Goal: Task Accomplishment & Management: Manage account settings

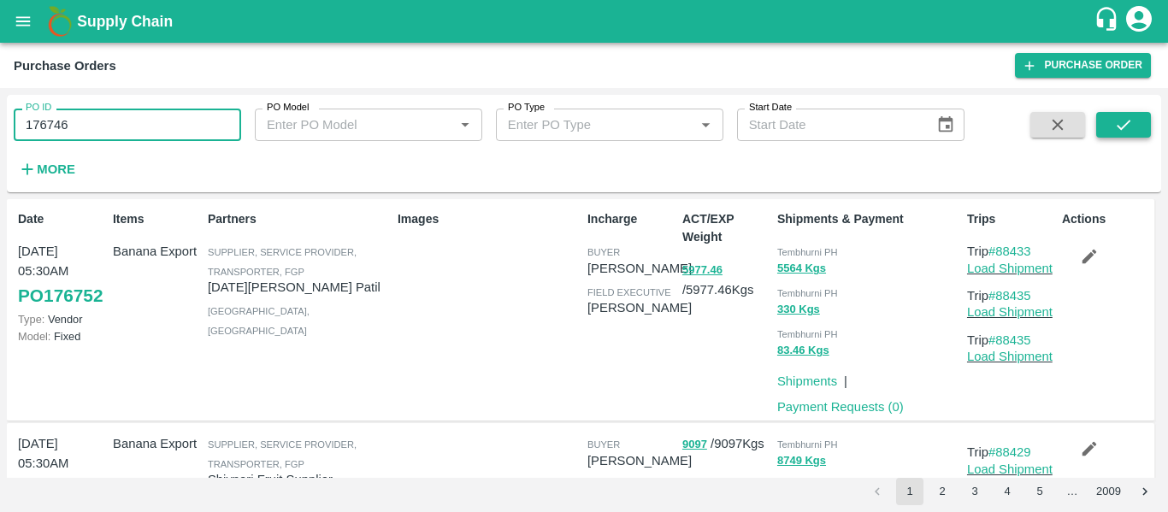
type input "176746"
click at [1133, 121] on icon "submit" at bounding box center [1123, 124] width 19 height 19
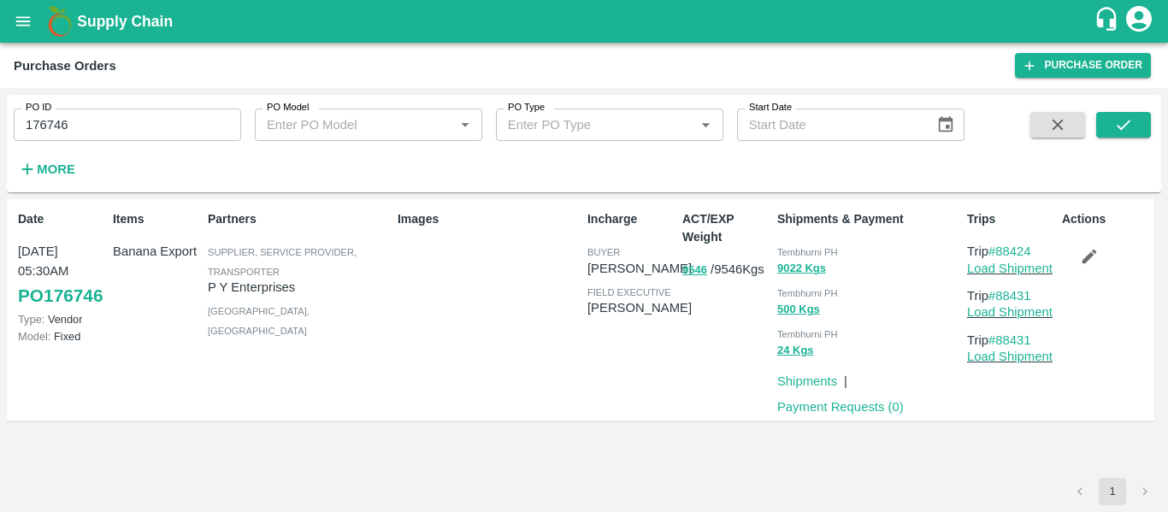
click at [1091, 264] on icon "button" at bounding box center [1089, 256] width 19 height 19
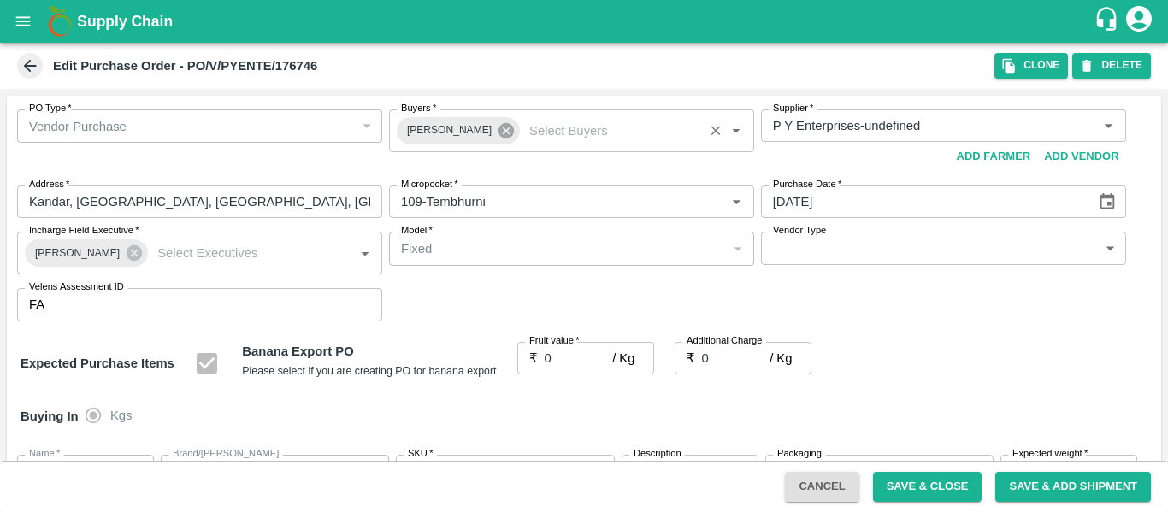
click at [498, 131] on icon at bounding box center [505, 130] width 15 height 15
click at [440, 124] on input "Buyers   *" at bounding box center [557, 126] width 327 height 22
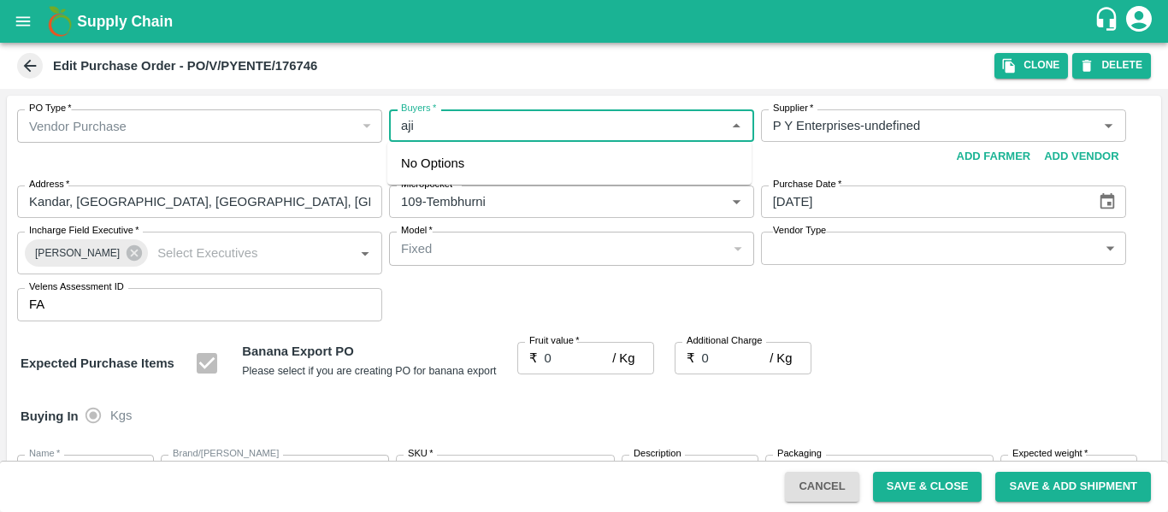
type input "ajit"
click at [450, 167] on div "Ajit Otari" at bounding box center [494, 171] width 104 height 19
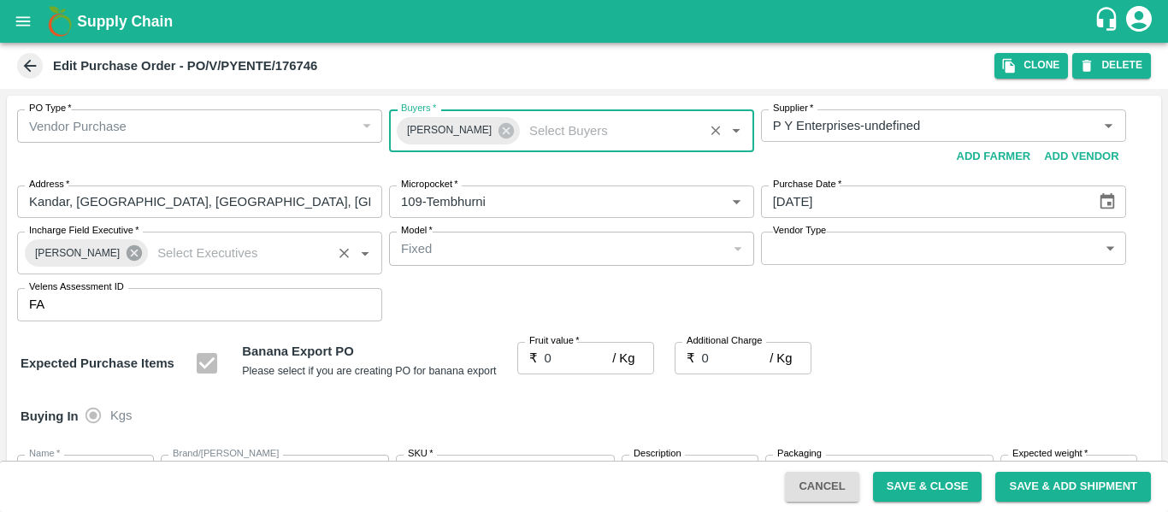
click at [127, 260] on icon at bounding box center [134, 252] width 15 height 15
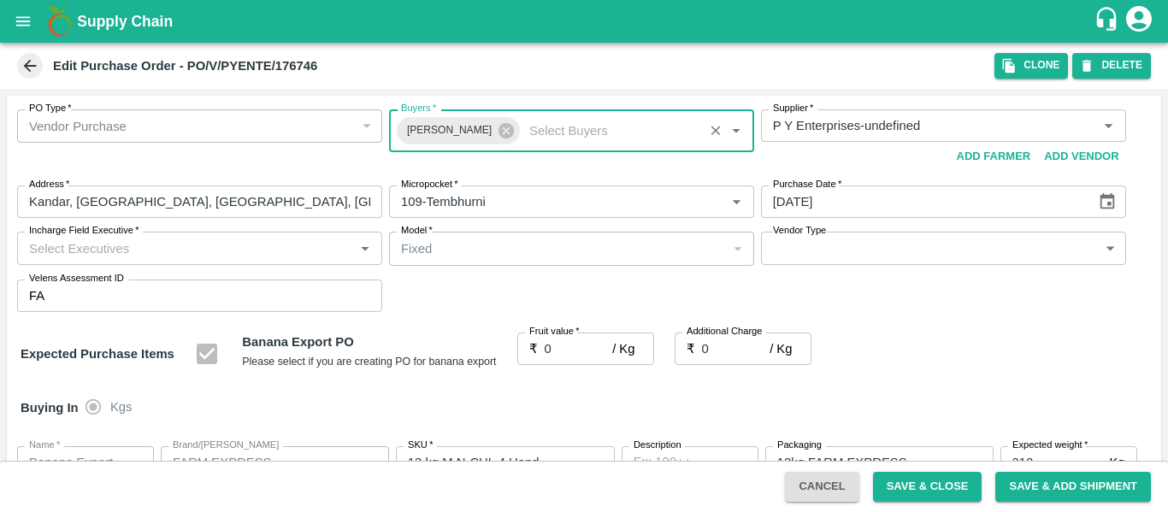
click at [91, 258] on input "Incharge Field Executive   *" at bounding box center [185, 248] width 327 height 22
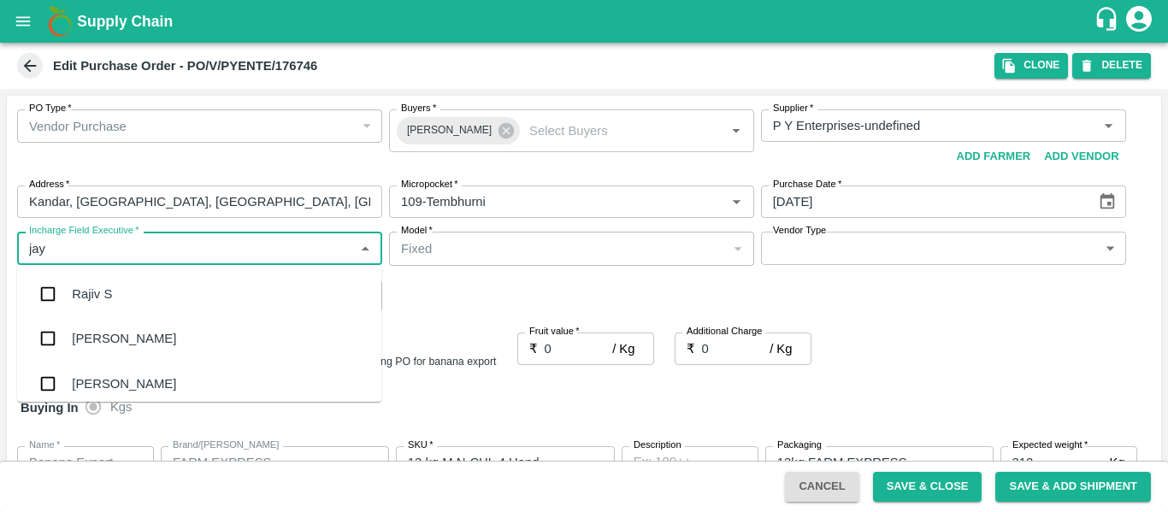
type input "jayd"
click at [93, 290] on div "jaydip Tale" at bounding box center [102, 294] width 60 height 19
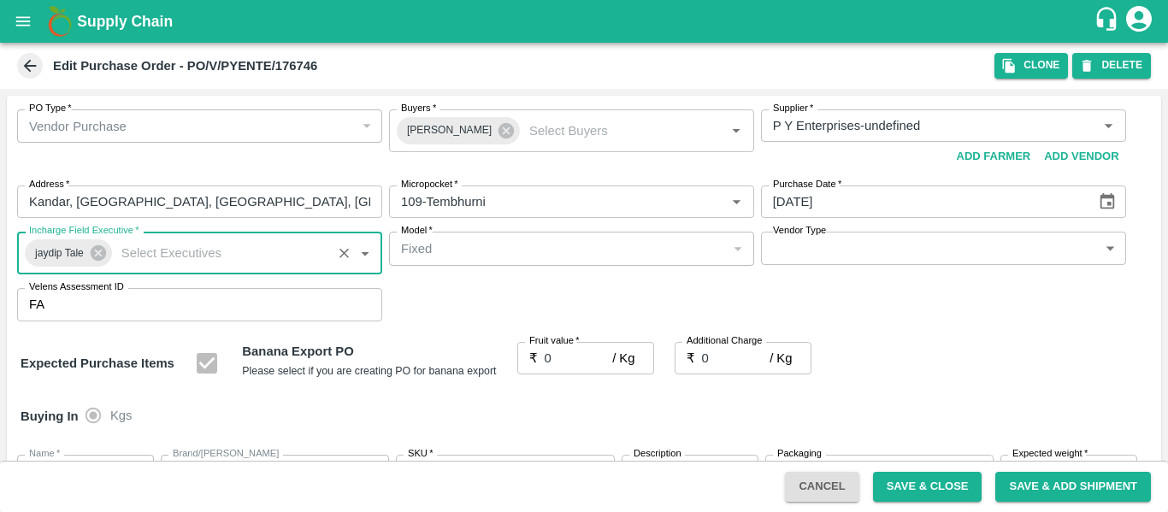
click at [563, 359] on input "0" at bounding box center [579, 358] width 68 height 32
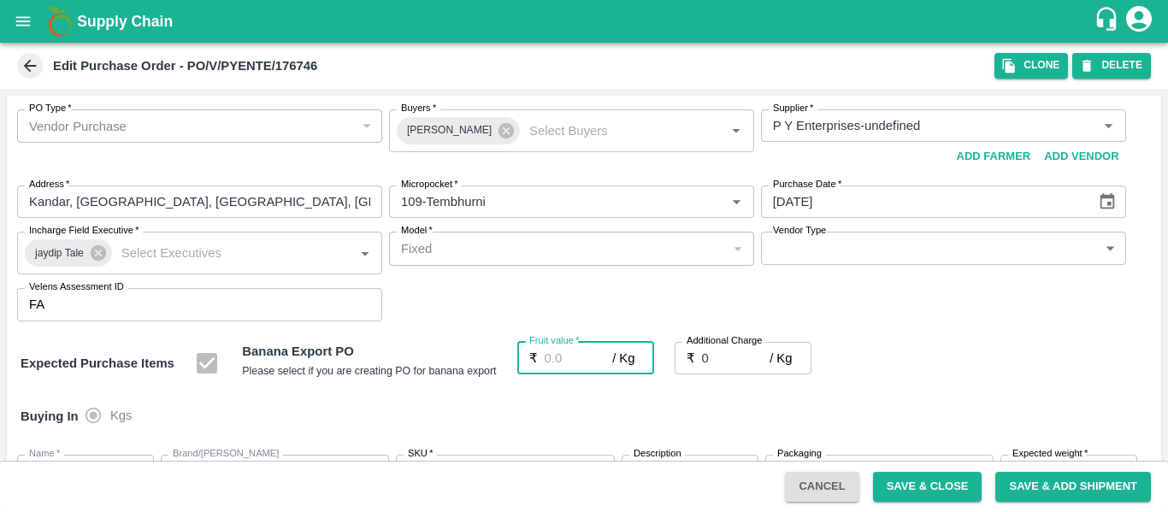
type input "2"
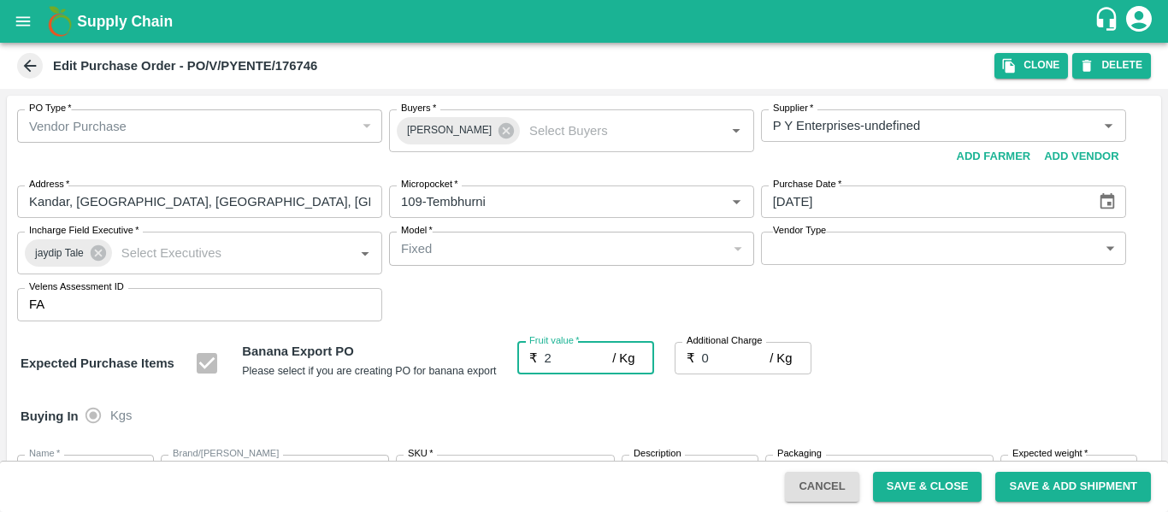
type input "2"
type input "23"
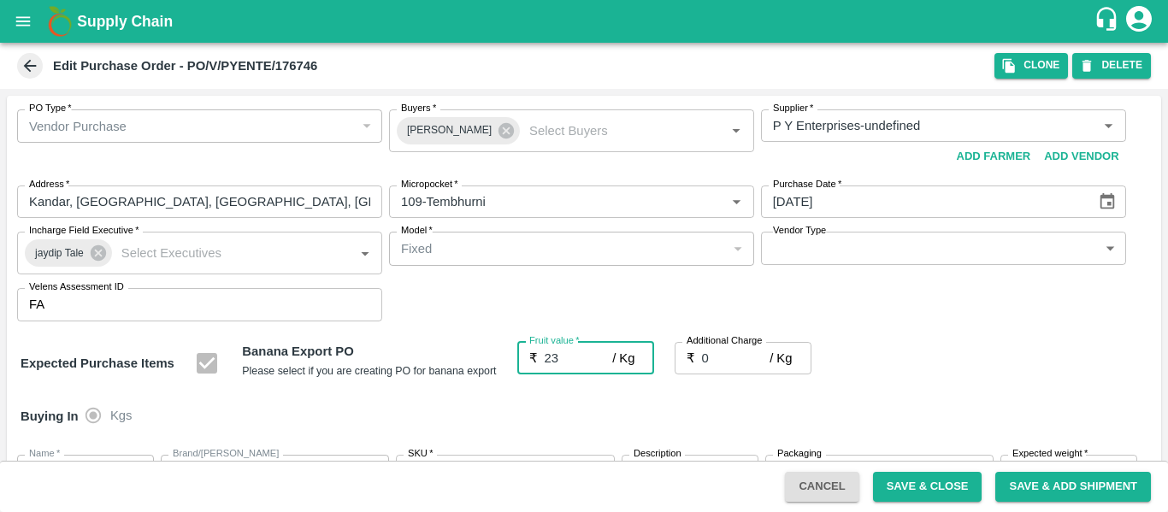
type input "23"
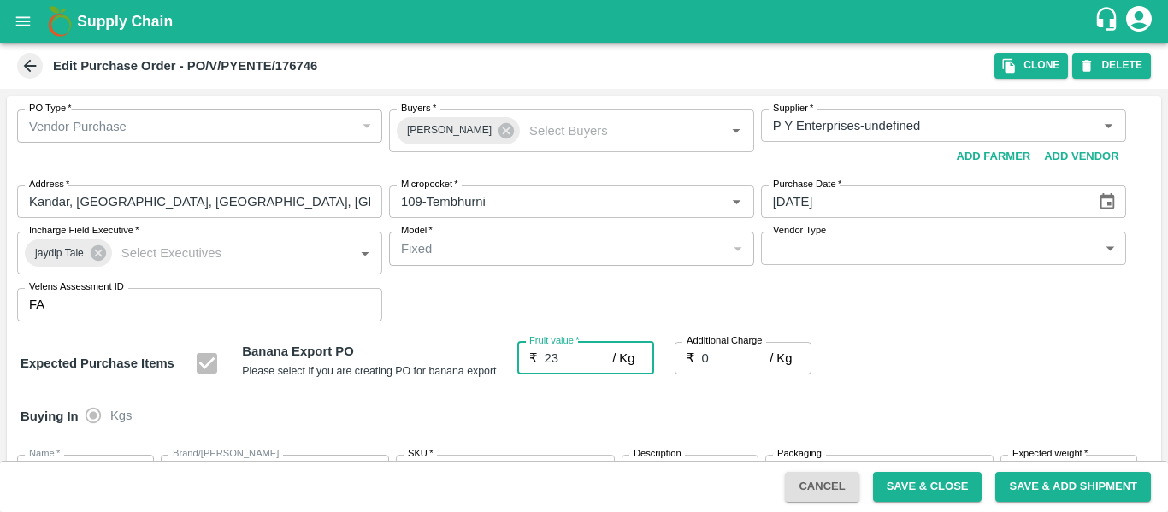
type input "23"
click at [715, 360] on input "0" at bounding box center [736, 358] width 68 height 32
type input "2"
type input "25"
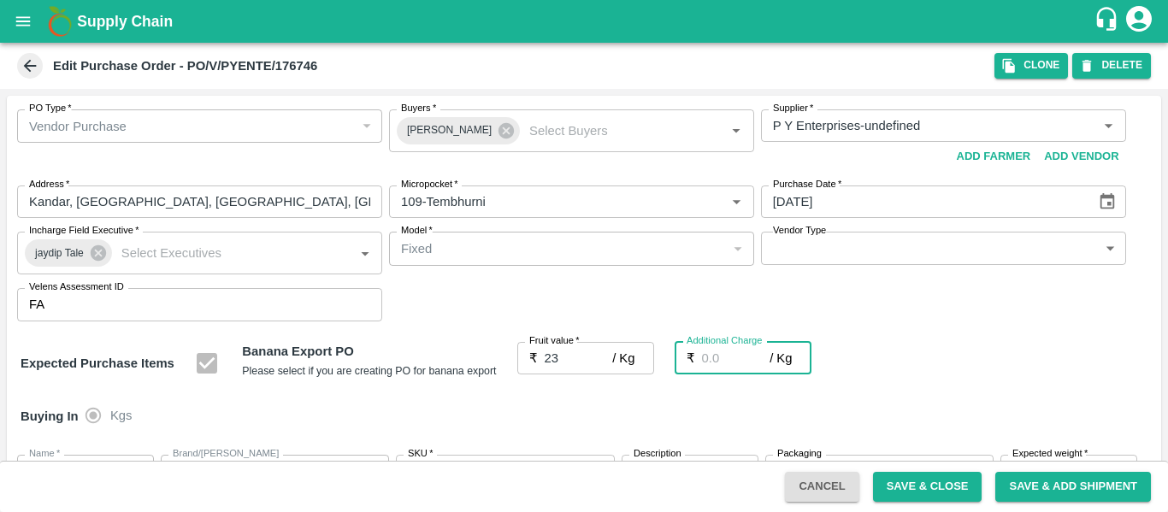
type input "25"
type input "2.7"
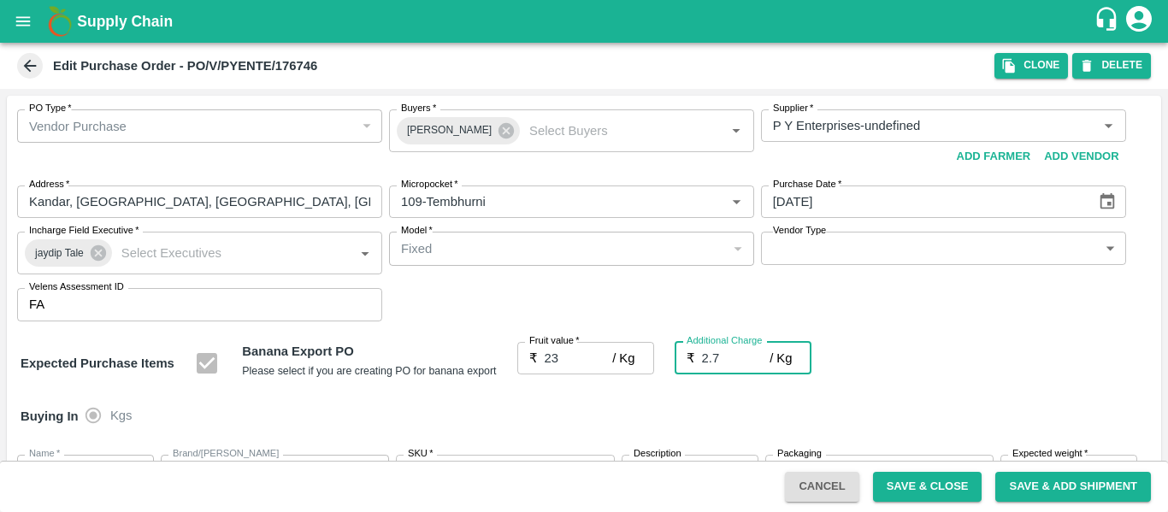
type input "25.7"
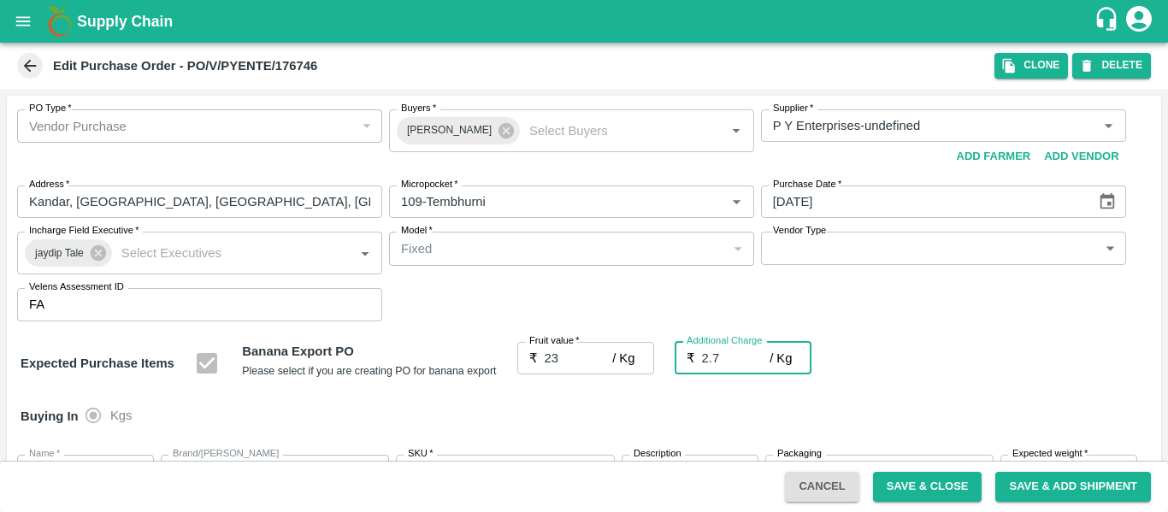
type input "2.75"
type input "25.75"
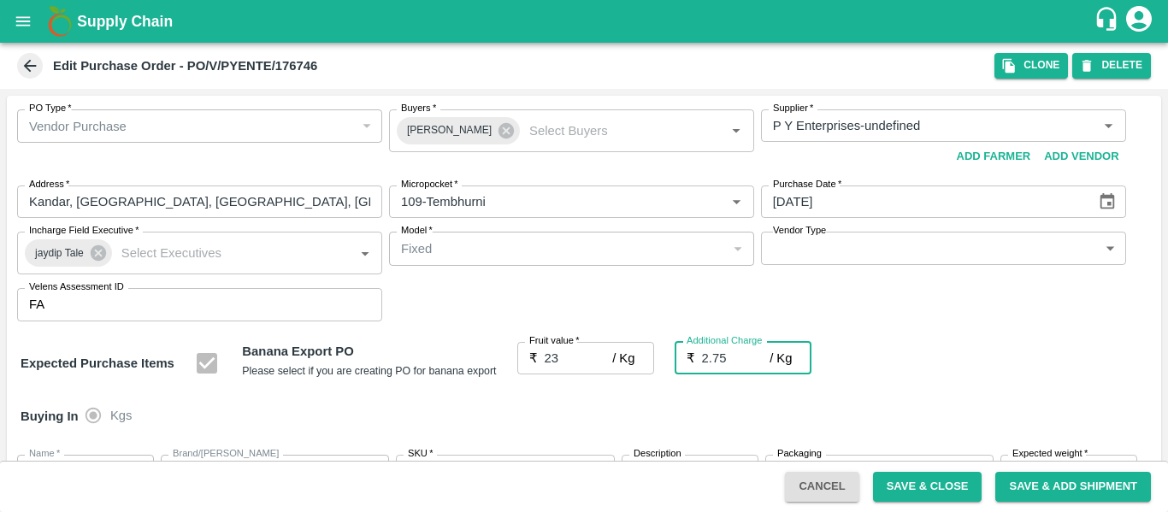
type input "25.75"
type input "2.75"
click at [868, 374] on div "Expected Purchase Items Banana Export PO Please select if you are creating PO f…" at bounding box center [584, 364] width 1127 height 44
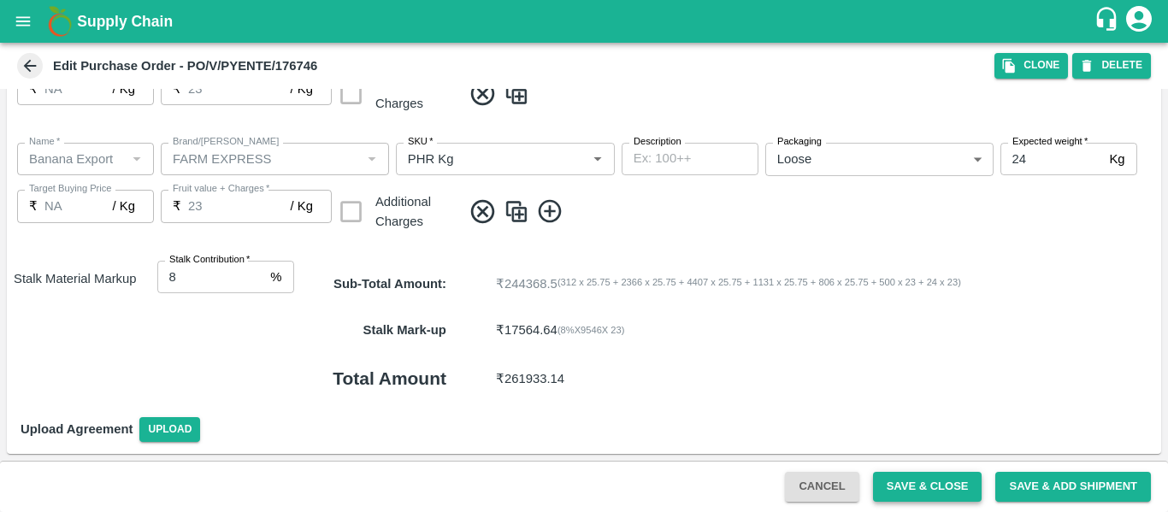
click at [910, 474] on button "Save & Close" at bounding box center [927, 487] width 109 height 30
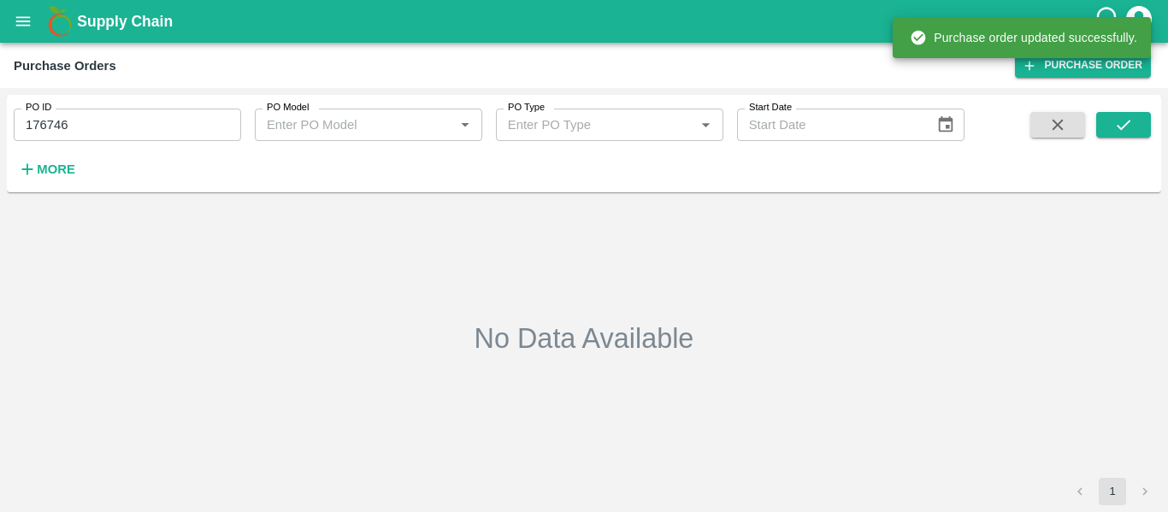
type input "176746"
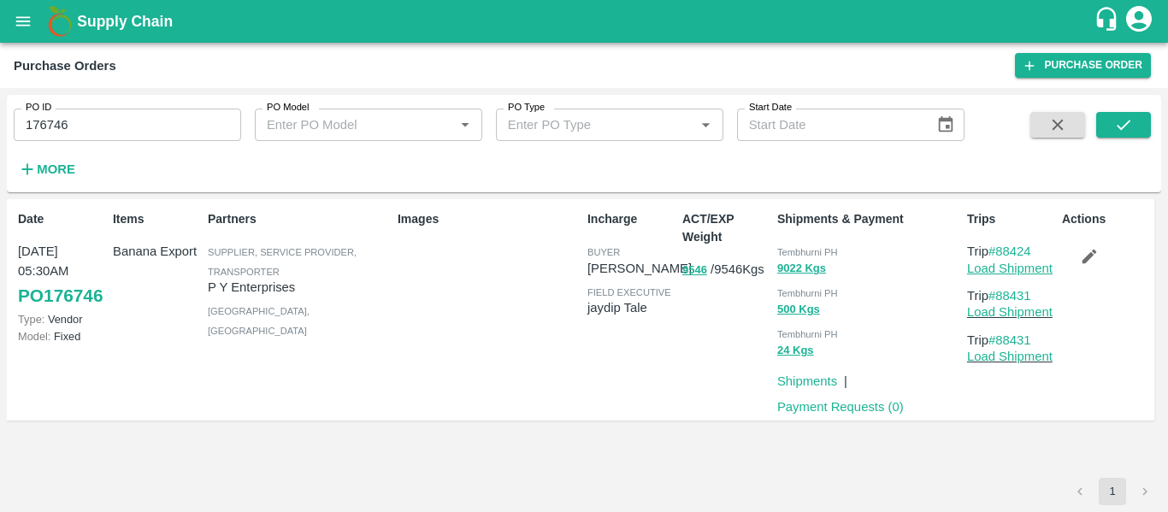
click at [1004, 270] on link "Load Shipment" at bounding box center [1009, 269] width 85 height 14
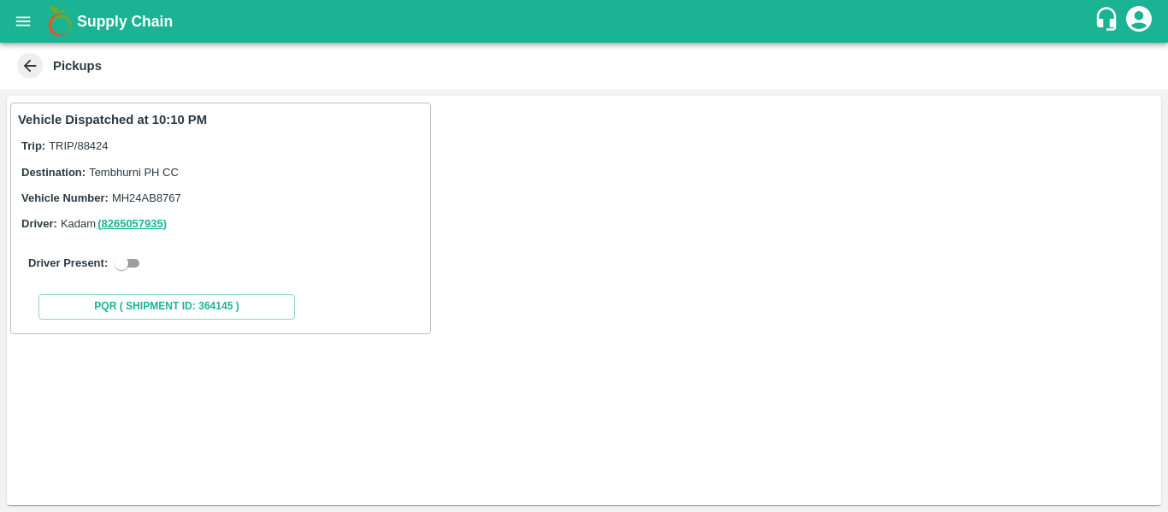
click at [136, 255] on input "checkbox" at bounding box center [122, 263] width 62 height 21
checkbox input "true"
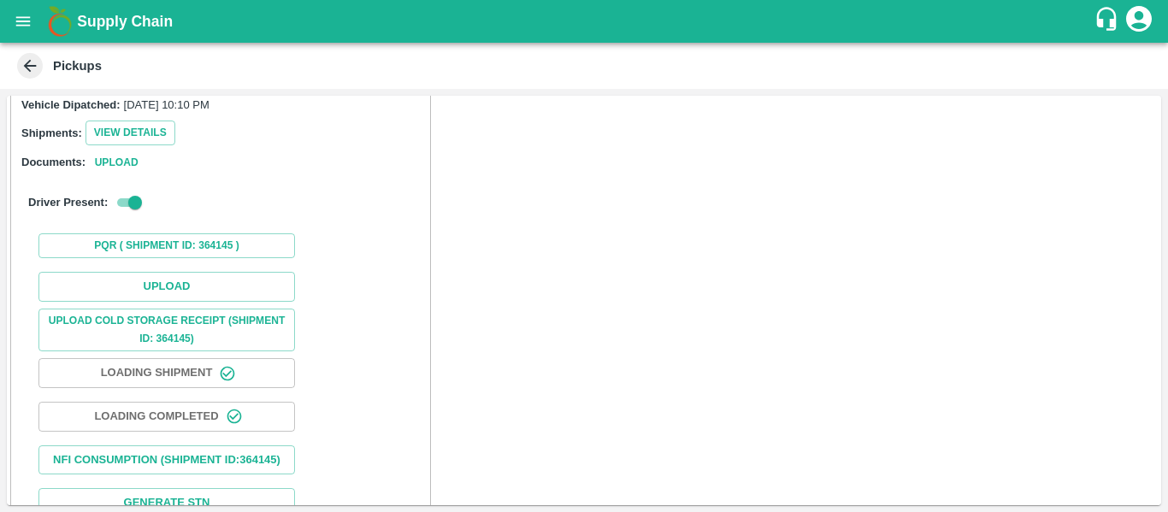
scroll to position [197, 0]
click at [195, 284] on button "Upload" at bounding box center [166, 286] width 256 height 30
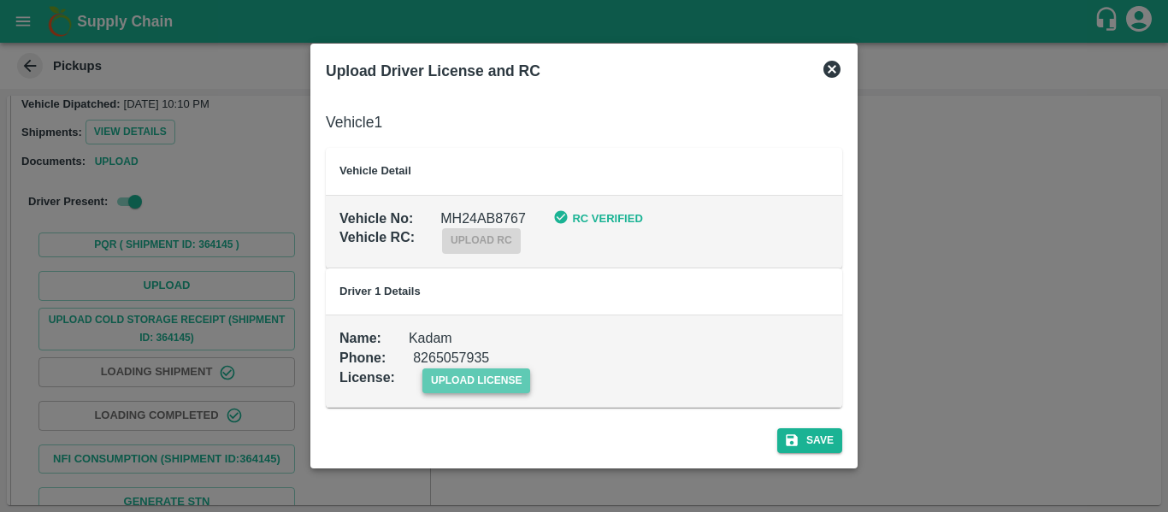
click at [477, 382] on span "upload license" at bounding box center [476, 380] width 109 height 25
click at [0, 0] on input "upload license" at bounding box center [0, 0] width 0 height 0
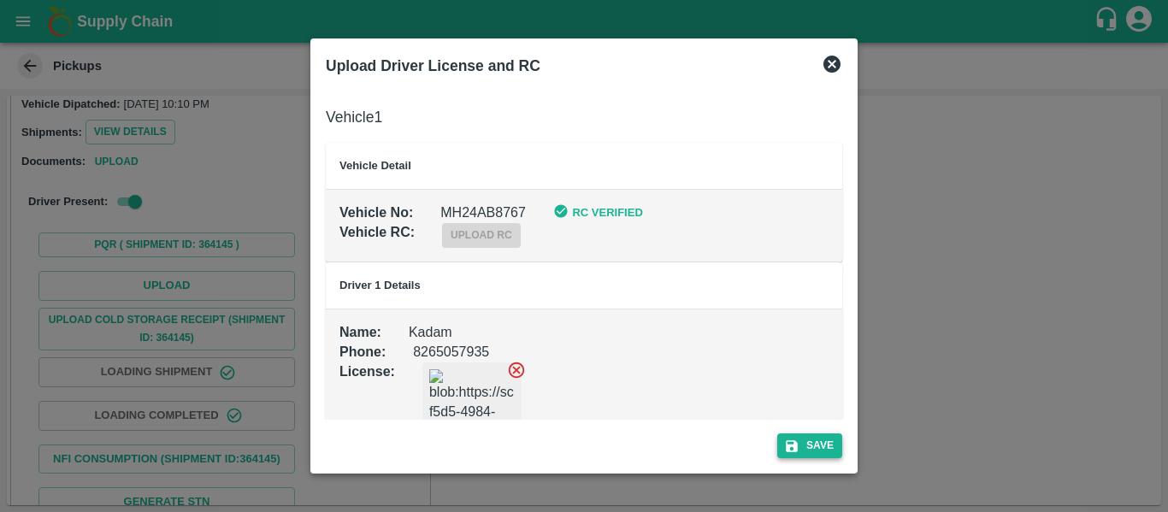
click at [797, 449] on icon "submit" at bounding box center [792, 446] width 12 height 12
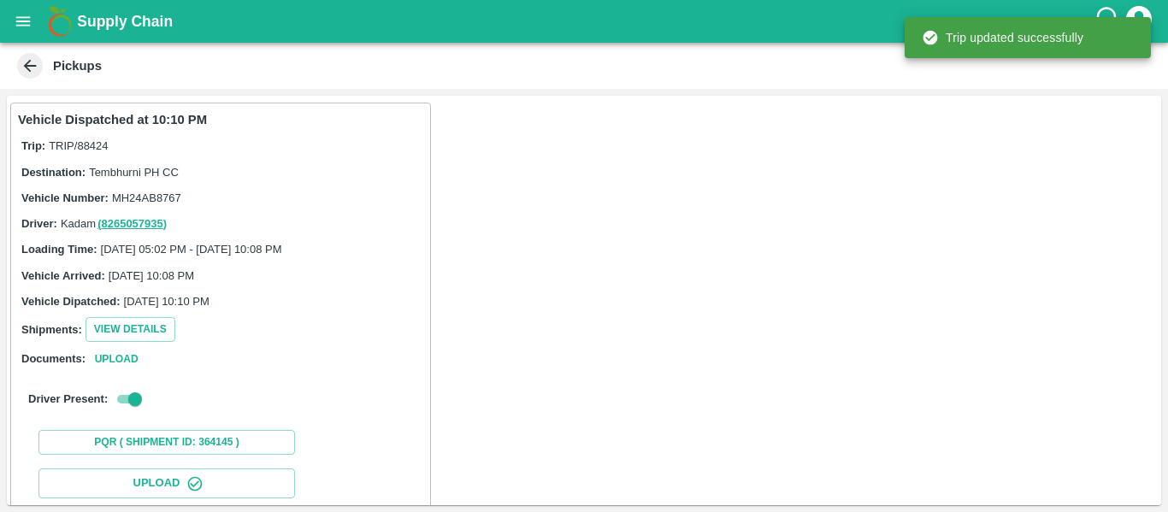
scroll to position [294, 0]
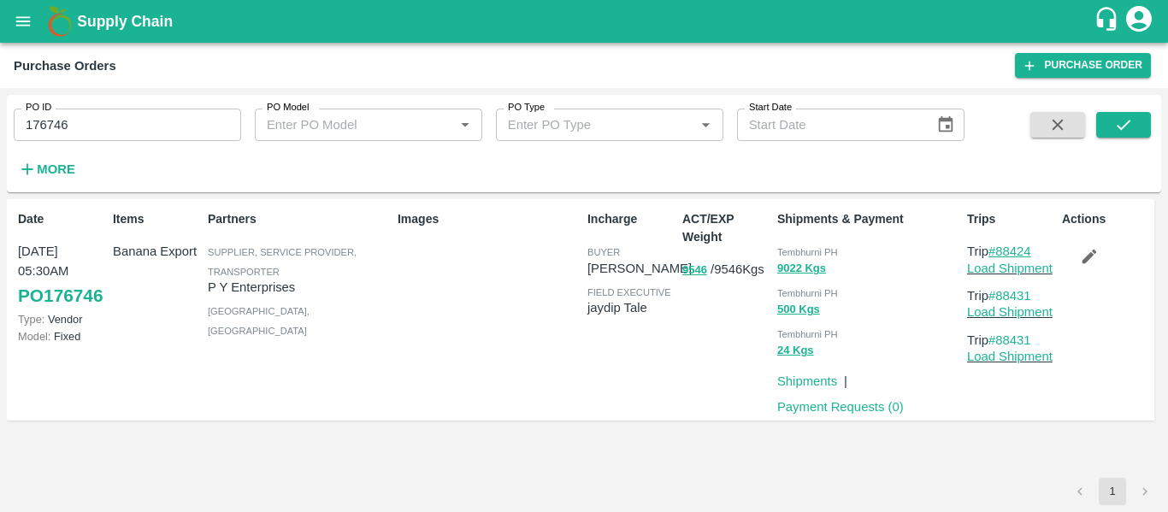
drag, startPoint x: 1051, startPoint y: 252, endPoint x: 995, endPoint y: 254, distance: 56.4
click at [995, 254] on p "Trip #88424" at bounding box center [1011, 251] width 88 height 19
click at [1047, 248] on p "Trip #88424" at bounding box center [1011, 251] width 88 height 19
drag, startPoint x: 1047, startPoint y: 248, endPoint x: 1004, endPoint y: 251, distance: 43.7
click at [1004, 251] on p "Trip #88424" at bounding box center [1011, 251] width 88 height 19
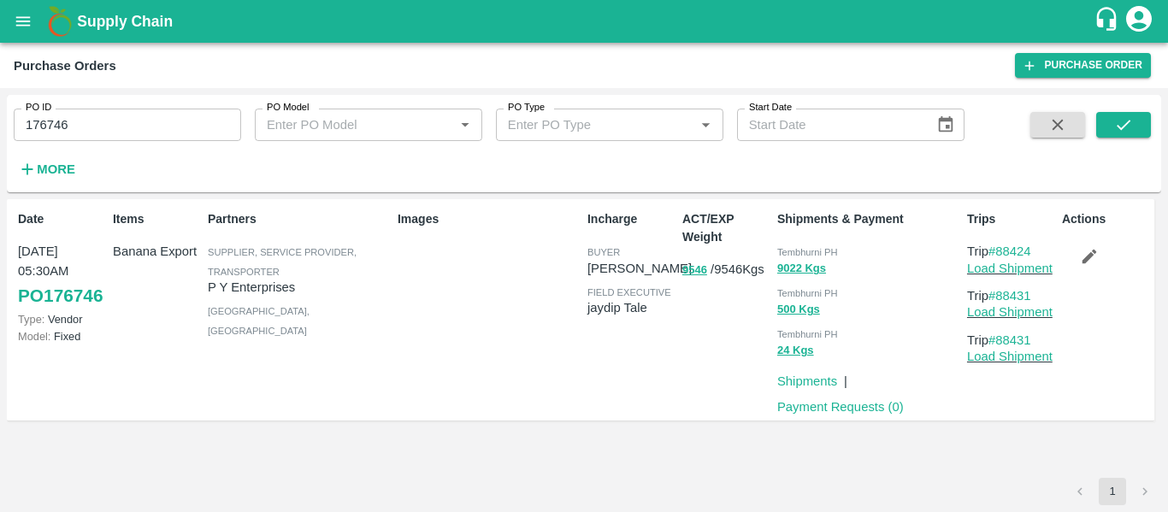
click at [117, 132] on input "176746" at bounding box center [127, 125] width 227 height 32
paste input "text"
type input "176744"
click at [1114, 118] on icon "submit" at bounding box center [1123, 124] width 19 height 19
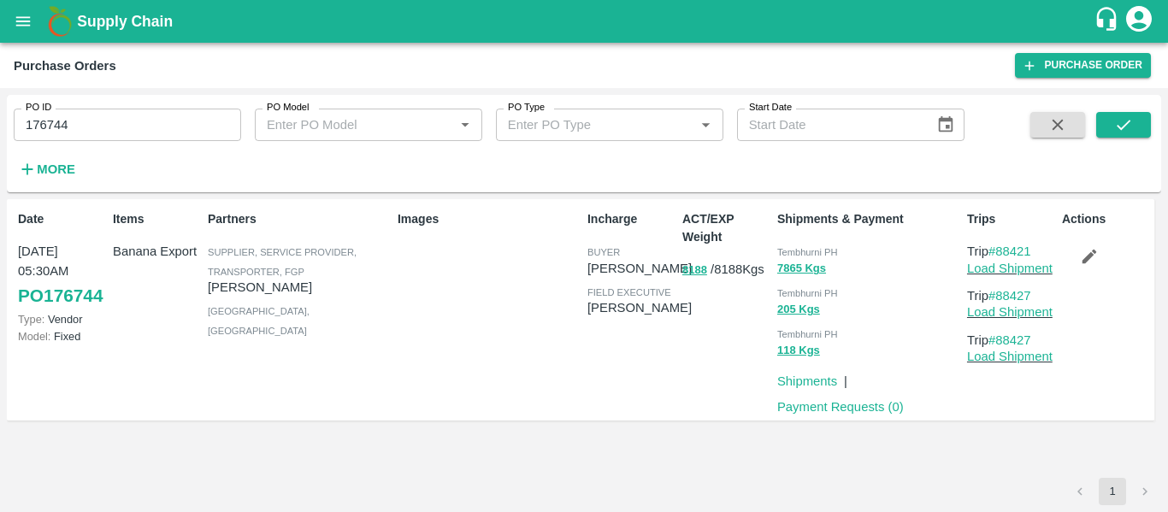
click at [1077, 259] on button "button" at bounding box center [1089, 256] width 55 height 29
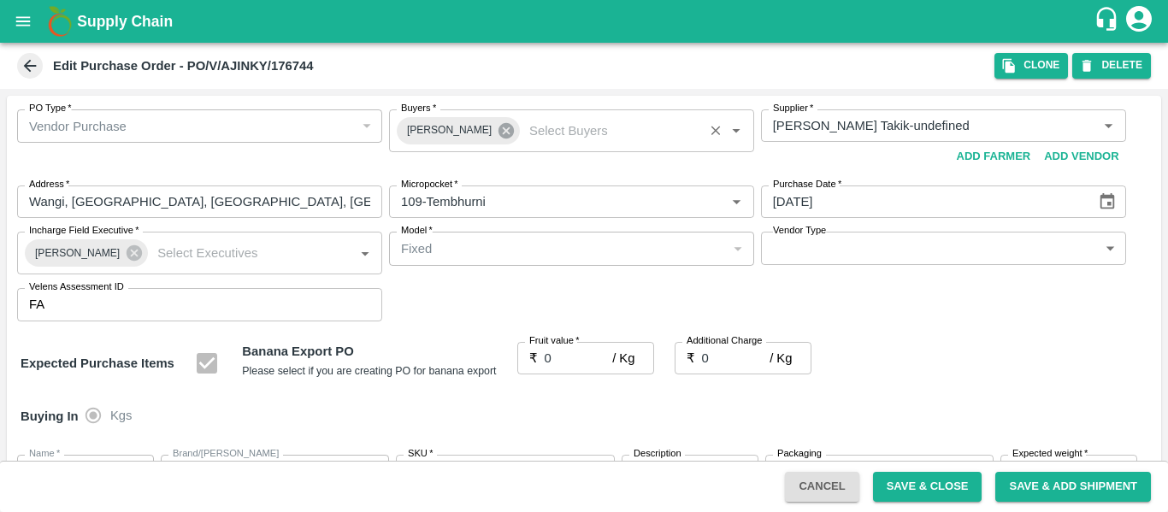
click at [498, 134] on icon at bounding box center [505, 130] width 15 height 15
click at [441, 128] on input "Buyers   *" at bounding box center [557, 126] width 327 height 22
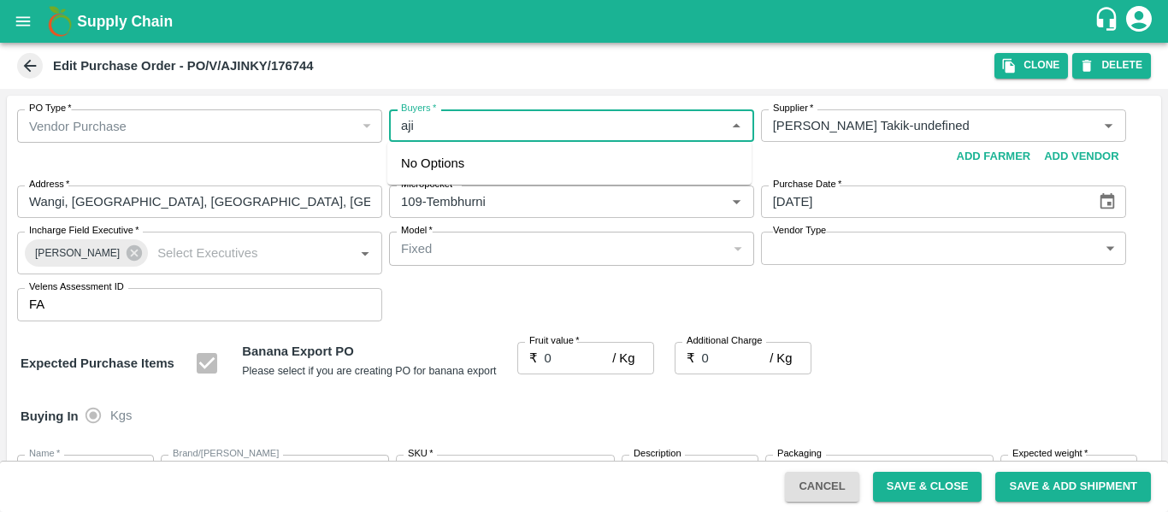
type input "ajit"
click at [444, 167] on div "Ajit Otari" at bounding box center [494, 171] width 104 height 19
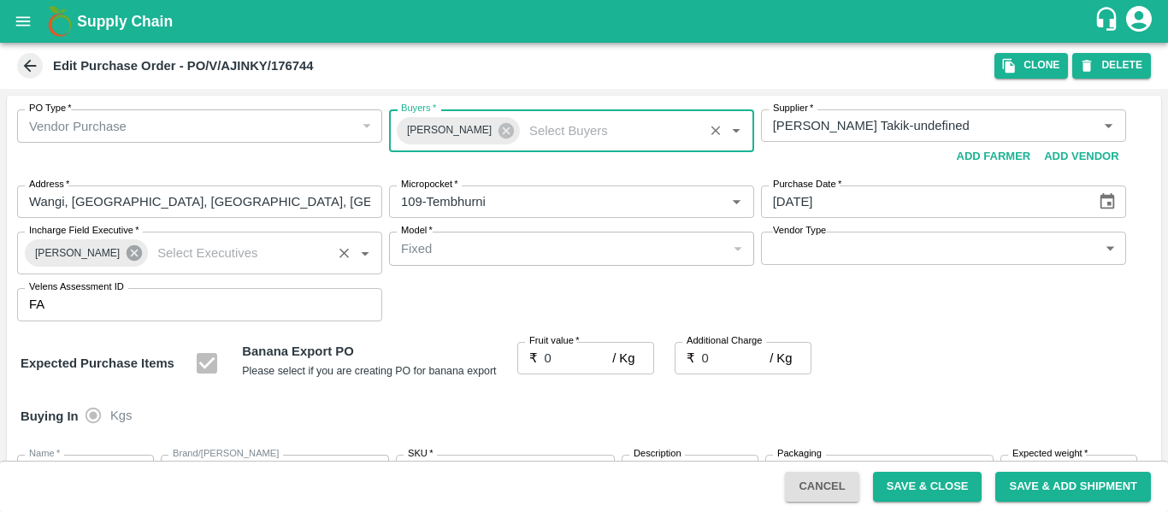
click at [128, 247] on icon at bounding box center [134, 252] width 15 height 15
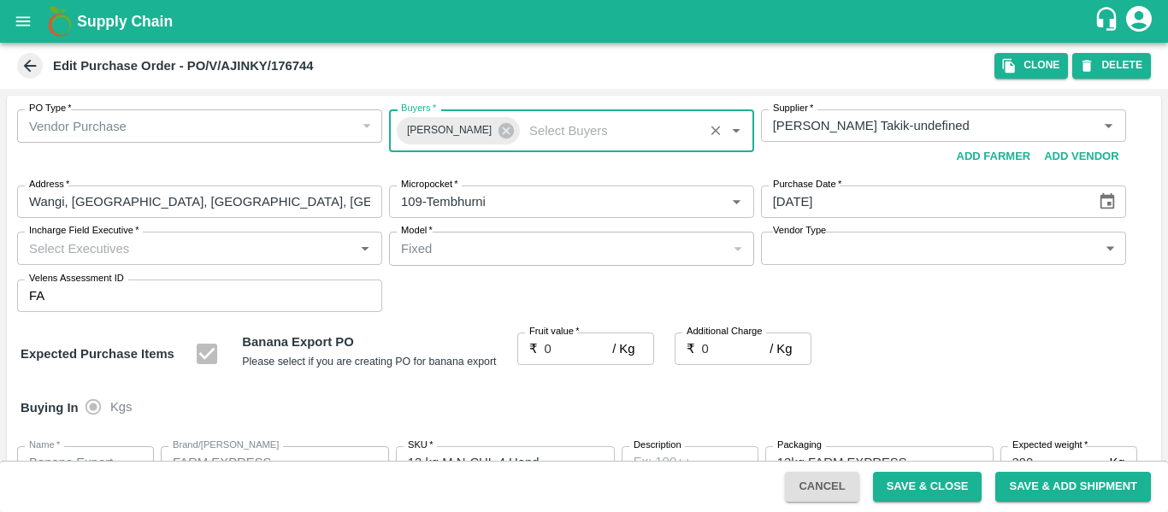
click at [94, 250] on input "Incharge Field Executive   *" at bounding box center [185, 248] width 327 height 22
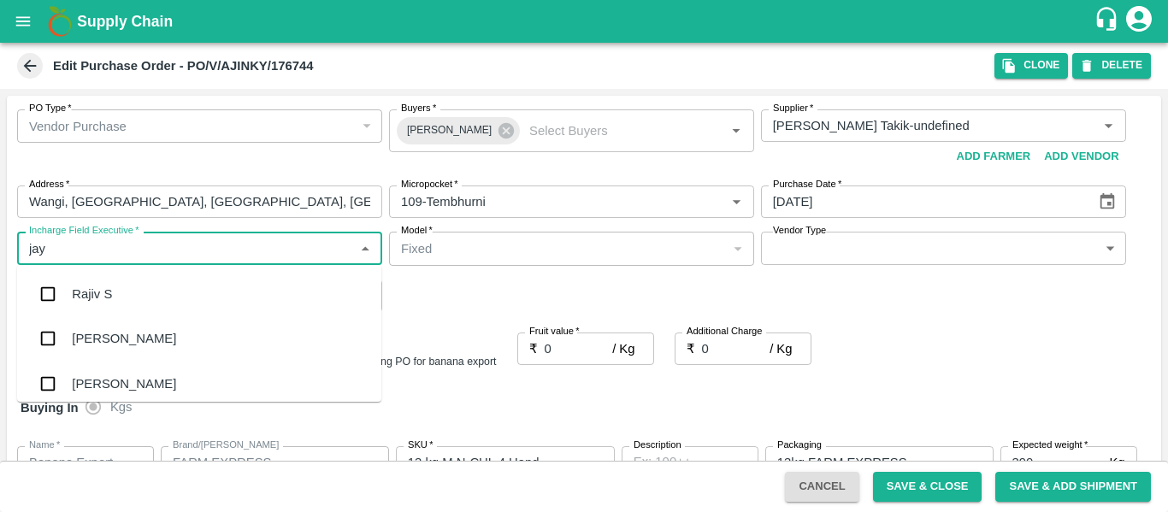
type input "jayd"
click at [100, 295] on div "jaydip Tale" at bounding box center [102, 294] width 60 height 19
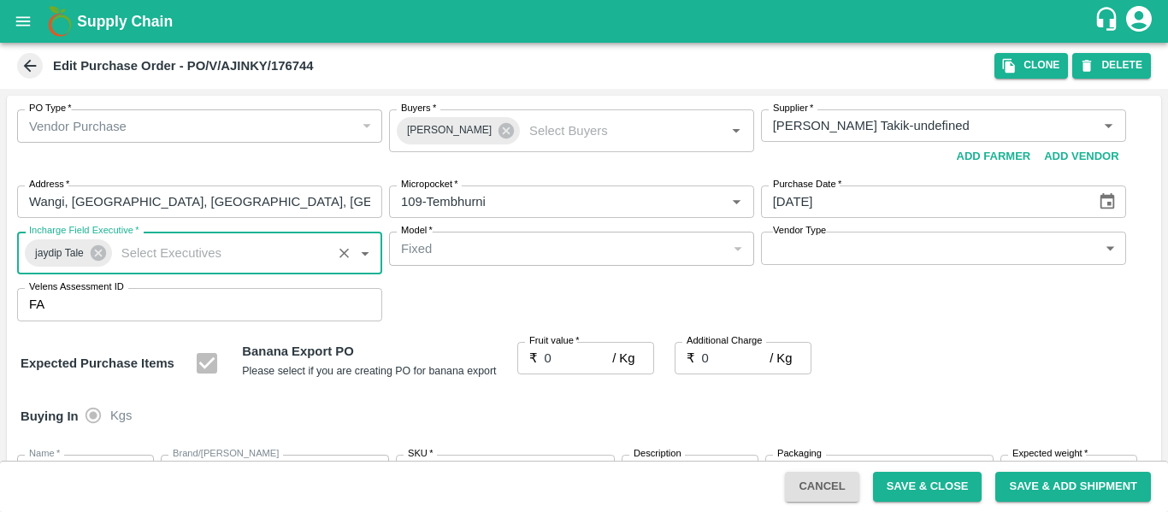
click at [568, 349] on input "0" at bounding box center [579, 358] width 68 height 32
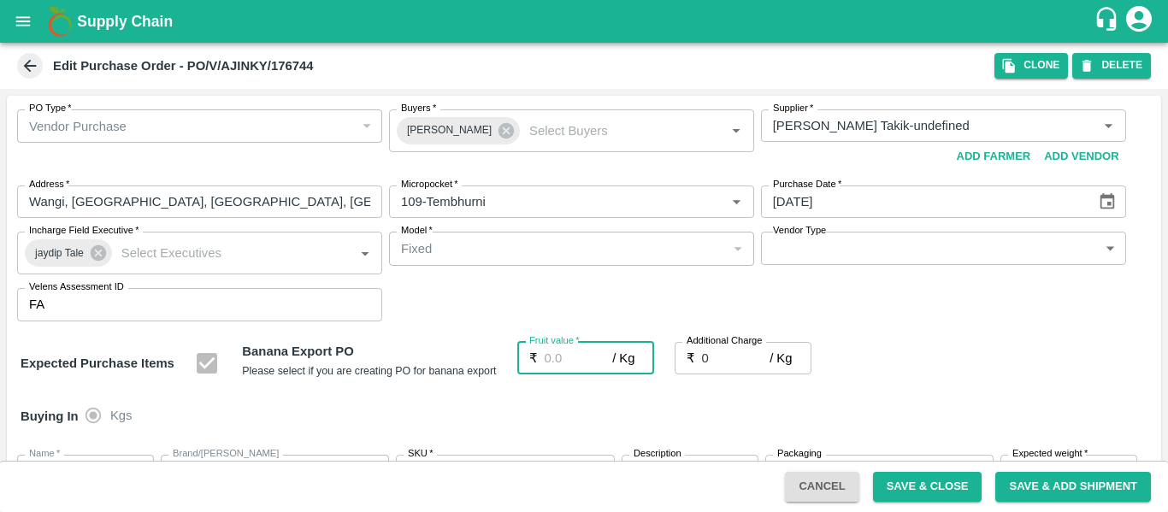
type input "2"
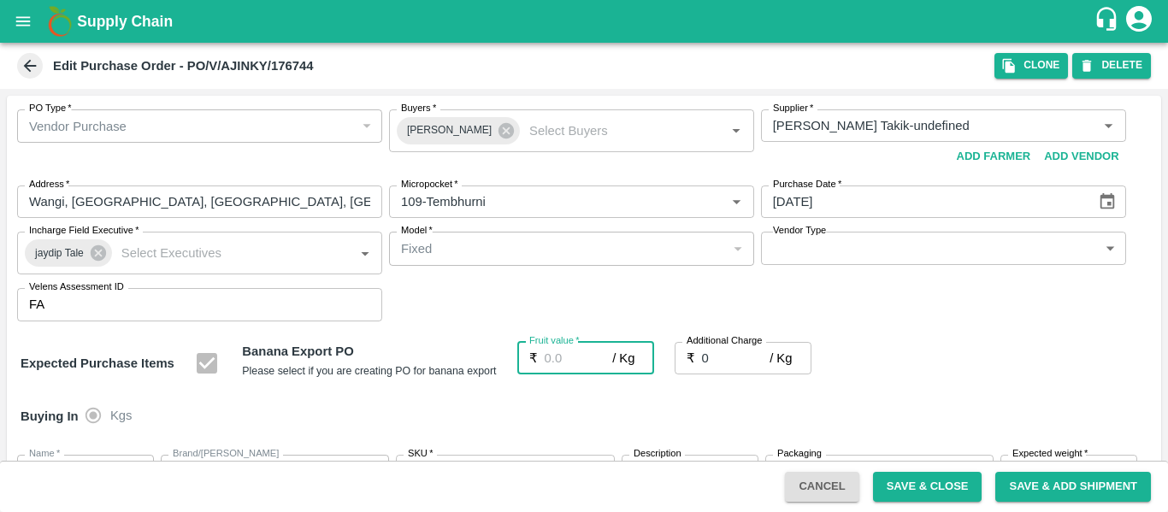
type input "2"
type input "26"
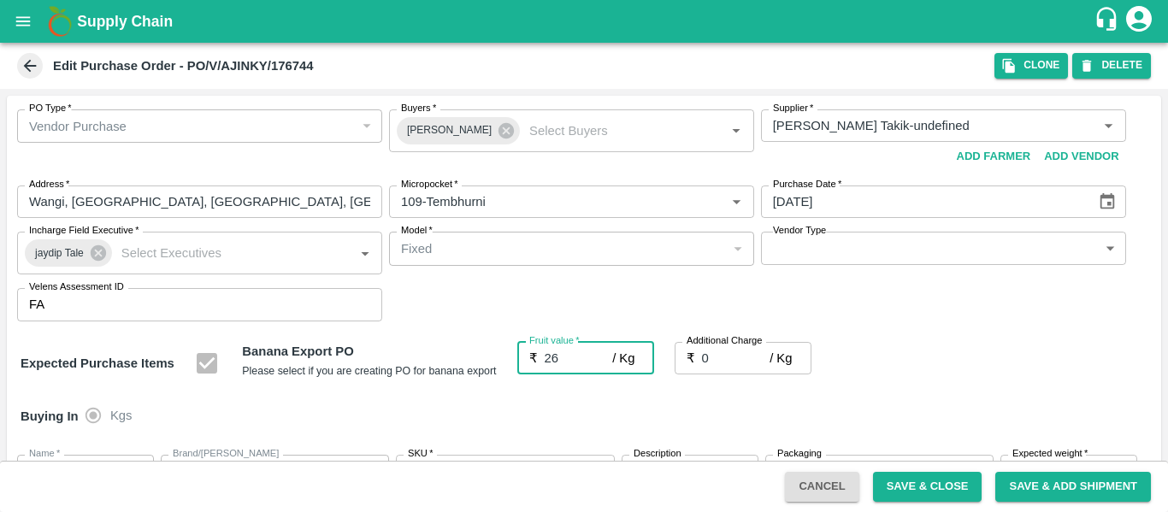
type input "26"
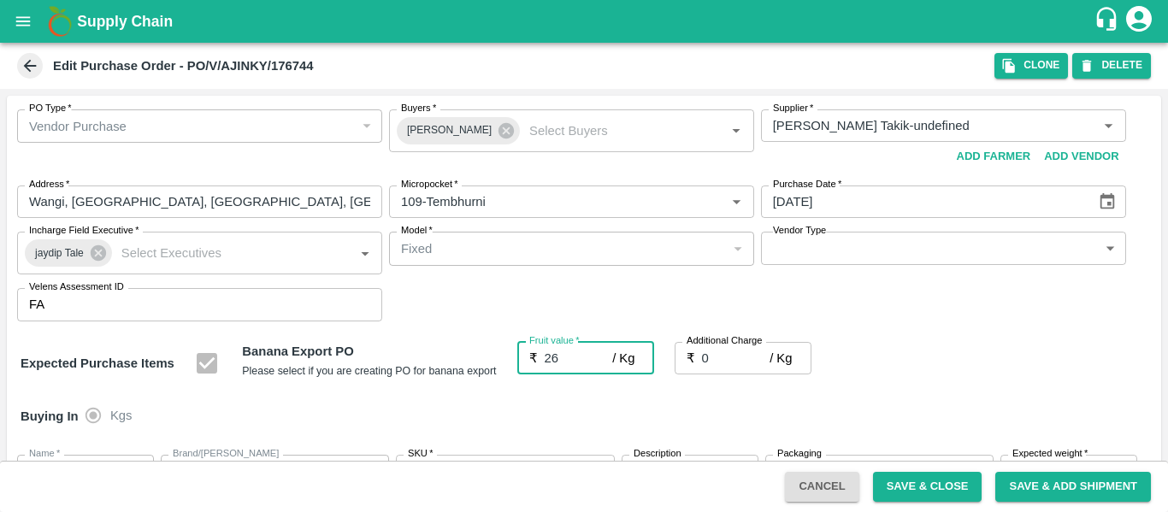
type input "26"
click at [722, 353] on input "0" at bounding box center [736, 358] width 68 height 32
type input "2"
type input "28"
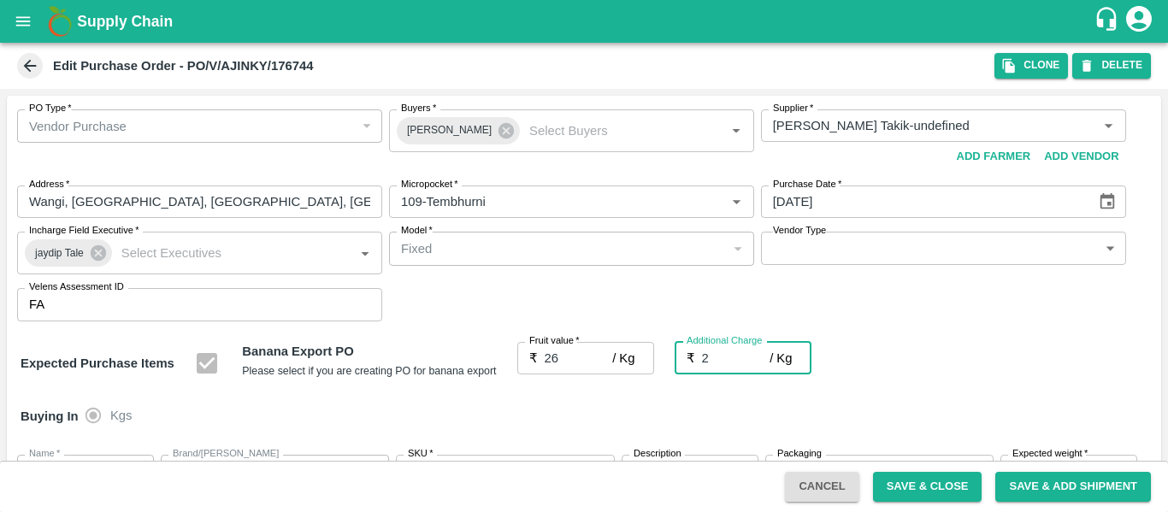
type input "28"
type input "2.7"
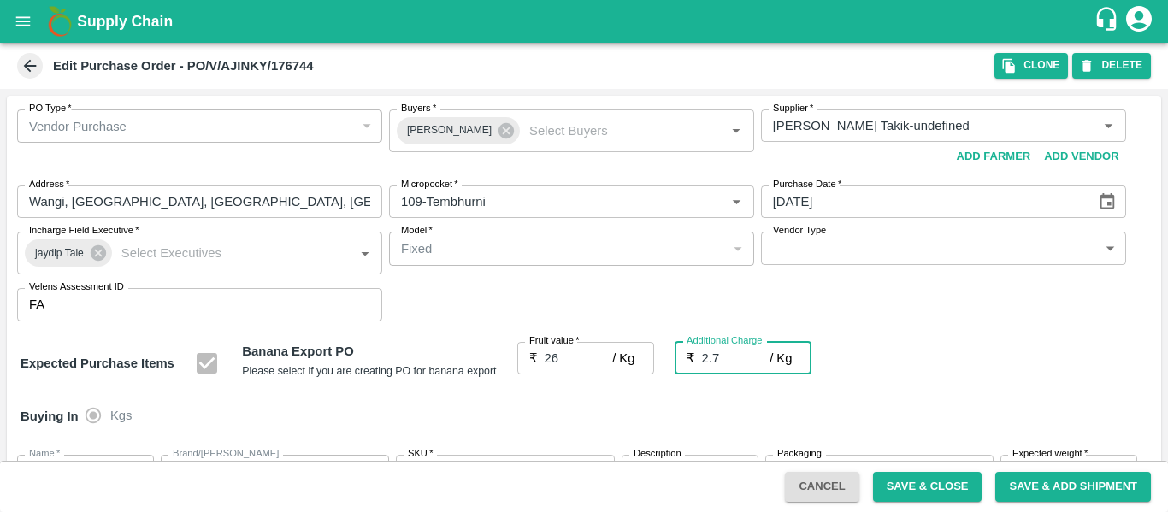
type input "28.7"
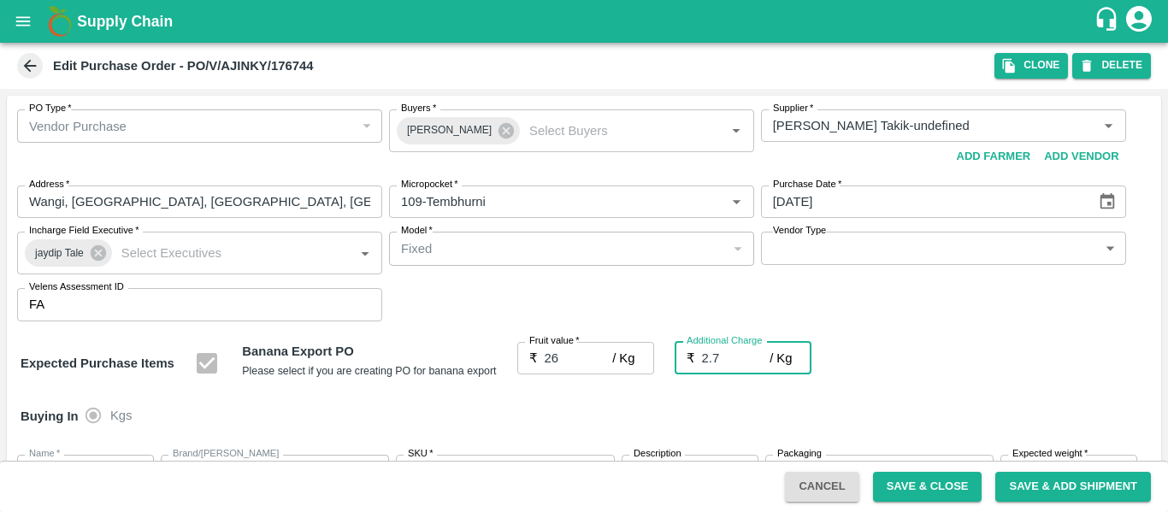
type input "2.75"
type input "28.75"
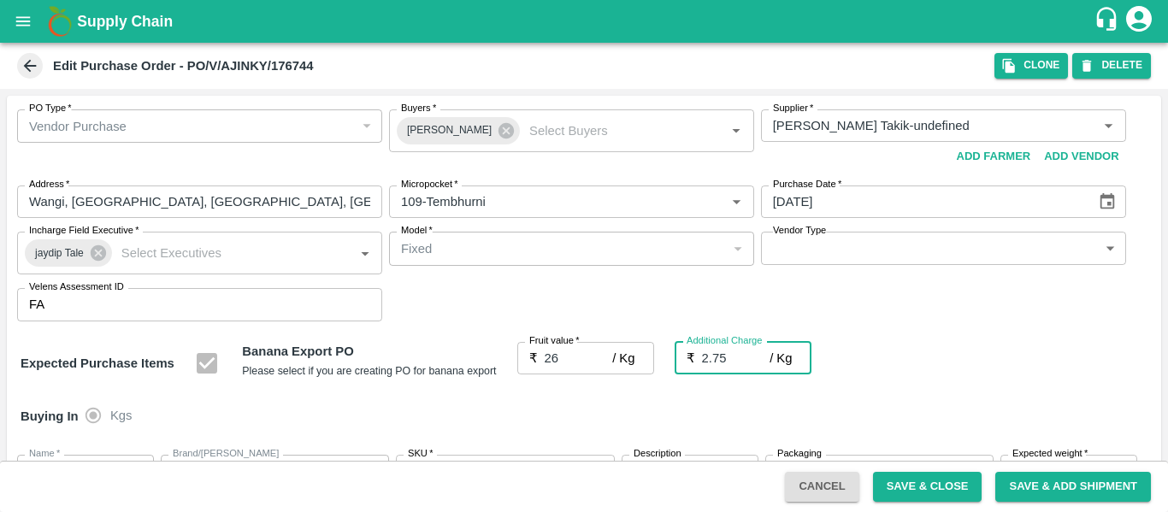
type input "28.75"
type input "2.75"
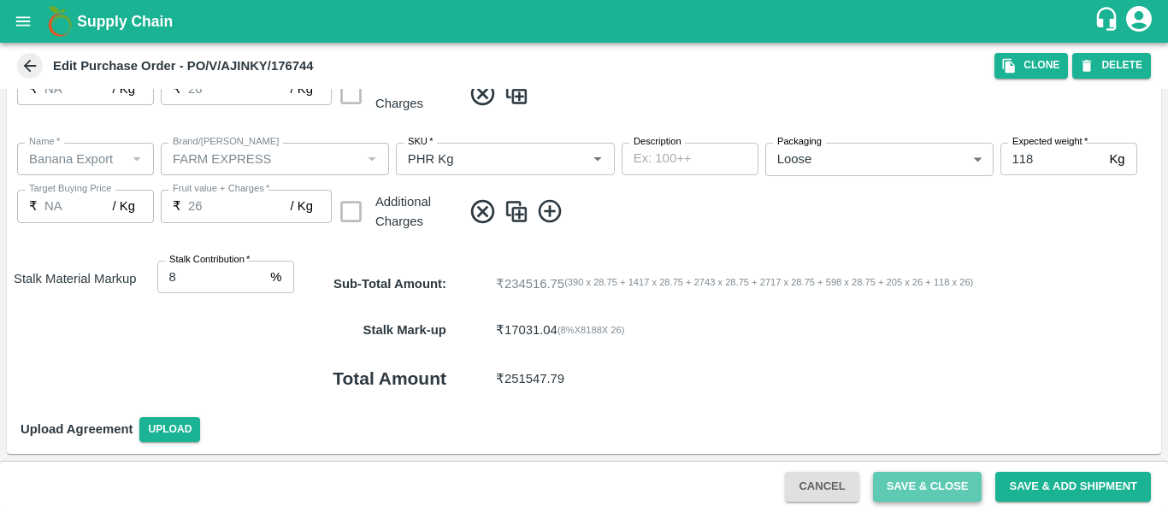
click at [887, 477] on button "Save & Close" at bounding box center [927, 487] width 109 height 30
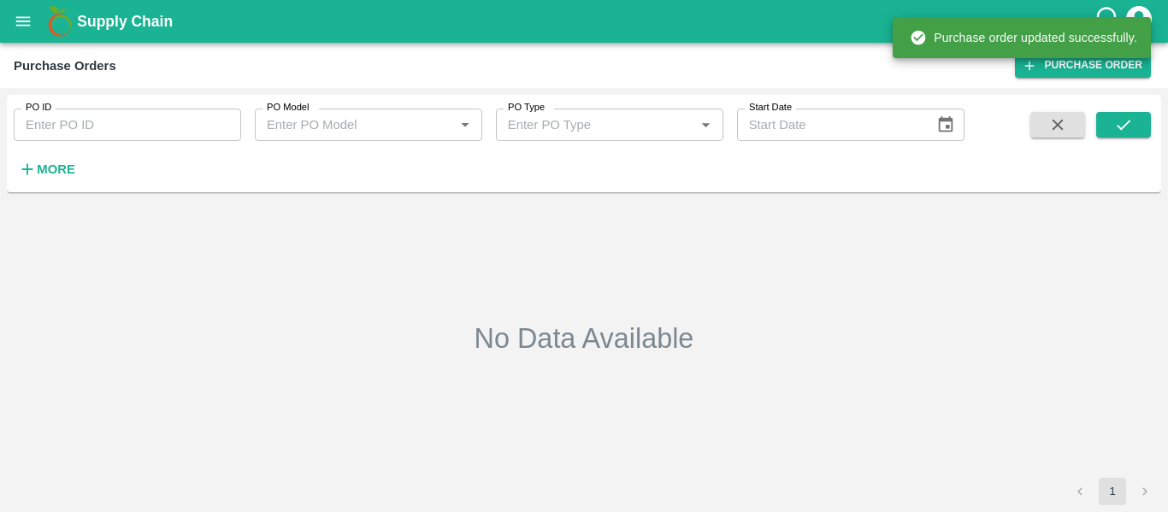
type input "176744"
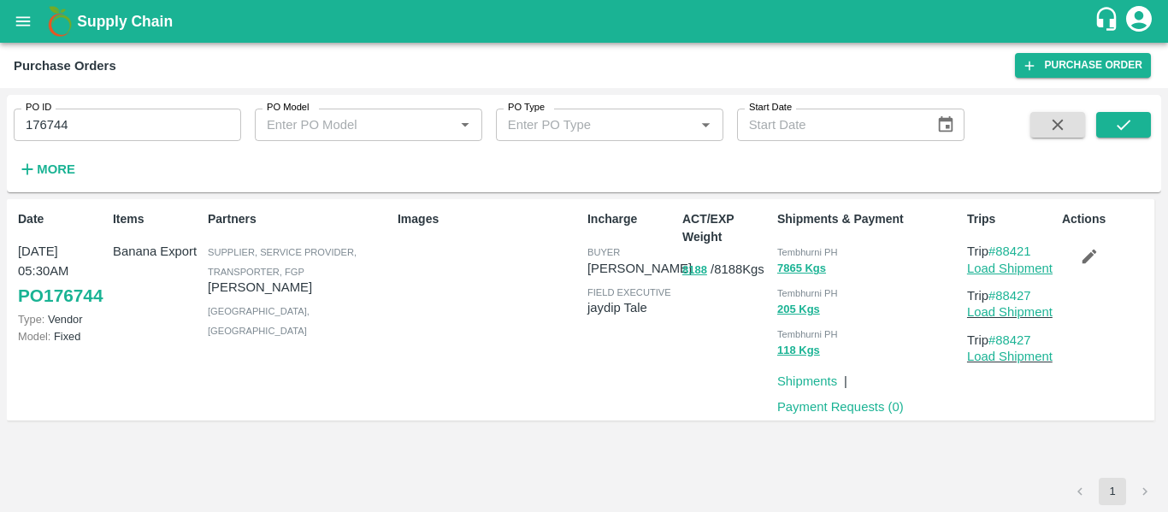
click at [993, 265] on link "Load Shipment" at bounding box center [1009, 269] width 85 height 14
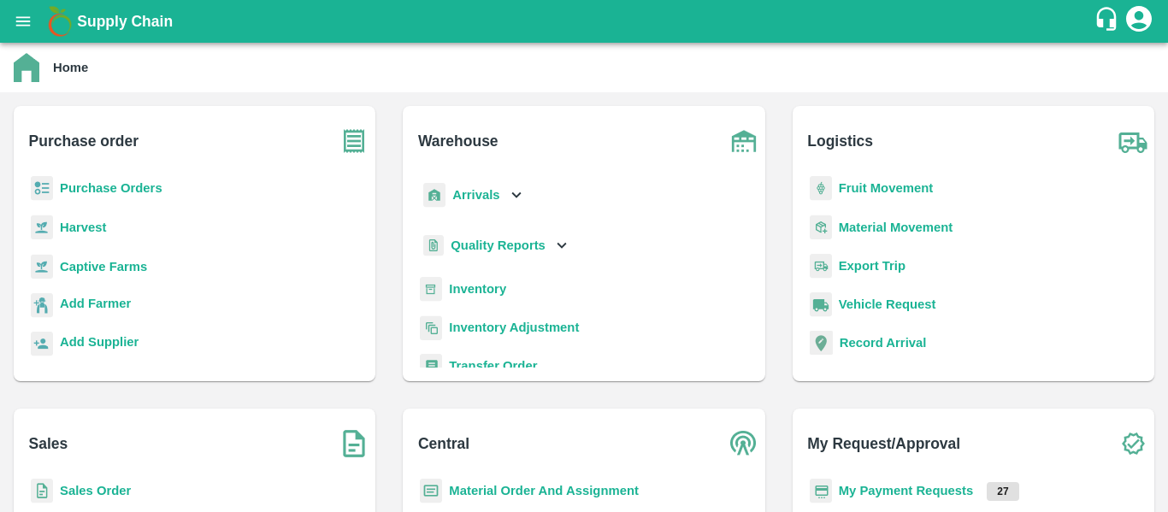
click at [880, 185] on b "Fruit Movement" at bounding box center [886, 188] width 95 height 14
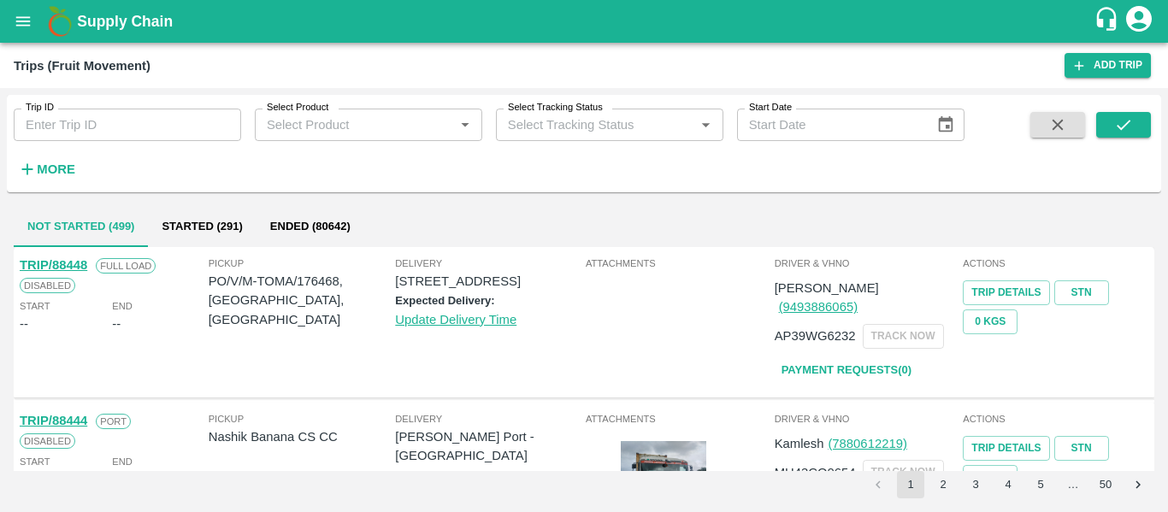
click at [110, 132] on input "Trip ID" at bounding box center [127, 125] width 227 height 32
paste input "88424"
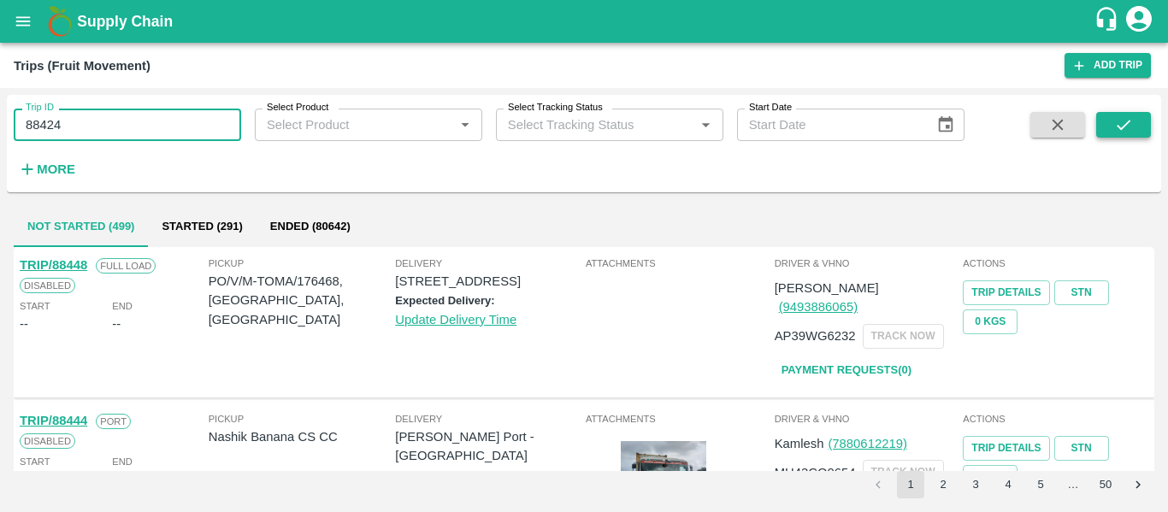
type input "88424"
click at [1098, 118] on button "submit" at bounding box center [1123, 125] width 55 height 26
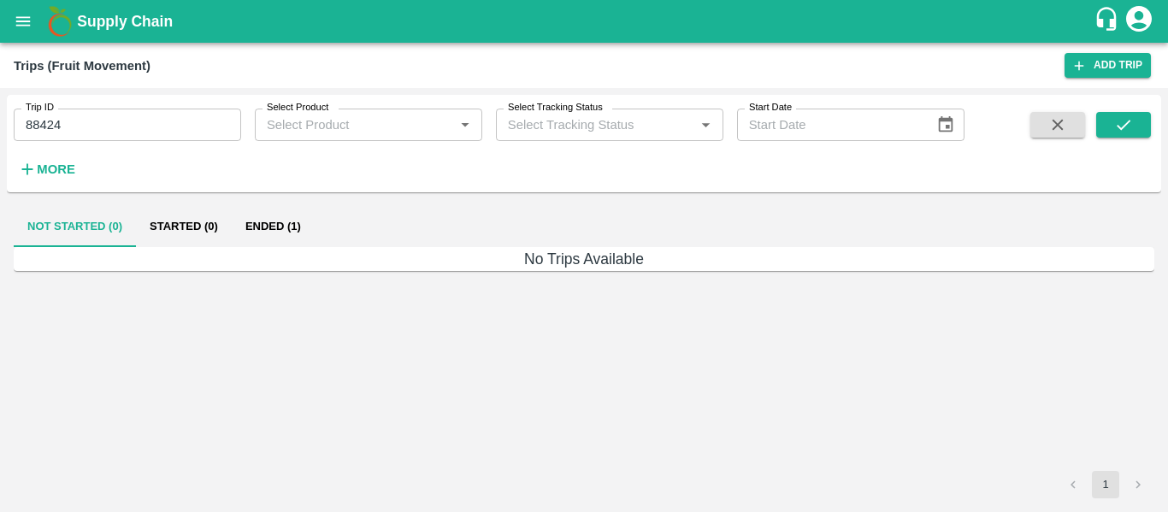
click at [285, 226] on button "Ended (1)" at bounding box center [273, 226] width 83 height 41
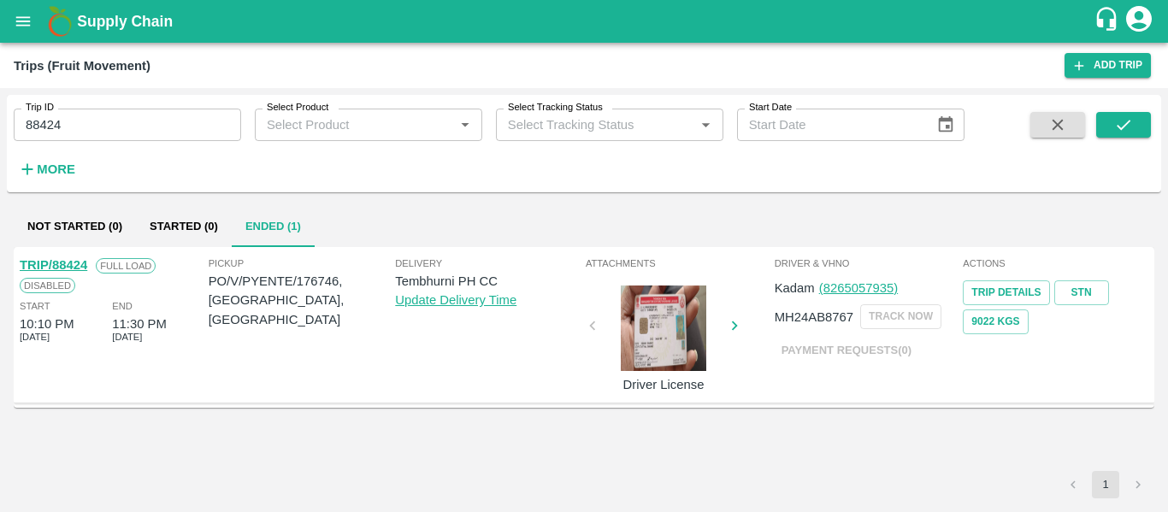
click at [69, 264] on link "TRIP/88424" at bounding box center [54, 265] width 68 height 14
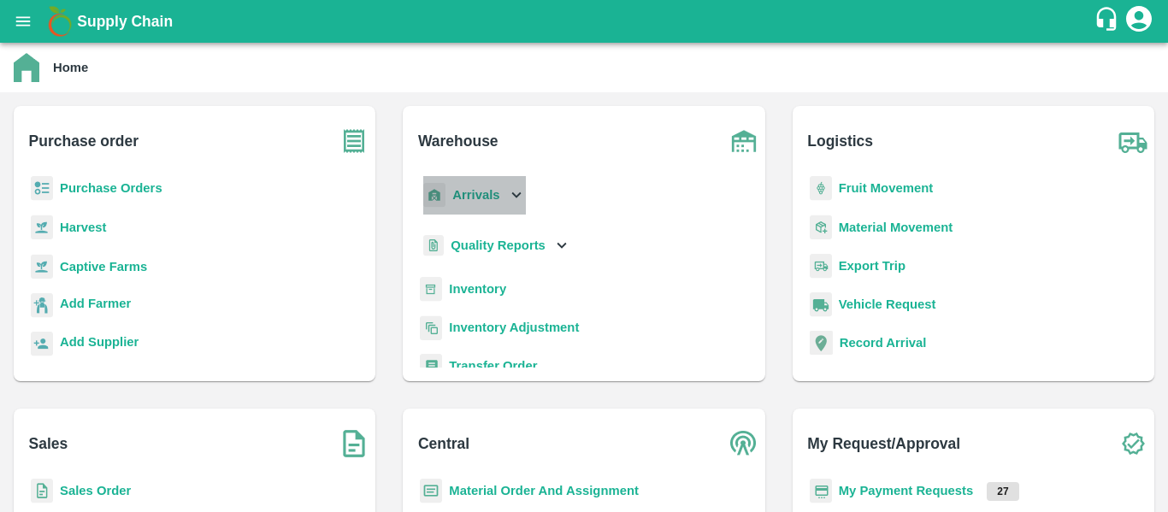
click at [504, 194] on div "Arrivals" at bounding box center [473, 195] width 106 height 38
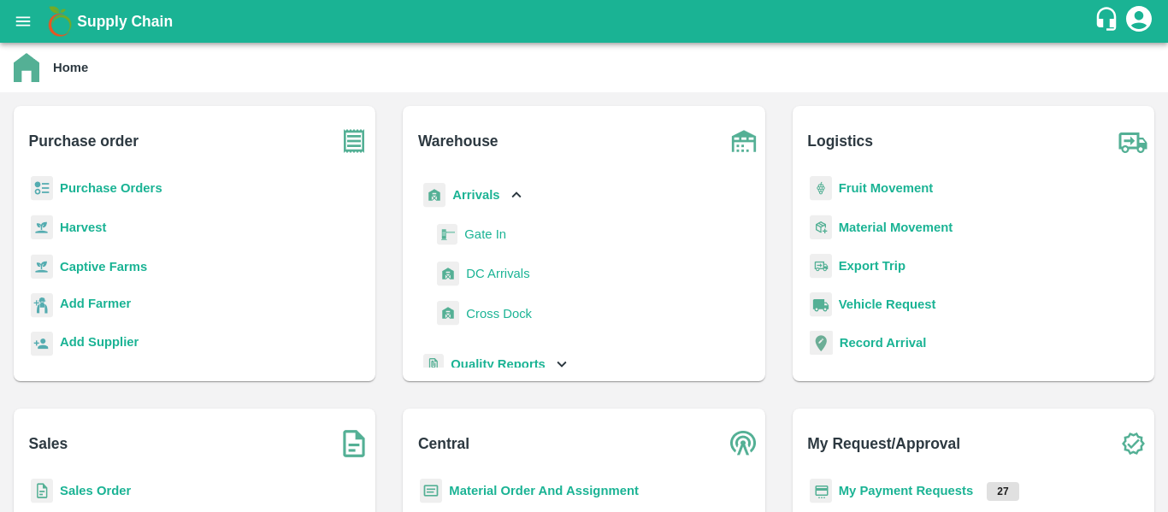
click at [481, 268] on span "DC Arrivals" at bounding box center [497, 273] width 63 height 19
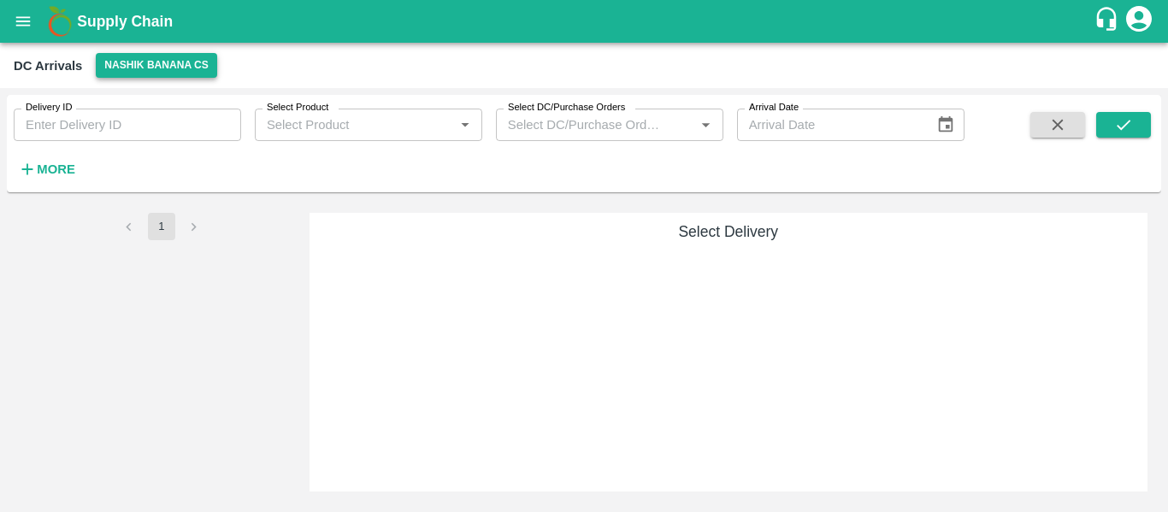
click at [141, 62] on button "Nashik Banana CS" at bounding box center [156, 65] width 121 height 25
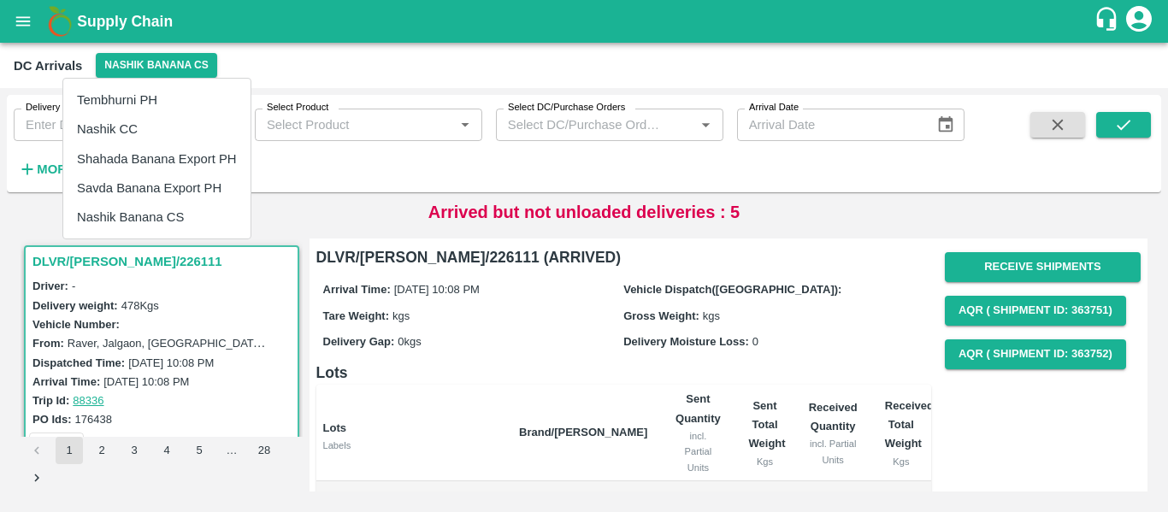
click at [112, 101] on li "Tembhurni PH" at bounding box center [156, 99] width 187 height 29
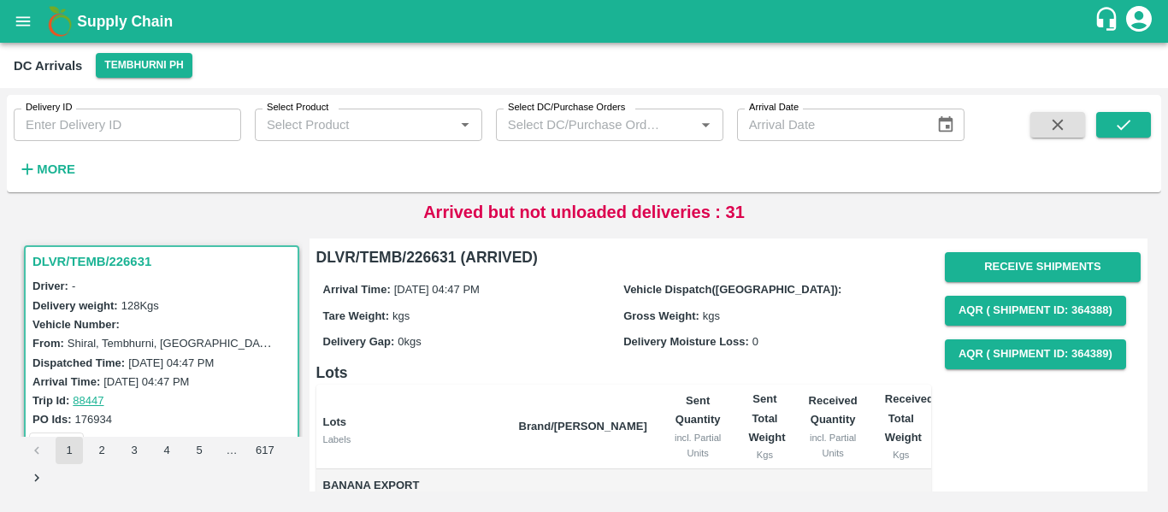
click at [97, 127] on input "Delivery ID" at bounding box center [127, 125] width 227 height 32
click at [66, 169] on strong "More" at bounding box center [56, 169] width 38 height 14
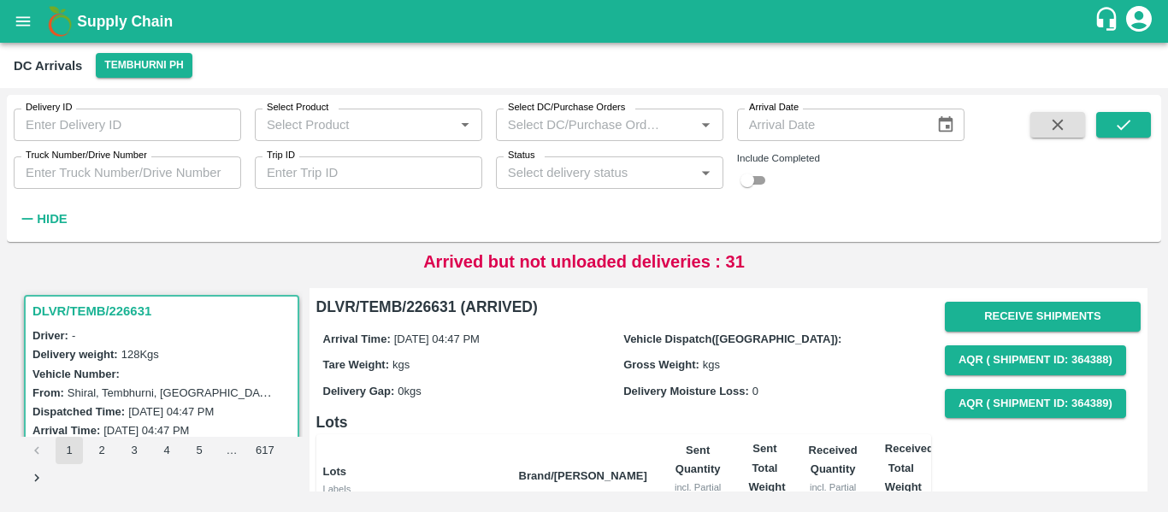
click at [345, 173] on input "Trip ID" at bounding box center [368, 172] width 227 height 32
paste input "88427"
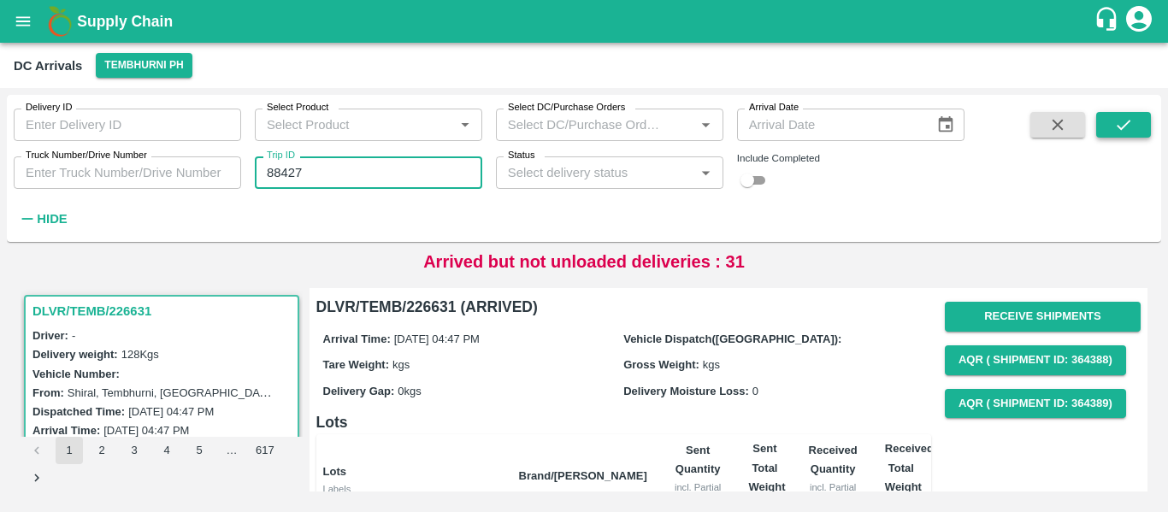
type input "88427"
click at [1141, 120] on button "submit" at bounding box center [1123, 125] width 55 height 26
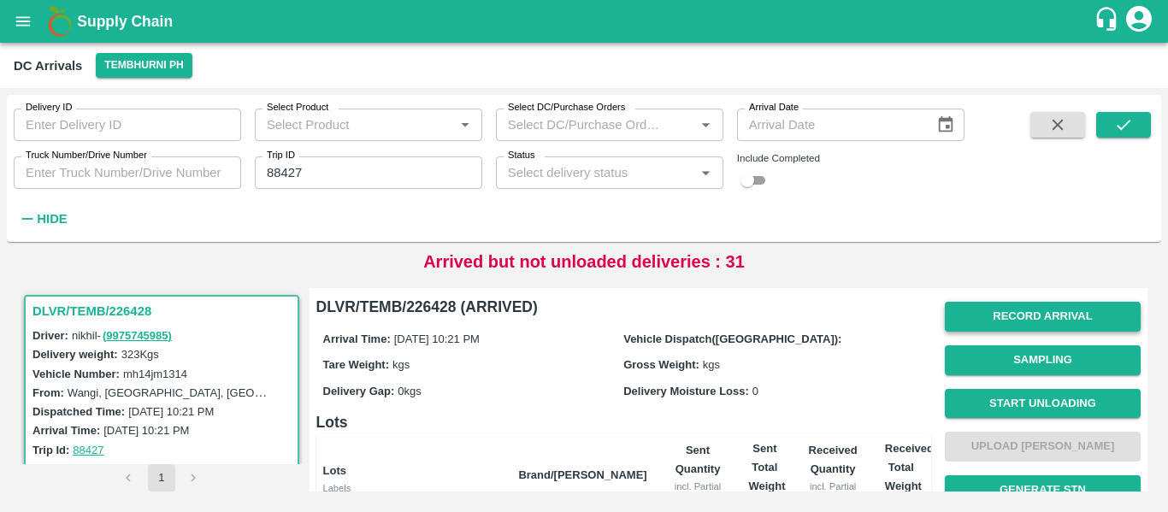
click at [1027, 310] on button "Record Arrival" at bounding box center [1043, 317] width 196 height 30
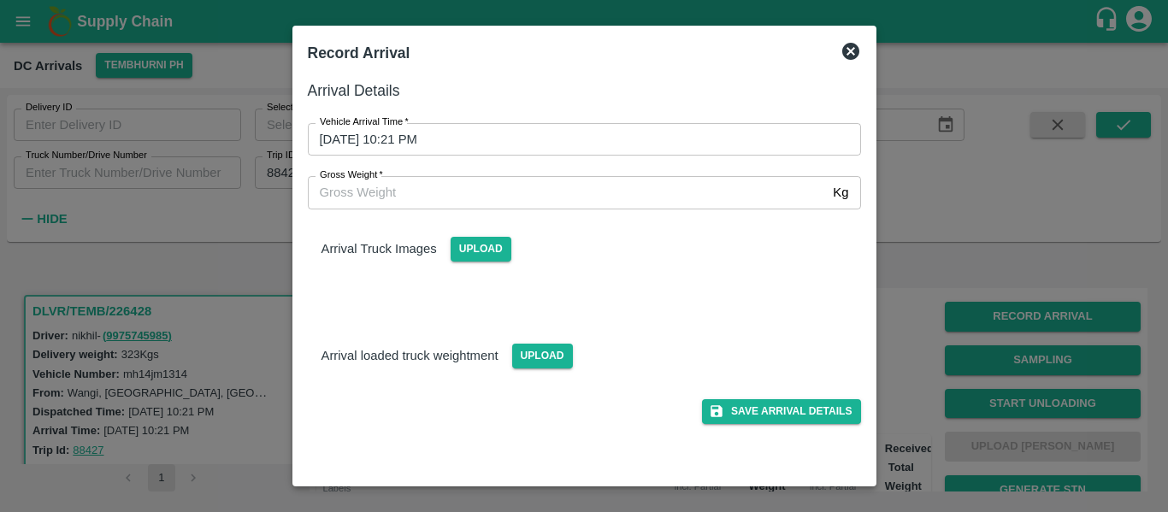
click at [441, 135] on input "[DATE] 10:21 PM" at bounding box center [578, 139] width 541 height 32
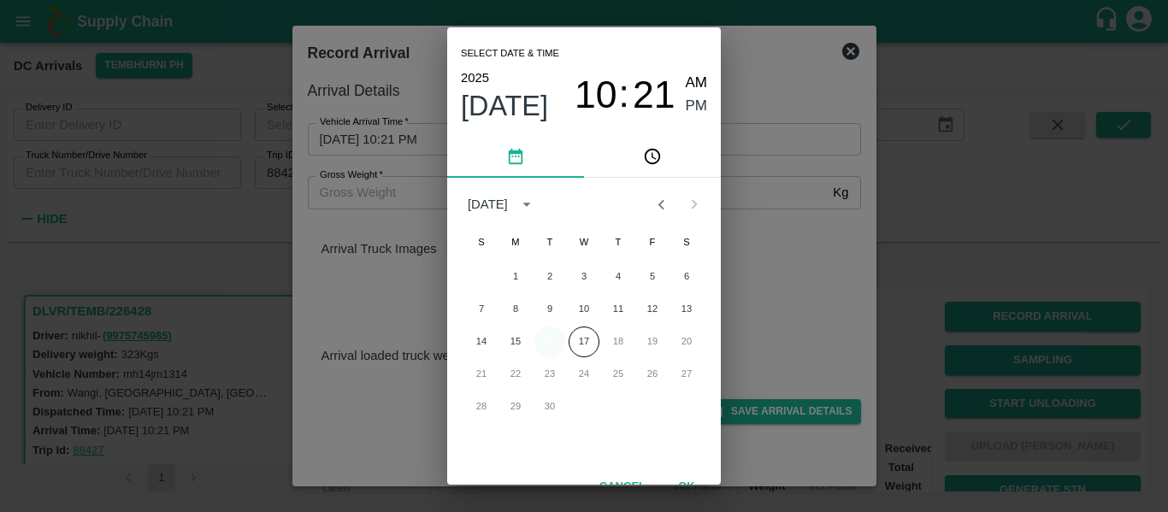
click at [549, 337] on button "16" at bounding box center [549, 342] width 31 height 31
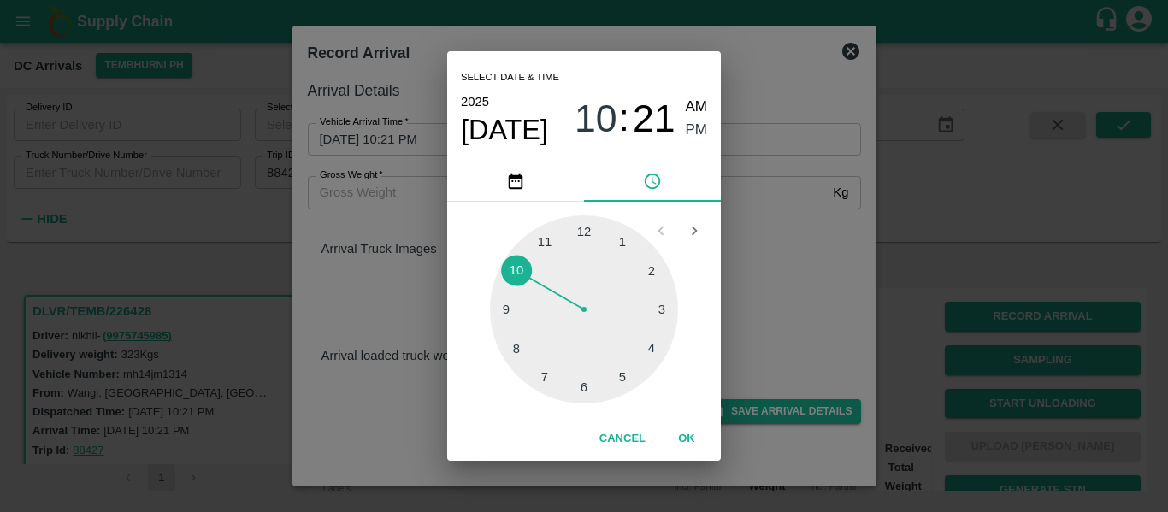
click at [612, 373] on div at bounding box center [584, 309] width 188 height 188
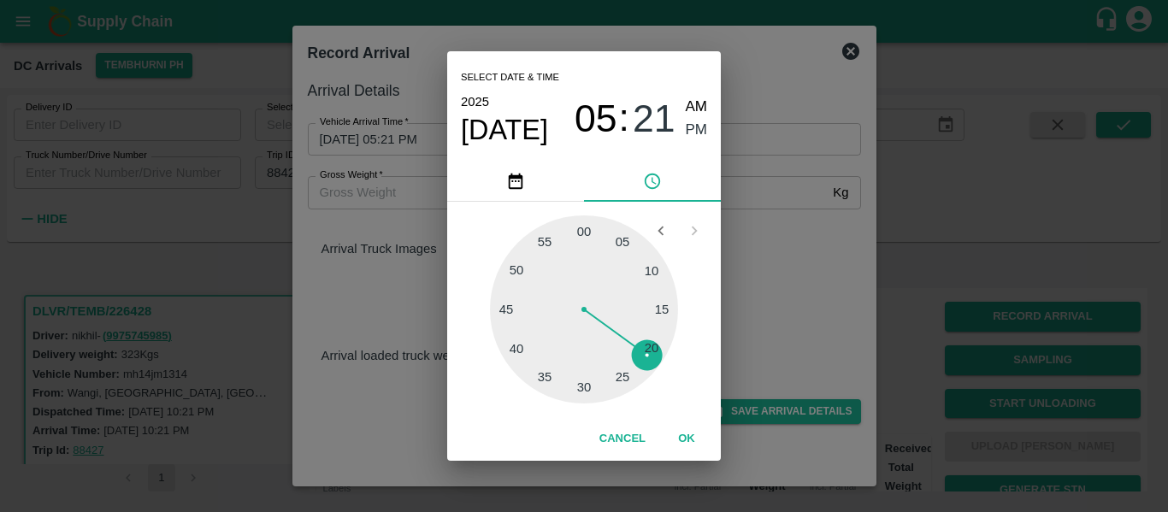
click at [612, 373] on div at bounding box center [584, 309] width 188 height 188
type input "[DATE] 05:26 PM"
click at [690, 134] on span "PM" at bounding box center [697, 130] width 22 height 23
click at [690, 433] on button "OK" at bounding box center [686, 439] width 55 height 30
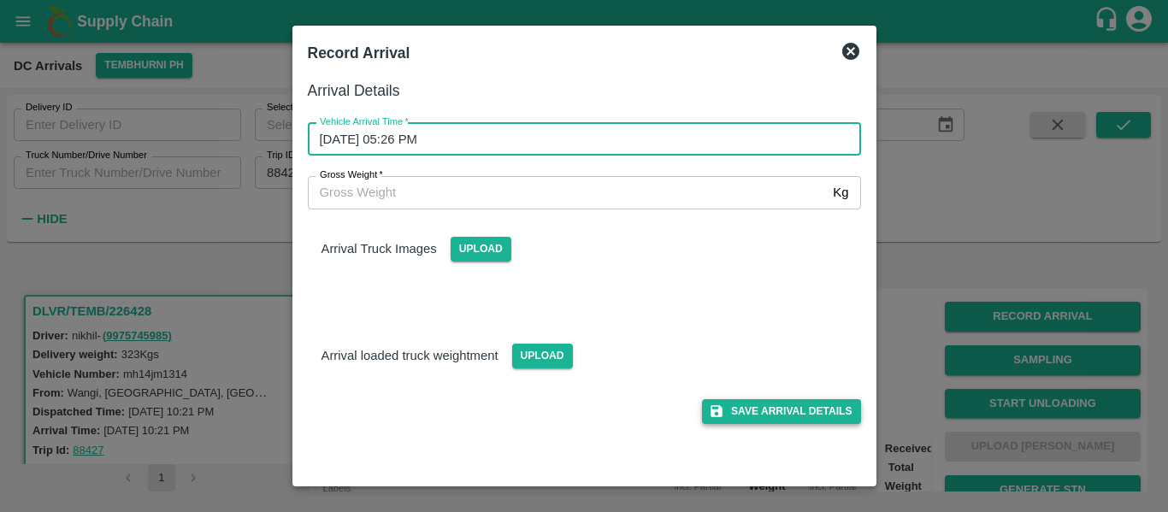
click at [789, 418] on button "Save Arrival Details" at bounding box center [781, 411] width 158 height 25
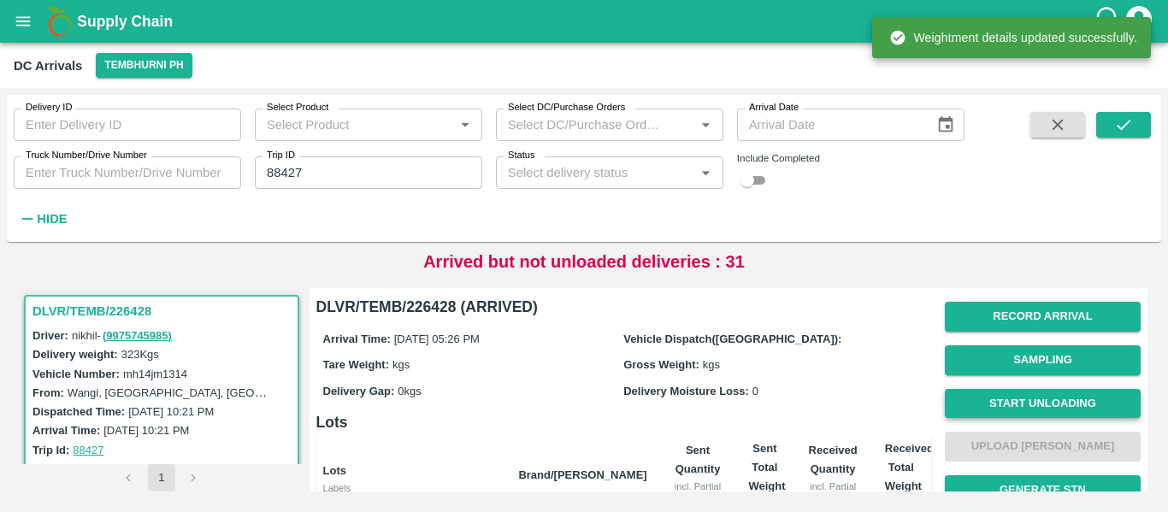
click at [992, 398] on button "Start Unloading" at bounding box center [1043, 404] width 196 height 30
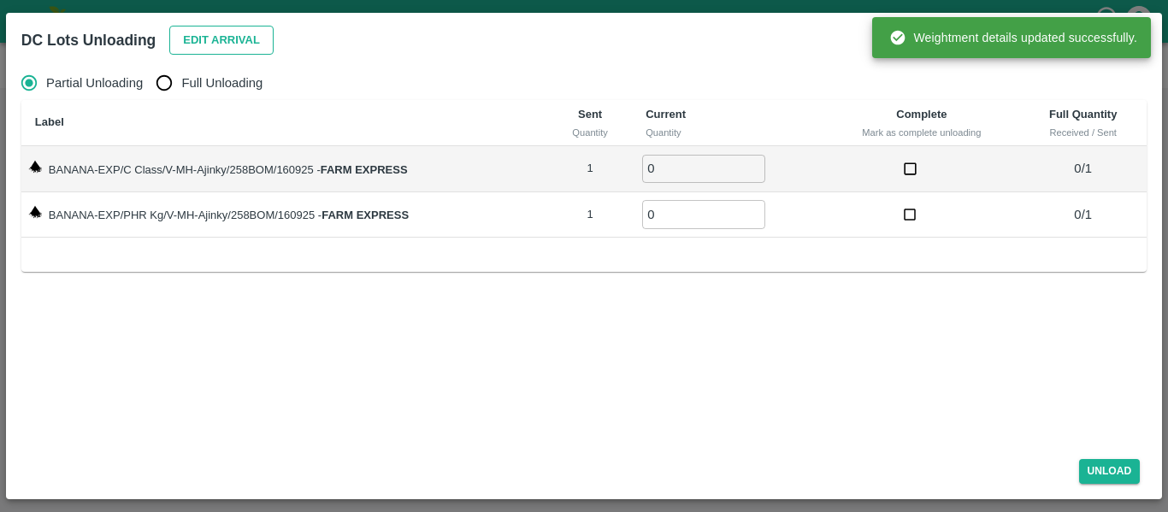
click at [218, 51] on button "Edit Arrival" at bounding box center [221, 41] width 104 height 30
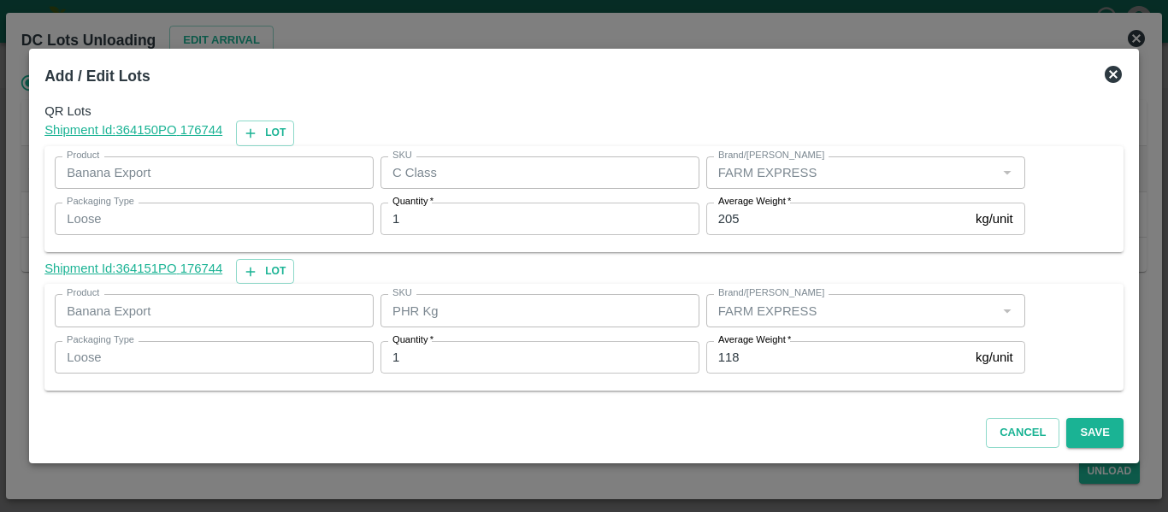
click at [792, 344] on input "118" at bounding box center [837, 357] width 262 height 32
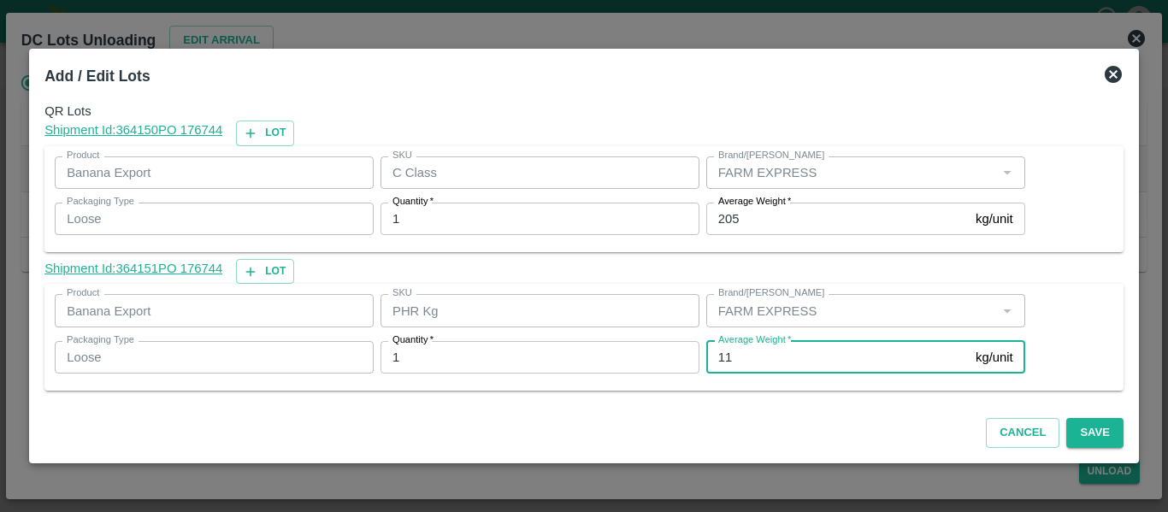
type input "1"
type input "25"
click at [1097, 439] on button "Save" at bounding box center [1094, 433] width 56 height 30
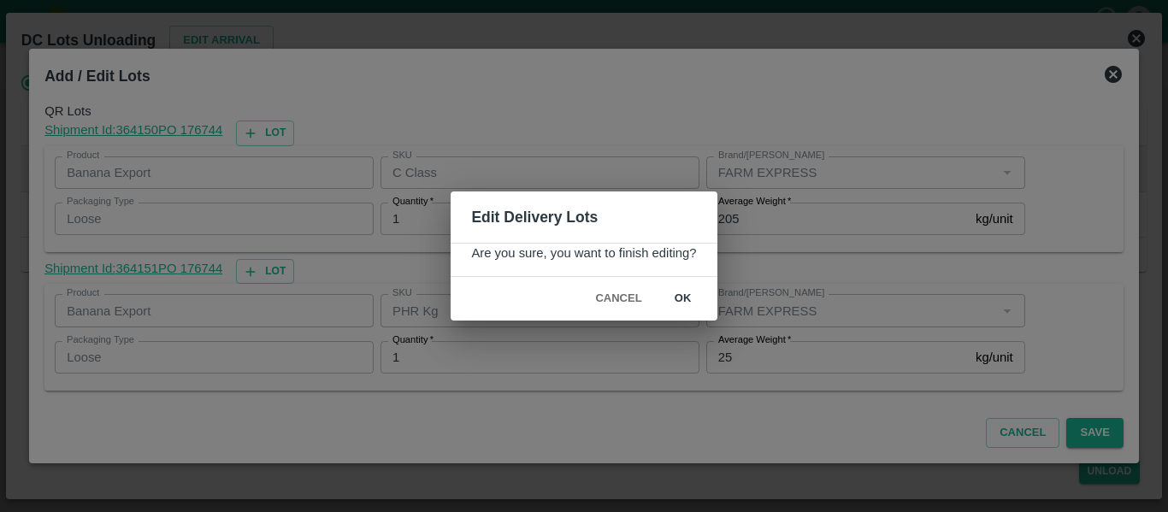
click at [702, 303] on button "ok" at bounding box center [683, 299] width 55 height 30
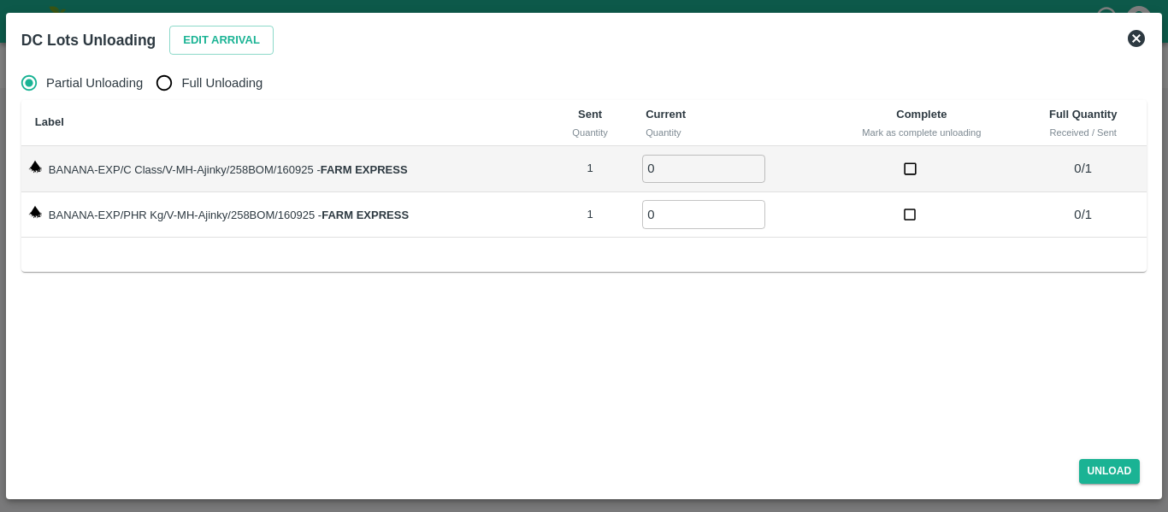
click at [191, 77] on span "Full Unloading" at bounding box center [221, 83] width 81 height 19
click at [181, 77] on input "Full Unloading" at bounding box center [164, 83] width 34 height 34
radio input "true"
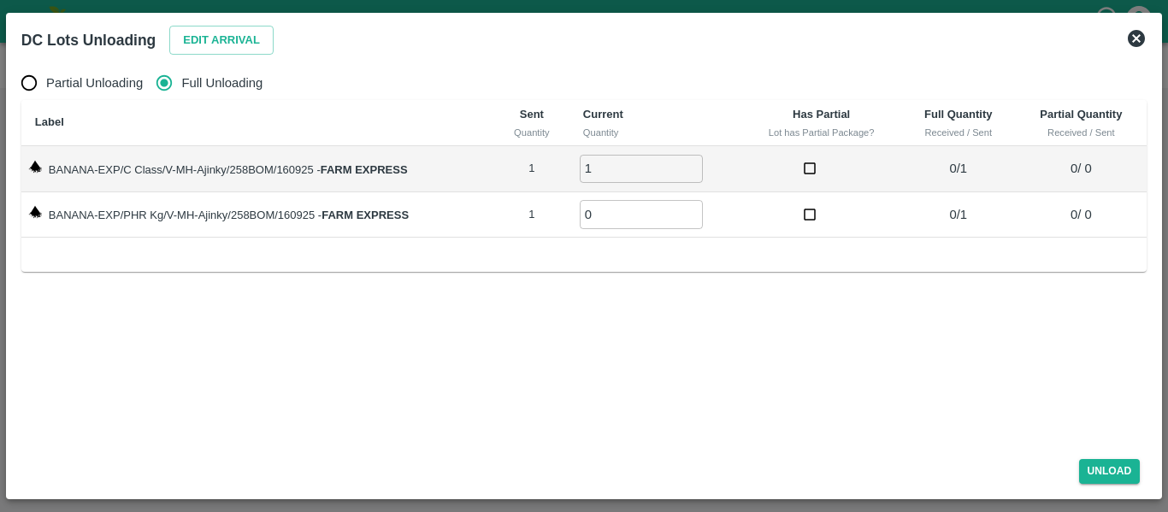
type input "1"
click at [695, 162] on input "1" at bounding box center [641, 169] width 123 height 28
type input "1"
click at [691, 208] on input "1" at bounding box center [641, 214] width 123 height 28
click at [1123, 462] on button "Unload" at bounding box center [1110, 471] width 62 height 25
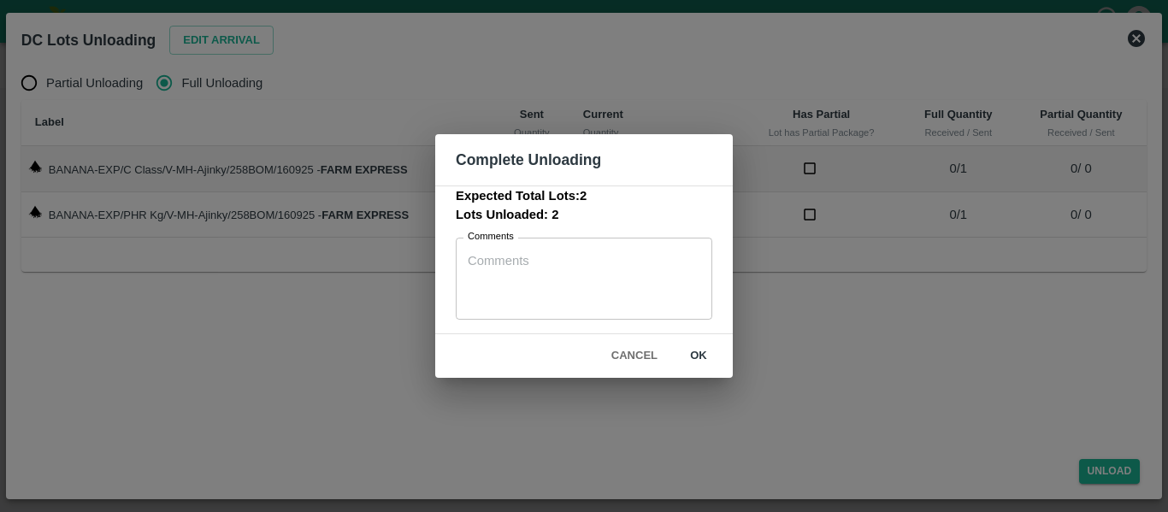
click at [683, 359] on button "ok" at bounding box center [698, 356] width 55 height 30
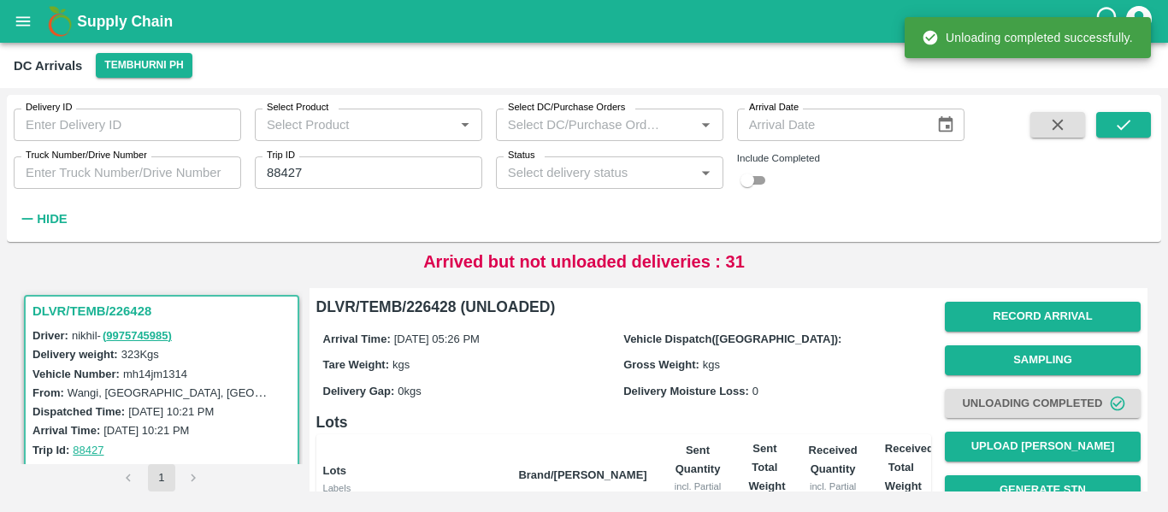
scroll to position [219, 0]
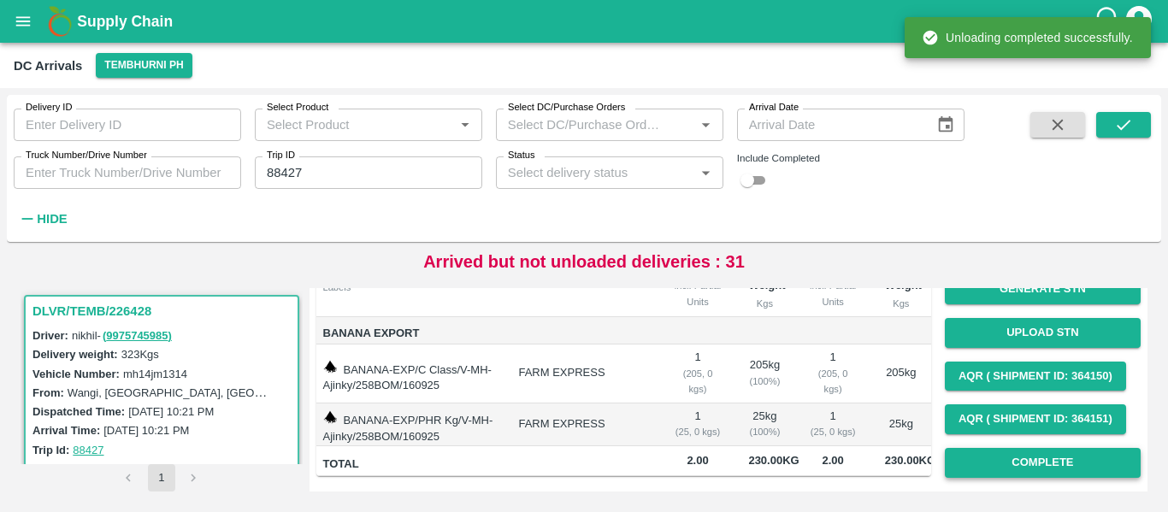
click at [1045, 448] on button "Complete" at bounding box center [1043, 463] width 196 height 30
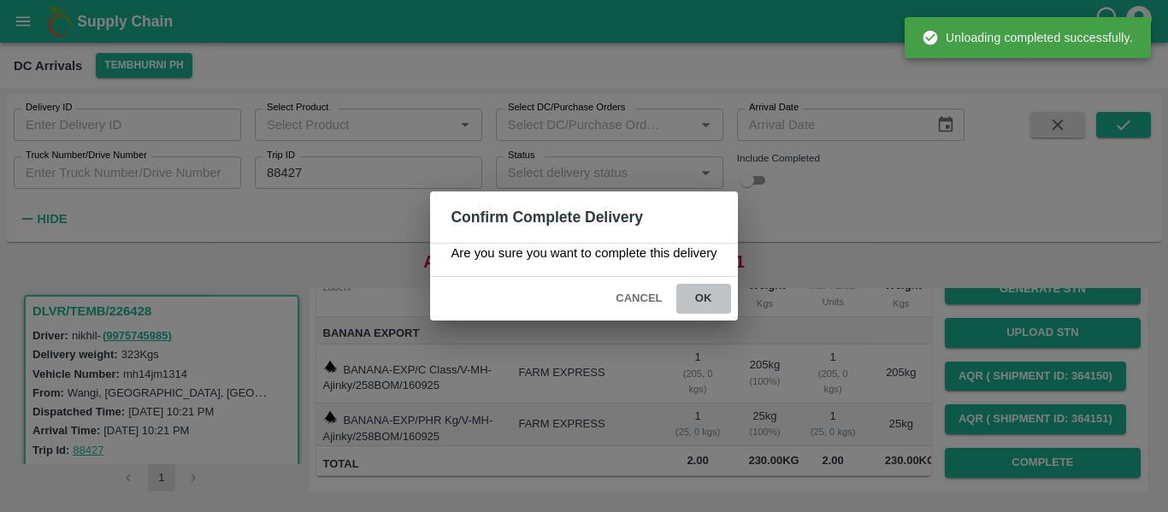
click at [701, 307] on button "ok" at bounding box center [703, 299] width 55 height 30
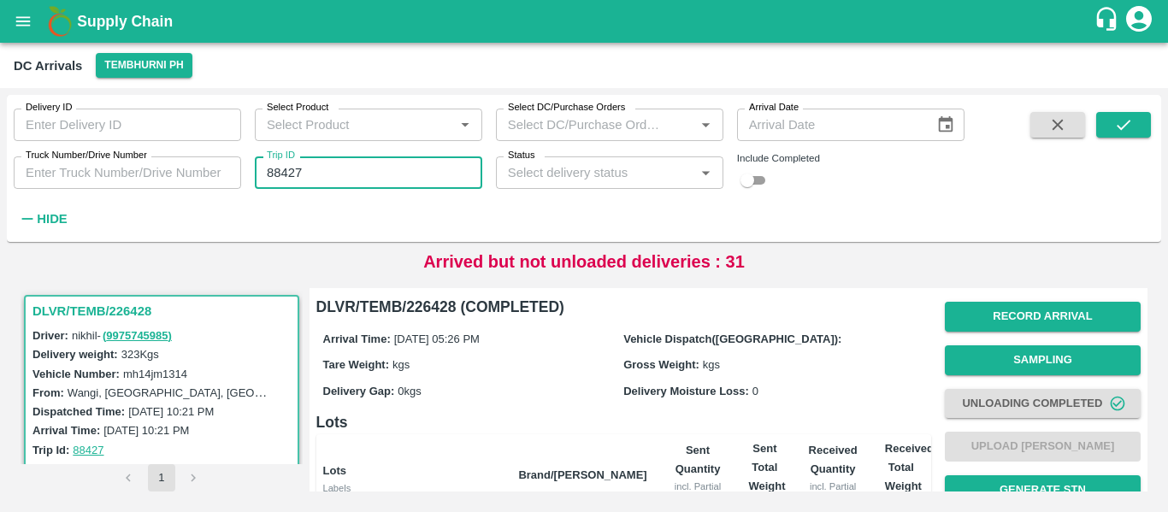
click at [290, 174] on input "88427" at bounding box center [368, 172] width 227 height 32
paste input "text"
type input "88435"
click at [1125, 133] on icon "submit" at bounding box center [1123, 124] width 19 height 19
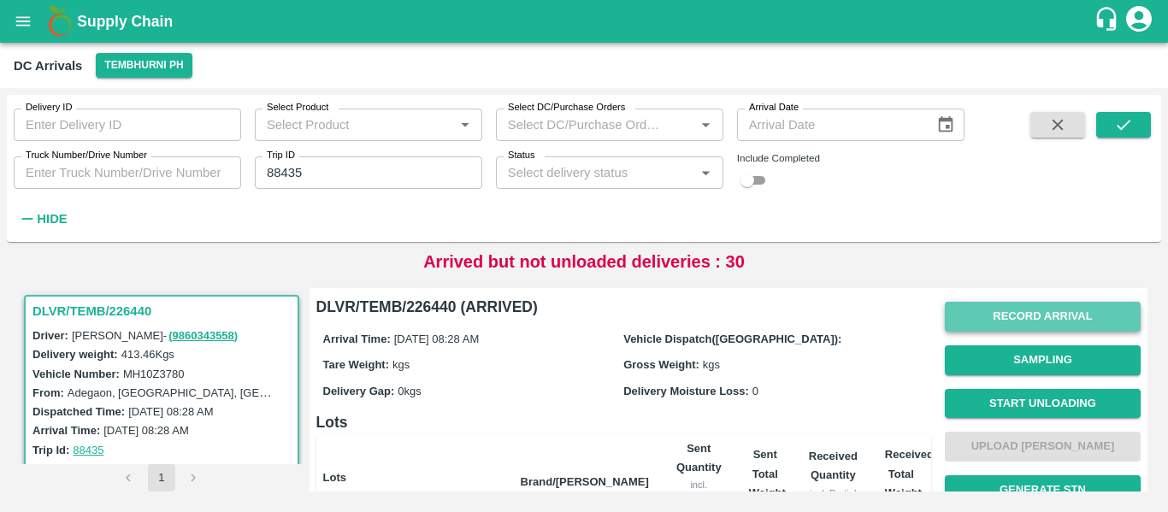
click at [1054, 318] on button "Record Arrival" at bounding box center [1043, 317] width 196 height 30
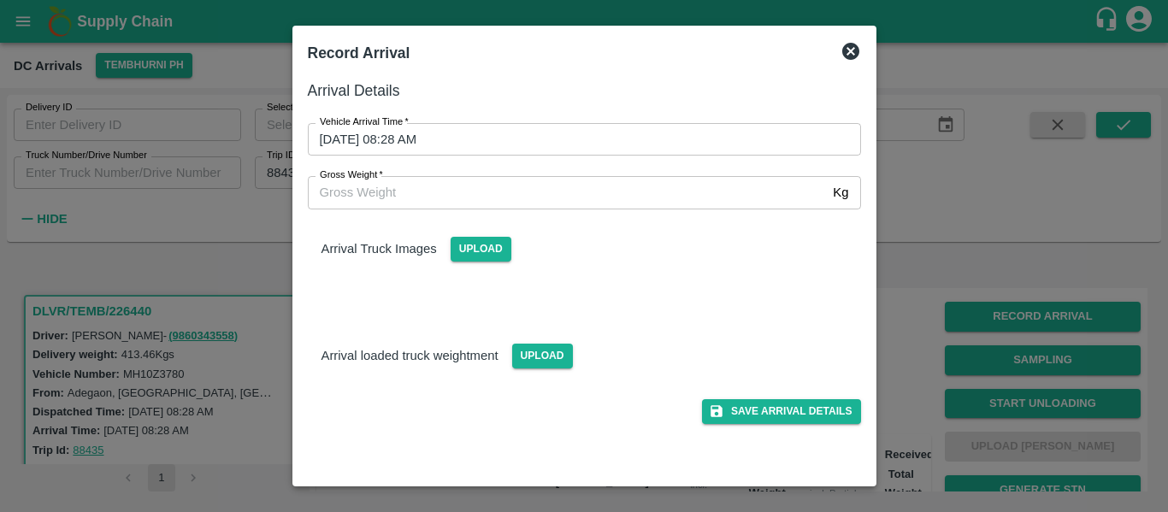
click at [511, 157] on div "Gross Weight   * Kg Gross Weight" at bounding box center [574, 182] width 574 height 53
click at [471, 138] on input "17/09/2025 08:28 AM" at bounding box center [578, 139] width 541 height 32
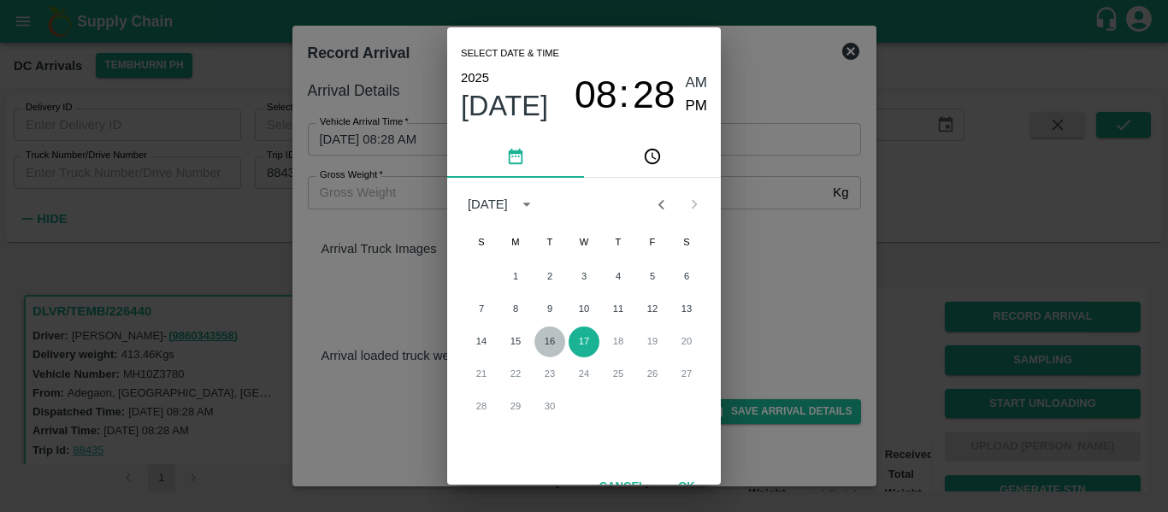
click at [549, 337] on button "16" at bounding box center [549, 342] width 31 height 31
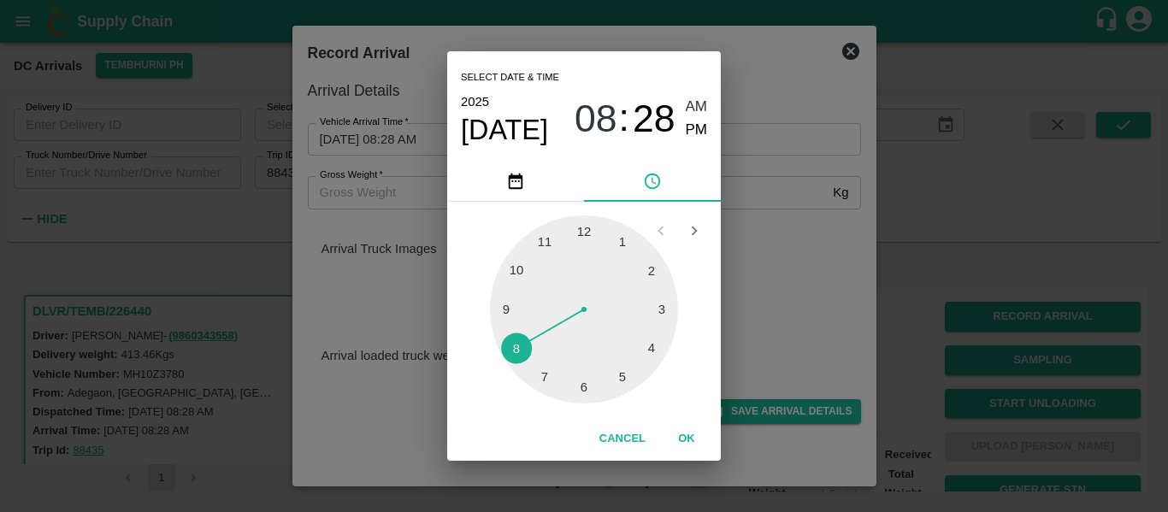
click at [621, 371] on div at bounding box center [584, 309] width 188 height 188
click at [700, 137] on span "PM" at bounding box center [697, 130] width 22 height 23
type input "16/09/2025 05:25 PM"
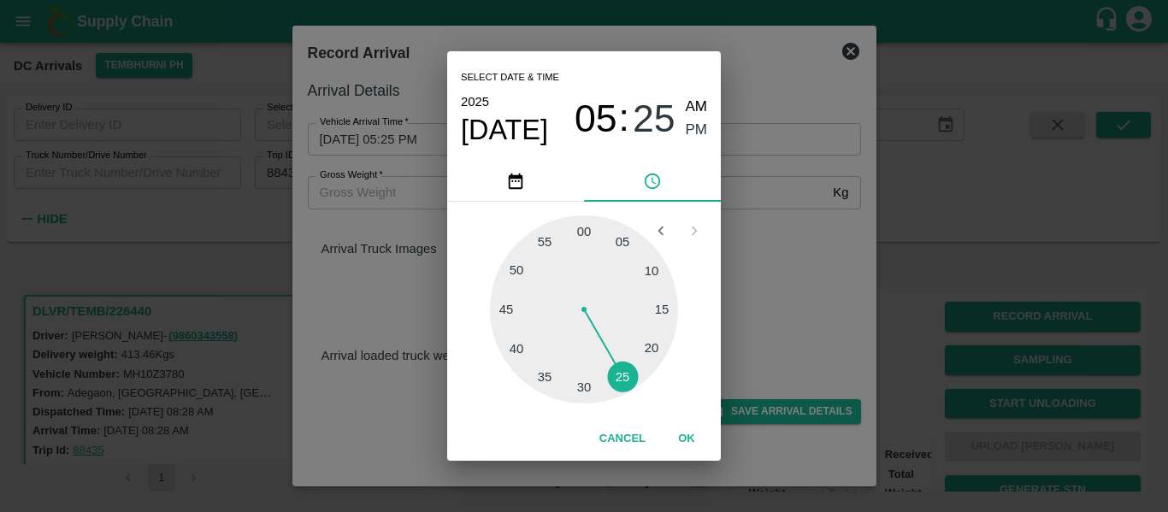
click at [691, 441] on button "OK" at bounding box center [686, 439] width 55 height 30
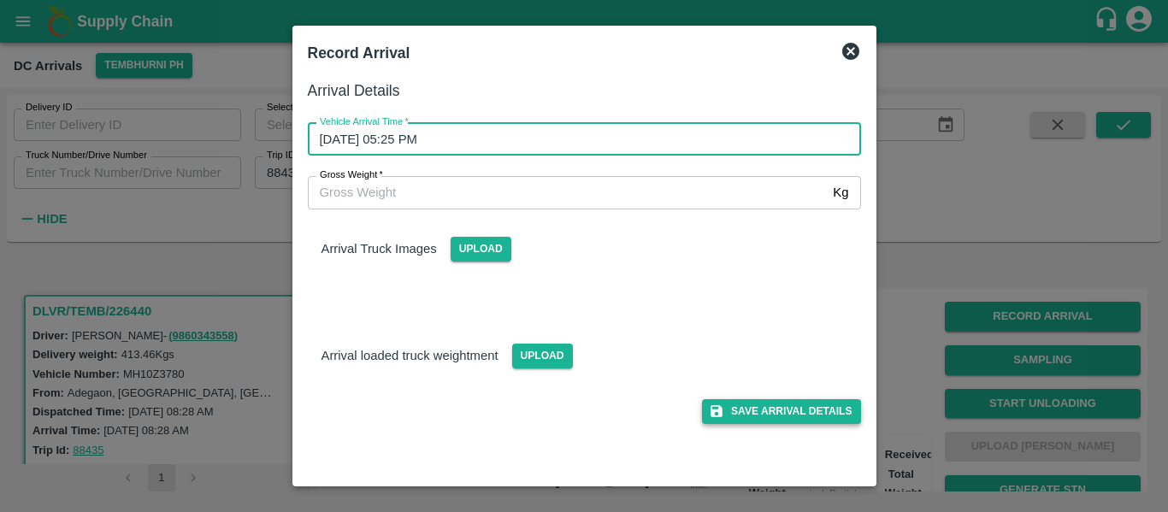
click at [815, 405] on button "Save Arrival Details" at bounding box center [781, 411] width 158 height 25
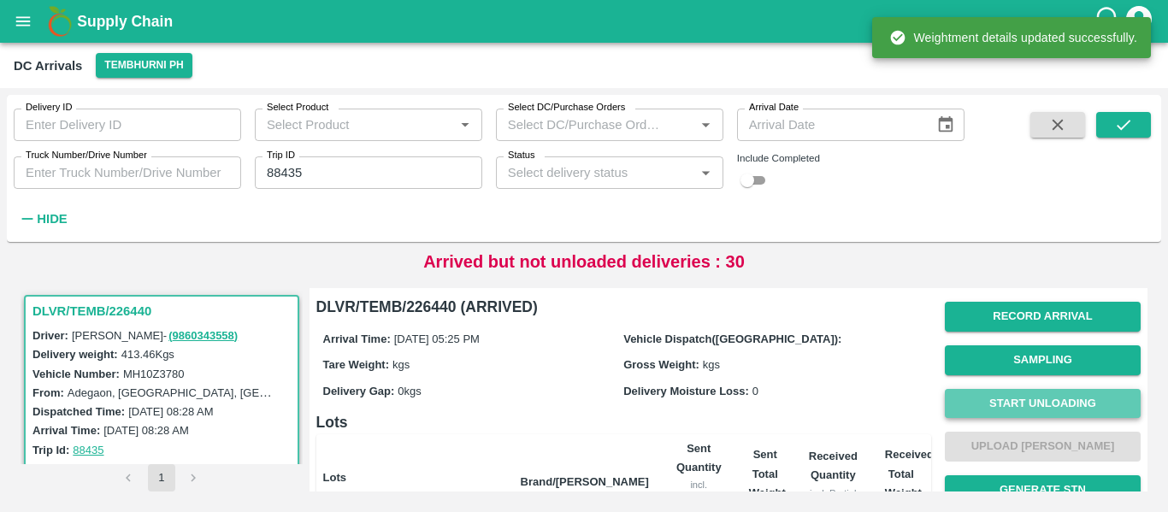
click at [1004, 403] on button "Start Unloading" at bounding box center [1043, 404] width 196 height 30
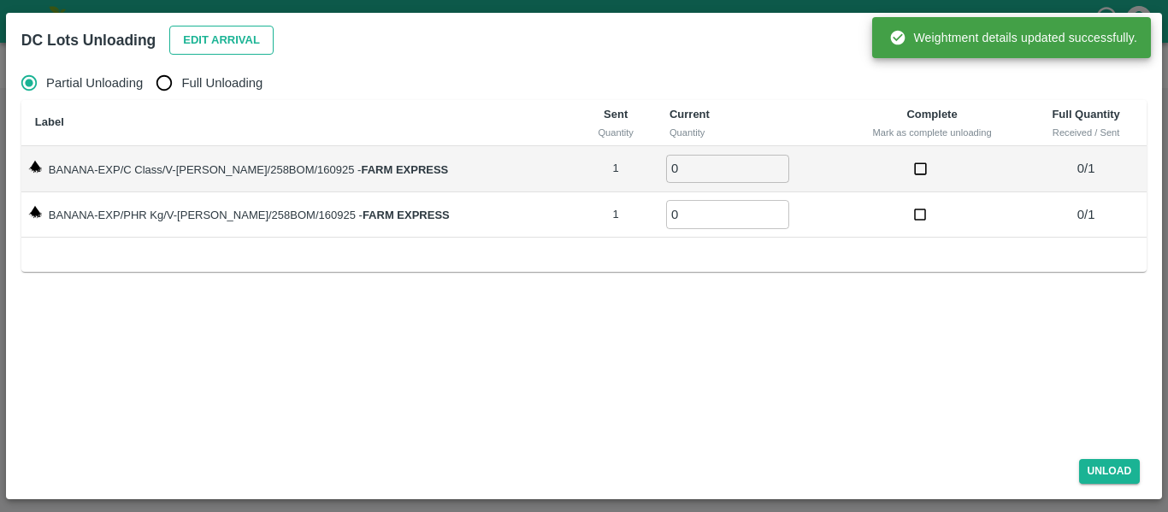
click at [208, 52] on button "Edit Arrival" at bounding box center [221, 41] width 104 height 30
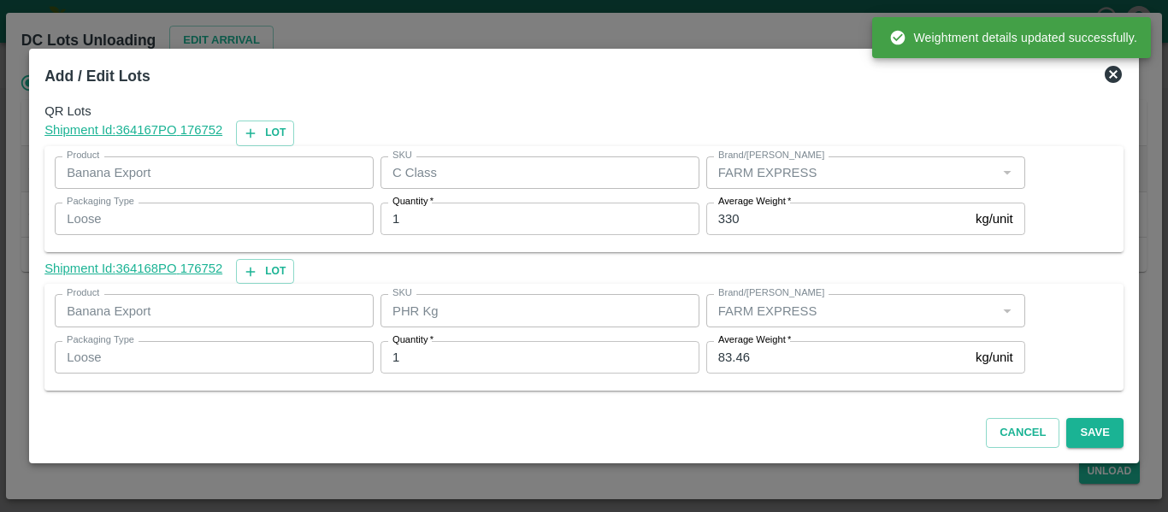
click at [781, 359] on input "83.46" at bounding box center [837, 357] width 262 height 32
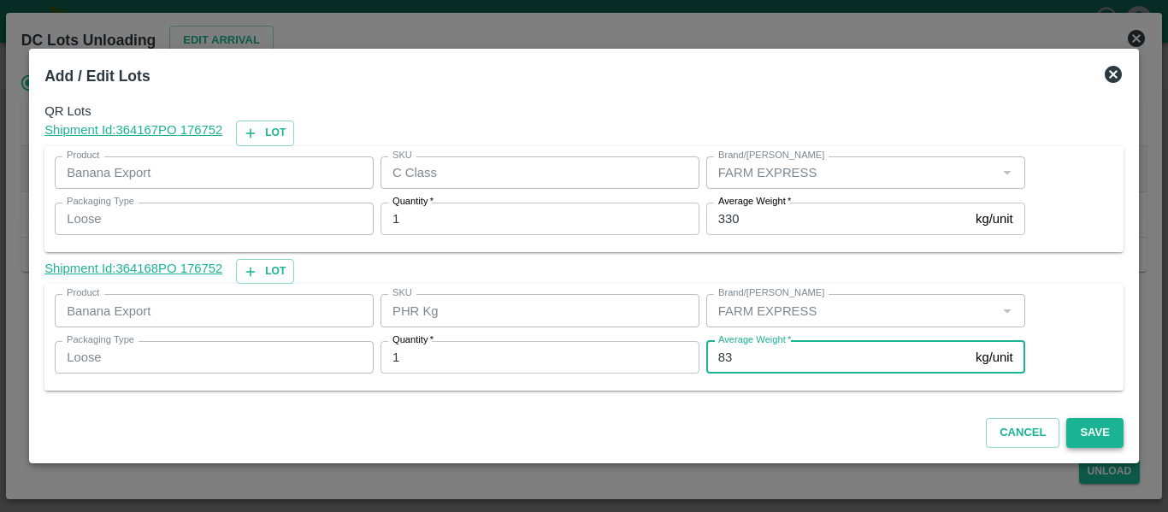
type input "83"
click at [1104, 429] on button "Save" at bounding box center [1094, 433] width 56 height 30
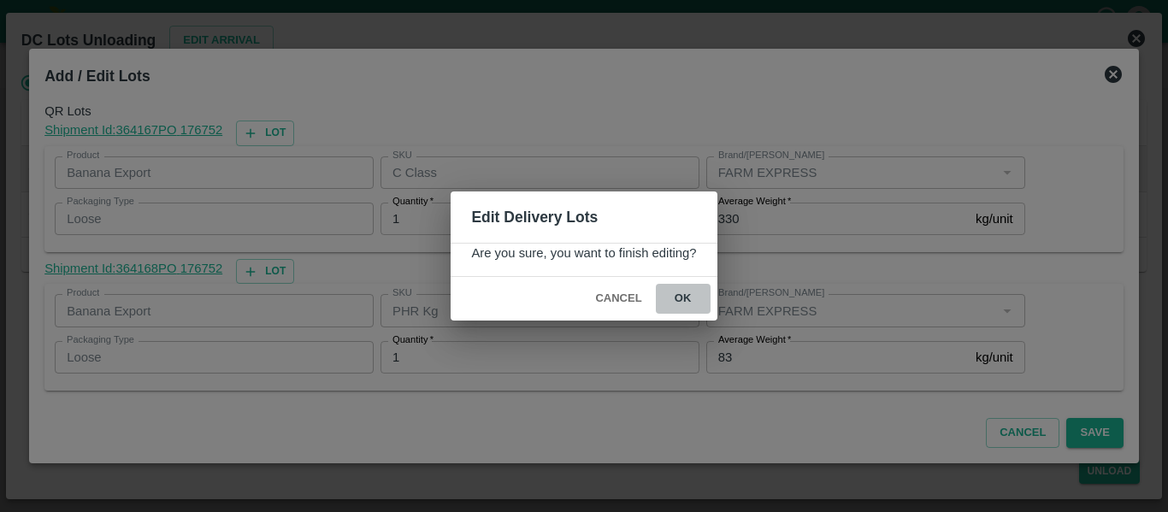
click at [693, 289] on button "ok" at bounding box center [683, 299] width 55 height 30
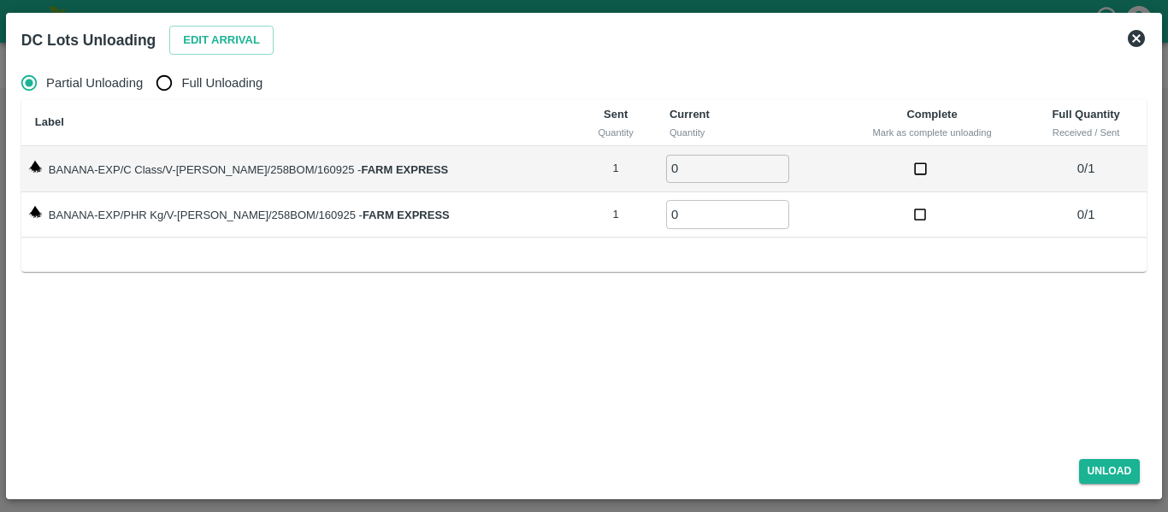
click at [185, 75] on span "Full Unloading" at bounding box center [221, 83] width 81 height 19
click at [181, 75] on input "Full Unloading" at bounding box center [164, 83] width 34 height 34
radio input "true"
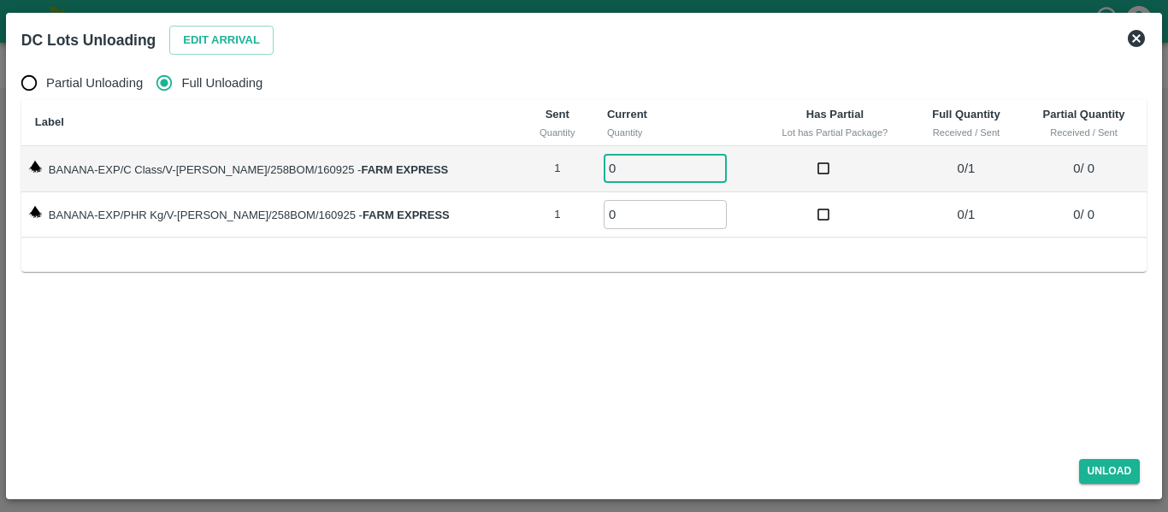
click at [693, 159] on input "0" at bounding box center [664, 169] width 123 height 28
type input "1"
click at [693, 166] on input "1" at bounding box center [664, 169] width 123 height 28
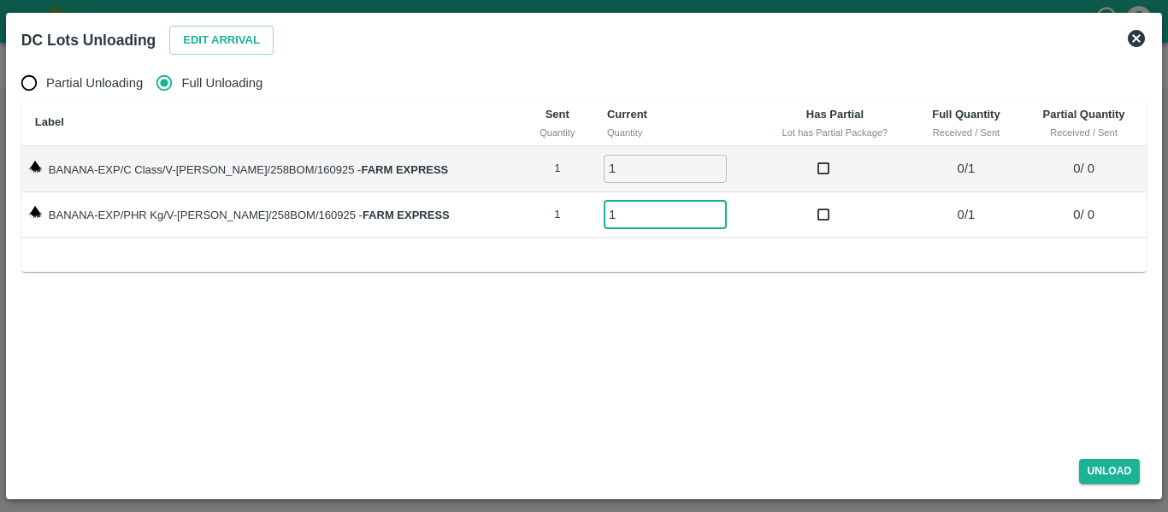
type input "1"
click at [699, 211] on input "1" at bounding box center [664, 214] width 123 height 28
click at [1111, 465] on button "Unload" at bounding box center [1110, 471] width 62 height 25
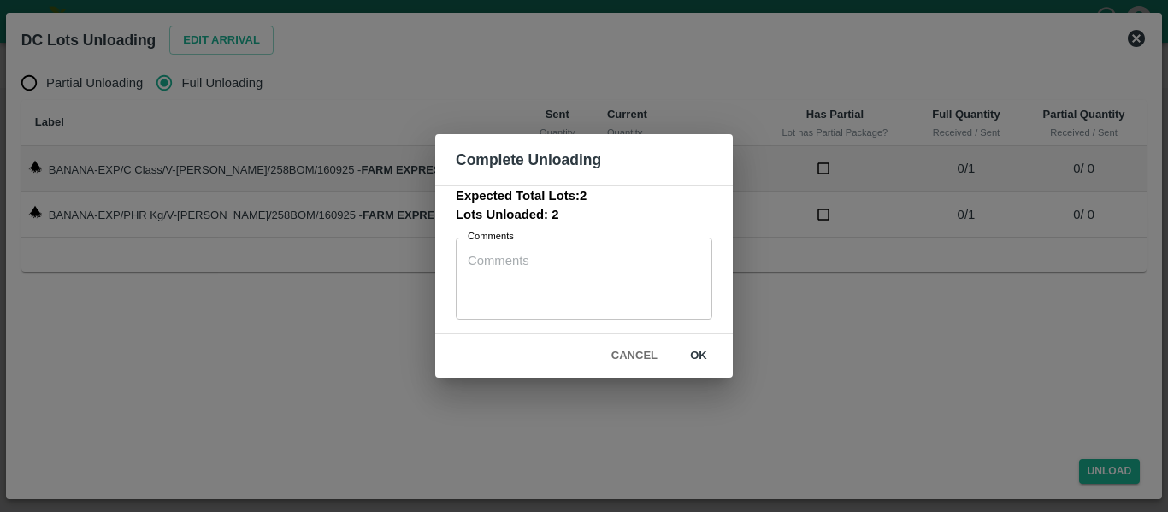
click at [717, 353] on button "ok" at bounding box center [698, 356] width 55 height 30
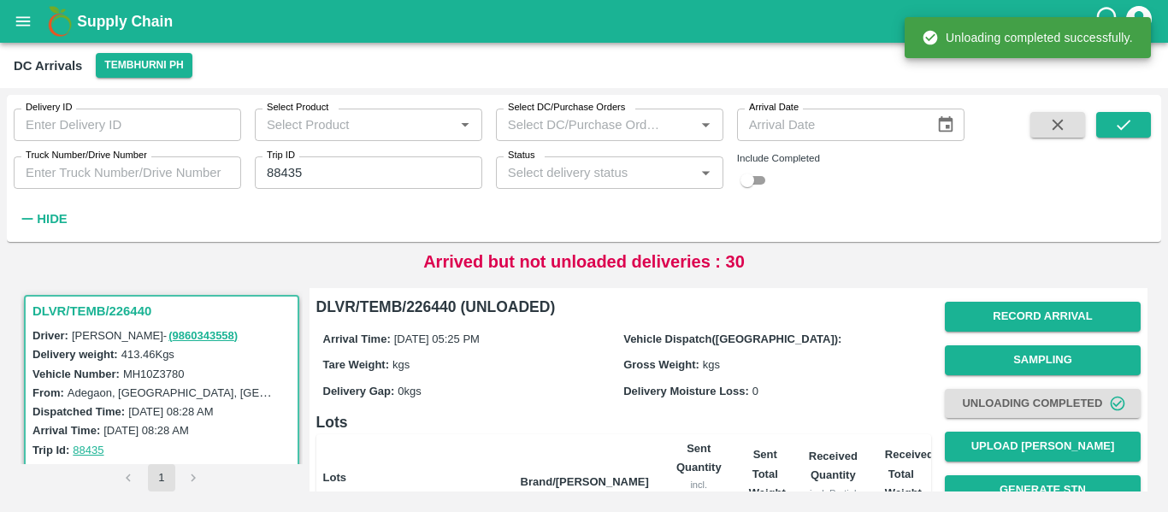
scroll to position [219, 0]
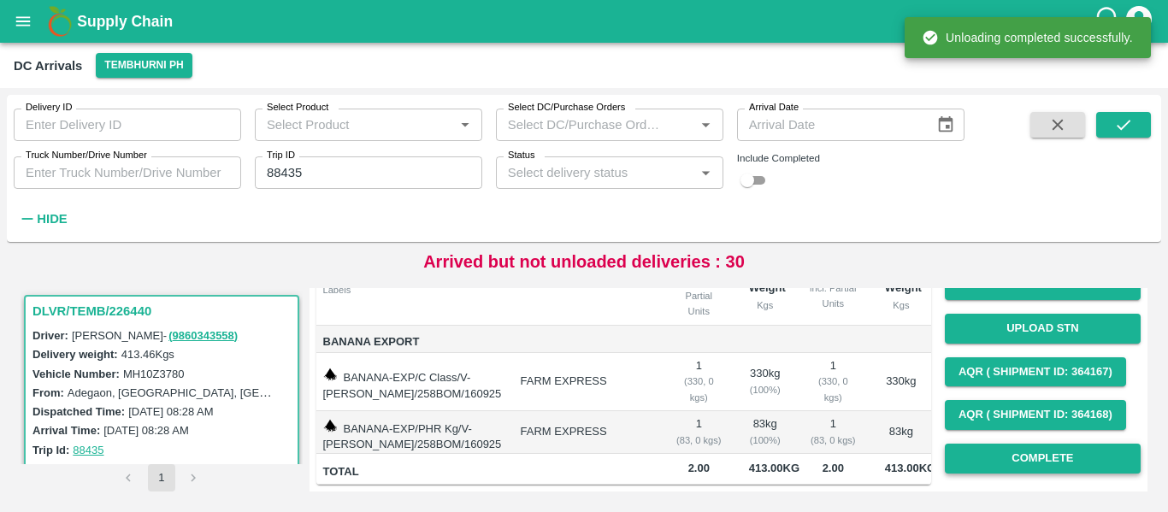
click at [1098, 450] on button "Complete" at bounding box center [1043, 459] width 196 height 30
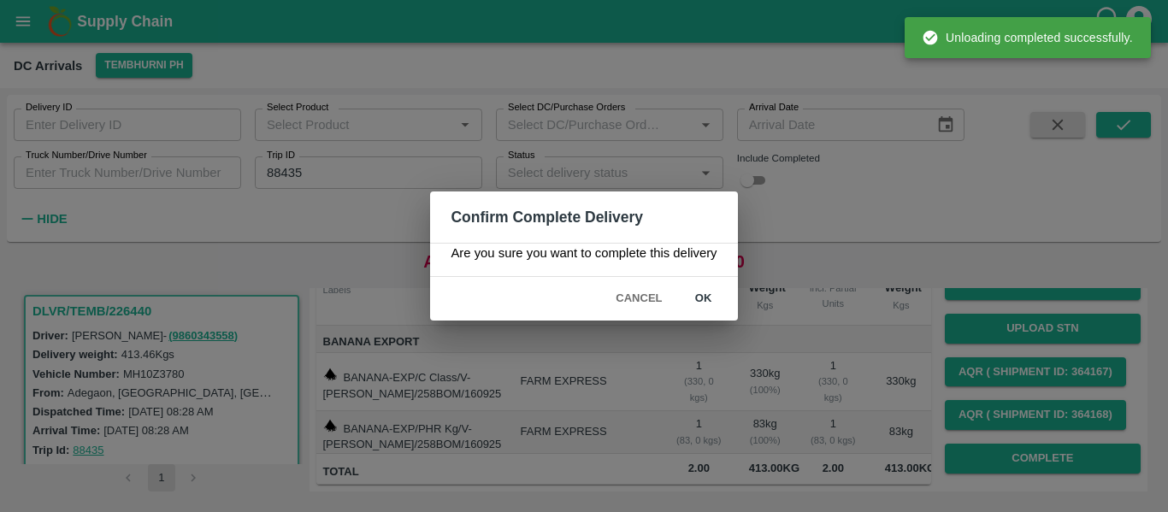
click at [715, 303] on button "ok" at bounding box center [703, 299] width 55 height 30
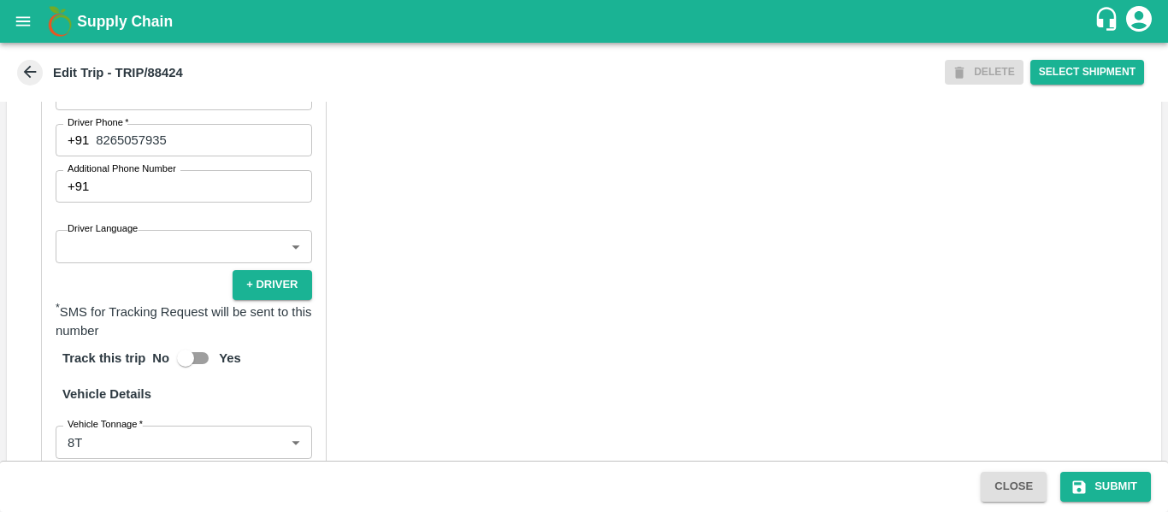
scroll to position [1310, 0]
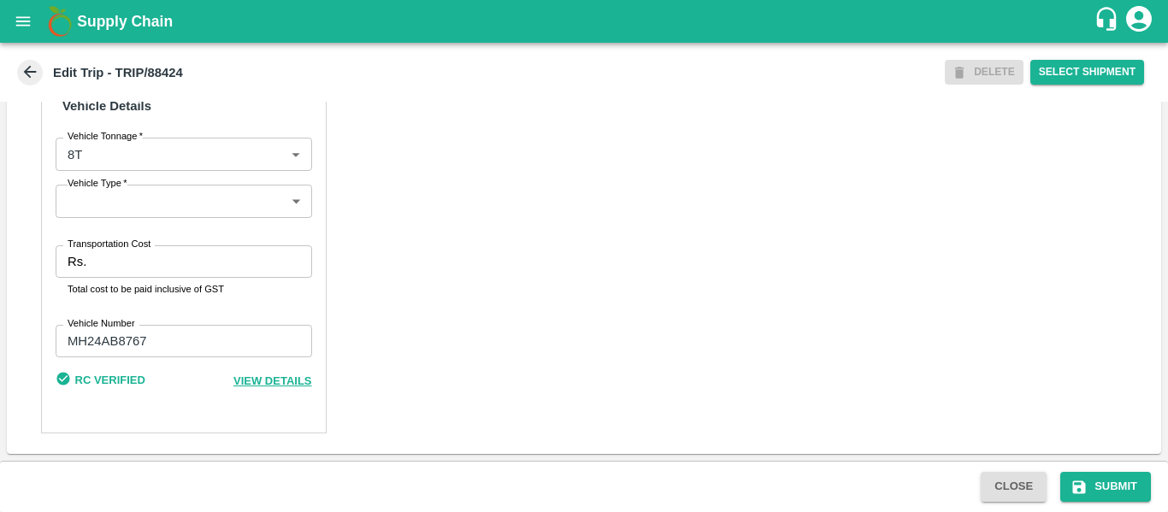
click at [101, 263] on input "Transportation Cost" at bounding box center [202, 261] width 218 height 32
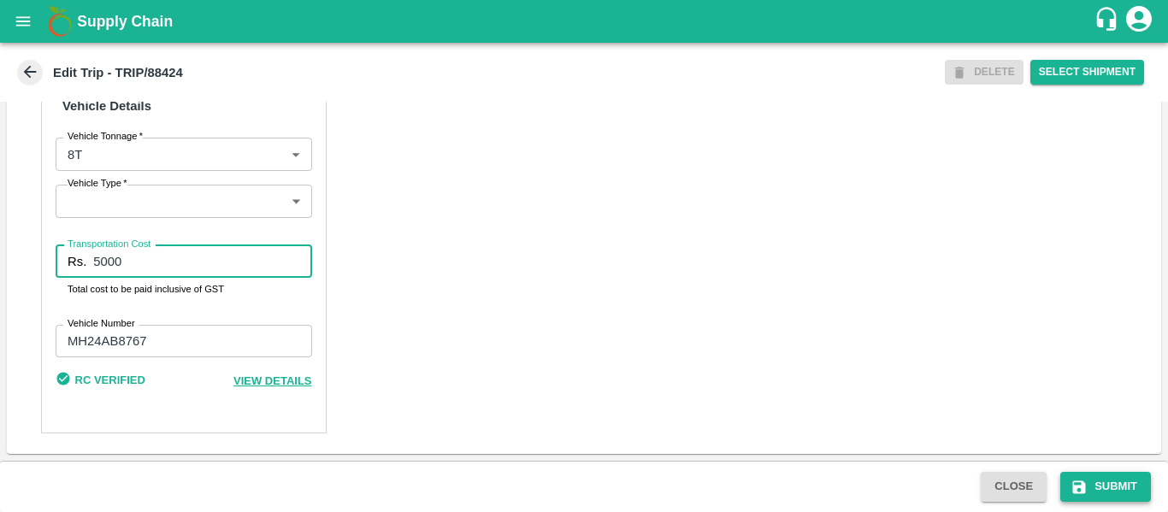
type input "5000"
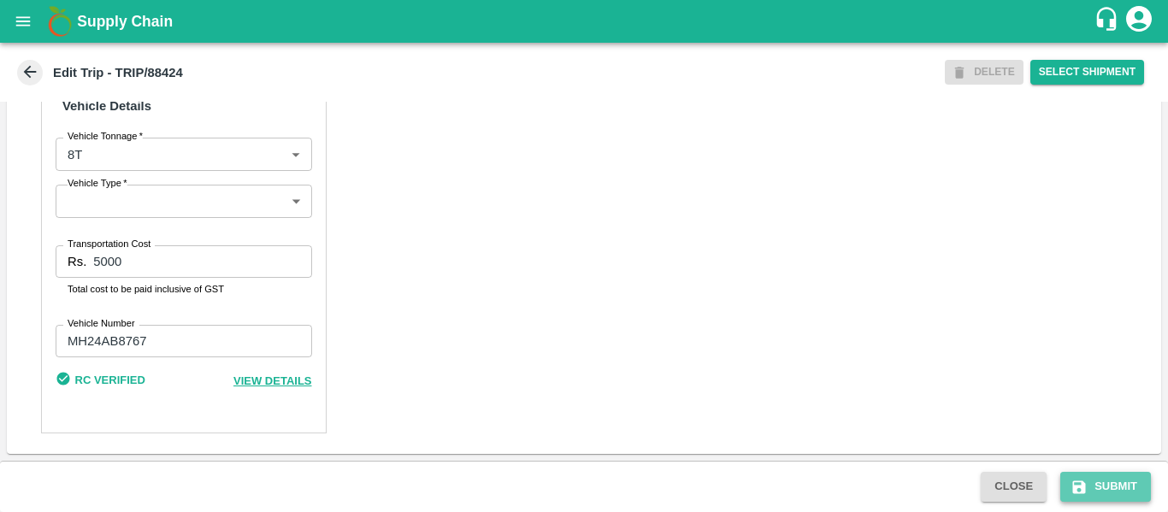
click at [1110, 486] on button "Submit" at bounding box center [1105, 487] width 91 height 30
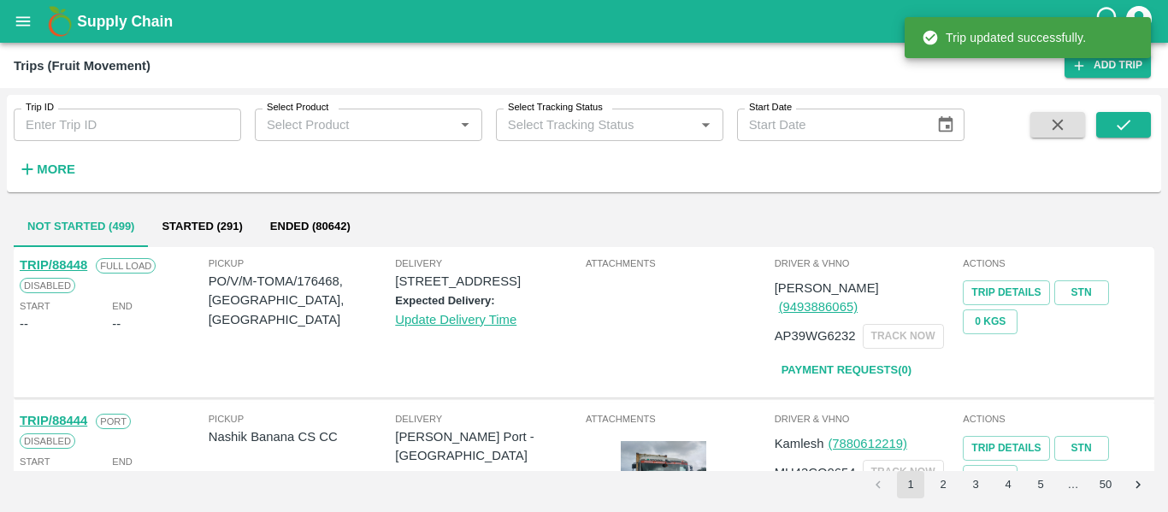
click at [113, 128] on input "Trip ID" at bounding box center [127, 125] width 227 height 32
paste input "88427"
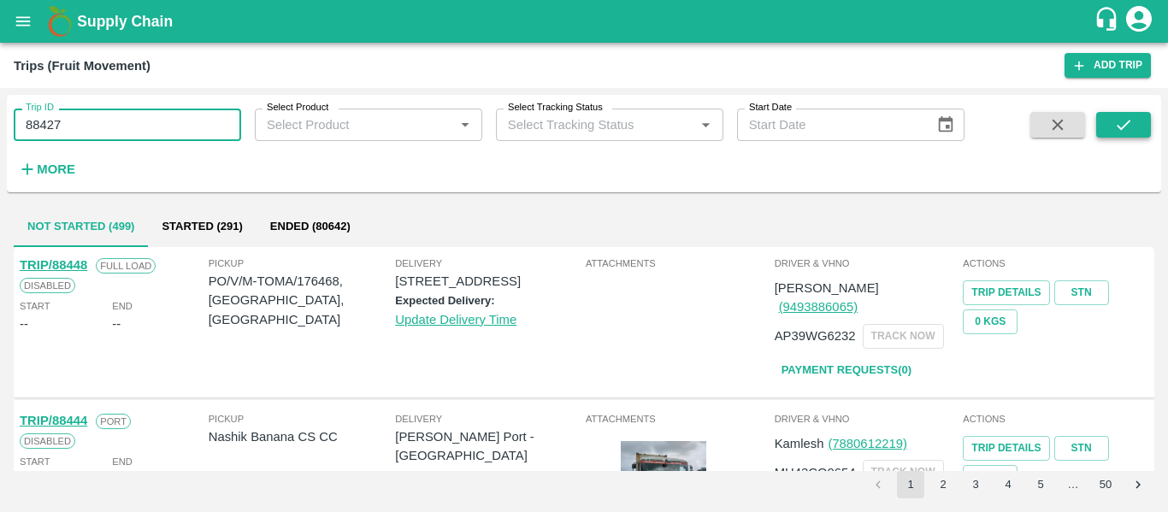
type input "88427"
click at [1119, 135] on button "submit" at bounding box center [1123, 125] width 55 height 26
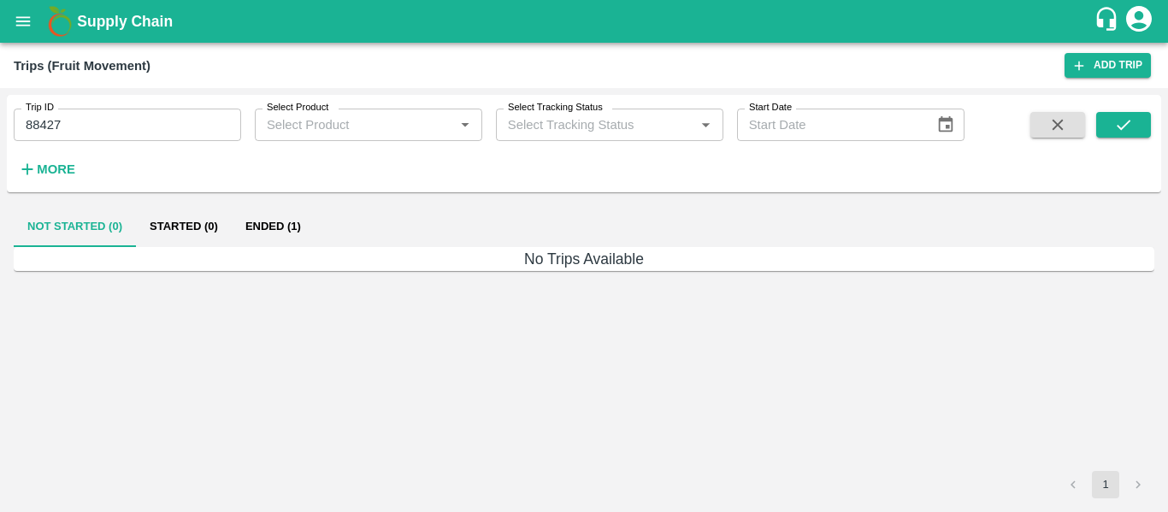
click at [256, 227] on button "Ended (1)" at bounding box center [273, 226] width 83 height 41
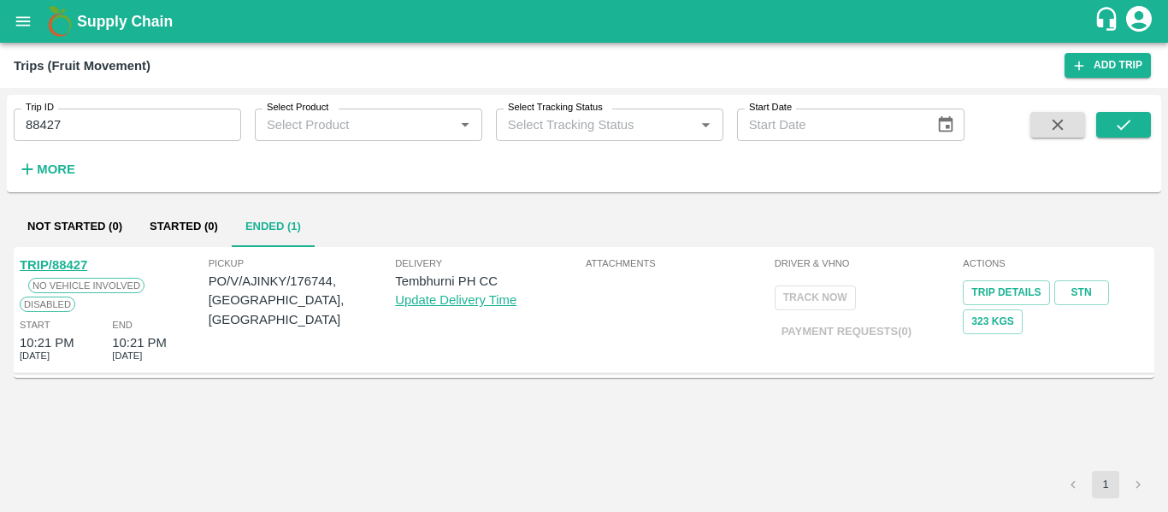
click at [72, 271] on link "TRIP/88427" at bounding box center [54, 265] width 68 height 14
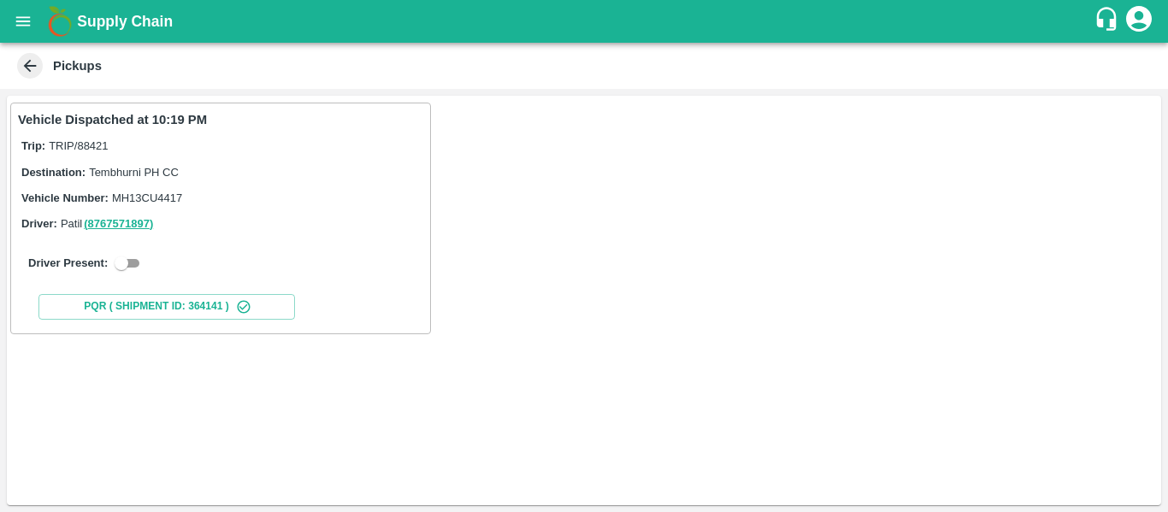
click at [133, 262] on input "checkbox" at bounding box center [122, 263] width 62 height 21
checkbox input "true"
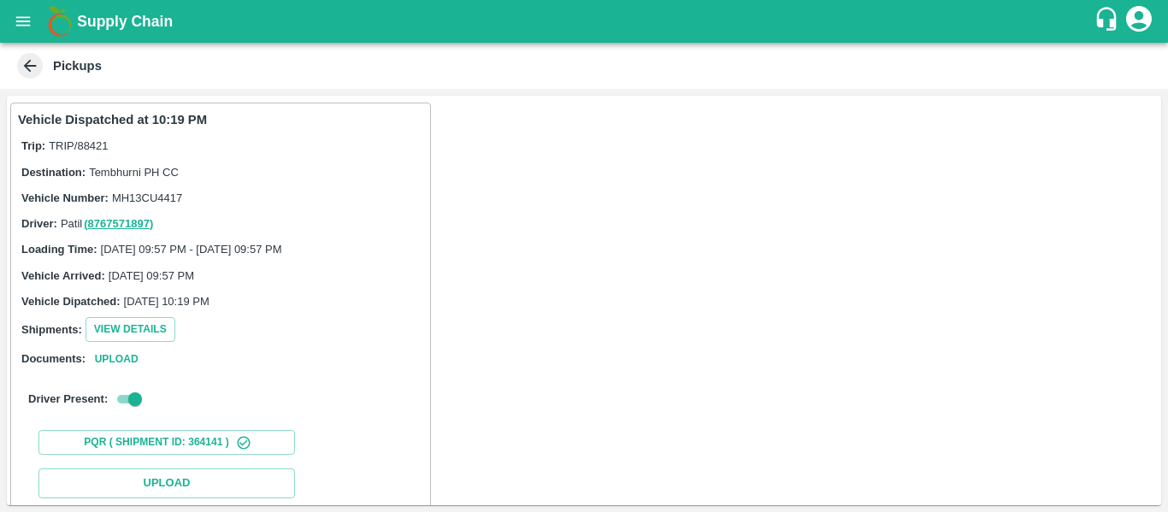
scroll to position [250, 0]
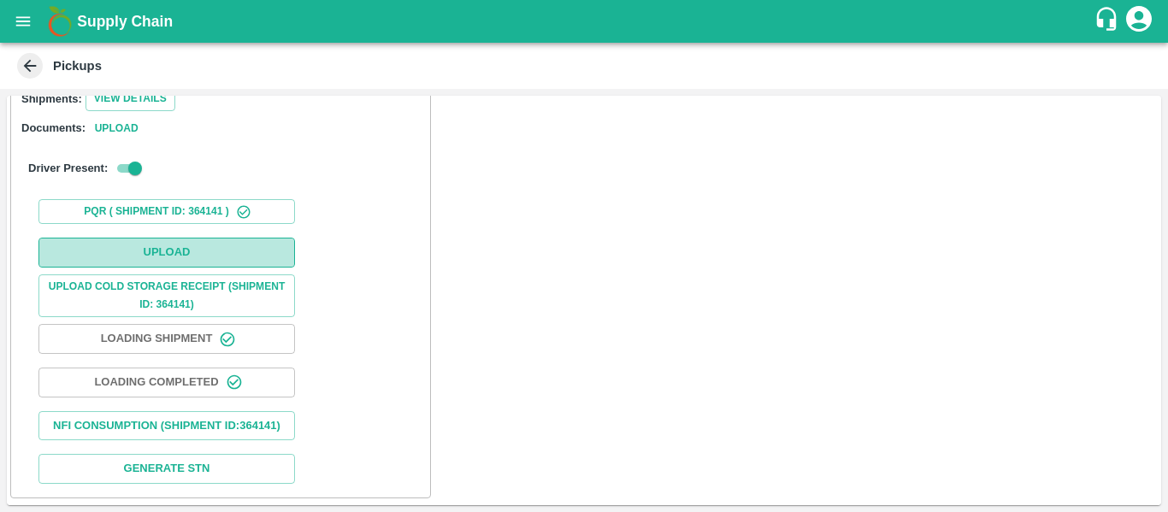
click at [176, 238] on button "Upload" at bounding box center [166, 253] width 256 height 30
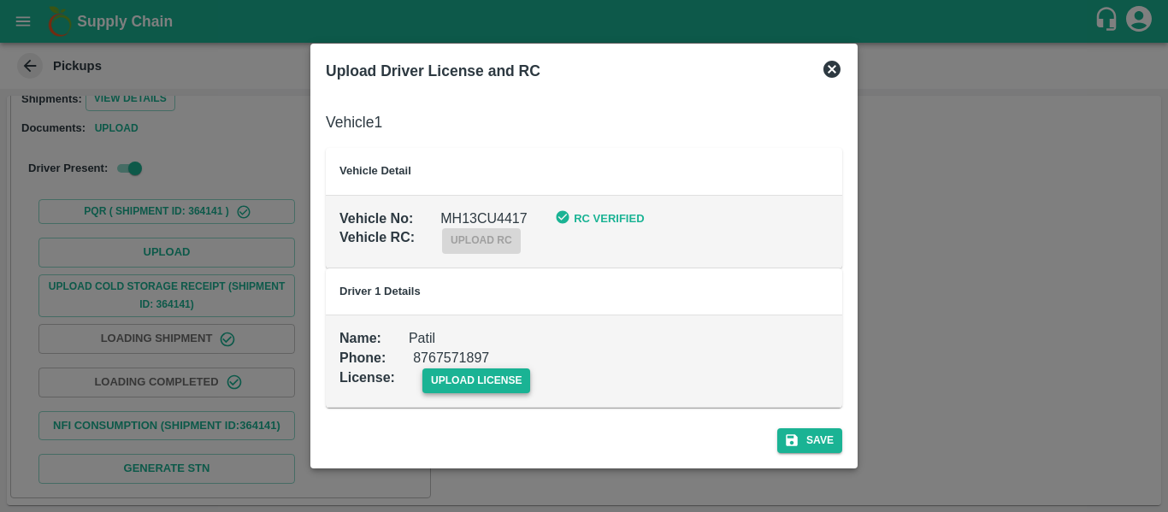
click at [497, 375] on span "upload license" at bounding box center [476, 380] width 109 height 25
click at [0, 0] on input "upload license" at bounding box center [0, 0] width 0 height 0
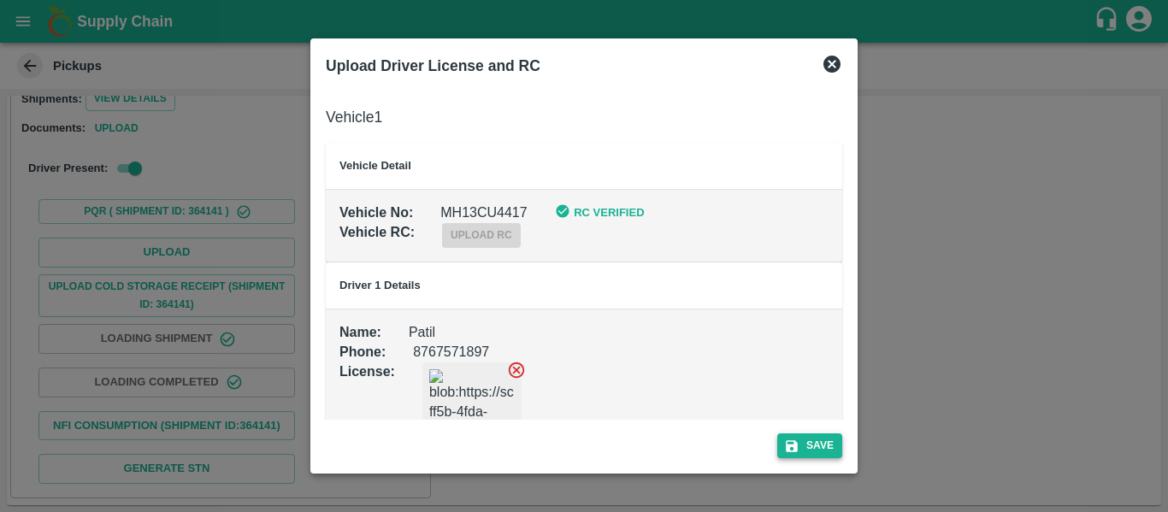
click at [796, 445] on icon "submit" at bounding box center [792, 446] width 12 height 12
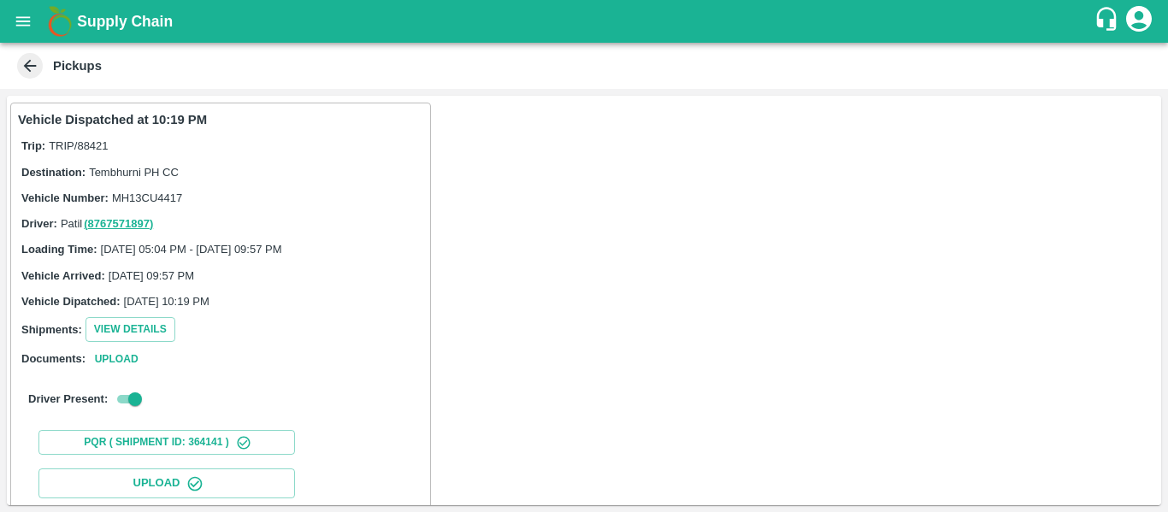
scroll to position [294, 0]
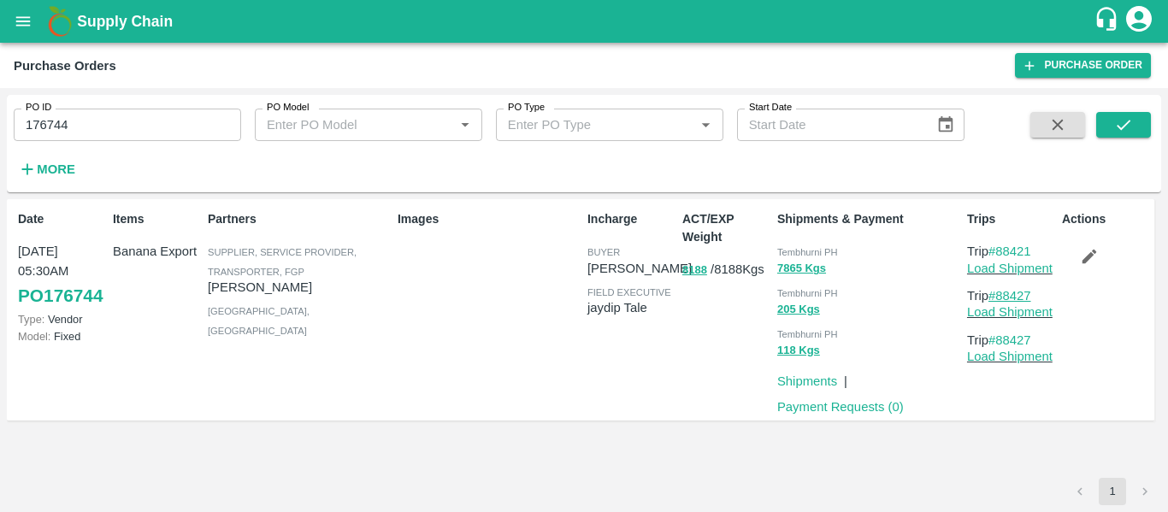
drag, startPoint x: 1039, startPoint y: 292, endPoint x: 1002, endPoint y: 299, distance: 38.2
click at [1002, 299] on p "Trip #88427" at bounding box center [1011, 295] width 88 height 19
copy link "88427"
drag, startPoint x: 1042, startPoint y: 252, endPoint x: 997, endPoint y: 252, distance: 45.3
click at [997, 252] on p "Trip #88421" at bounding box center [1011, 251] width 88 height 19
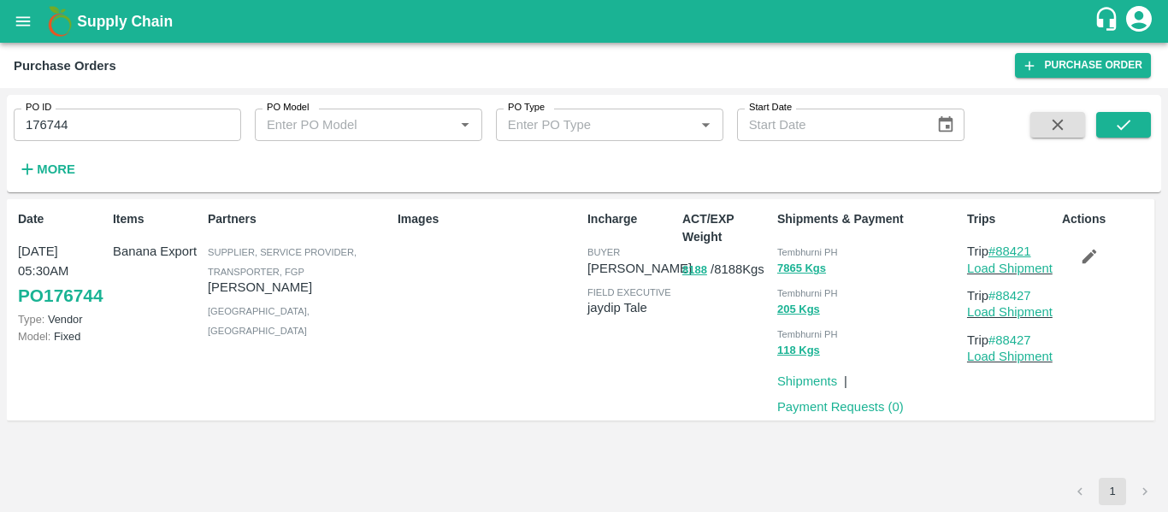
copy link "88421"
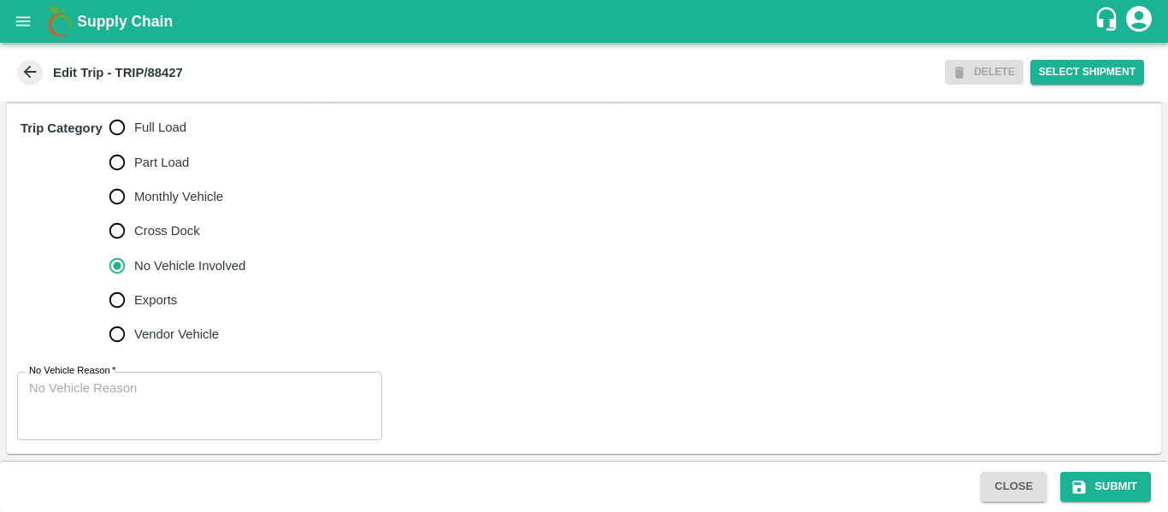
scroll to position [552, 0]
click at [138, 122] on span "Full Load" at bounding box center [160, 127] width 52 height 19
click at [134, 122] on input "Full Load" at bounding box center [117, 127] width 34 height 34
radio input "true"
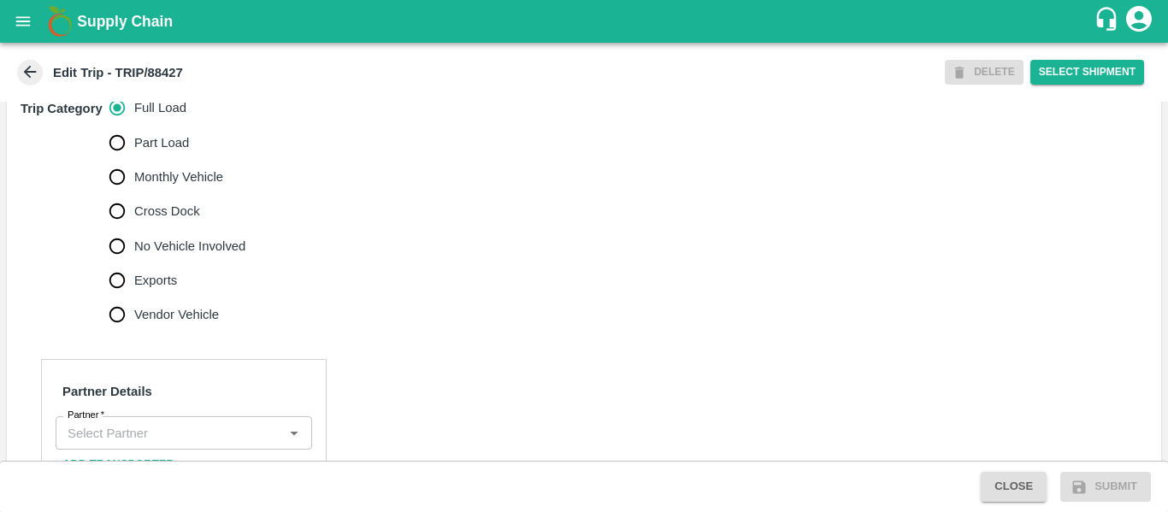
scroll to position [799, 0]
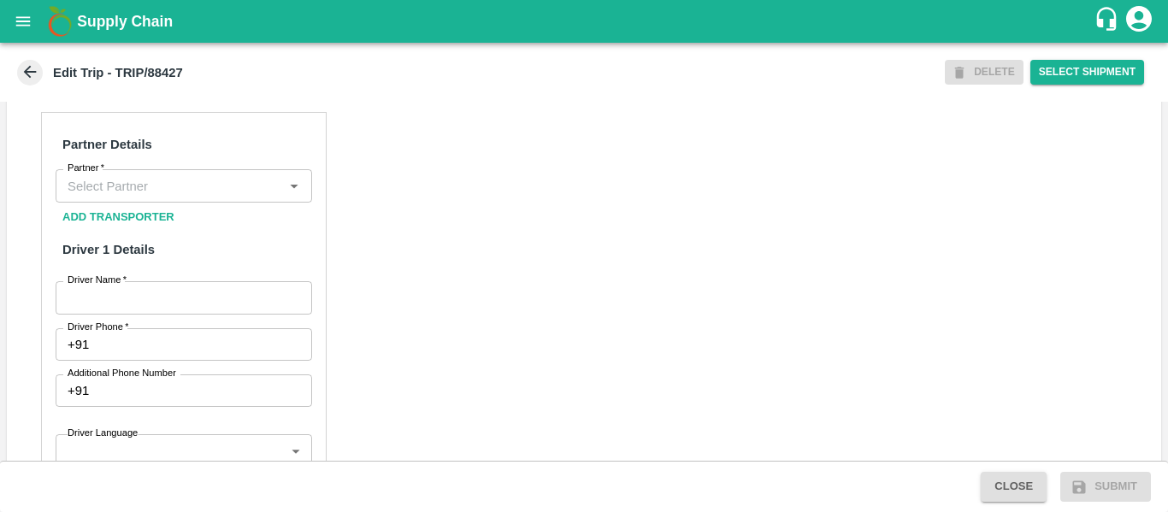
click at [138, 197] on input "Partner   *" at bounding box center [170, 185] width 218 height 22
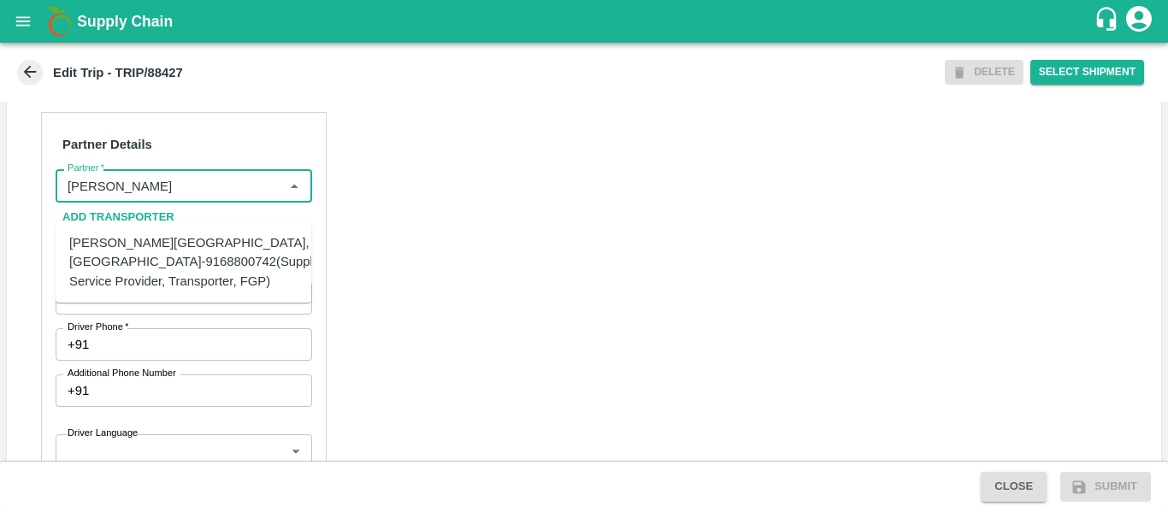
click at [182, 259] on div "[PERSON_NAME][GEOGRAPHIC_DATA], [GEOGRAPHIC_DATA]-9168800742(Supplier, Service …" at bounding box center [199, 261] width 261 height 57
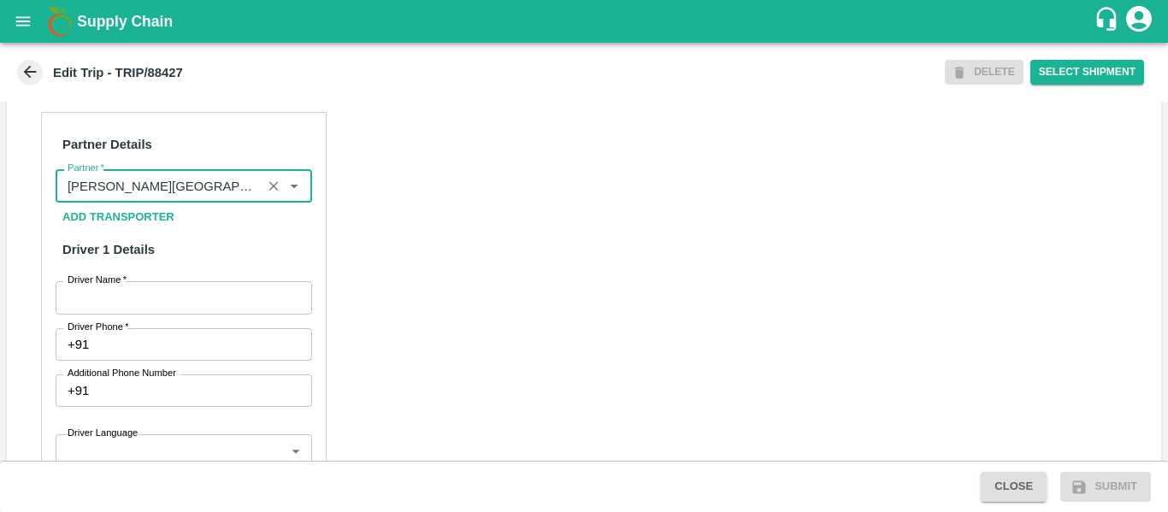
type input "[PERSON_NAME][GEOGRAPHIC_DATA], [GEOGRAPHIC_DATA]-9168800742(Supplier, Service …"
click at [168, 307] on input "Driver Name   *" at bounding box center [184, 297] width 256 height 32
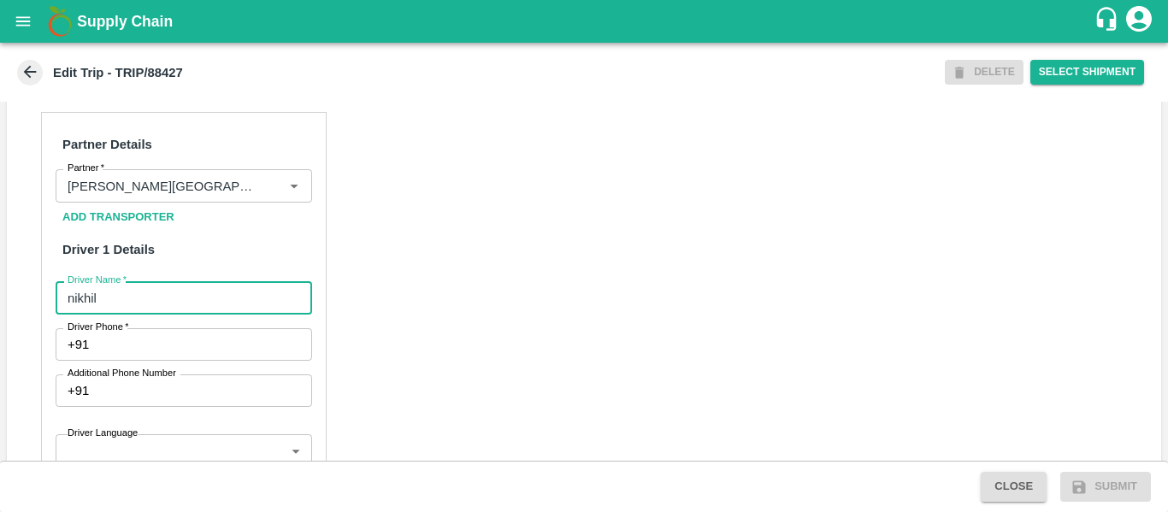
type input "nikhil"
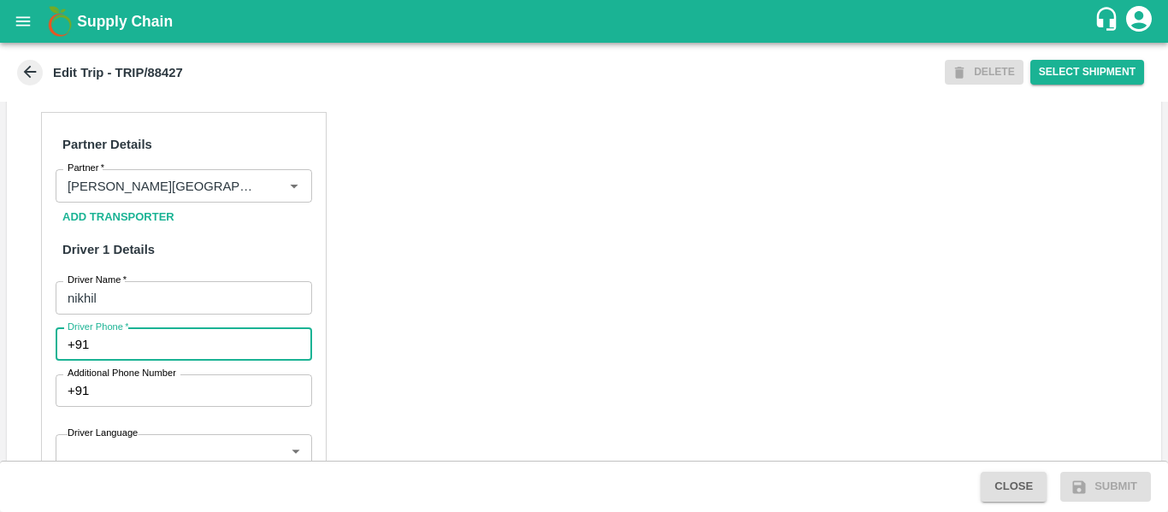
click at [192, 361] on input "Driver Phone   *" at bounding box center [203, 344] width 215 height 32
type input "9975745985"
click at [536, 372] on div "Partner Details Partner   * Partner Add Transporter Driver 1 Details Driver Nam…" at bounding box center [584, 520] width 1154 height 858
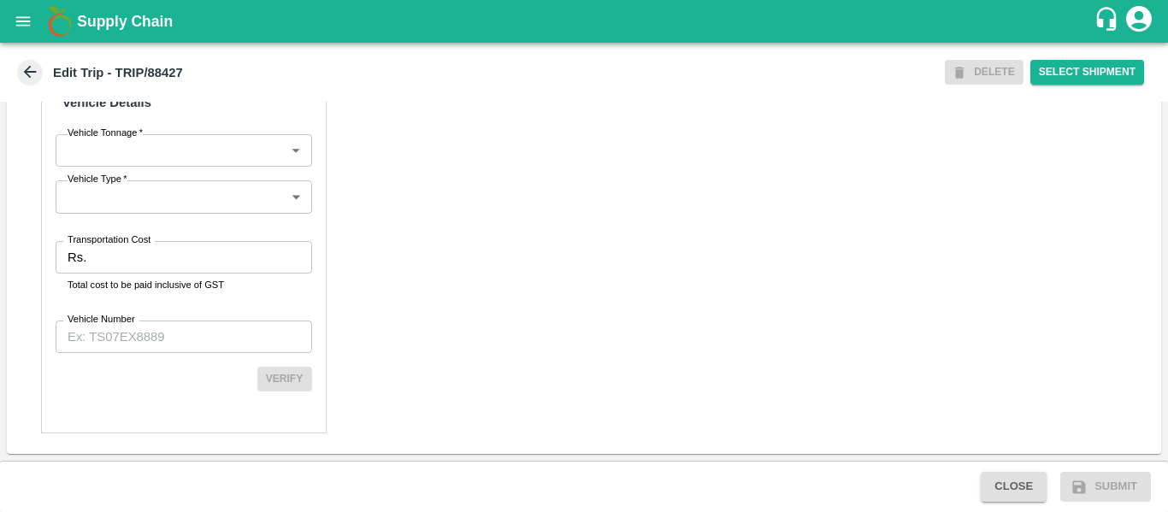
click at [168, 228] on div "Partner Details Partner   * Partner Add Transporter Driver 1 Details Driver Nam…" at bounding box center [184, 24] width 286 height 817
click at [168, 265] on input "Transportation Cost" at bounding box center [202, 257] width 218 height 32
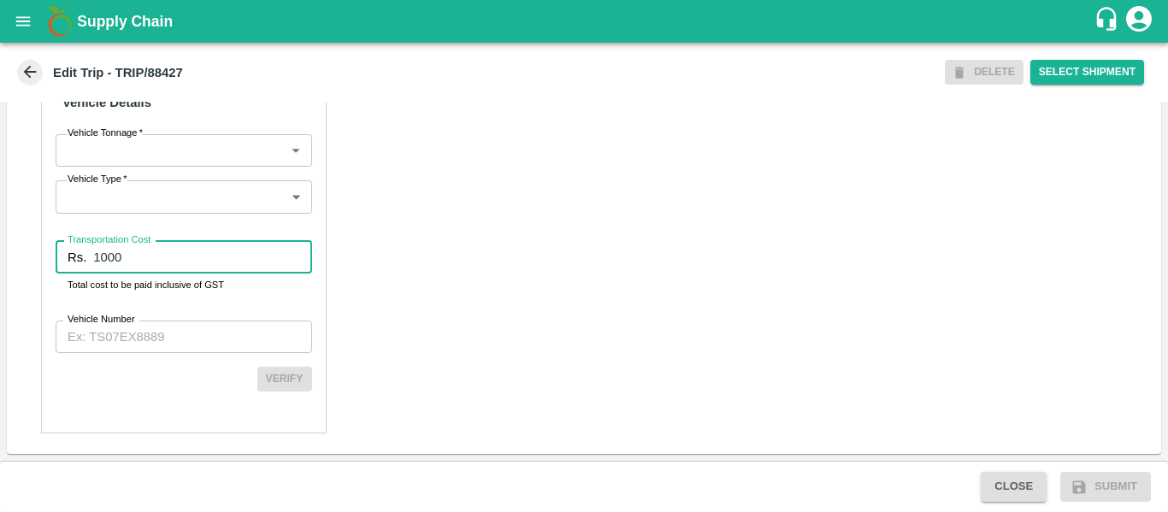
type input "1000"
click at [176, 325] on input "Vehicle Number" at bounding box center [184, 337] width 256 height 32
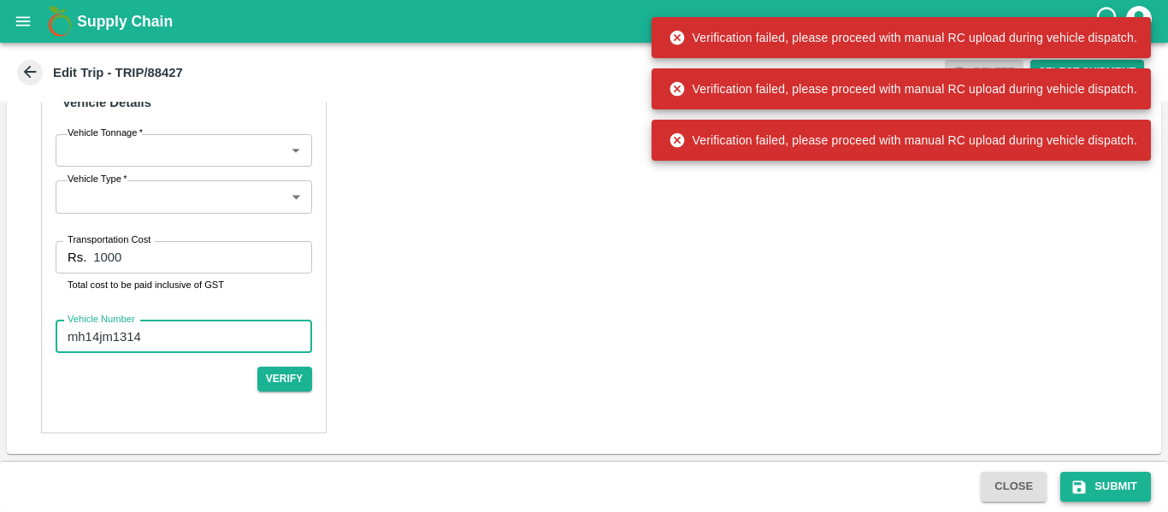
type input "mh14jm1314"
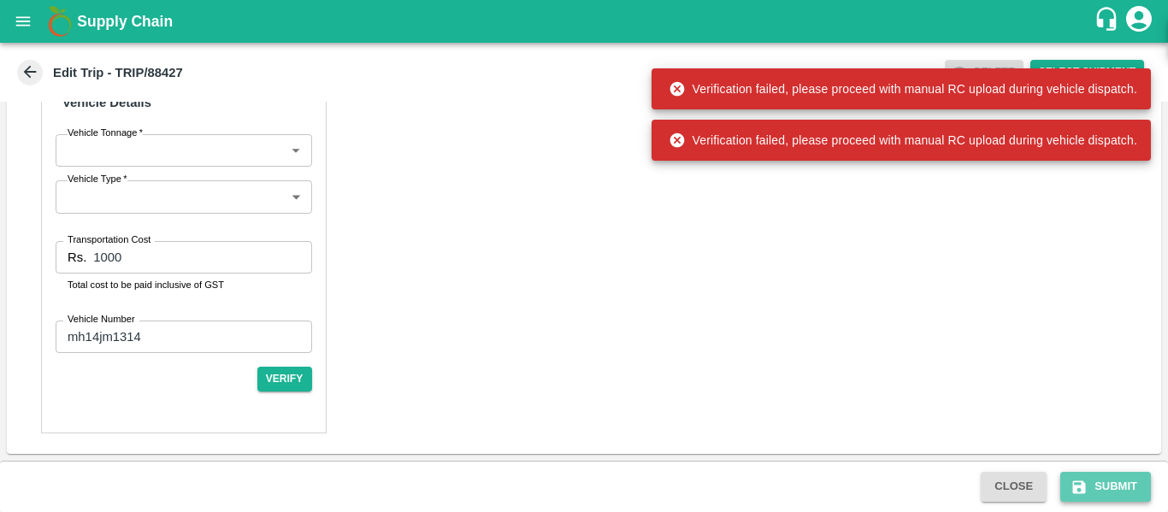
click at [1073, 475] on button "Submit" at bounding box center [1105, 487] width 91 height 30
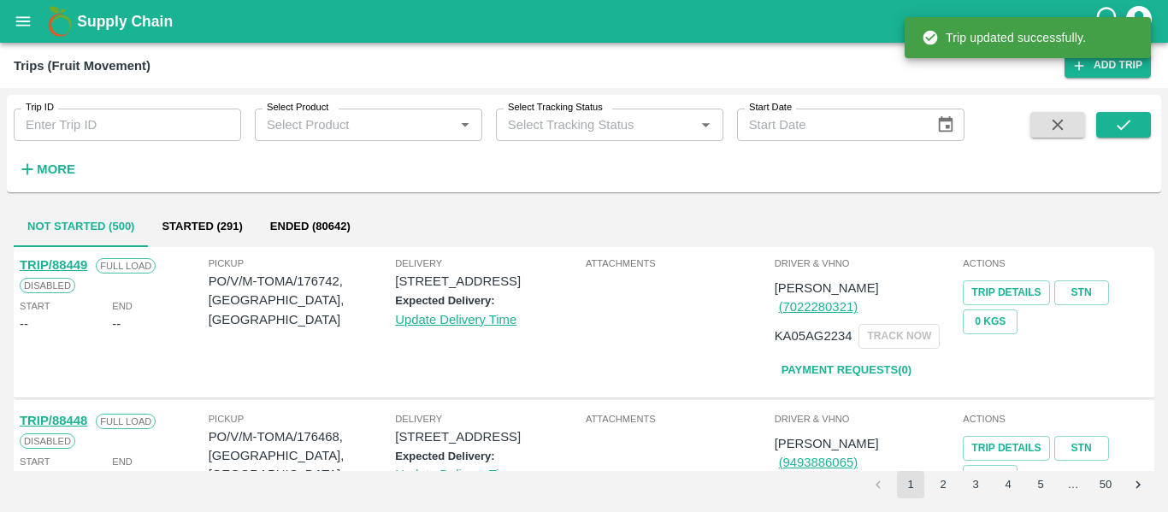
click at [133, 135] on input "Trip ID" at bounding box center [127, 125] width 227 height 32
paste input "88427"
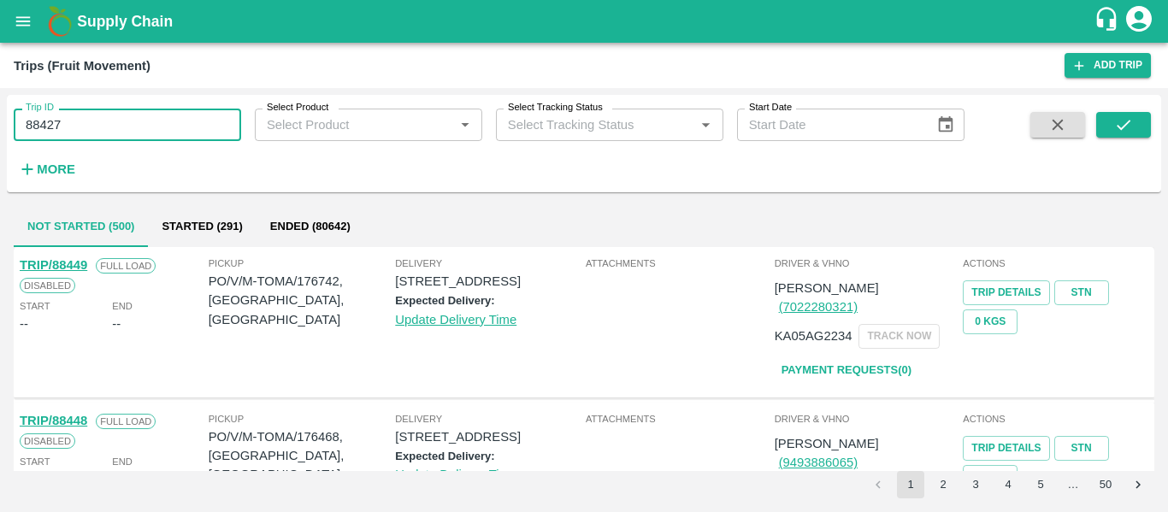
type input "88427"
click at [1120, 108] on div "Trip ID 88427 Trip ID Select Product Select Product   * Select Tracking Status …" at bounding box center [584, 144] width 1154 height 84
click at [1120, 122] on icon "submit" at bounding box center [1123, 124] width 19 height 19
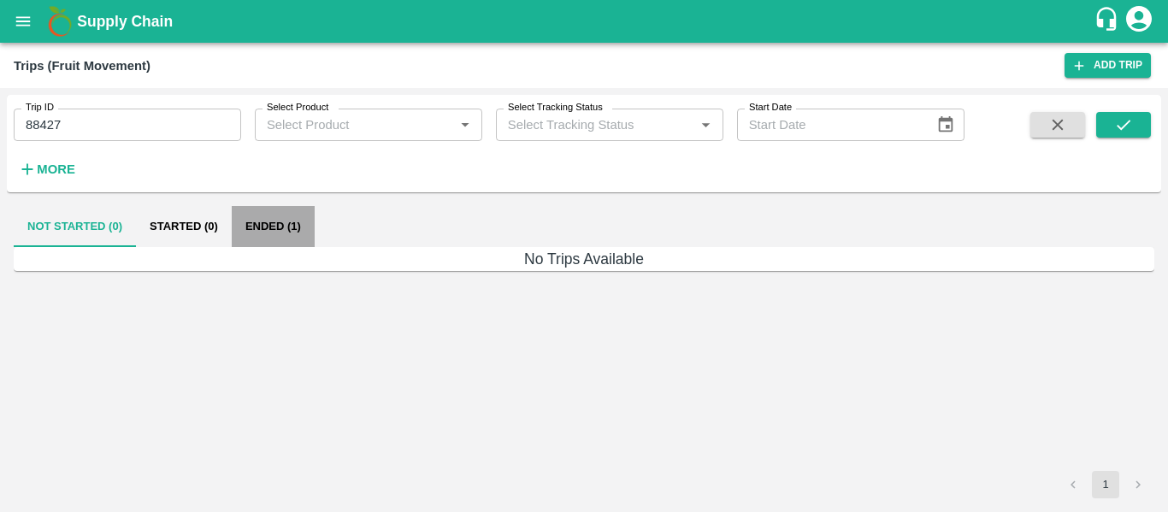
click at [271, 229] on button "Ended (1)" at bounding box center [273, 226] width 83 height 41
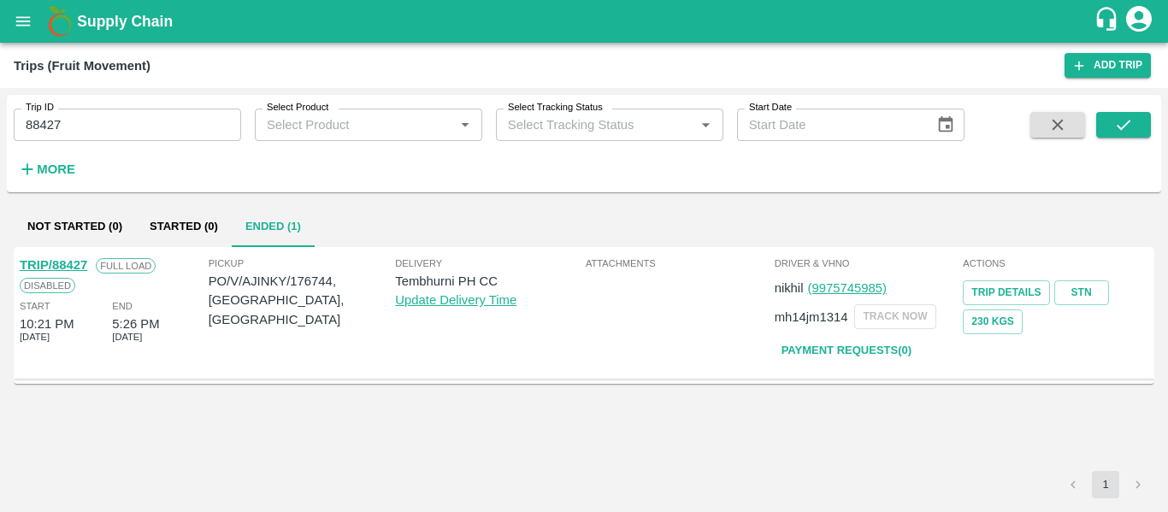
click at [97, 262] on span "Full Load" at bounding box center [126, 265] width 60 height 15
click at [83, 261] on link "TRIP/88427" at bounding box center [54, 265] width 68 height 14
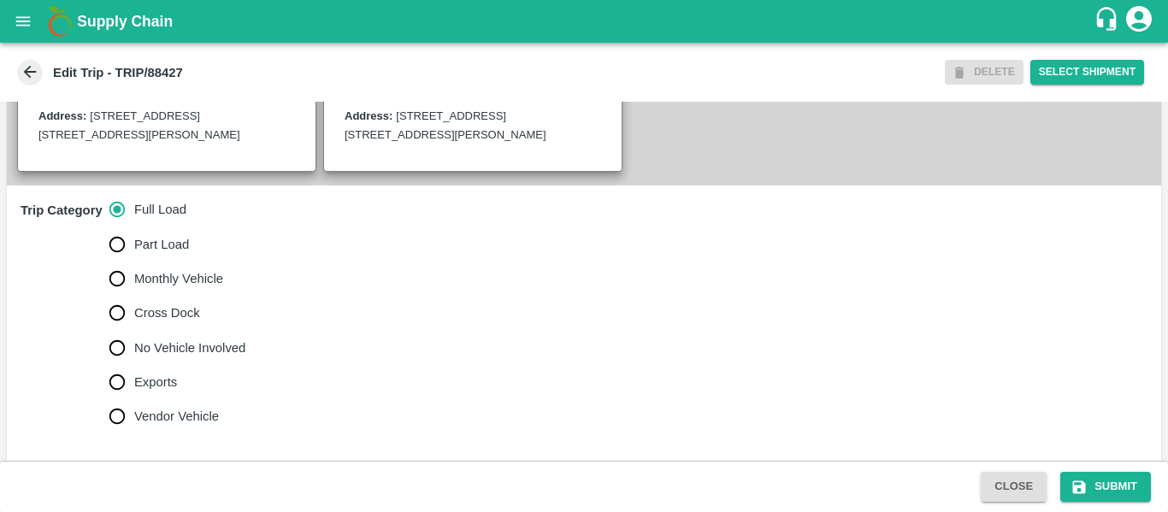
scroll to position [456, 0]
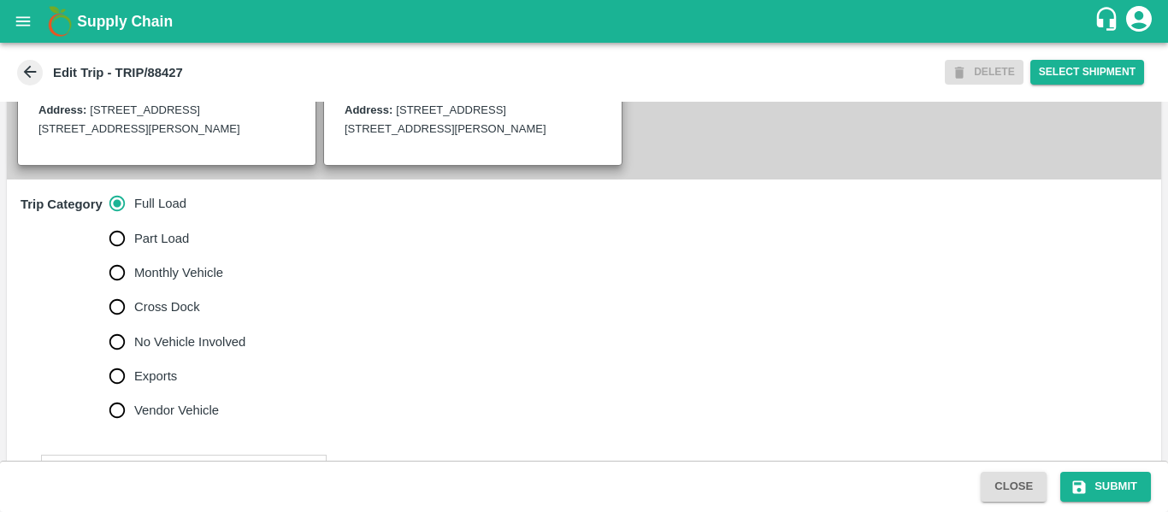
click at [175, 351] on span "No Vehicle Involved" at bounding box center [189, 342] width 111 height 19
click at [134, 356] on input "No Vehicle Involved" at bounding box center [117, 342] width 34 height 34
radio input "true"
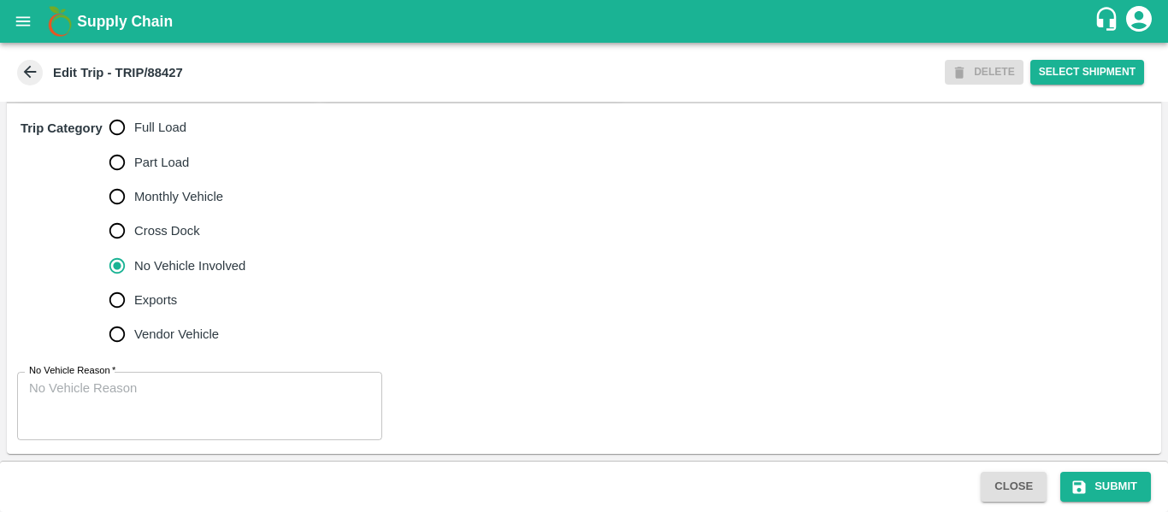
click at [218, 404] on textarea "No Vehicle Reason   *" at bounding box center [199, 407] width 341 height 54
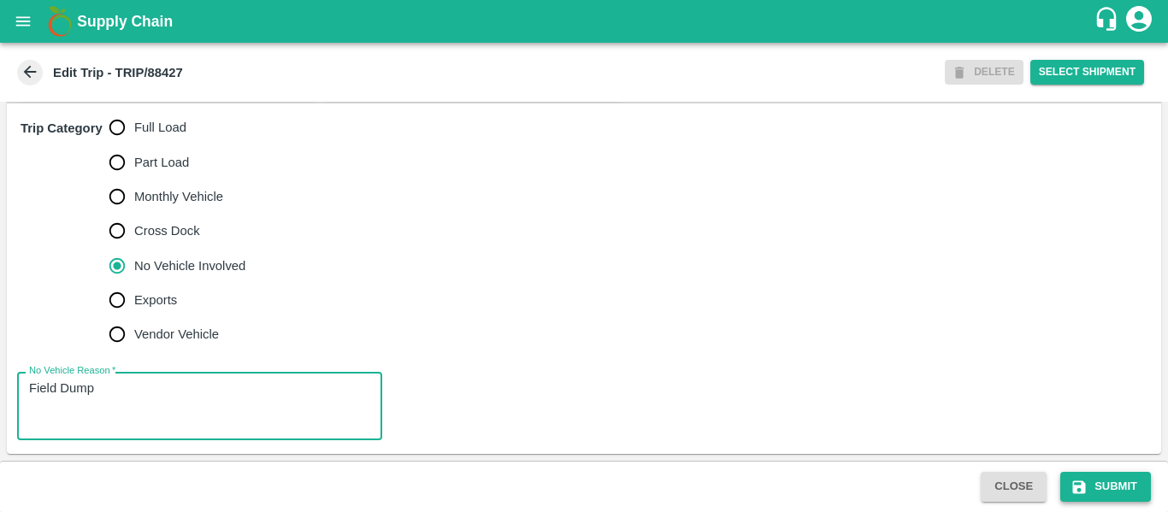
type textarea "Field Dump"
click at [1130, 500] on button "Submit" at bounding box center [1105, 487] width 91 height 30
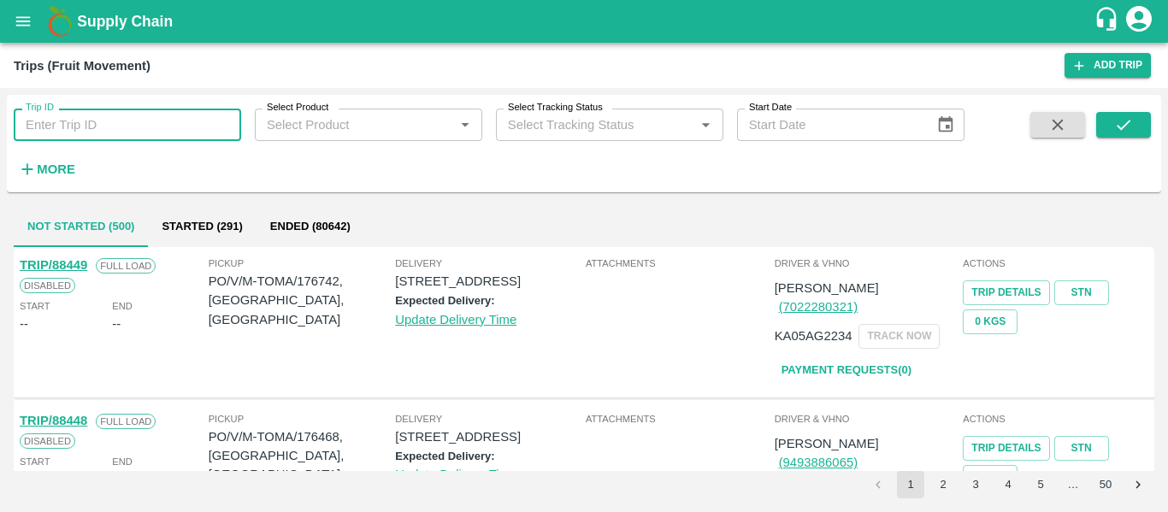
click at [146, 125] on input "Trip ID" at bounding box center [127, 125] width 227 height 32
paste input "88421"
type input "88421"
click at [1097, 118] on button "submit" at bounding box center [1123, 125] width 55 height 26
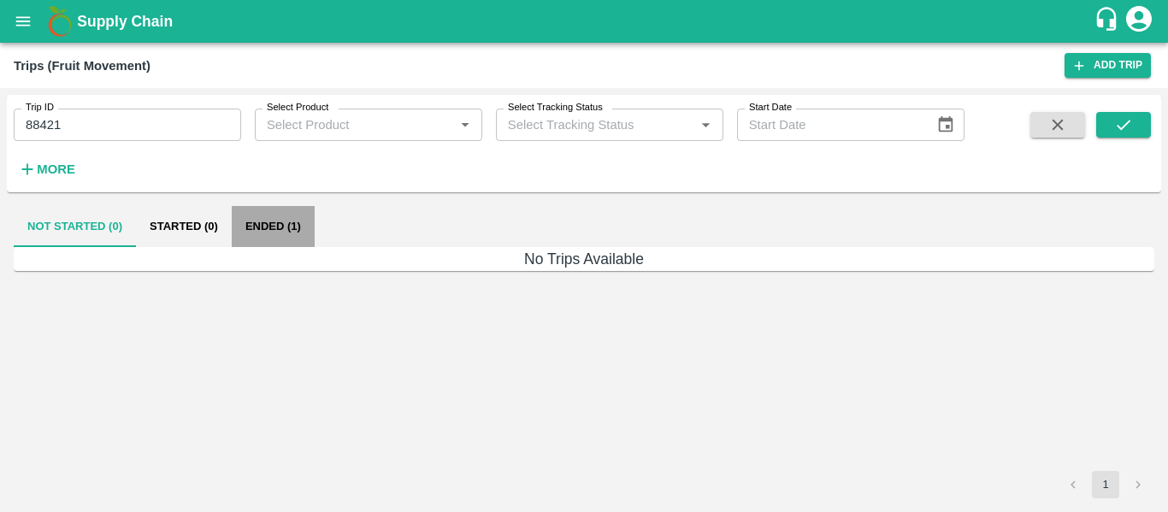
click at [269, 220] on button "Ended (1)" at bounding box center [273, 226] width 83 height 41
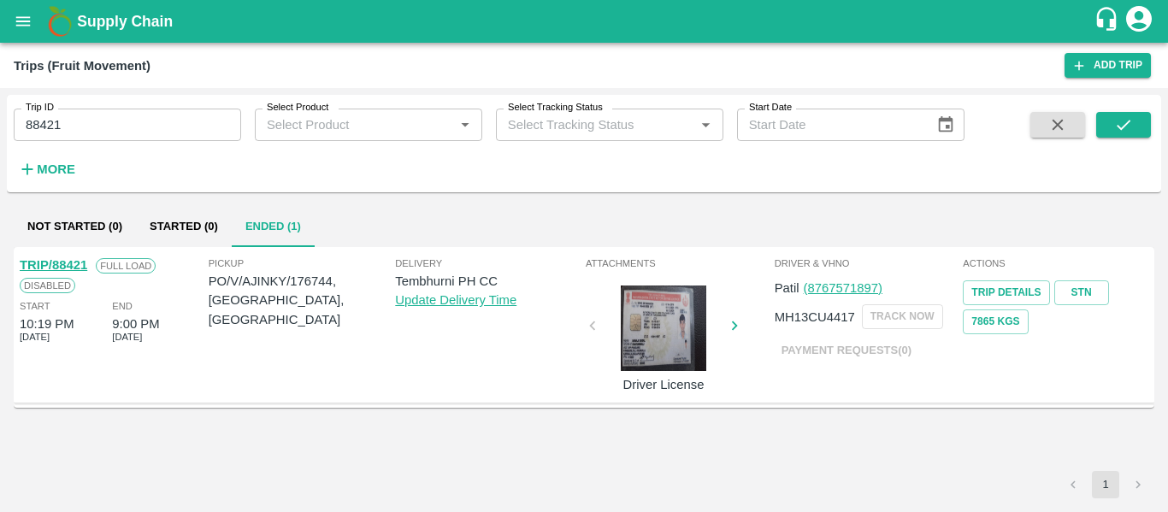
click at [80, 261] on link "TRIP/88421" at bounding box center [54, 265] width 68 height 14
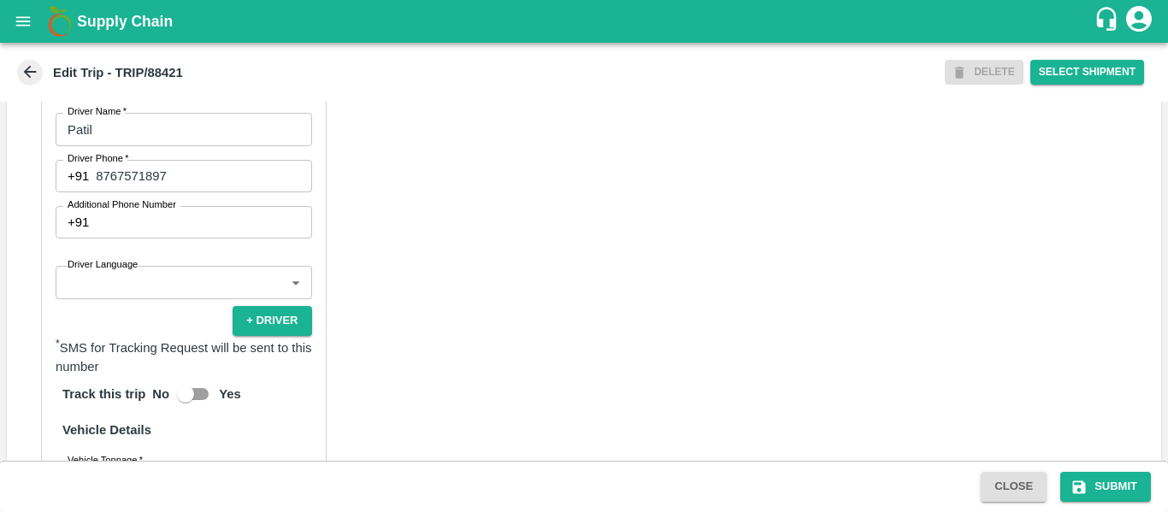
scroll to position [1315, 0]
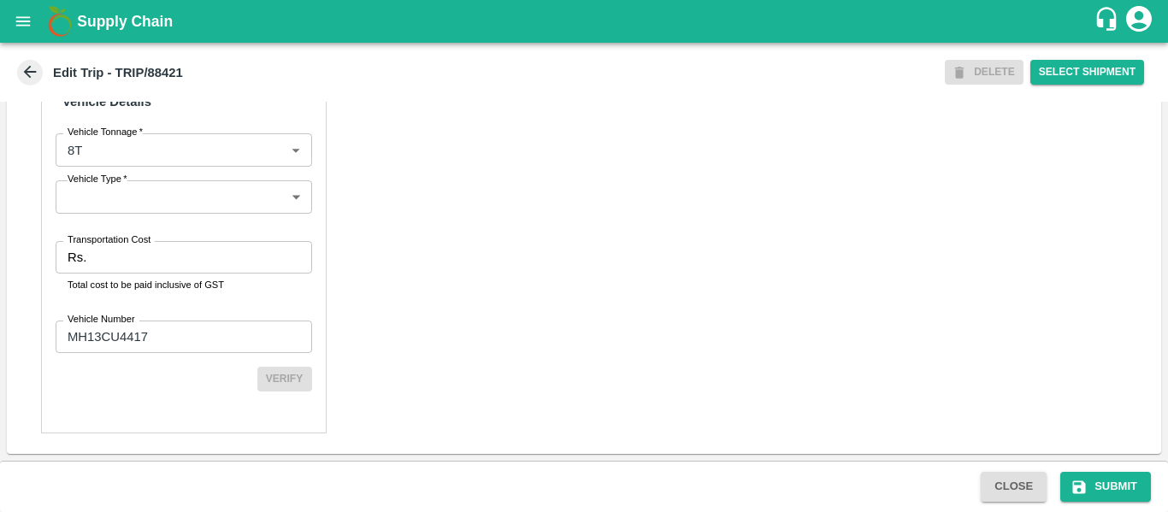
click at [94, 270] on input "Transportation Cost" at bounding box center [202, 257] width 218 height 32
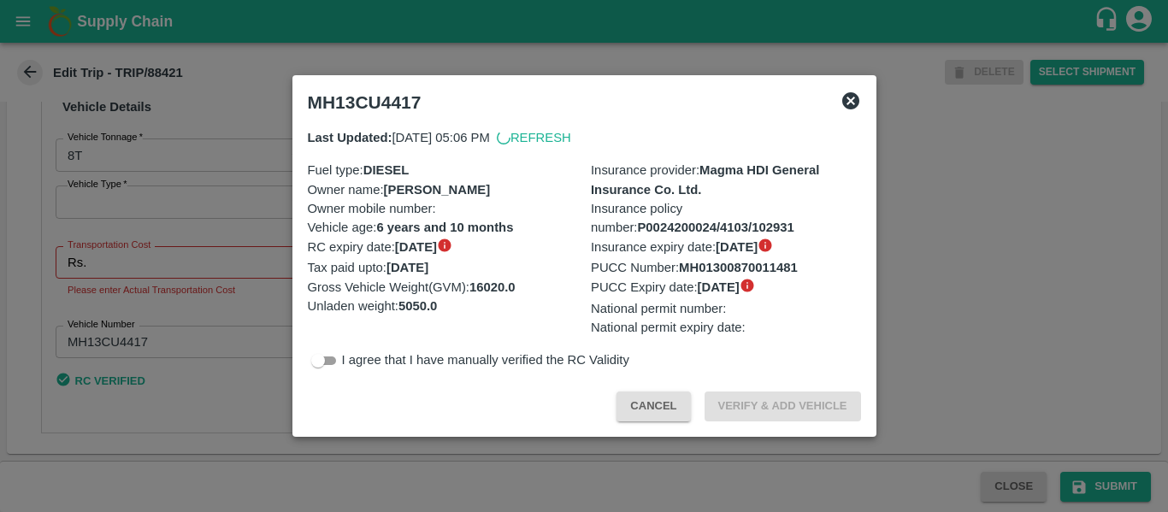
scroll to position [1310, 0]
click at [847, 98] on icon at bounding box center [850, 101] width 21 height 21
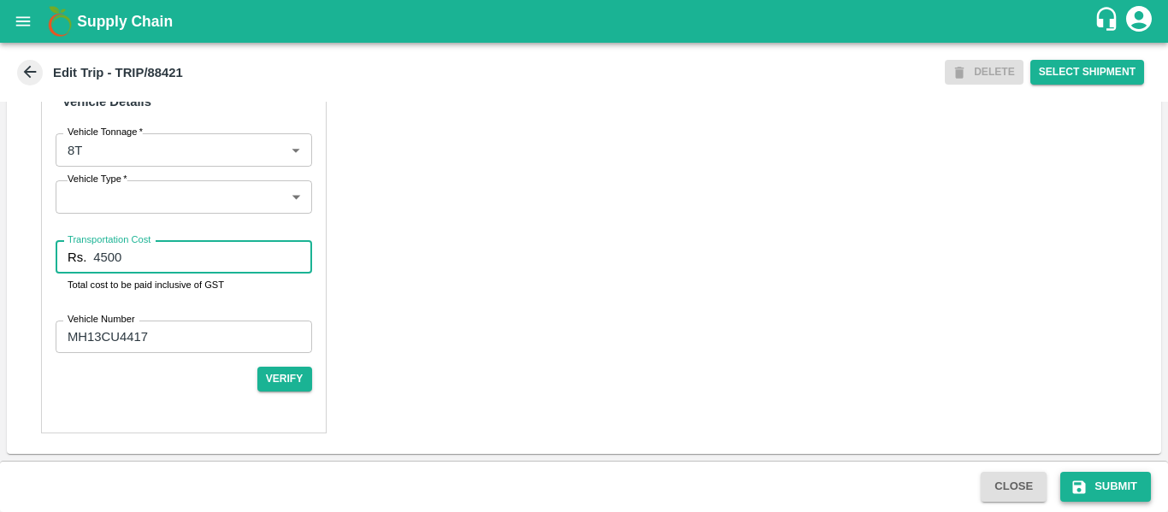
type input "4500"
click at [1130, 479] on button "Submit" at bounding box center [1105, 487] width 91 height 30
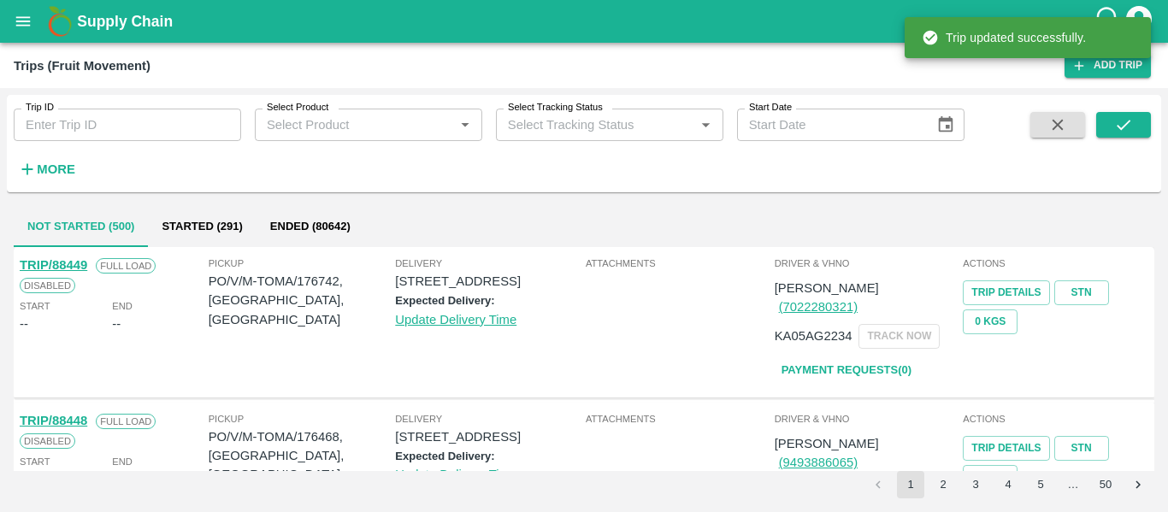
click at [50, 115] on input "Trip ID" at bounding box center [127, 125] width 227 height 32
paste input "88433"
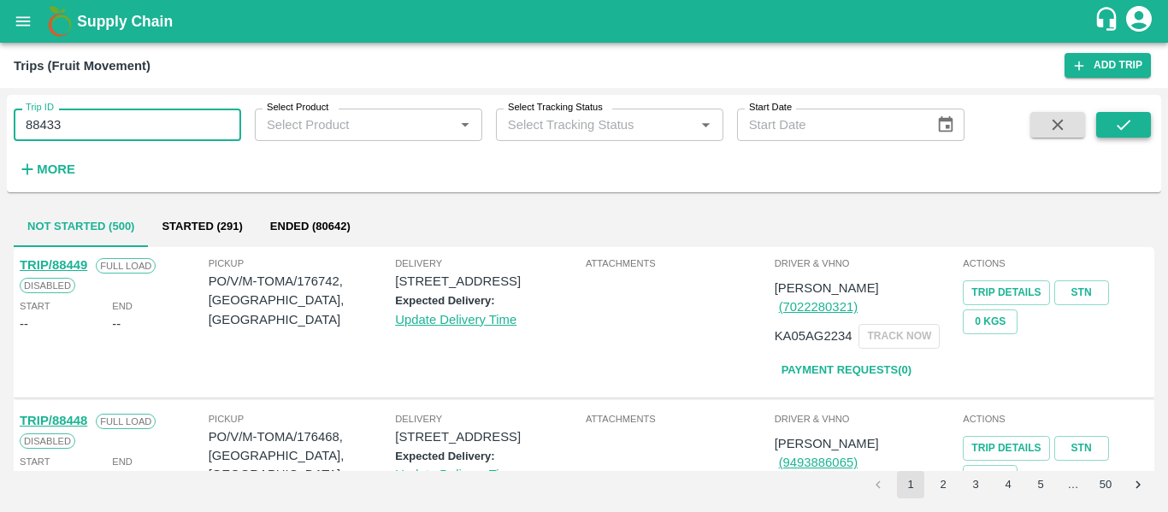
type input "88433"
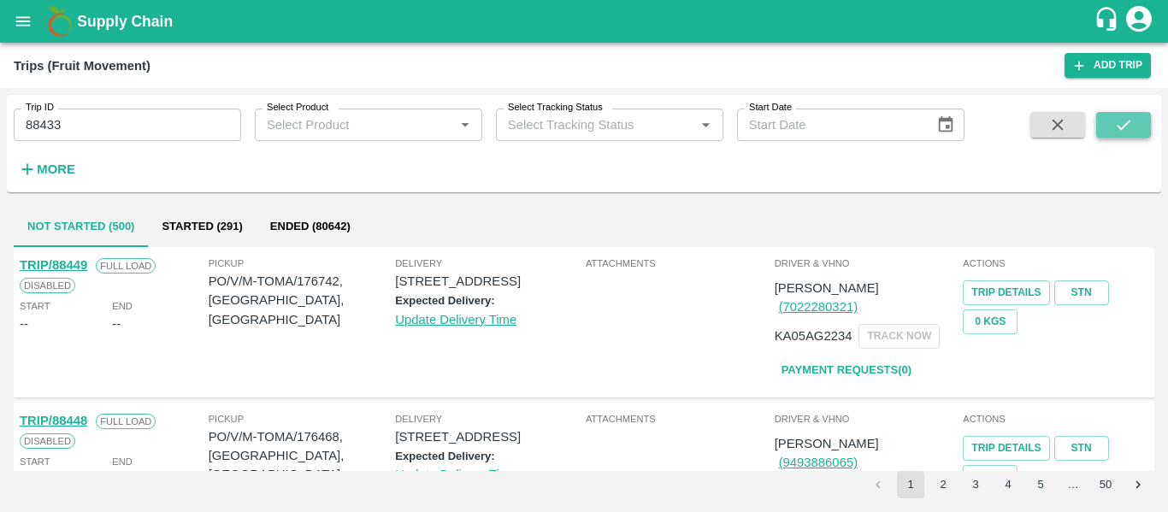
click at [1126, 122] on icon "submit" at bounding box center [1123, 124] width 19 height 19
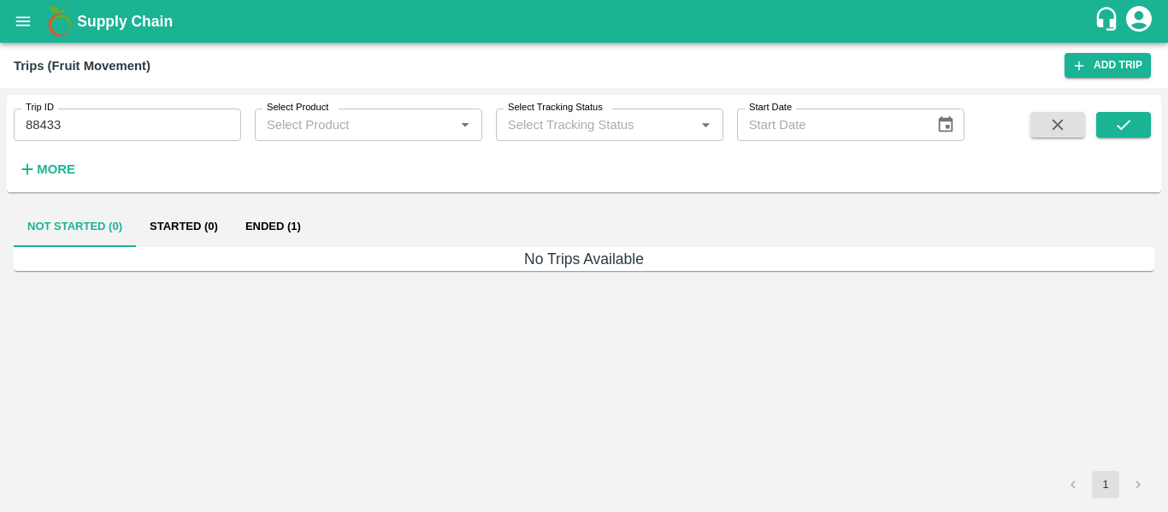
click at [294, 221] on button "Ended (1)" at bounding box center [273, 226] width 83 height 41
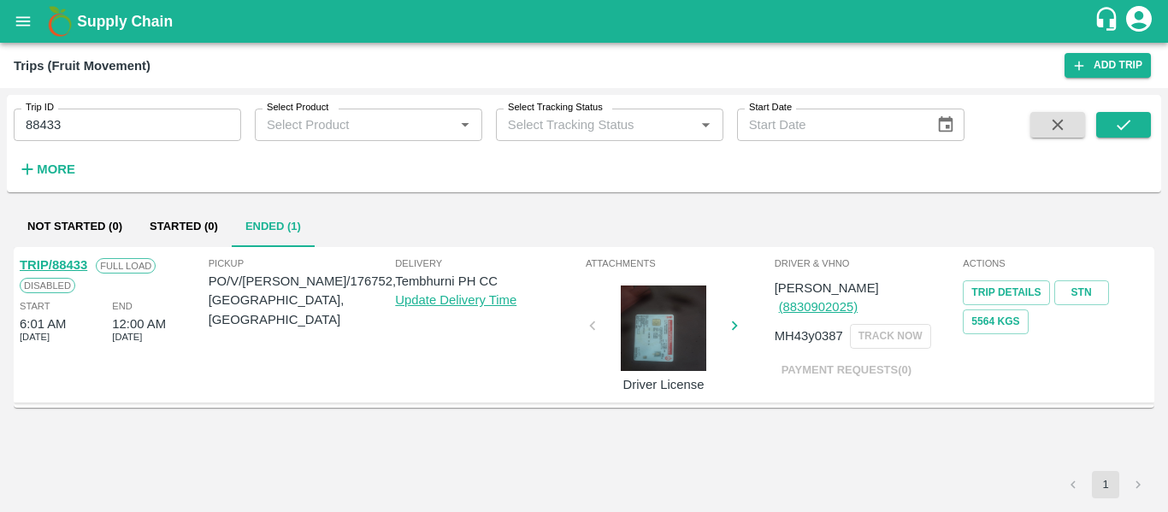
click at [74, 267] on link "TRIP/88433" at bounding box center [54, 265] width 68 height 14
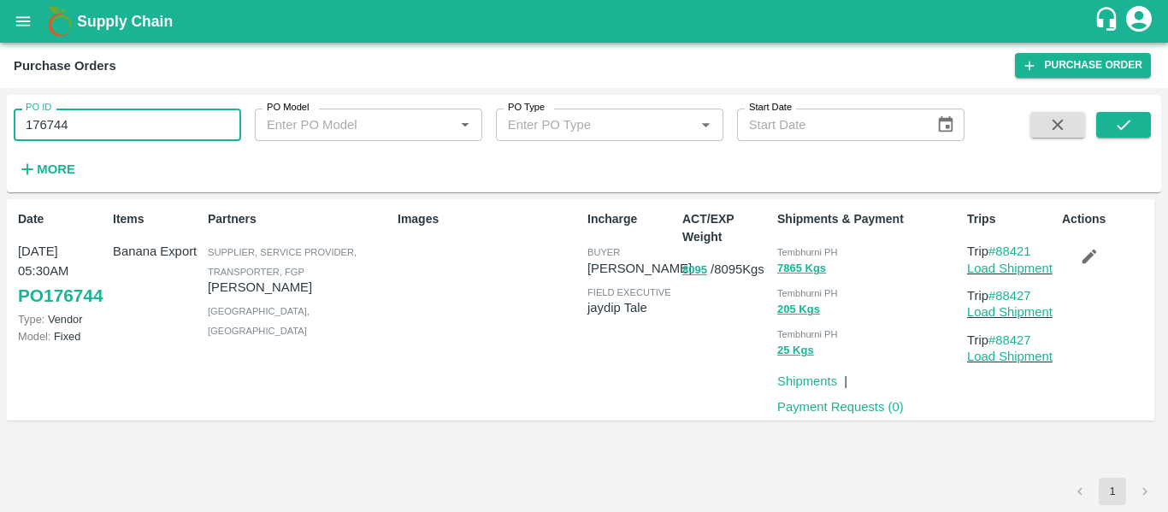
click at [115, 125] on input "176744" at bounding box center [127, 125] width 227 height 32
paste input "text"
type input "176752"
click at [1129, 131] on icon "submit" at bounding box center [1123, 124] width 19 height 19
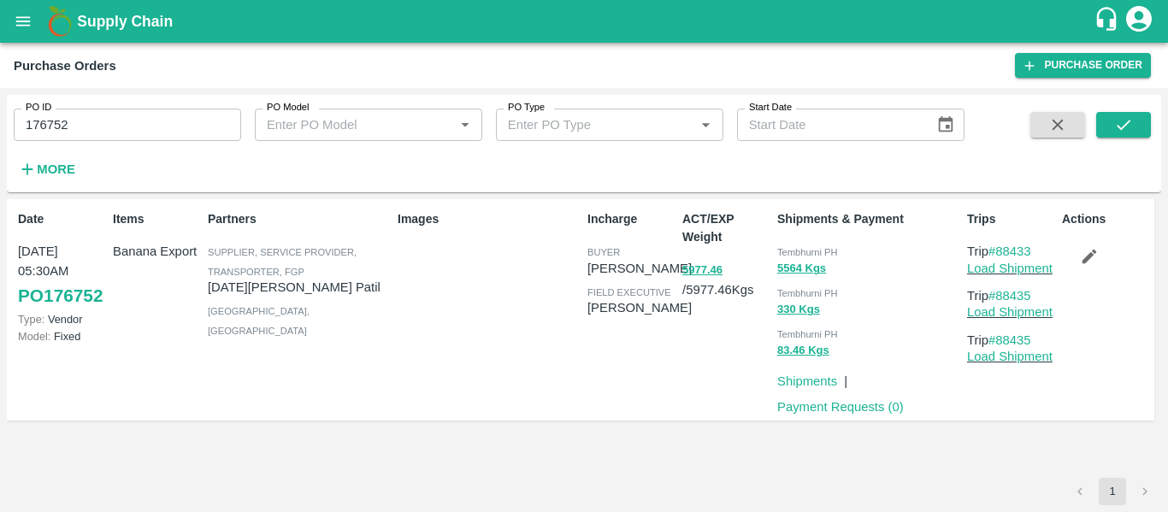
click at [1093, 262] on icon "button" at bounding box center [1089, 256] width 19 height 19
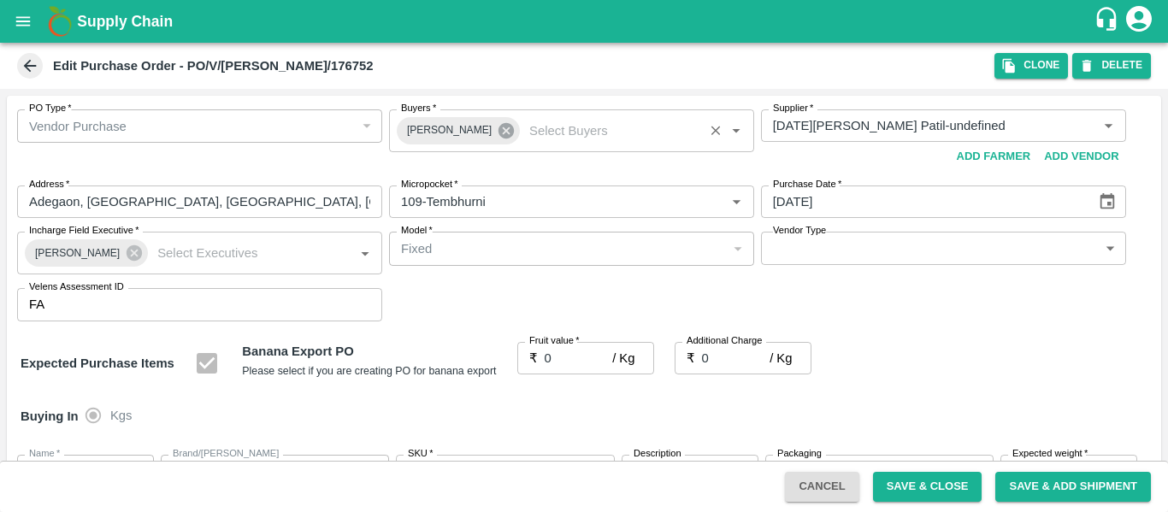
click at [498, 133] on icon at bounding box center [505, 130] width 15 height 15
click at [464, 132] on input "Buyers   *" at bounding box center [557, 126] width 327 height 22
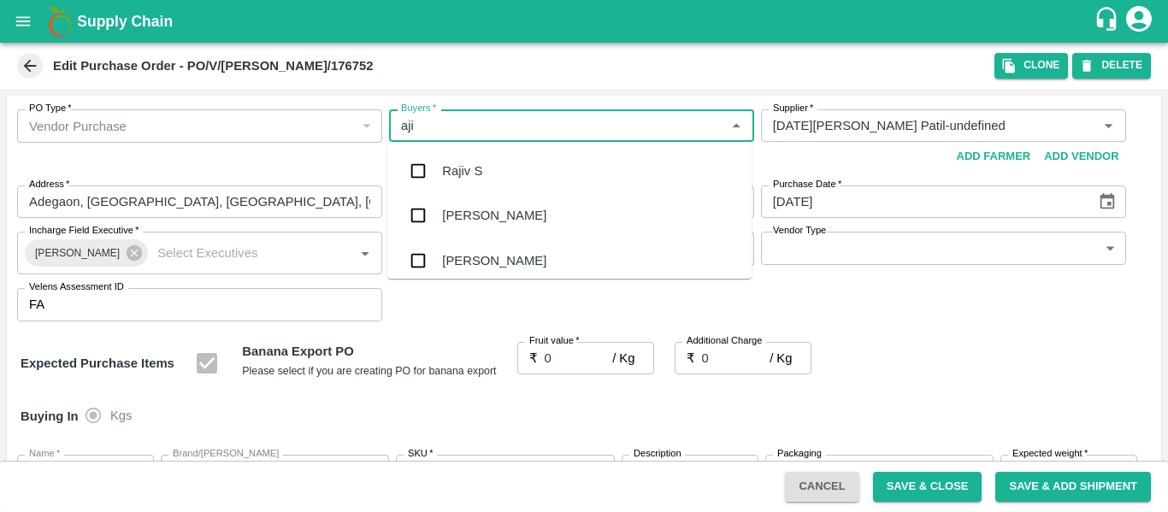
type input "ajit"
click at [465, 157] on div "Ajit Otari" at bounding box center [569, 171] width 364 height 44
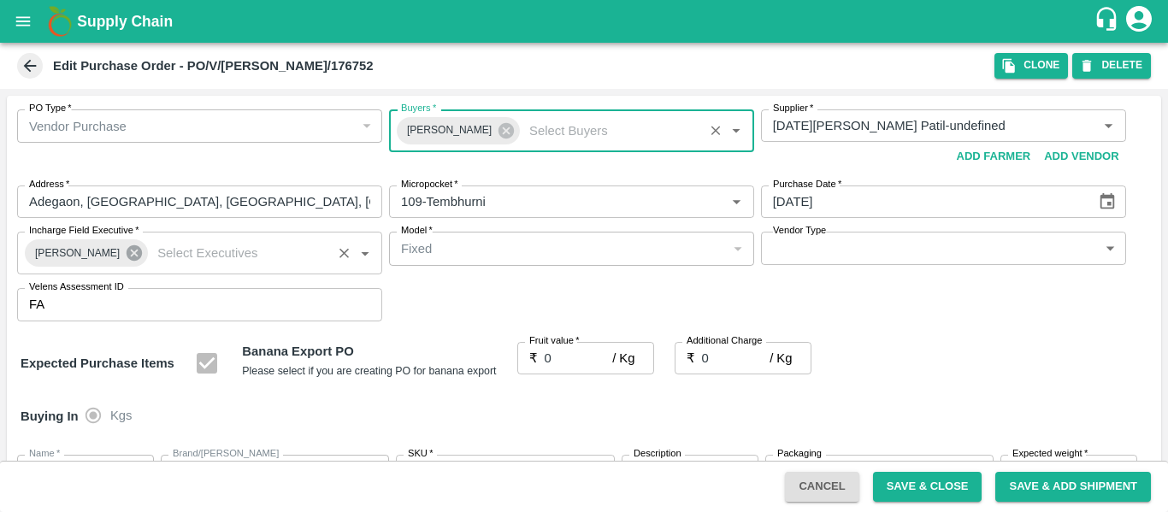
click at [127, 258] on icon at bounding box center [134, 252] width 15 height 15
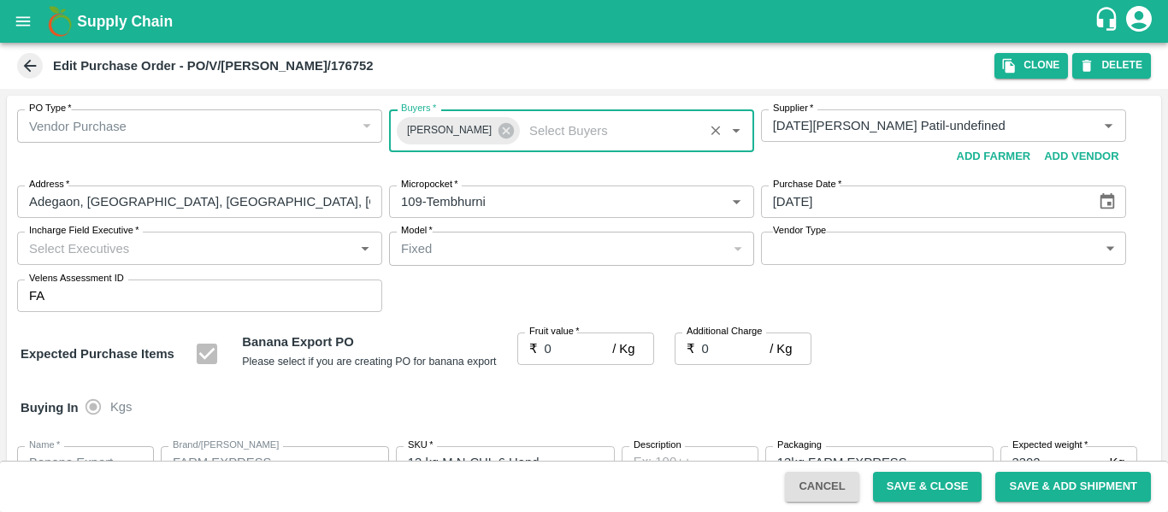
click at [70, 257] on input "Incharge Field Executive   *" at bounding box center [185, 248] width 327 height 22
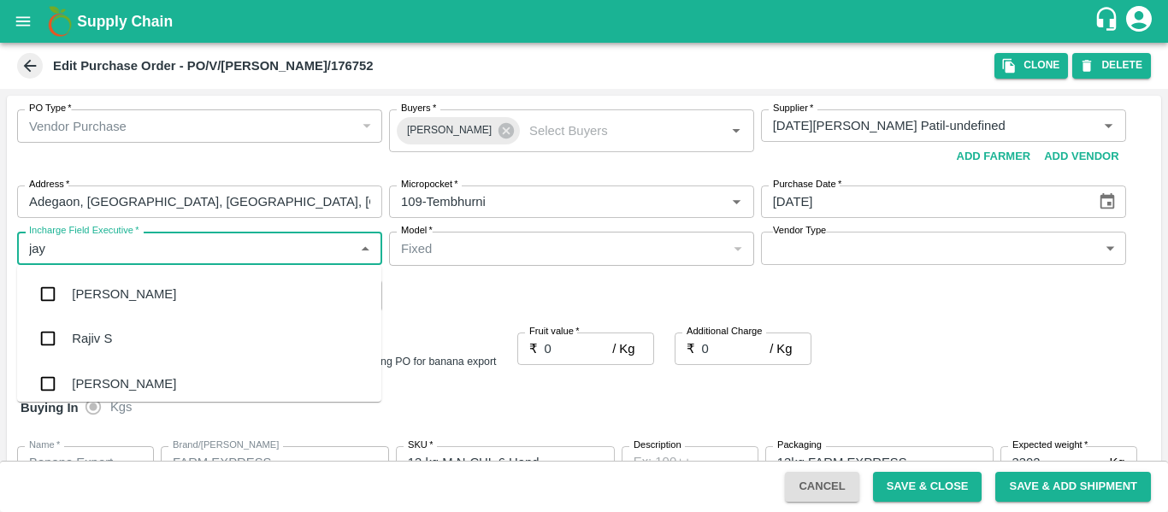
type input "jayd"
click at [76, 287] on div "jaydip Tale" at bounding box center [102, 294] width 60 height 19
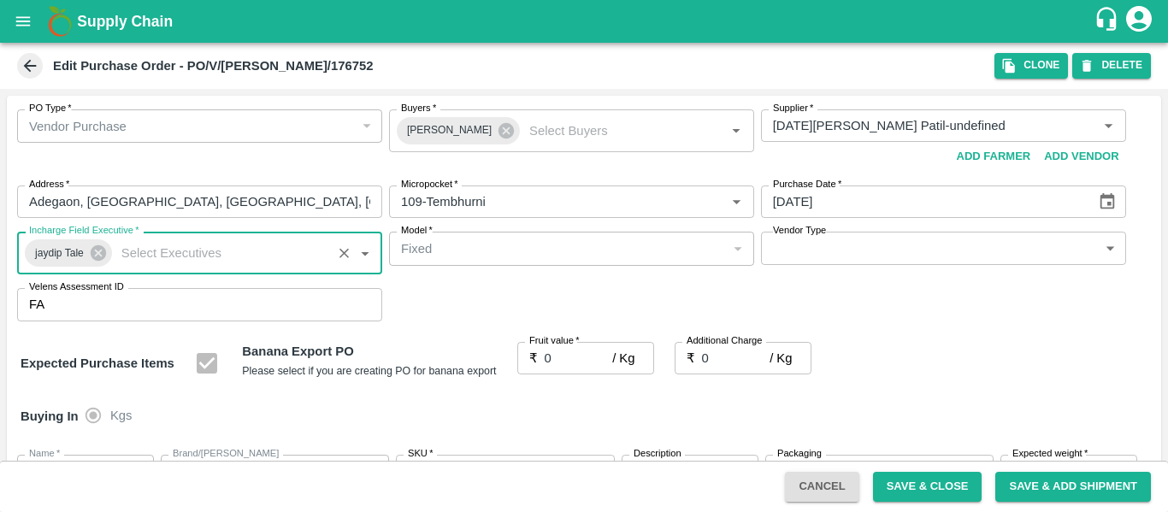
click at [556, 356] on input "0" at bounding box center [579, 358] width 68 height 32
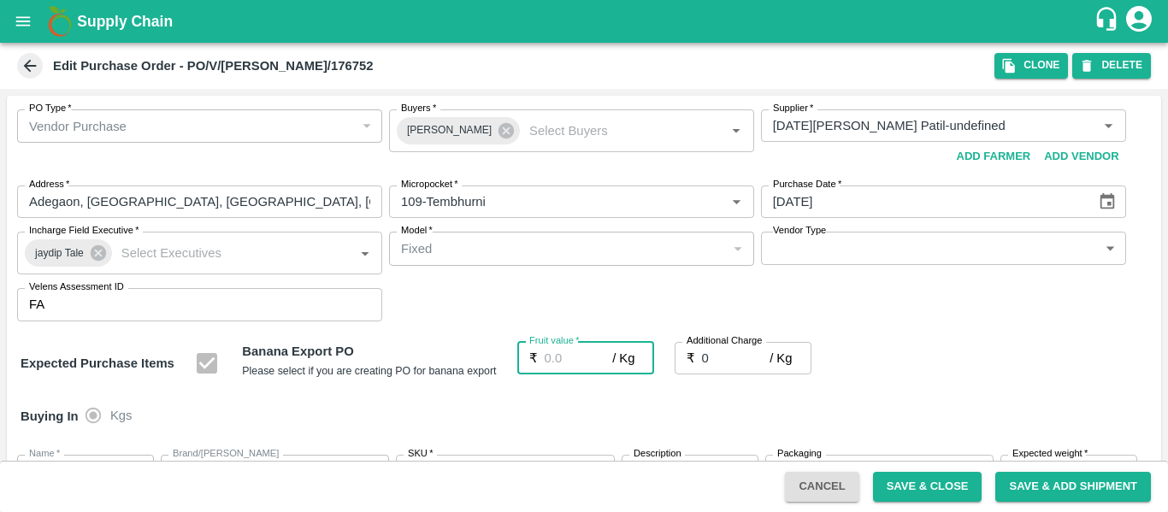
type input "2"
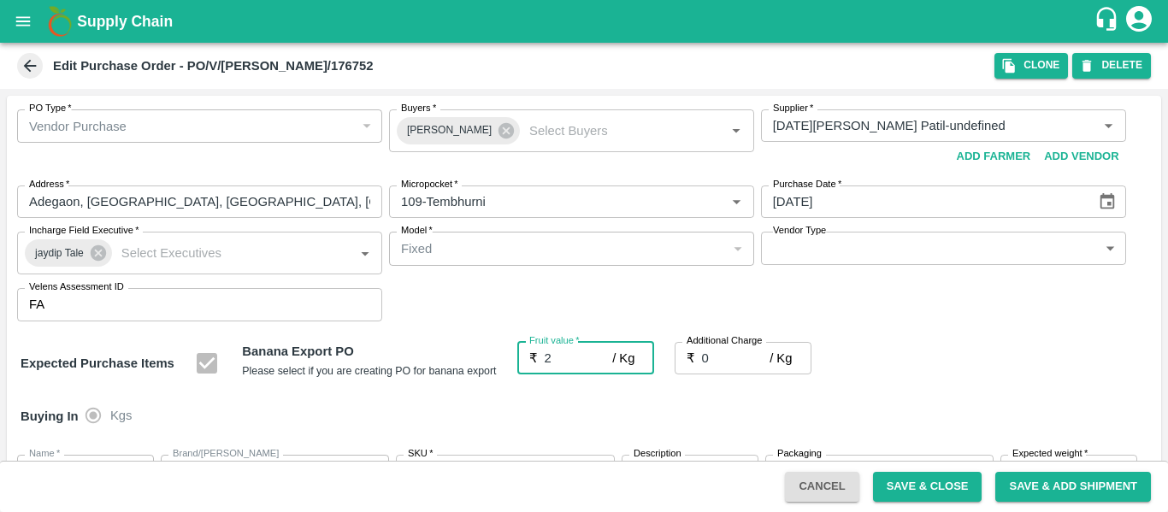
type input "2"
type input "23"
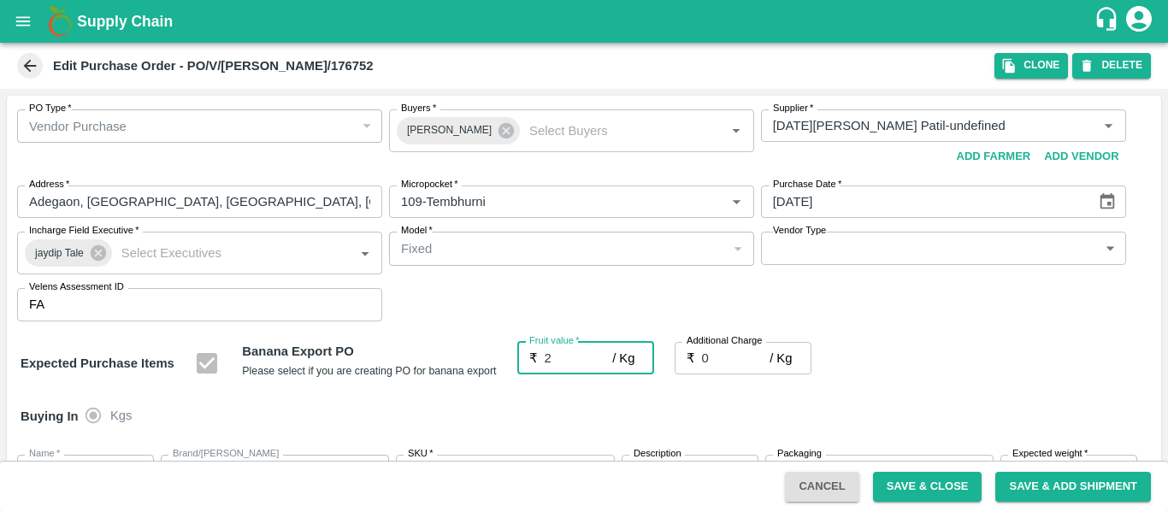
type input "23"
click at [723, 354] on input "0" at bounding box center [736, 358] width 68 height 32
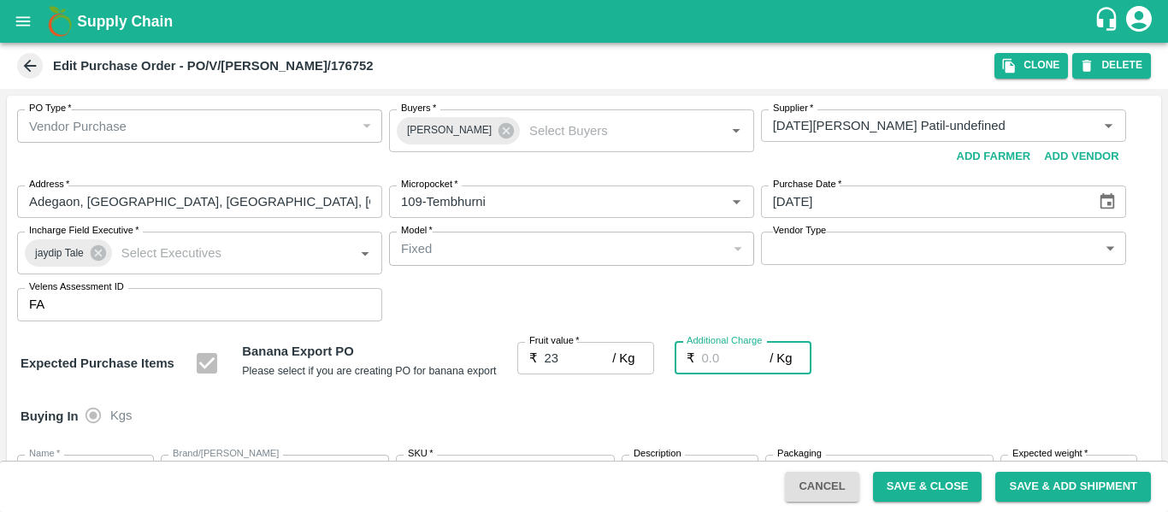
type input "2"
type input "25"
type input "2.7"
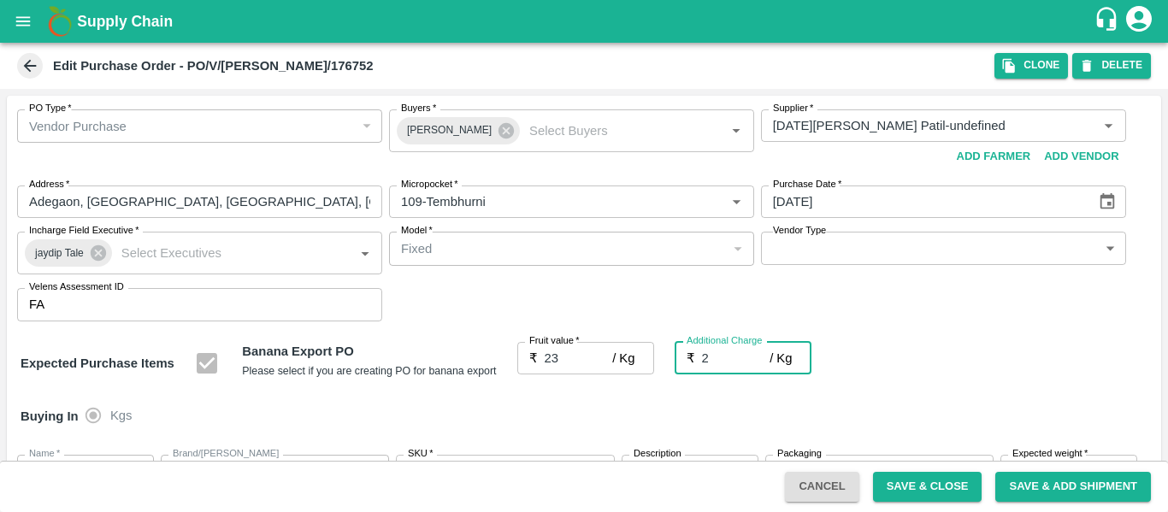
type input "25.7"
type input "2.75"
type input "25.75"
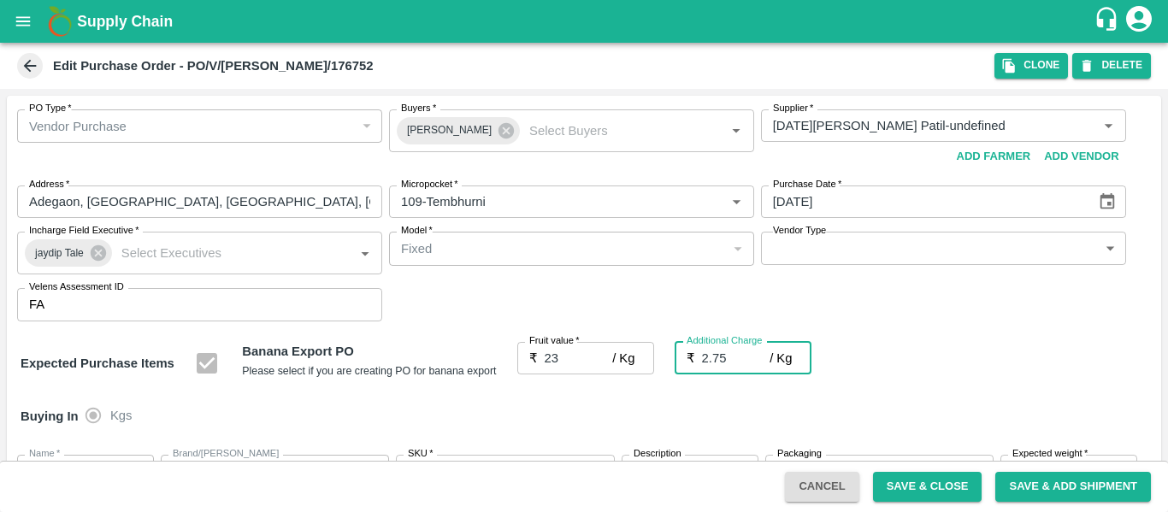
type input "25.75"
type input "2.75"
click at [915, 362] on div "Expected Purchase Items Banana Export PO Please select if you are creating PO f…" at bounding box center [584, 364] width 1127 height 44
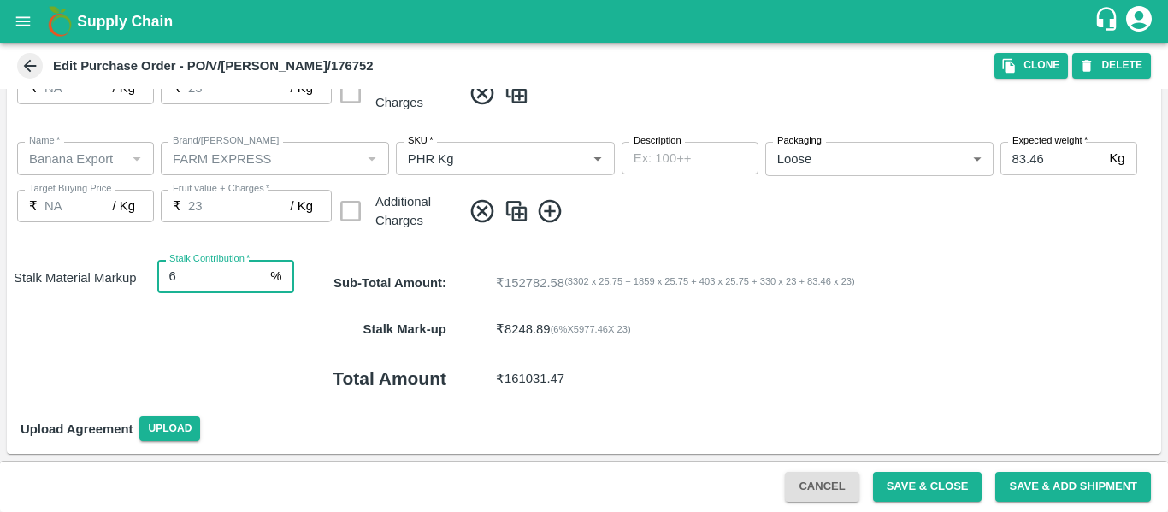
click at [255, 268] on input "6" at bounding box center [210, 276] width 107 height 32
click at [255, 274] on input "7" at bounding box center [210, 276] width 107 height 32
type input "8"
click at [255, 274] on input "8" at bounding box center [210, 276] width 107 height 32
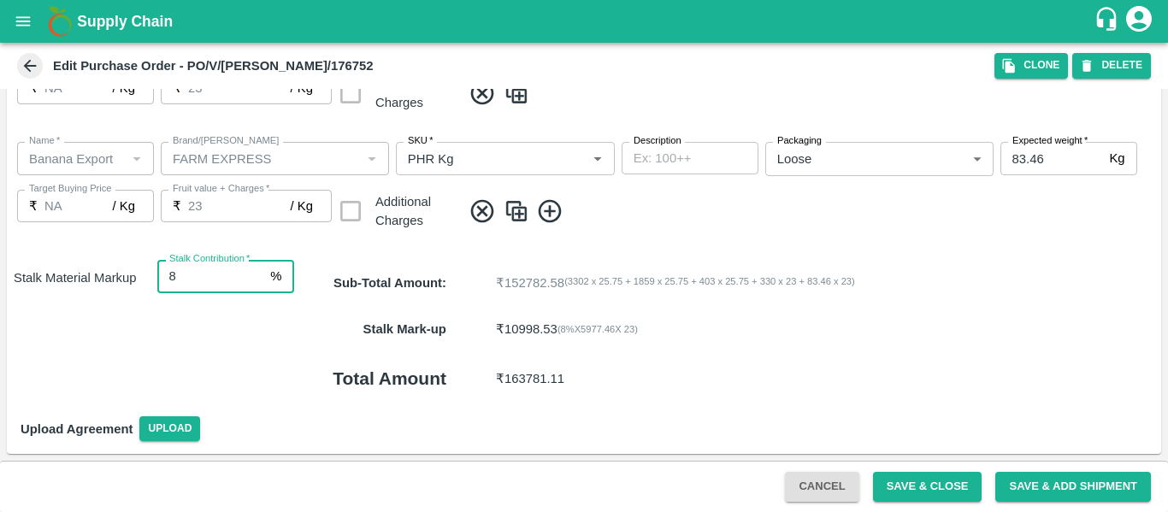
click at [915, 484] on button "Save & Close" at bounding box center [927, 487] width 109 height 30
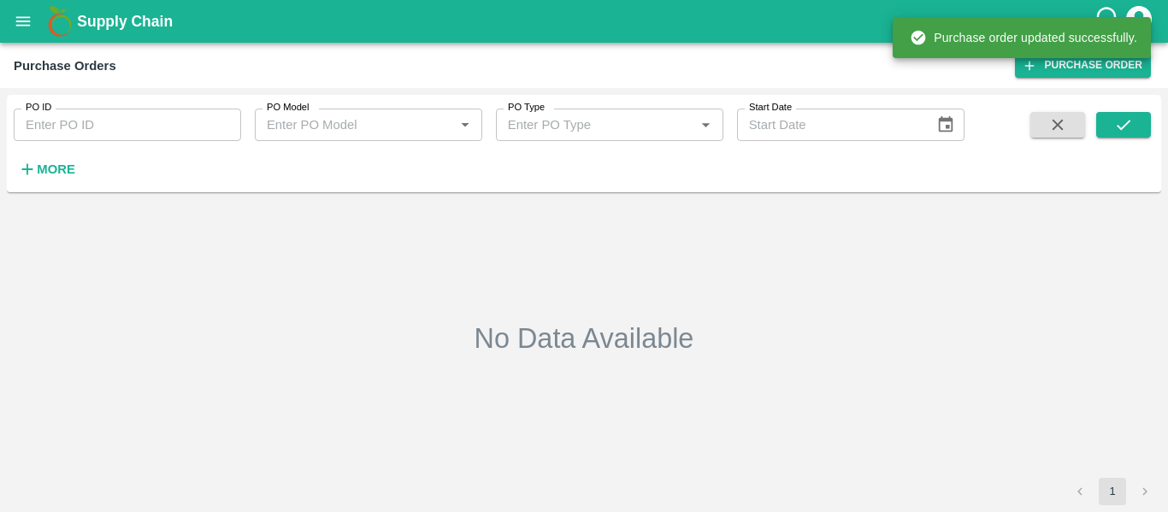
type input "176752"
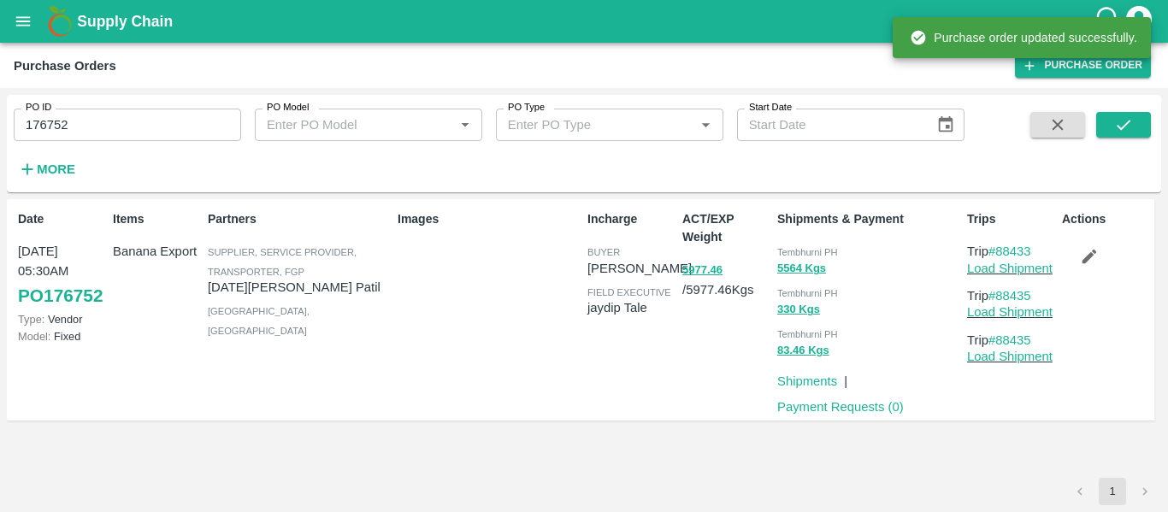
click at [1021, 277] on p "Load Shipment" at bounding box center [1011, 268] width 88 height 19
click at [1021, 273] on link "Load Shipment" at bounding box center [1009, 269] width 85 height 14
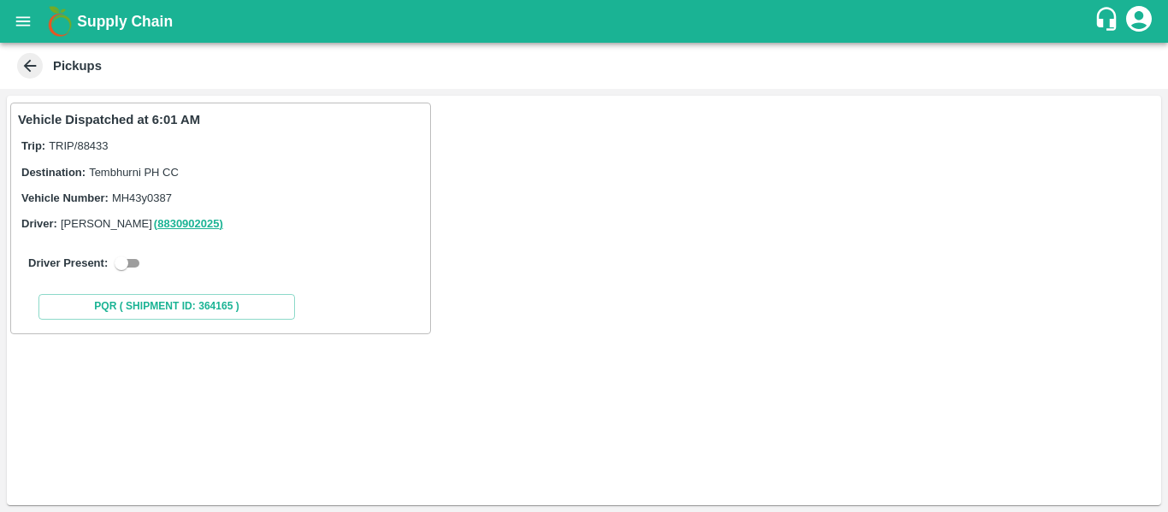
click at [144, 259] on input "checkbox" at bounding box center [122, 263] width 62 height 21
checkbox input "true"
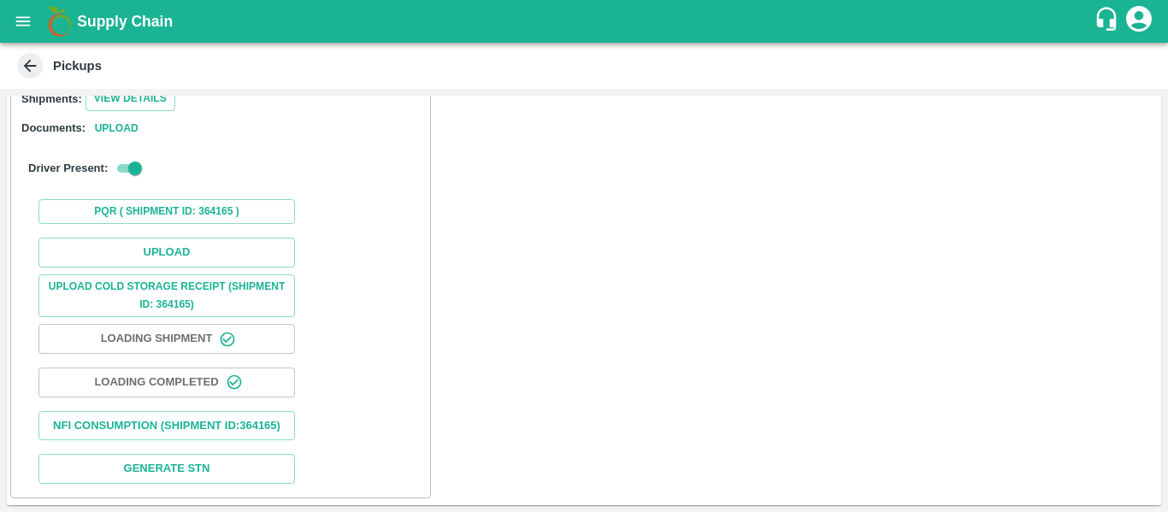
scroll to position [247, 0]
click at [168, 238] on button "Upload" at bounding box center [166, 253] width 256 height 30
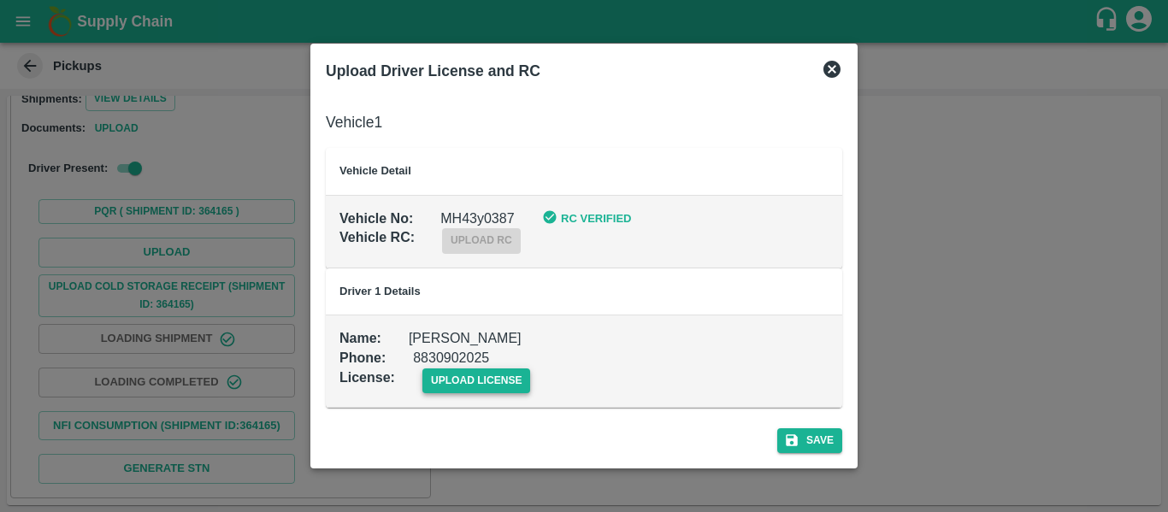
click at [459, 371] on span "upload license" at bounding box center [476, 380] width 109 height 25
click at [0, 0] on input "upload license" at bounding box center [0, 0] width 0 height 0
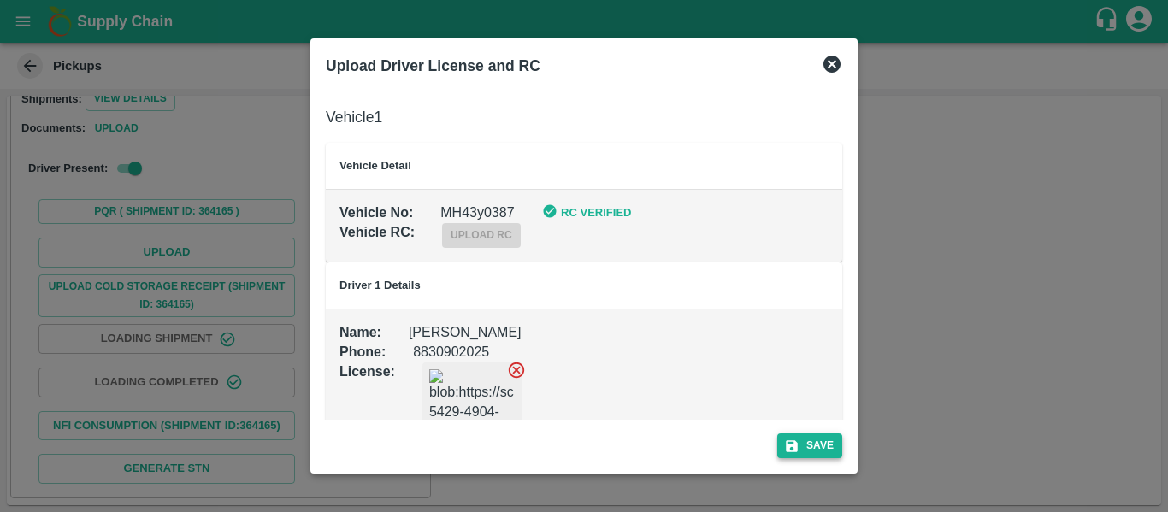
click at [815, 442] on button "Save" at bounding box center [809, 445] width 65 height 25
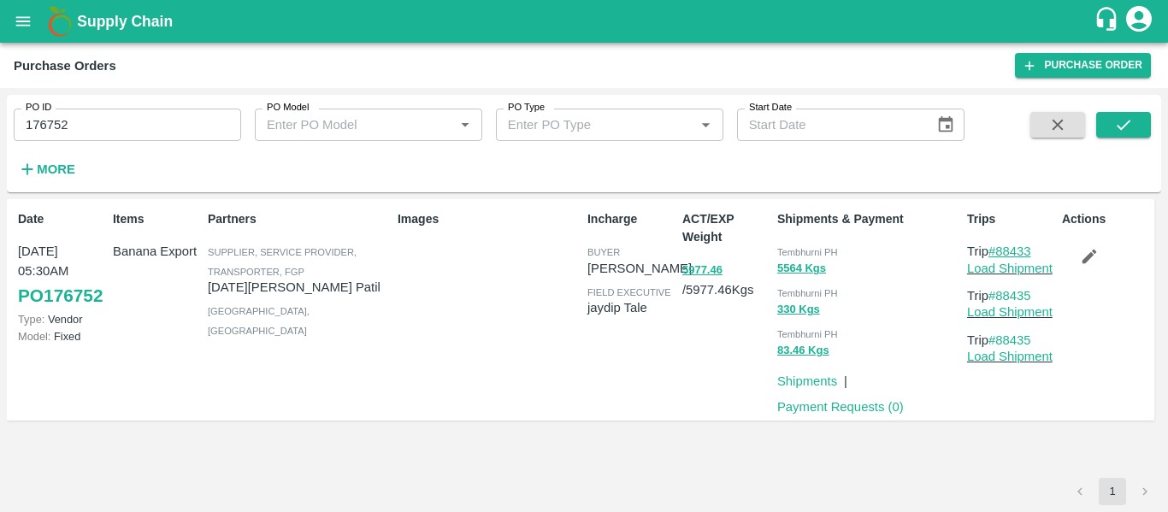
drag, startPoint x: 1037, startPoint y: 252, endPoint x: 999, endPoint y: 252, distance: 37.6
click at [999, 252] on p "Trip #88433" at bounding box center [1011, 251] width 88 height 19
copy link "88433"
drag, startPoint x: 1045, startPoint y: 293, endPoint x: 1000, endPoint y: 294, distance: 44.5
click at [1000, 294] on p "Trip #88435" at bounding box center [1011, 295] width 88 height 19
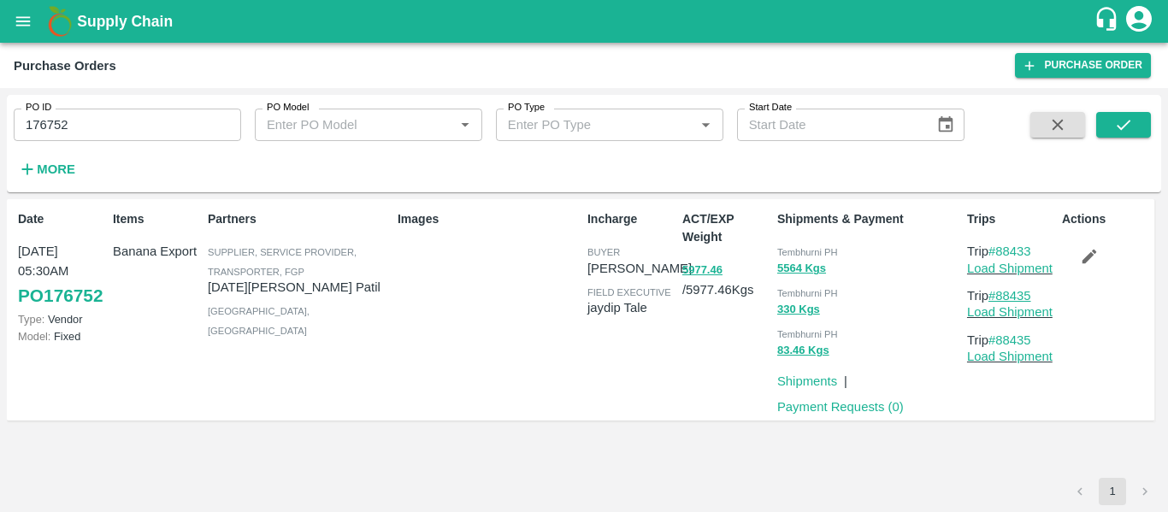
copy link "88435"
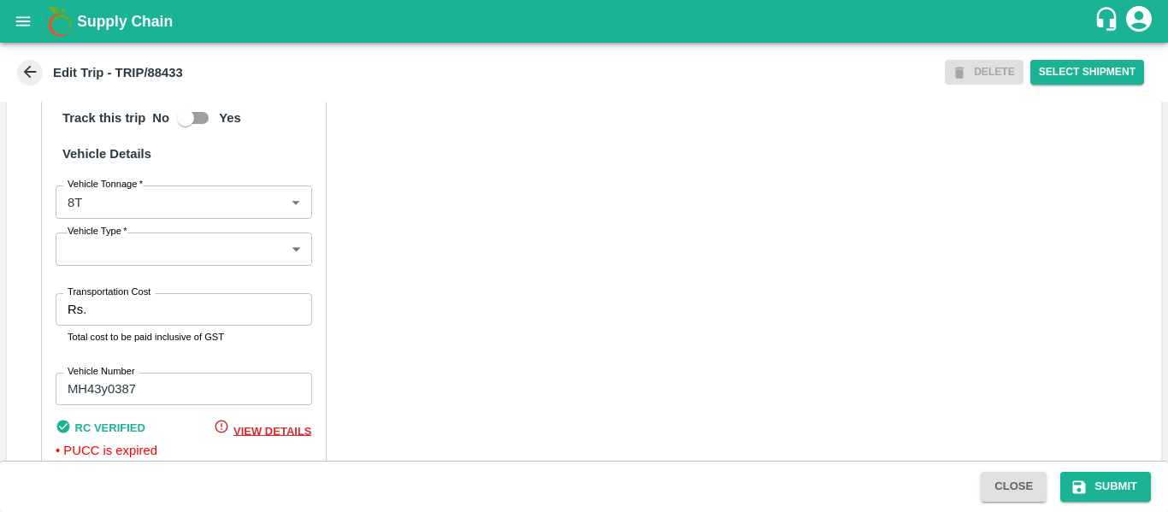
scroll to position [1351, 0]
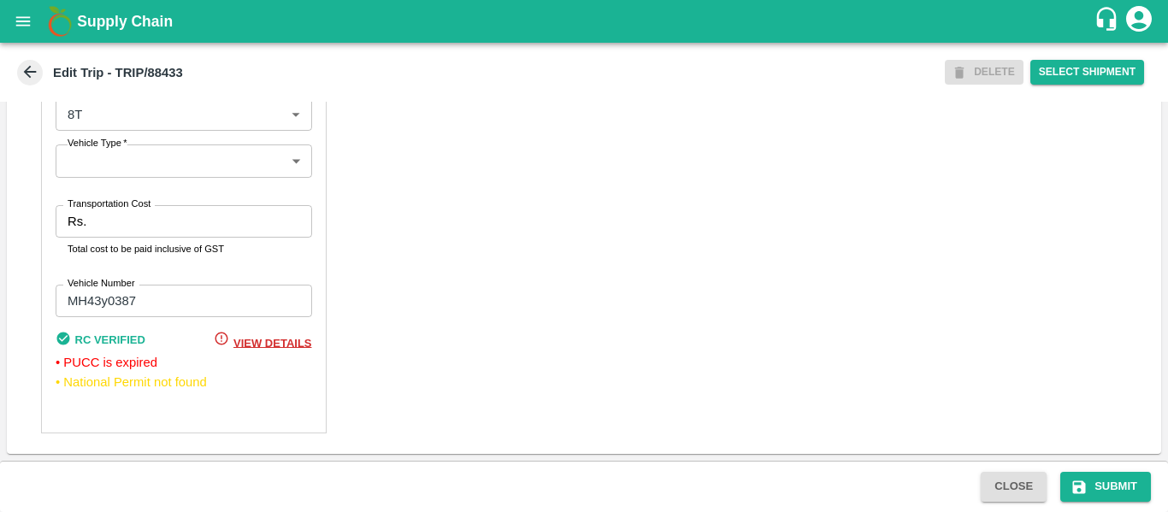
click at [118, 227] on input "Transportation Cost" at bounding box center [202, 221] width 218 height 32
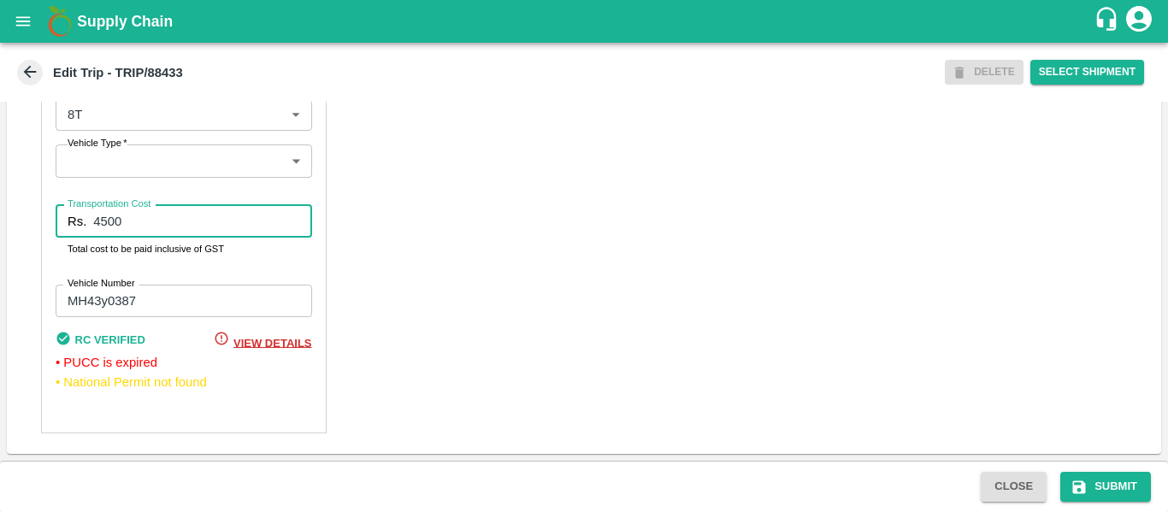
type input "4500"
click at [1100, 471] on div "Close Submit" at bounding box center [584, 486] width 1168 height 51
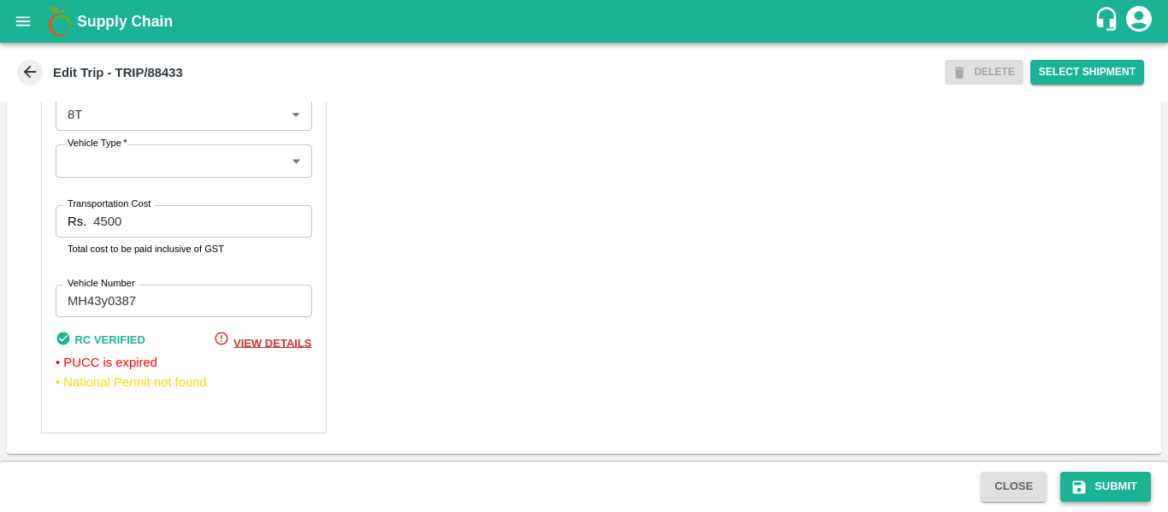
click at [1105, 481] on button "Submit" at bounding box center [1105, 487] width 91 height 30
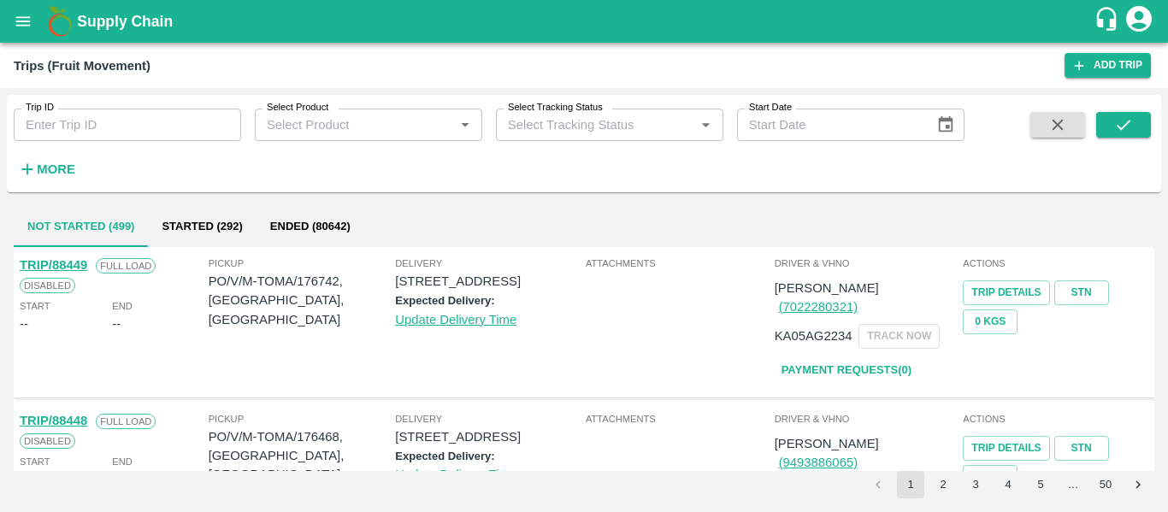
click at [147, 126] on input "Trip ID" at bounding box center [127, 125] width 227 height 32
paste input "88435"
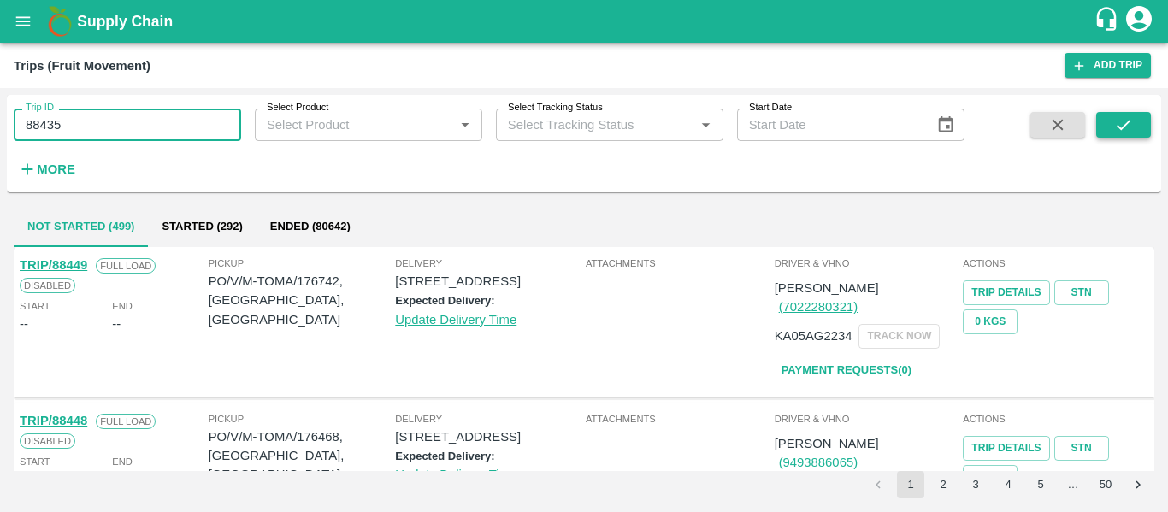
type input "88435"
click at [1110, 119] on button "submit" at bounding box center [1123, 125] width 55 height 26
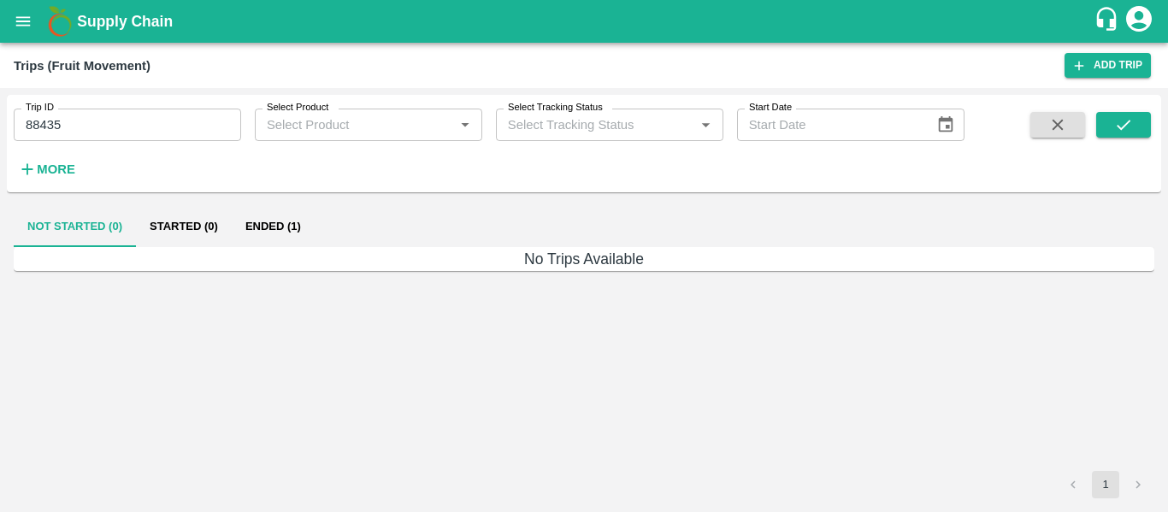
click at [242, 237] on button "Ended (1)" at bounding box center [273, 226] width 83 height 41
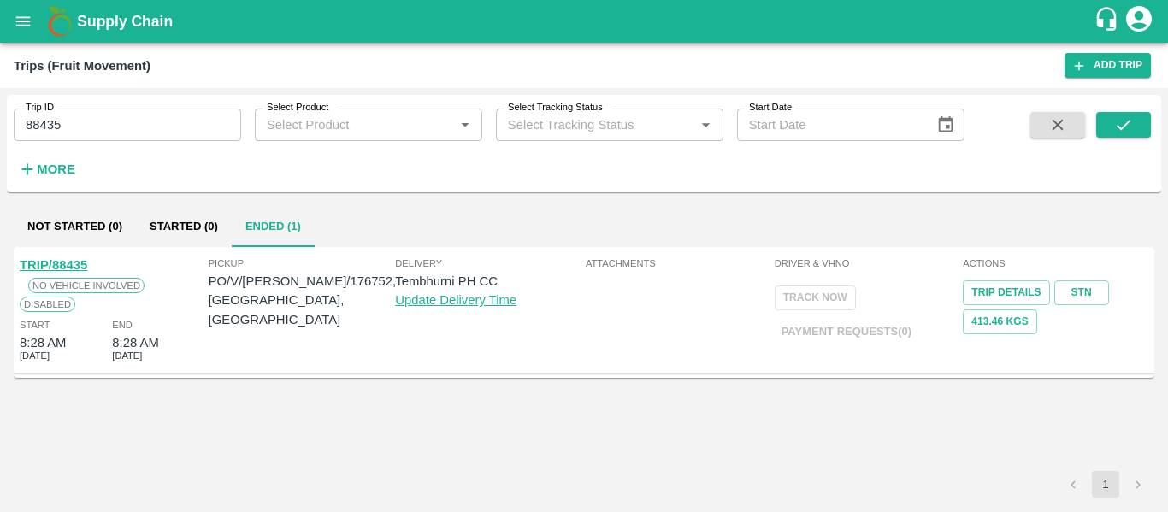
click at [45, 264] on link "TRIP/88435" at bounding box center [54, 265] width 68 height 14
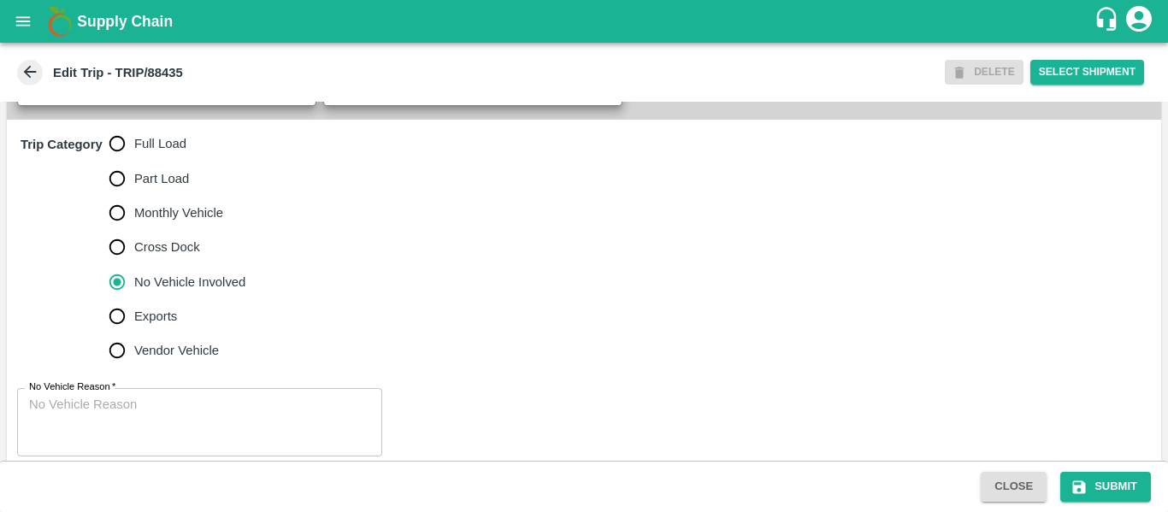
scroll to position [516, 0]
click at [144, 153] on span "Full Load" at bounding box center [160, 143] width 52 height 19
click at [134, 161] on input "Full Load" at bounding box center [117, 144] width 34 height 34
radio input "true"
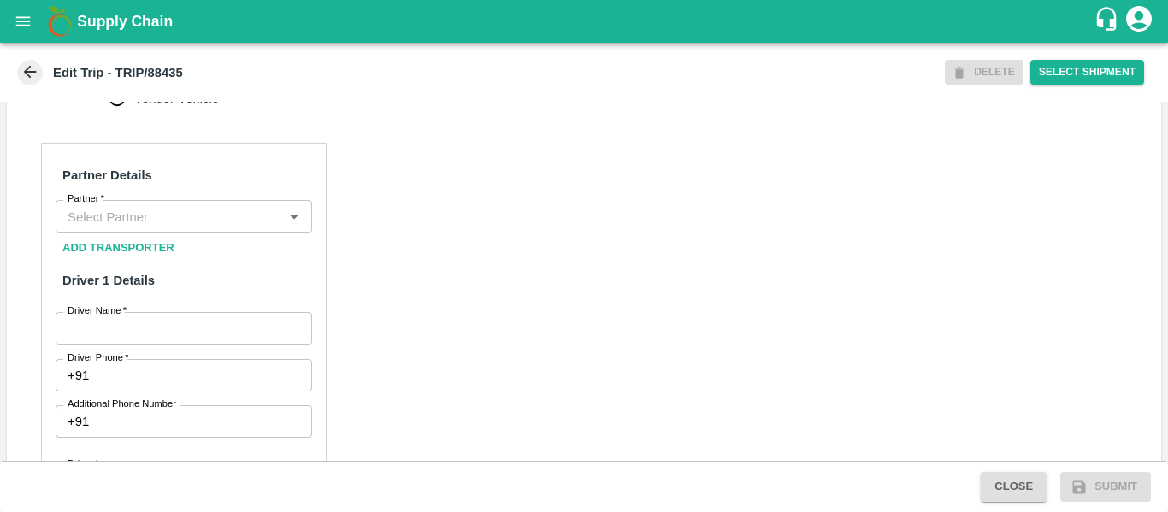
scroll to position [792, 0]
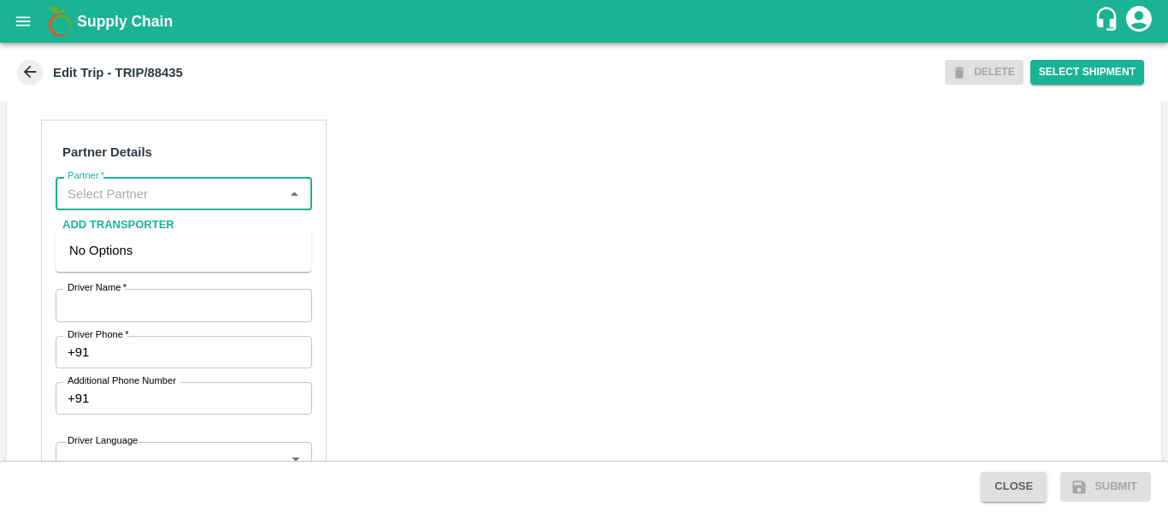
click at [163, 204] on input "Partner   *" at bounding box center [170, 193] width 218 height 22
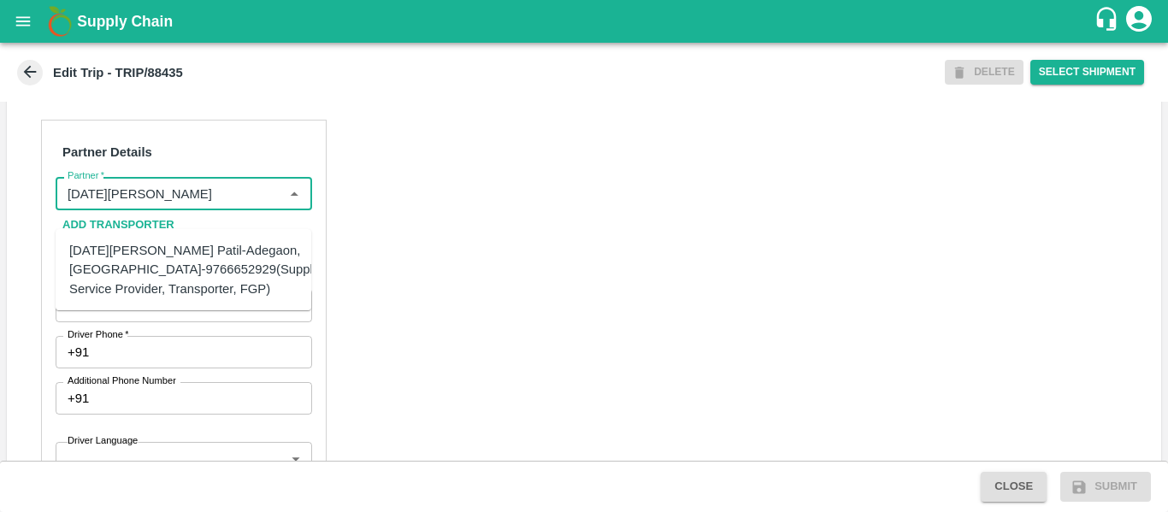
click at [166, 262] on div "[DATE][PERSON_NAME] Patil-Adegaon, [GEOGRAPHIC_DATA]-9766652929(Supplier, Servi…" at bounding box center [199, 269] width 261 height 57
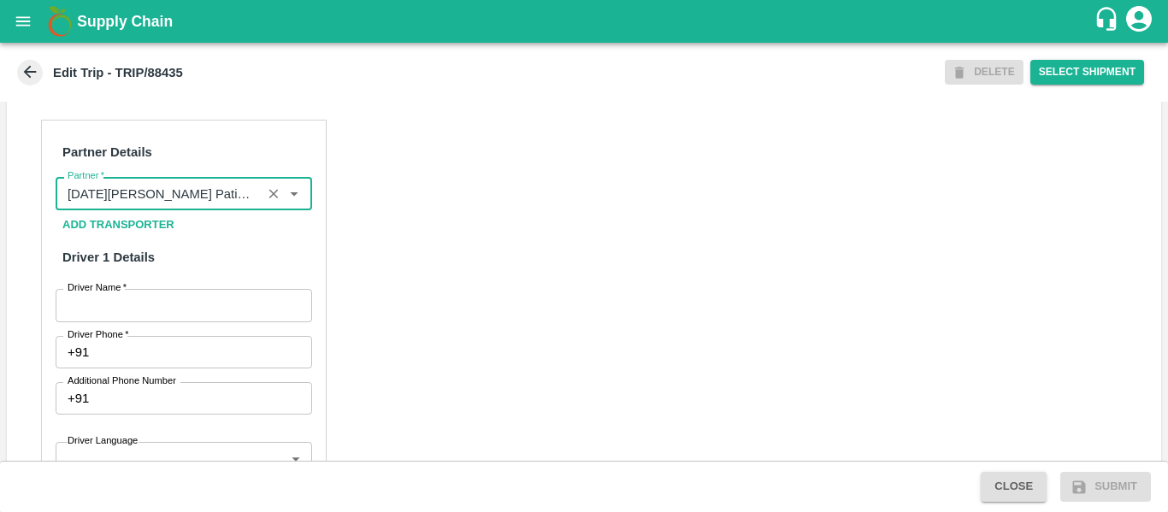
type input "[DATE][PERSON_NAME] Patil-Adegaon, [GEOGRAPHIC_DATA]-9766652929(Supplier, Servi…"
click at [187, 321] on input "Driver Name   *" at bounding box center [184, 305] width 256 height 32
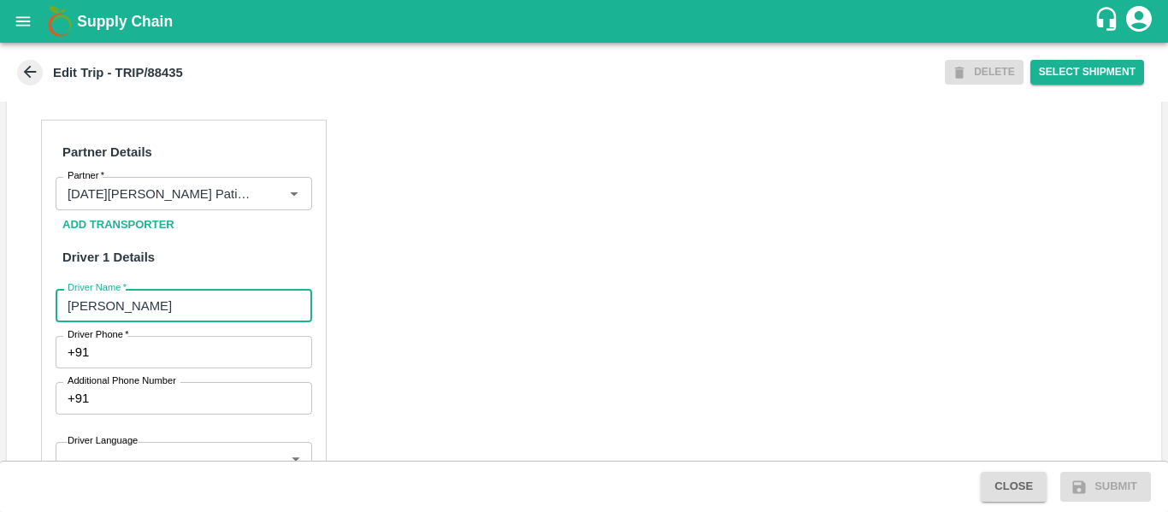
type input "Suhas"
click at [189, 368] on input "Driver Phone   *" at bounding box center [203, 352] width 215 height 32
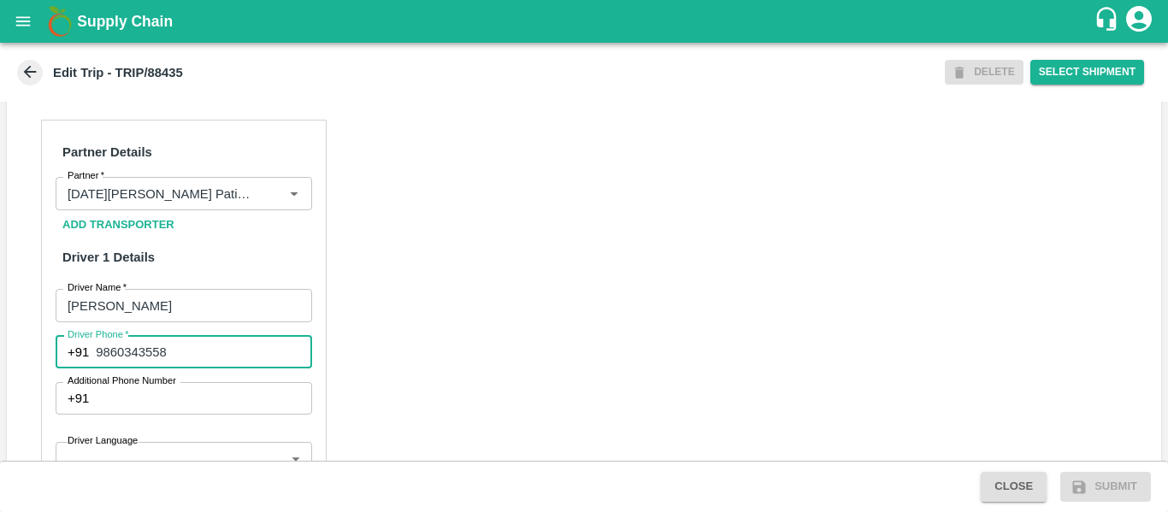
type input "9860343558"
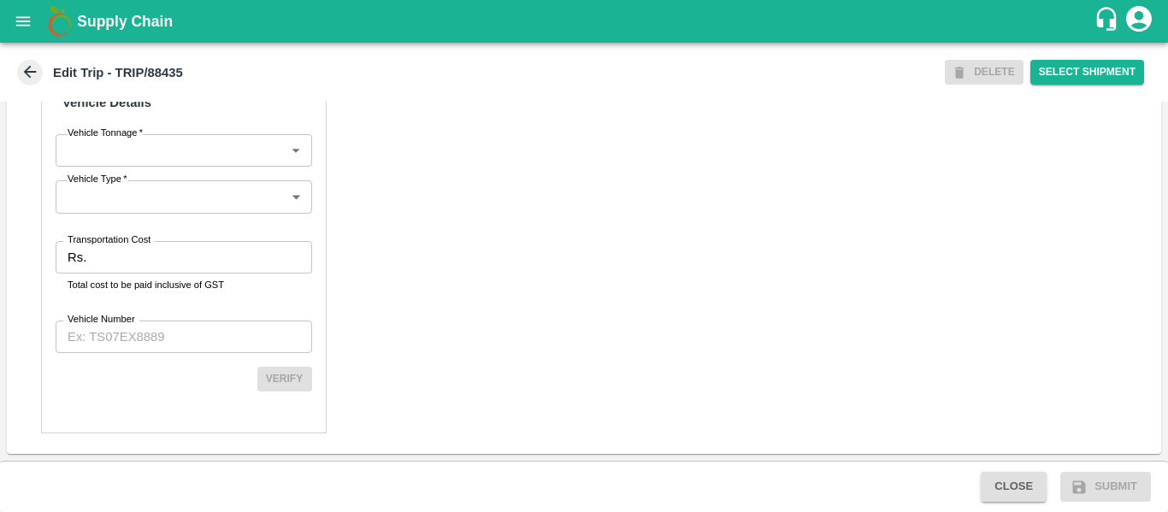
click at [122, 274] on div "Transportation Cost Rs. Transportation Cost Total cost to be paid inclusive of …" at bounding box center [184, 267] width 256 height 52
click at [104, 261] on input "Transportation Cost" at bounding box center [202, 257] width 218 height 32
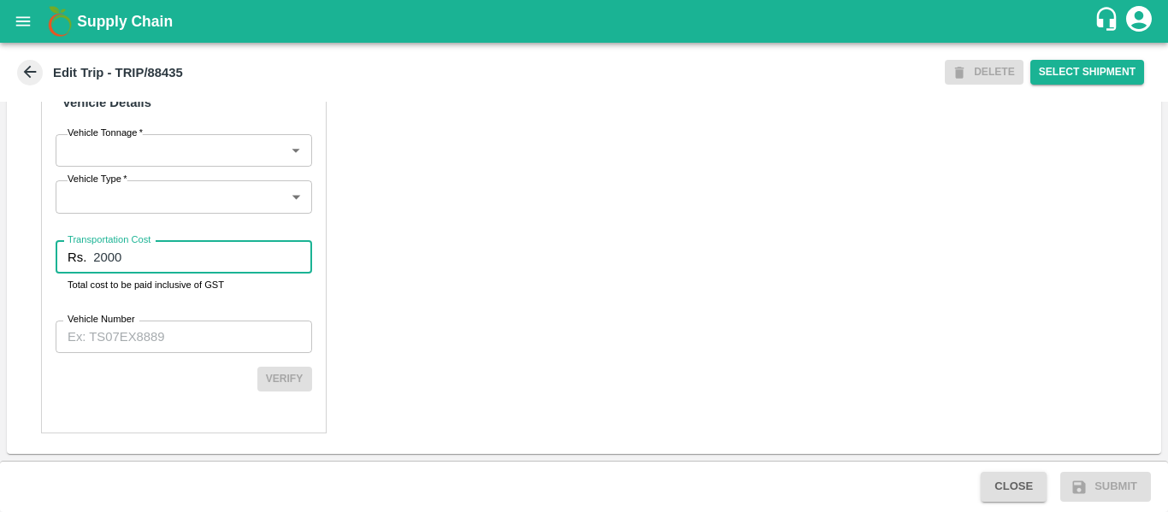
type input "2000"
click at [119, 333] on input "Vehicle Number" at bounding box center [184, 337] width 256 height 32
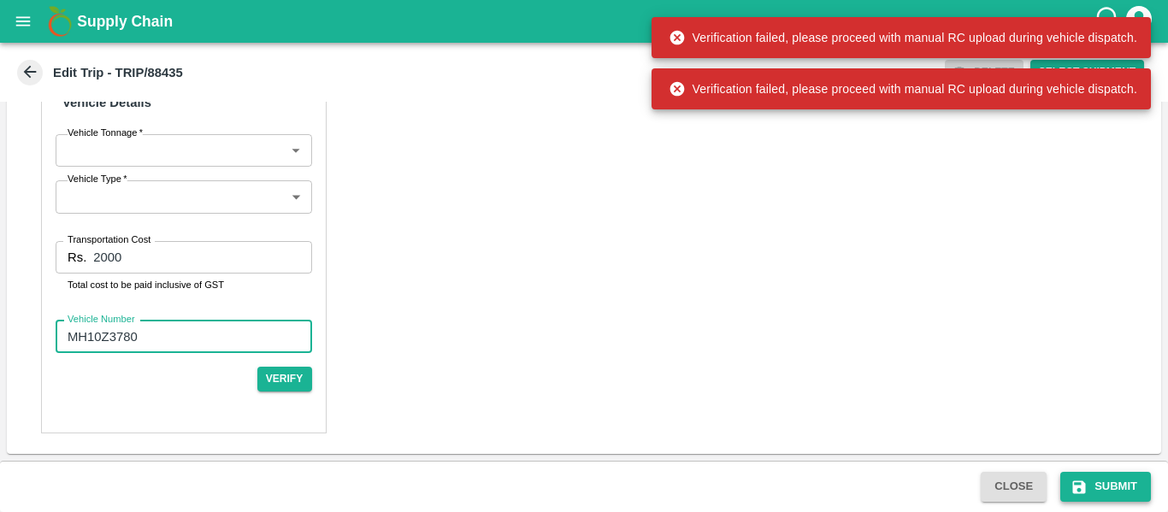
type input "MH10Z3780"
click at [1082, 482] on icon "submit" at bounding box center [1079, 486] width 13 height 13
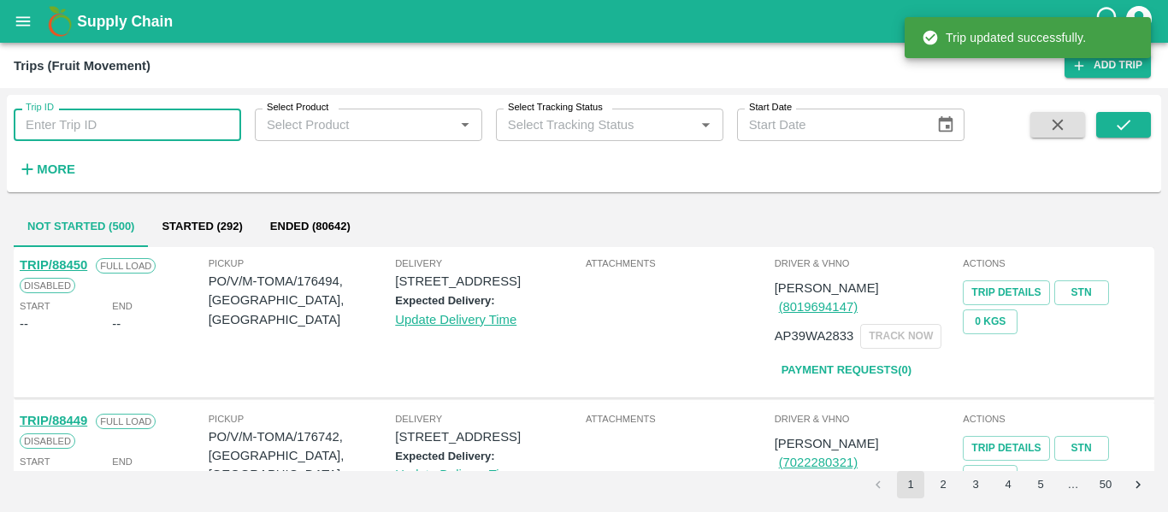
click at [152, 121] on input "Trip ID" at bounding box center [127, 125] width 227 height 32
paste input "88435"
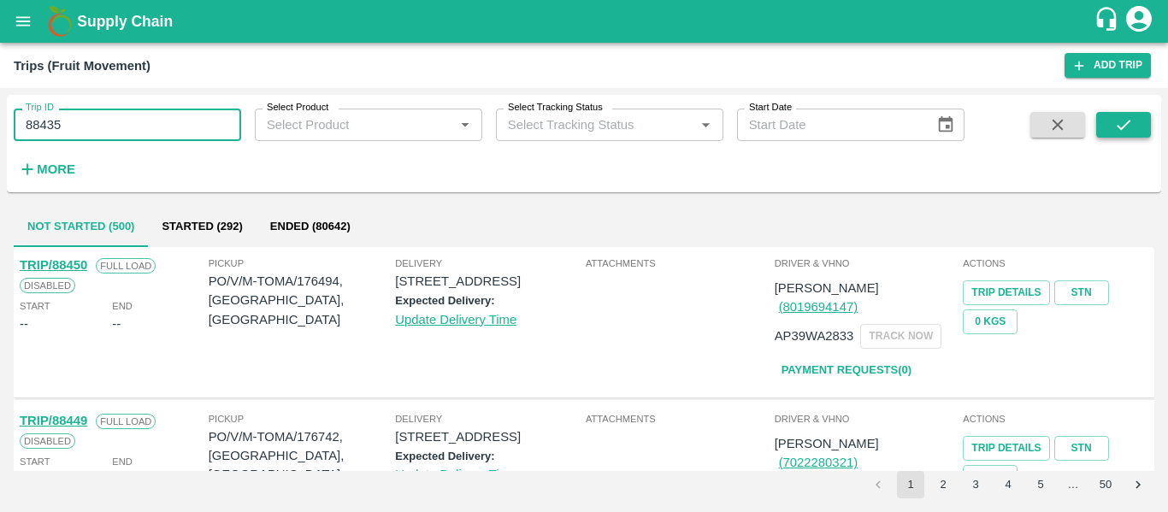
type input "88435"
click at [1115, 127] on icon "submit" at bounding box center [1123, 124] width 19 height 19
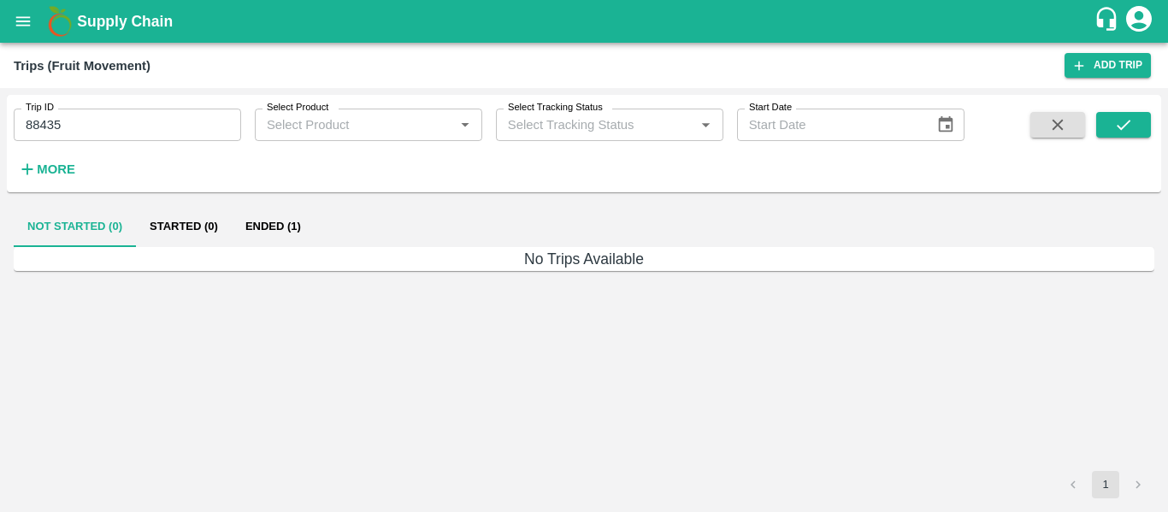
click at [280, 224] on button "Ended (1)" at bounding box center [273, 226] width 83 height 41
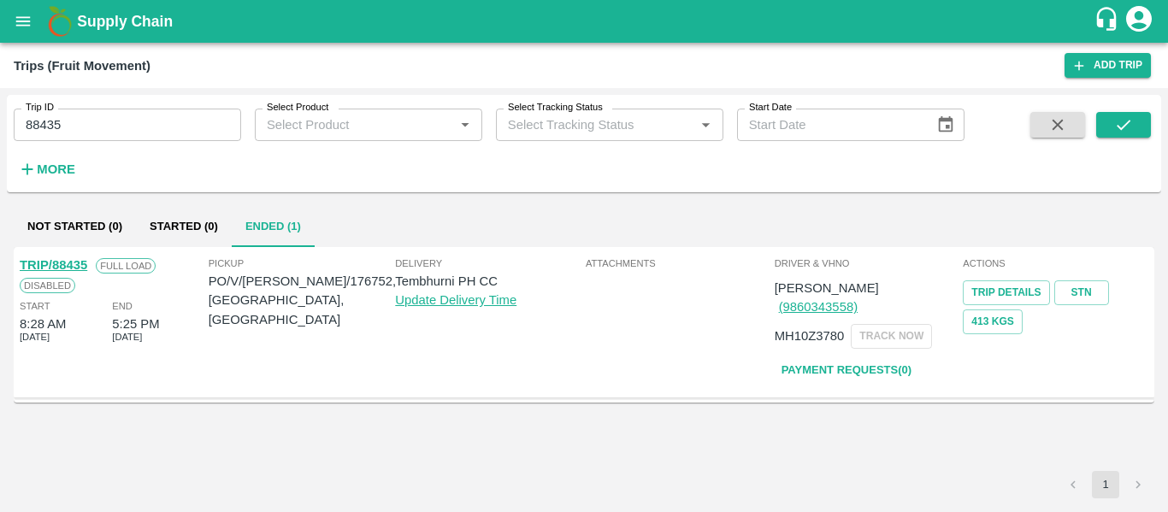
click at [62, 258] on link "TRIP/88435" at bounding box center [54, 265] width 68 height 14
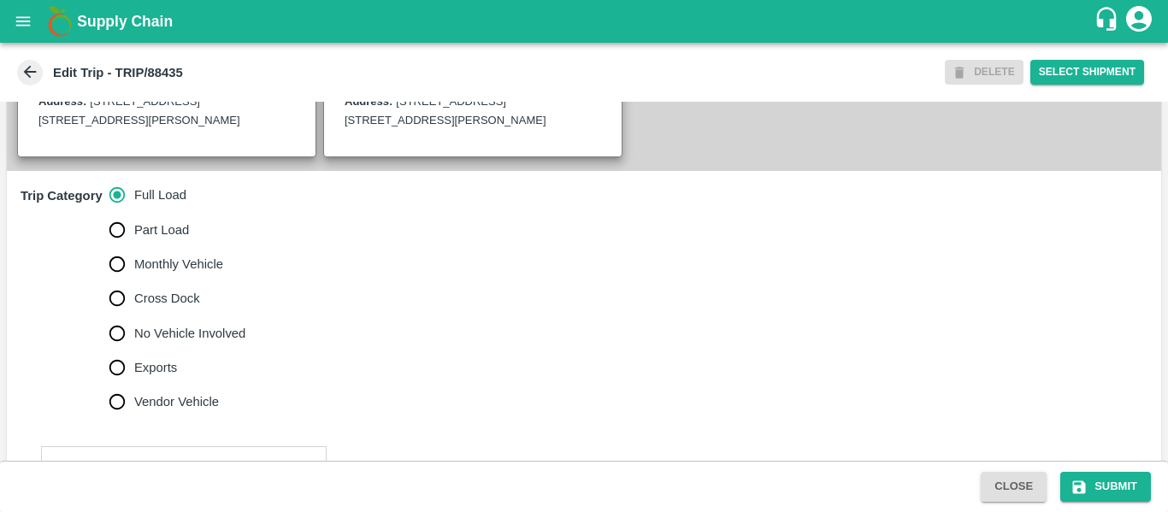
scroll to position [473, 0]
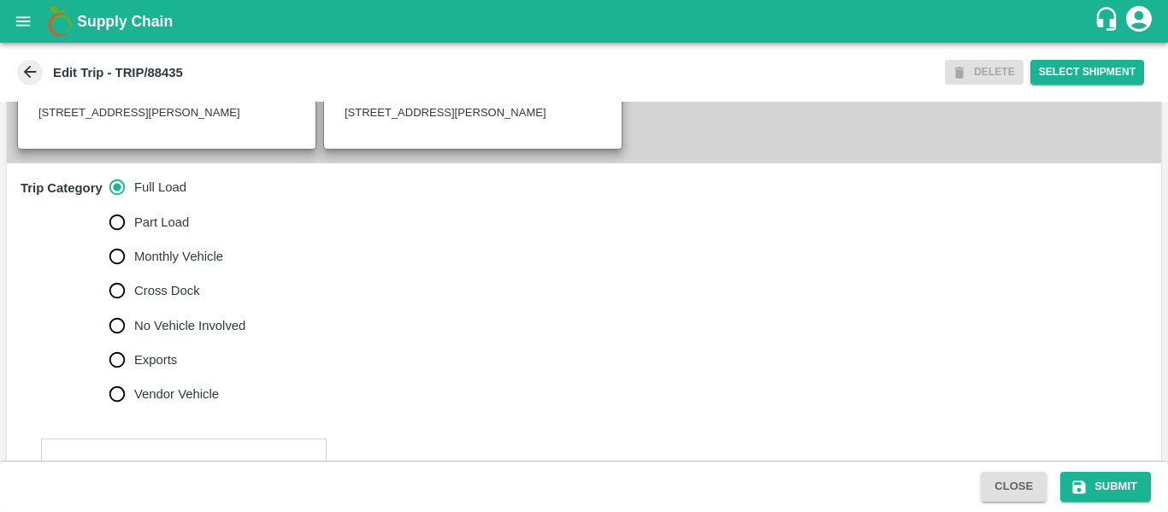
click at [142, 331] on label "No Vehicle Involved" at bounding box center [173, 326] width 146 height 34
click at [134, 331] on input "No Vehicle Involved" at bounding box center [117, 326] width 34 height 34
radio input "true"
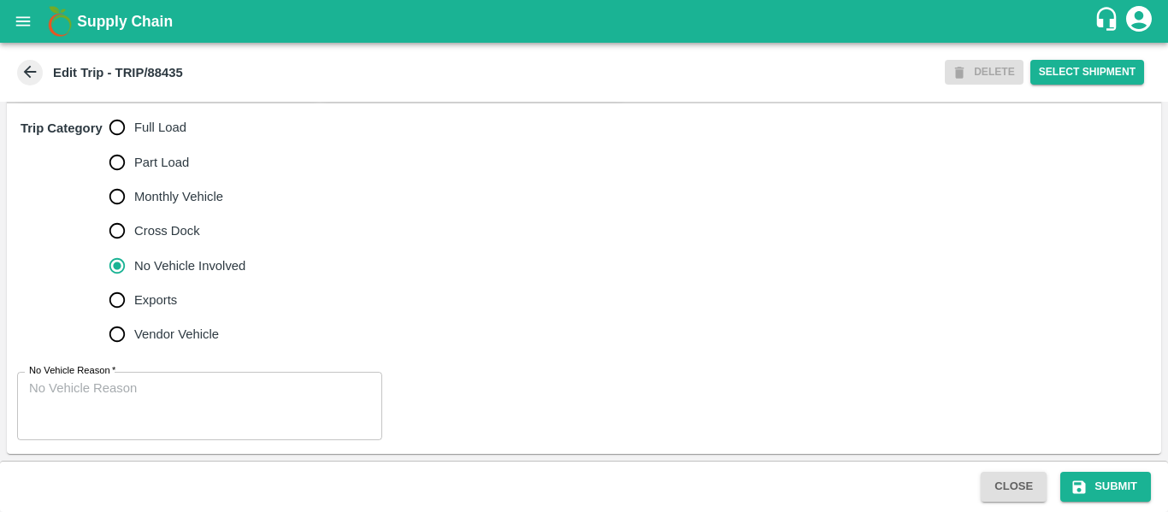
click at [161, 414] on textarea "No Vehicle Reason   *" at bounding box center [199, 407] width 341 height 54
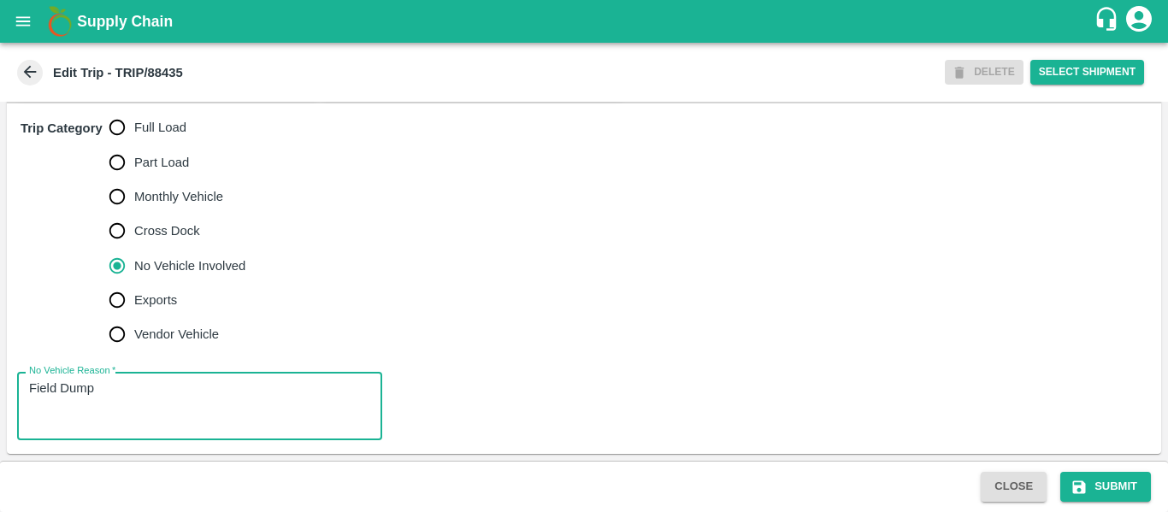
type textarea "Field Dump"
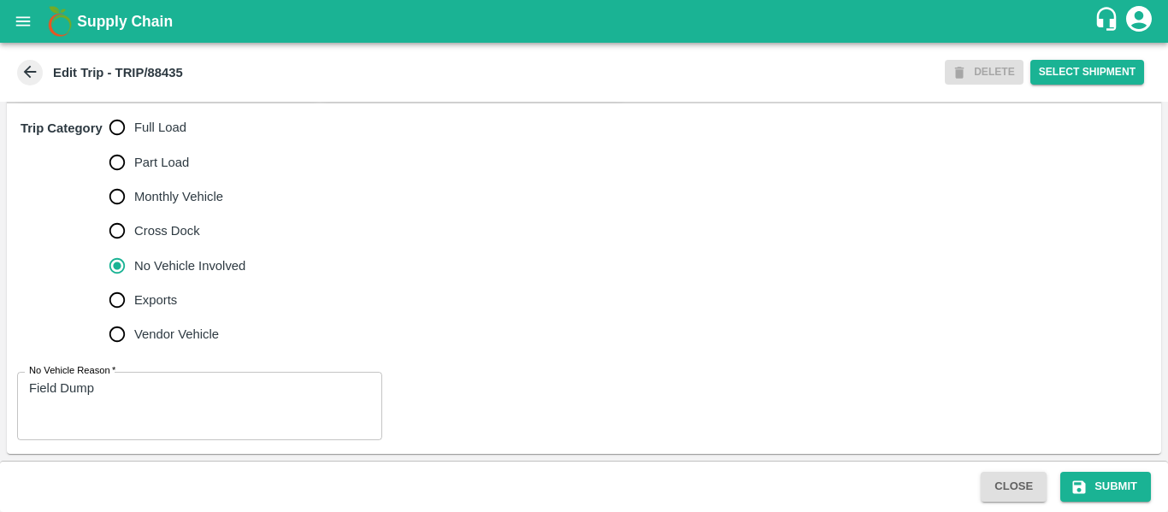
click at [1156, 501] on div "Close Submit" at bounding box center [1066, 487] width 184 height 30
click at [1133, 496] on button "Submit" at bounding box center [1105, 487] width 91 height 30
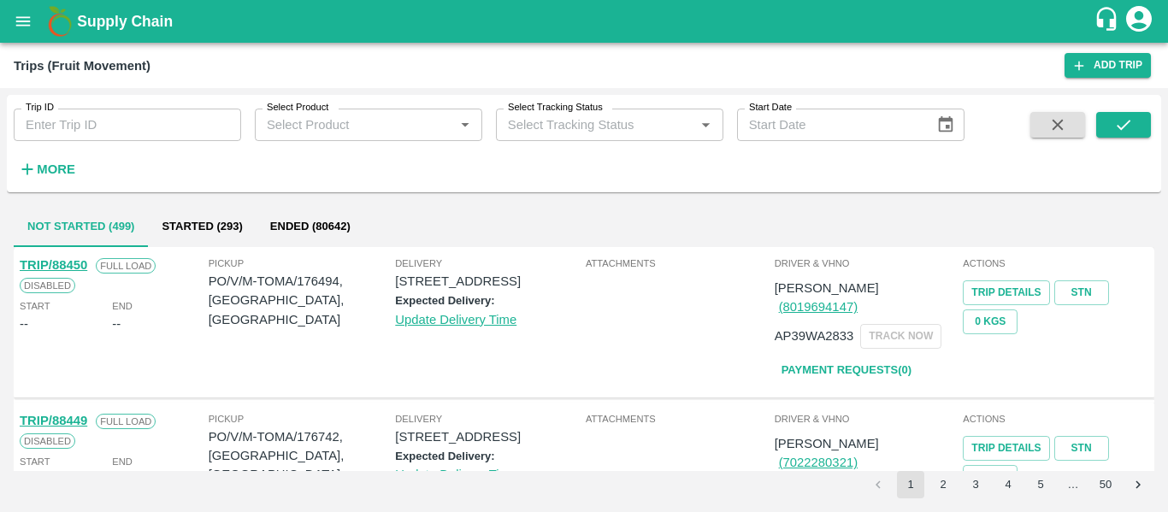
click at [179, 107] on div "Trip ID Trip ID" at bounding box center [120, 118] width 241 height 46
click at [180, 124] on input "Trip ID" at bounding box center [127, 125] width 227 height 32
paste input "88446"
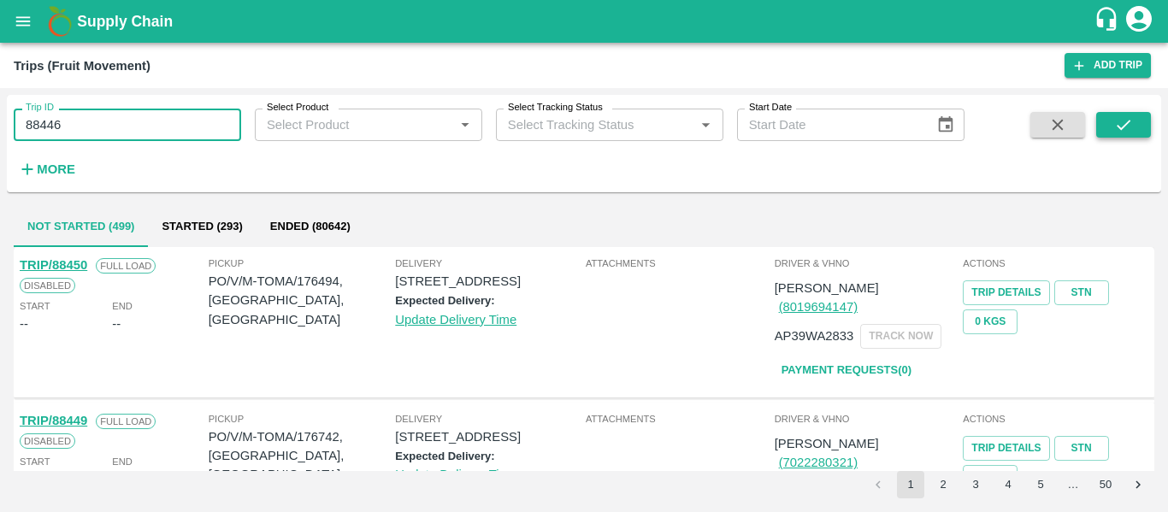
type input "88446"
click at [1119, 128] on icon "submit" at bounding box center [1123, 125] width 14 height 10
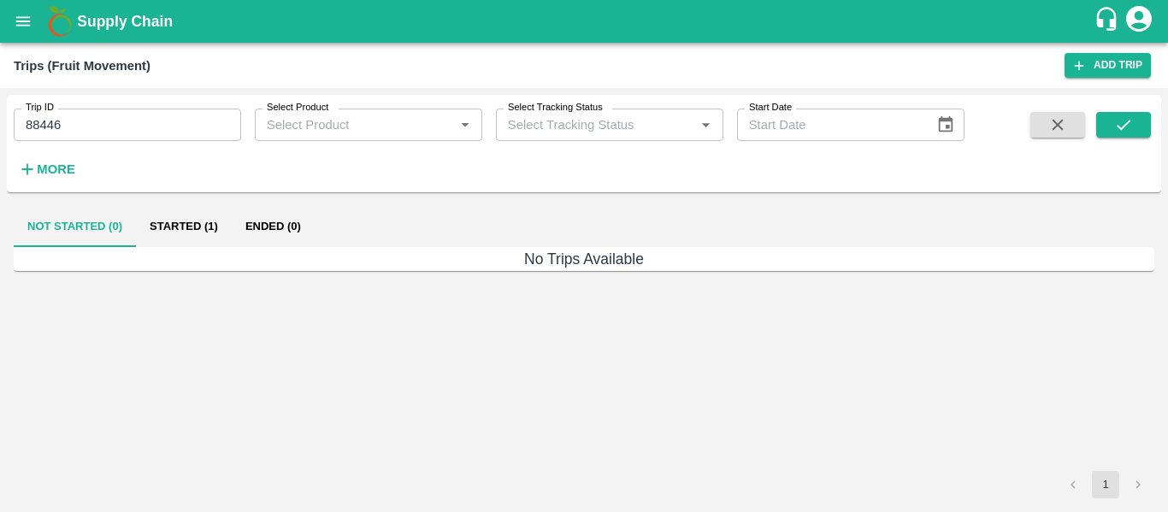
click at [176, 224] on button "Started (1)" at bounding box center [184, 226] width 96 height 41
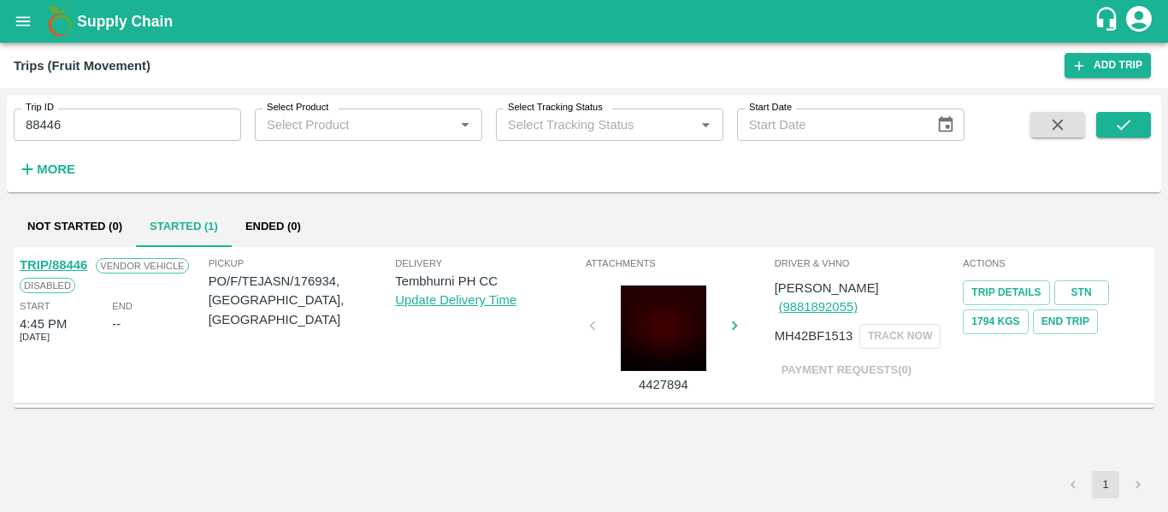
click at [74, 257] on div "TRIP/88446" at bounding box center [54, 265] width 68 height 19
click at [64, 263] on link "TRIP/88446" at bounding box center [54, 265] width 68 height 14
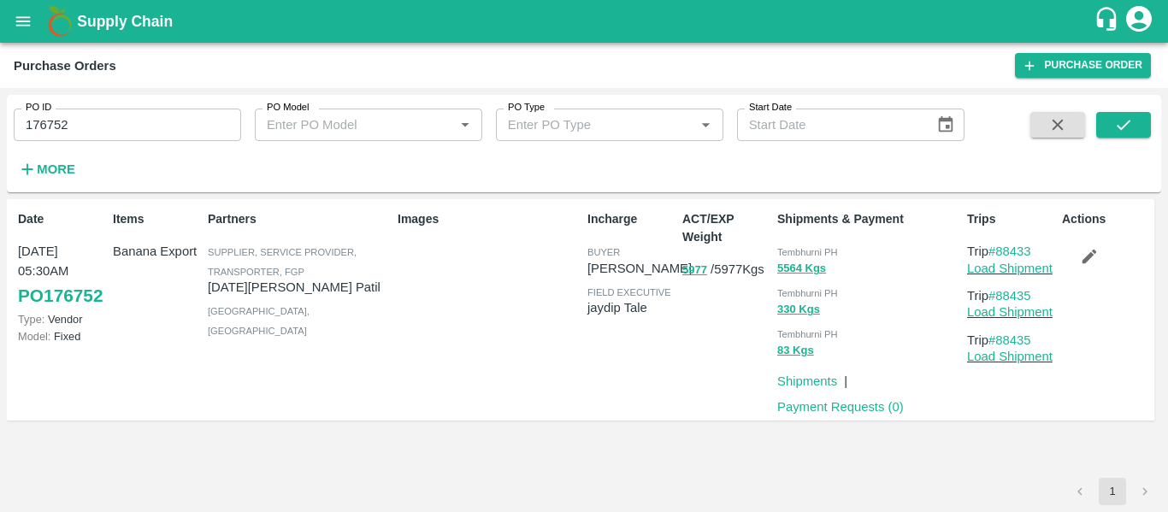
click at [121, 112] on input "176752" at bounding box center [127, 125] width 227 height 32
paste input "text"
type input "176934"
click at [1116, 125] on icon "submit" at bounding box center [1123, 124] width 19 height 19
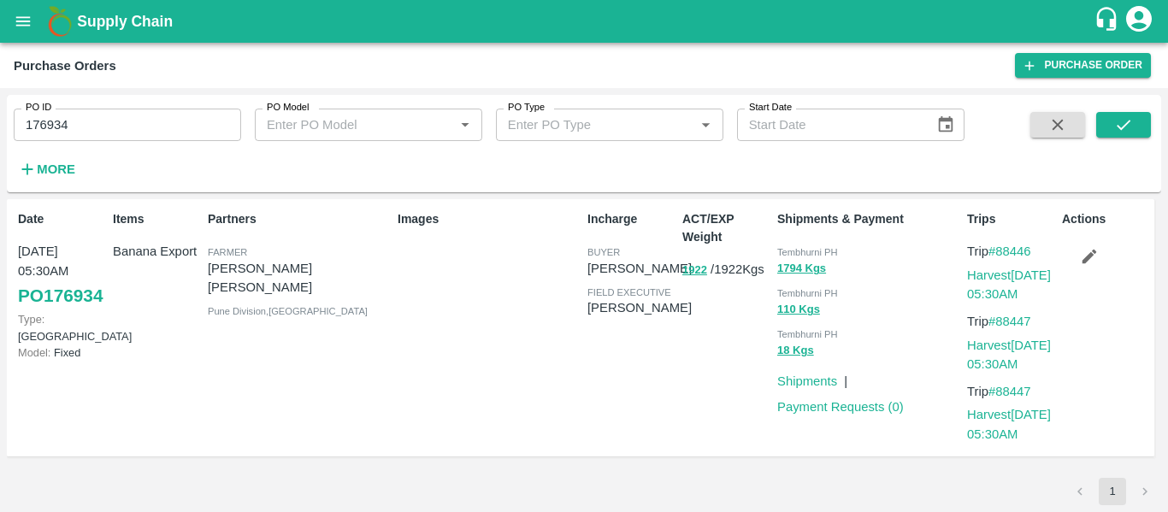
click at [1080, 267] on button "button" at bounding box center [1089, 256] width 55 height 29
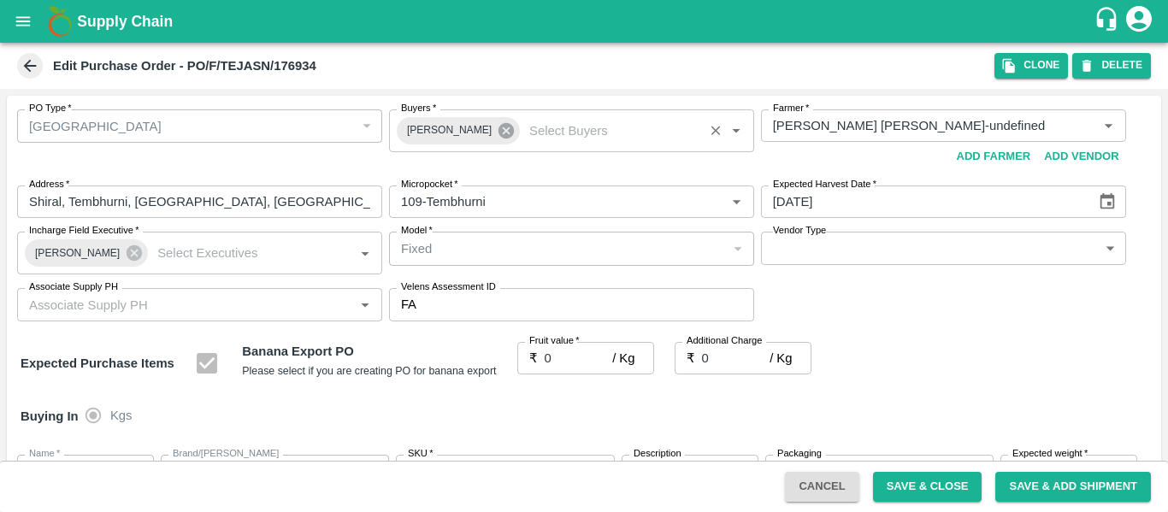
click at [498, 137] on icon at bounding box center [505, 130] width 15 height 15
click at [462, 136] on input "Buyers   *" at bounding box center [557, 126] width 327 height 22
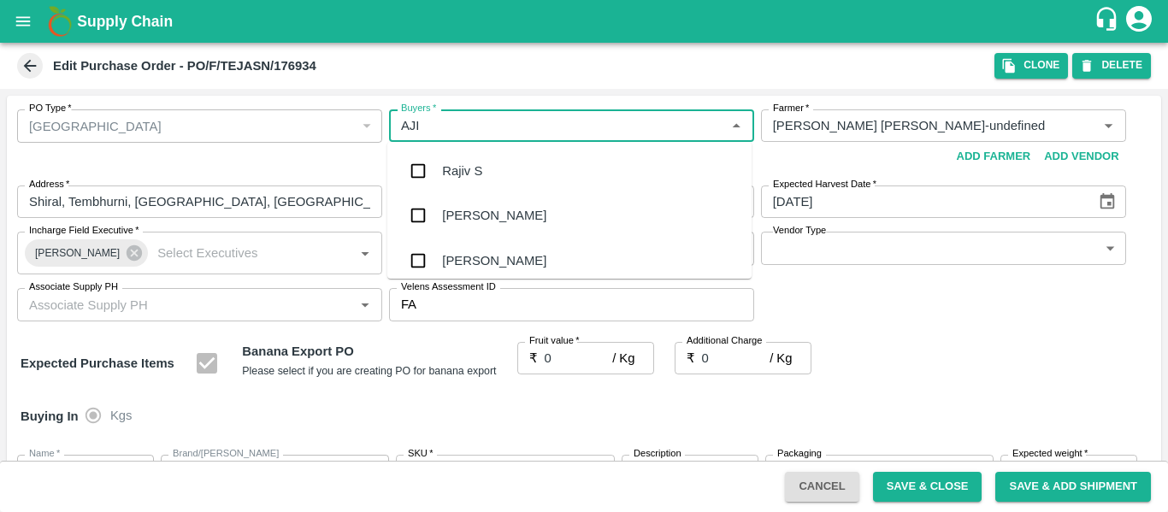
type input "AJIT"
click at [466, 171] on div "Ajit Otari" at bounding box center [494, 171] width 104 height 19
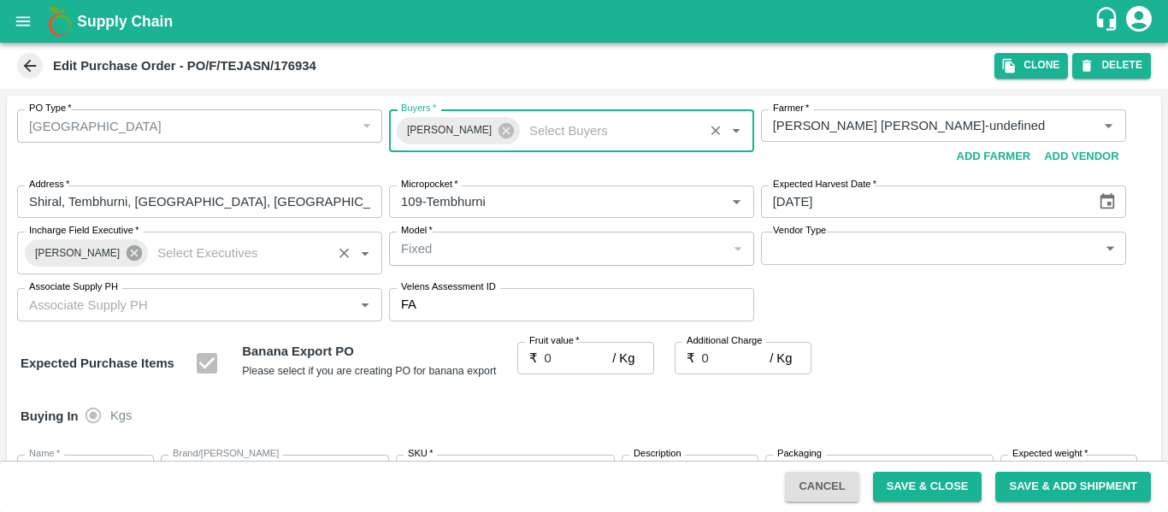
click at [127, 250] on icon at bounding box center [134, 252] width 15 height 15
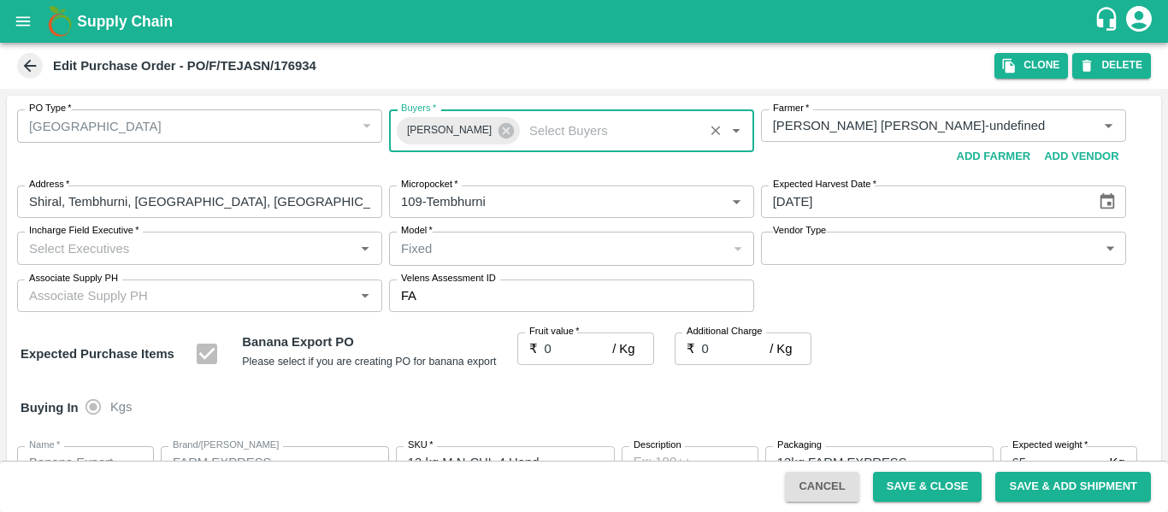
click at [127, 250] on input "Incharge Field Executive   *" at bounding box center [185, 248] width 327 height 22
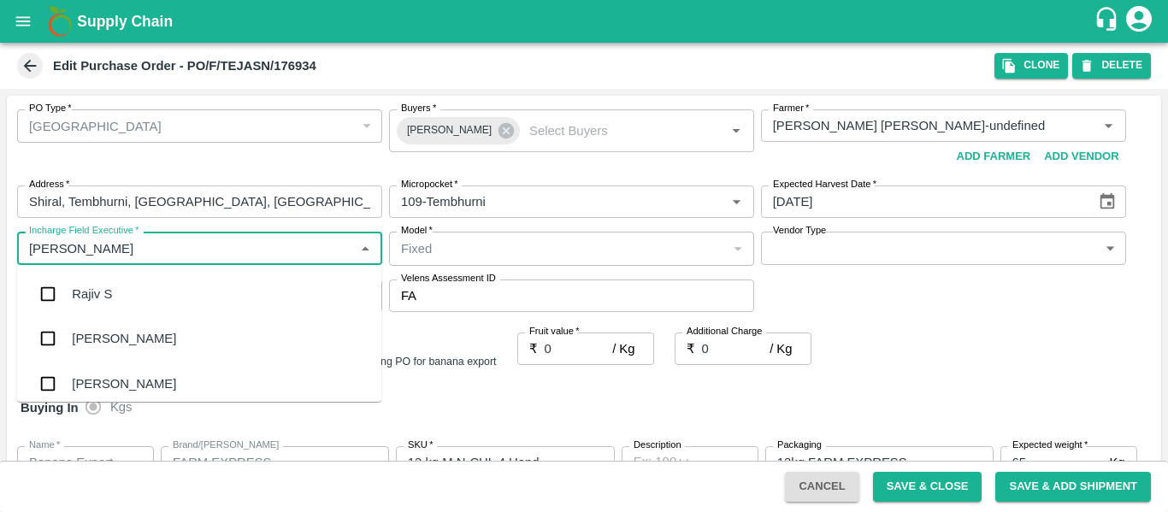
type input "JAYD"
click at [129, 284] on div "jaydip Tale" at bounding box center [199, 294] width 364 height 44
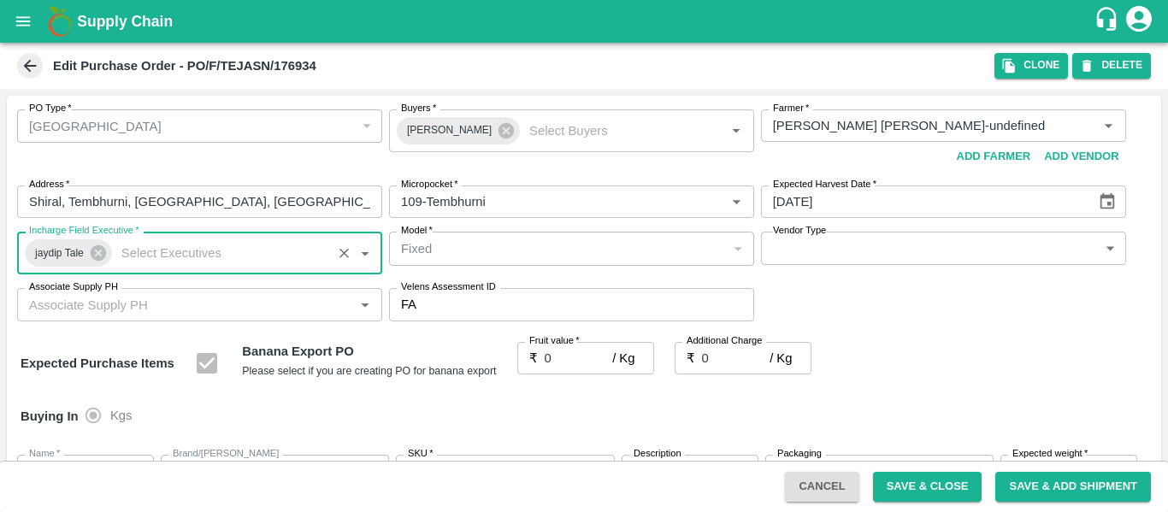
click at [579, 346] on label "Fruit value   *" at bounding box center [554, 341] width 50 height 14
click at [579, 346] on input "0" at bounding box center [579, 358] width 68 height 32
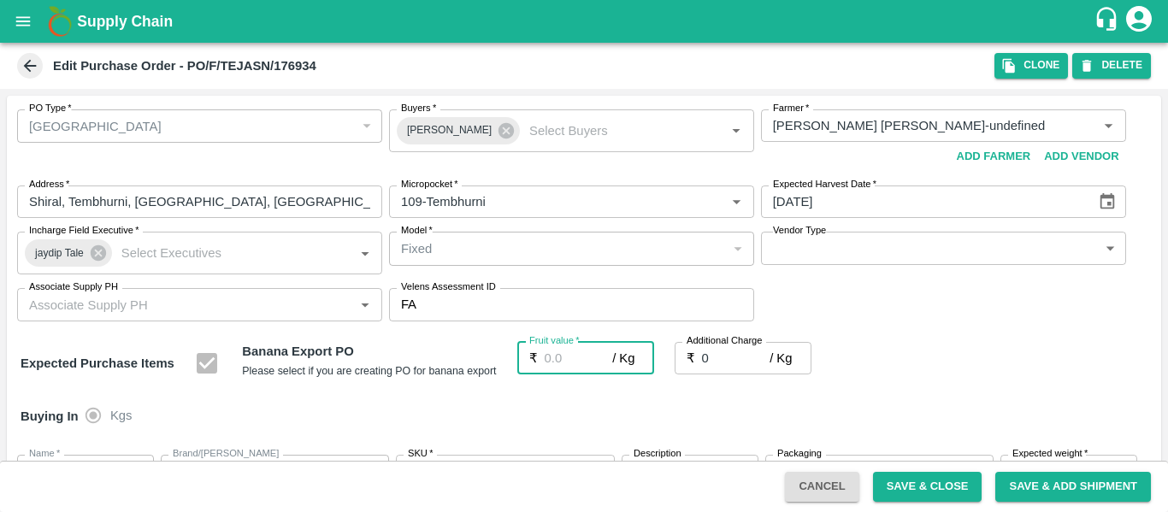
type input "2"
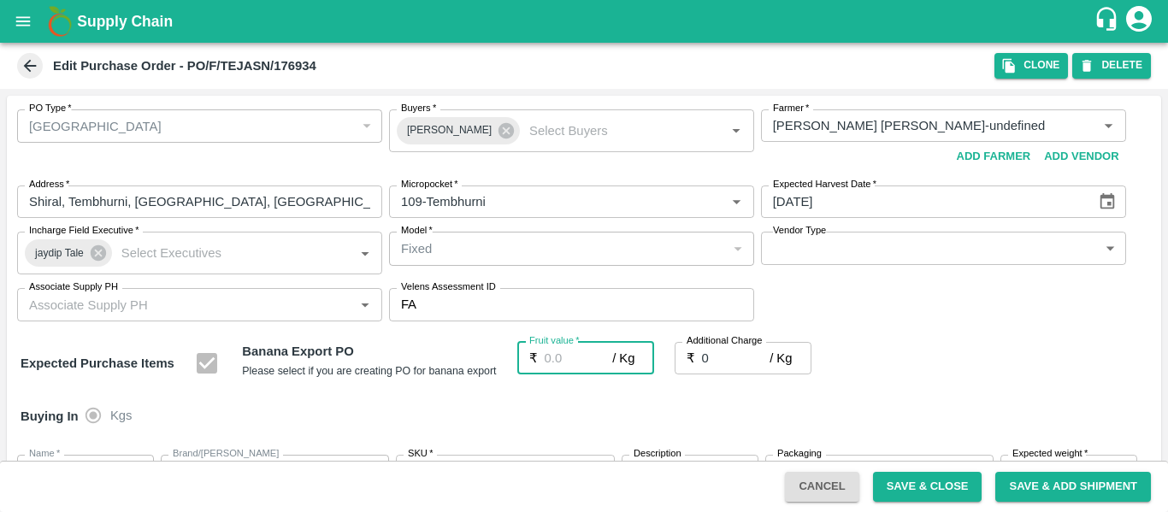
type input "2"
type input "23"
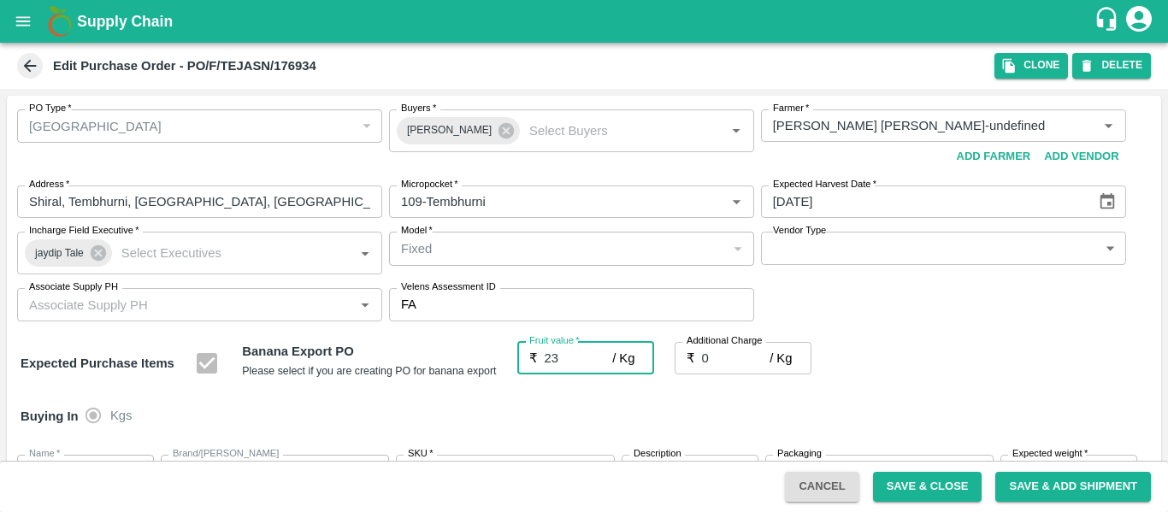
type input "23"
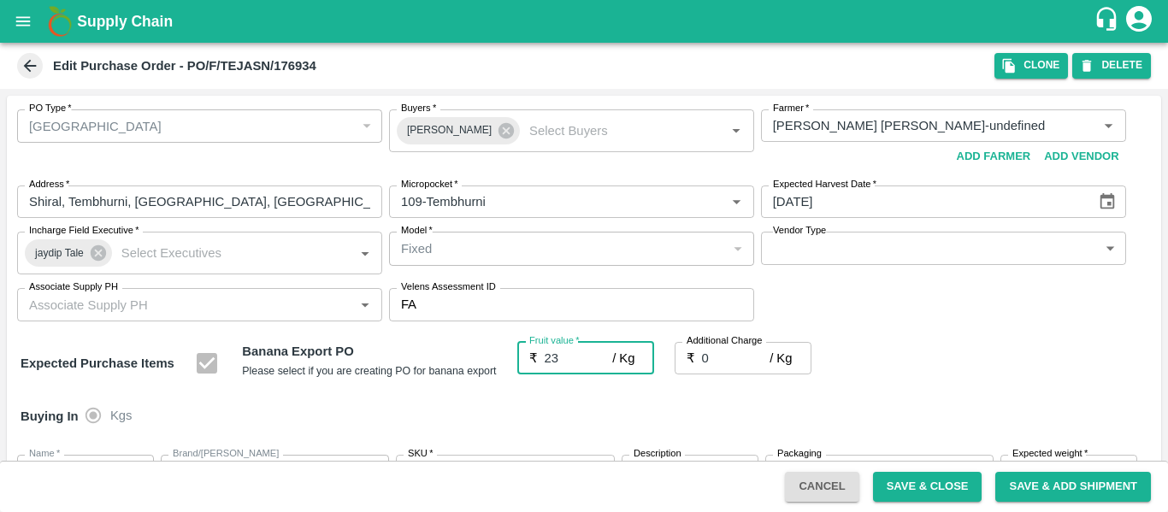
type input "23"
click at [935, 397] on div "Buying In Kgs" at bounding box center [584, 416] width 1154 height 50
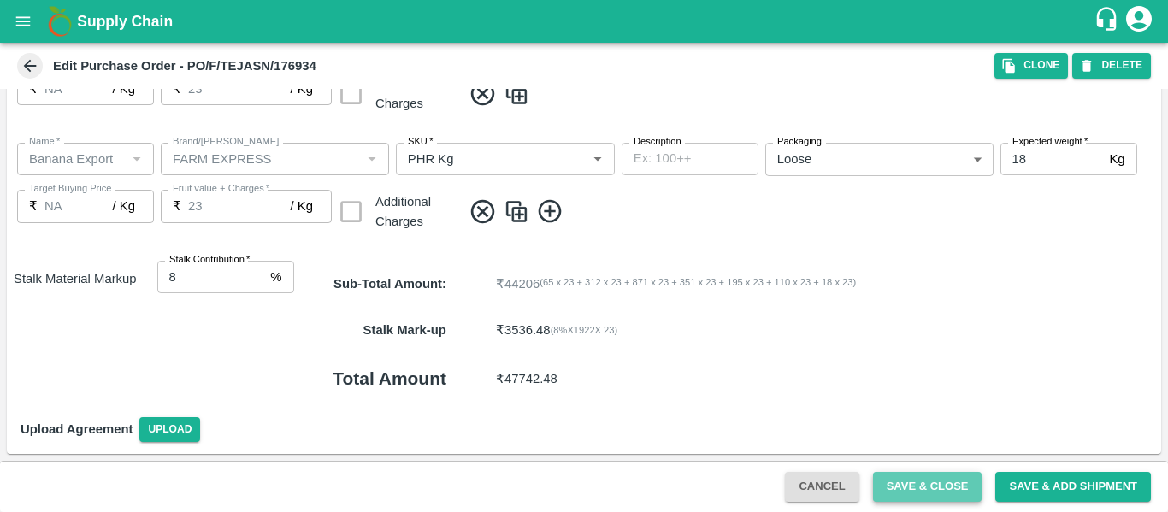
click at [908, 479] on button "Save & Close" at bounding box center [927, 487] width 109 height 30
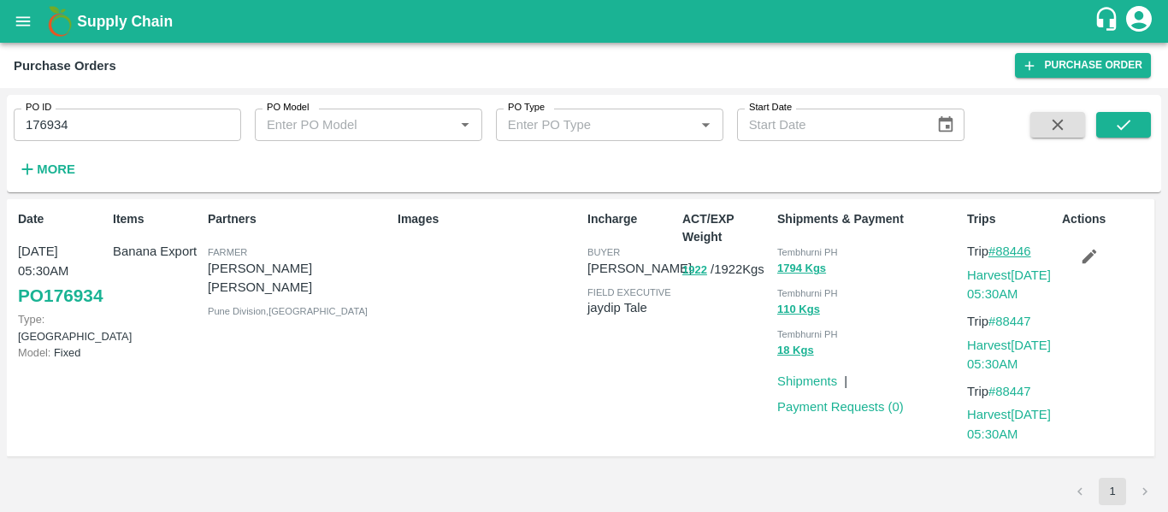
drag, startPoint x: 1036, startPoint y: 250, endPoint x: 1002, endPoint y: 253, distance: 34.4
click at [1002, 253] on p "Trip #88446" at bounding box center [1011, 251] width 88 height 19
copy link "88446"
drag, startPoint x: 1048, startPoint y: 320, endPoint x: 1000, endPoint y: 321, distance: 47.9
click at [1000, 321] on p "Trip #88447" at bounding box center [1011, 321] width 88 height 19
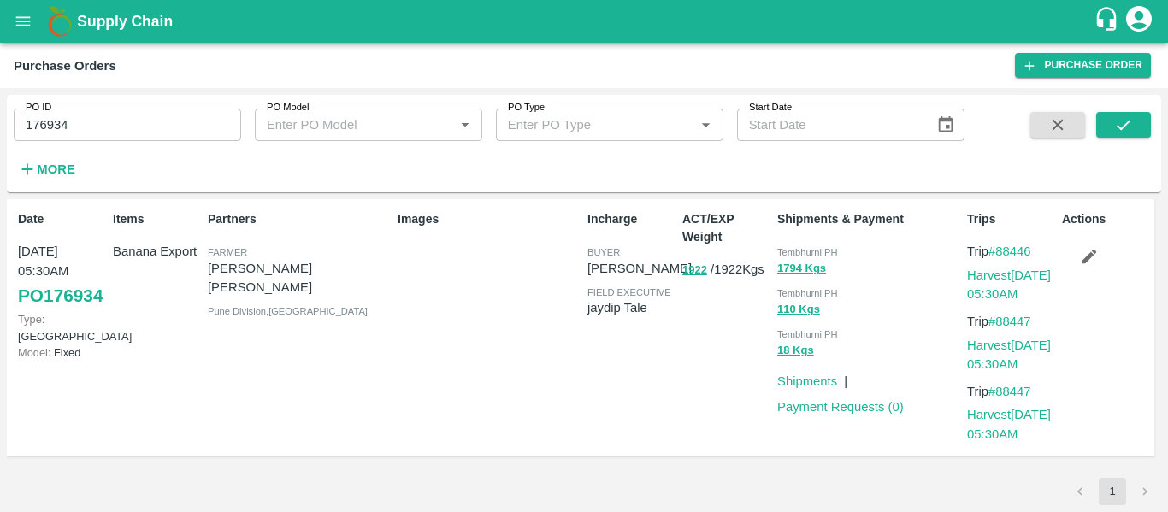
copy link "88447"
click at [119, 124] on input "176934" at bounding box center [127, 125] width 227 height 32
paste input "text"
type input "176751"
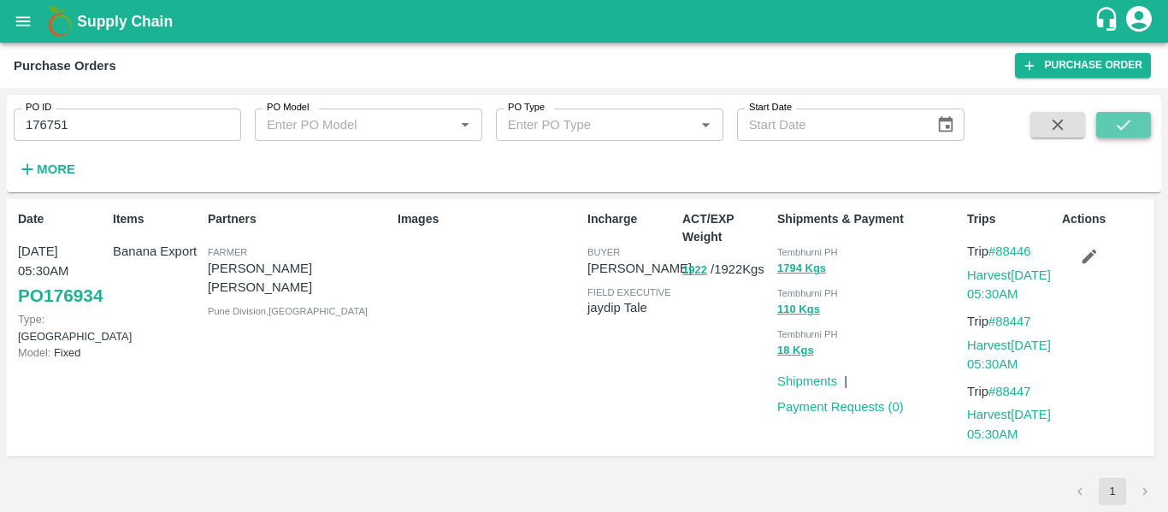
click at [1125, 117] on icon "submit" at bounding box center [1123, 124] width 19 height 19
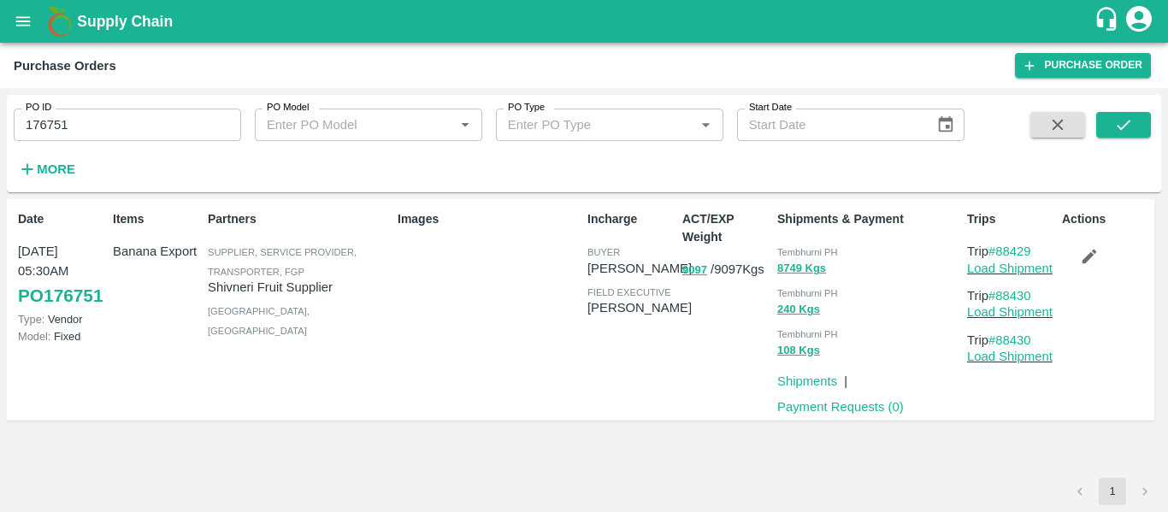
click at [1081, 261] on icon "button" at bounding box center [1089, 256] width 19 height 19
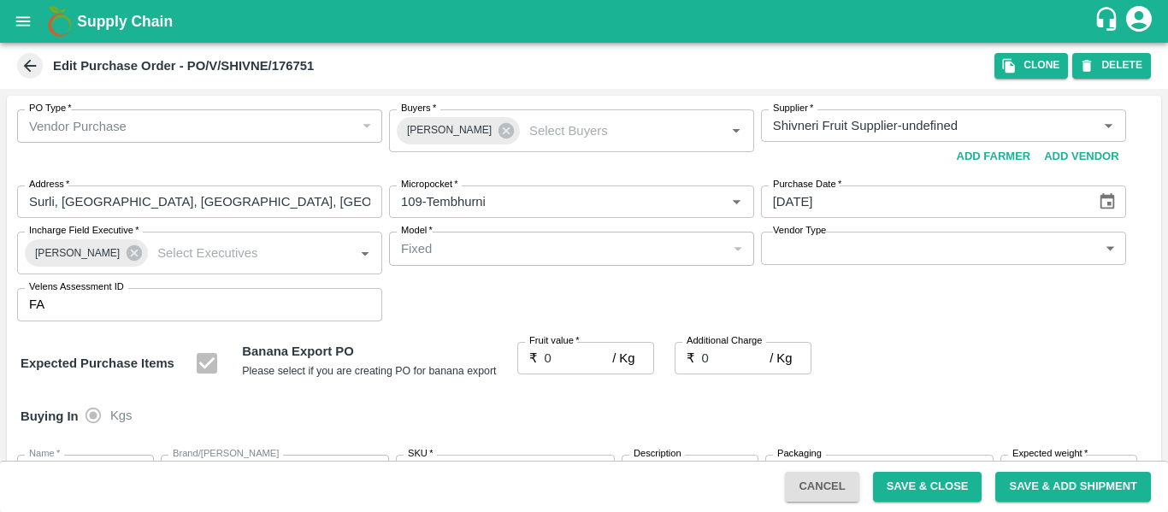
type input "Shivneri Fruit Supplier-undefined"
type input "109-Tembhurni"
type input "Banana Export"
type input "FARM EXPRESS"
type input "13 kg M N-CHL 4 Hand"
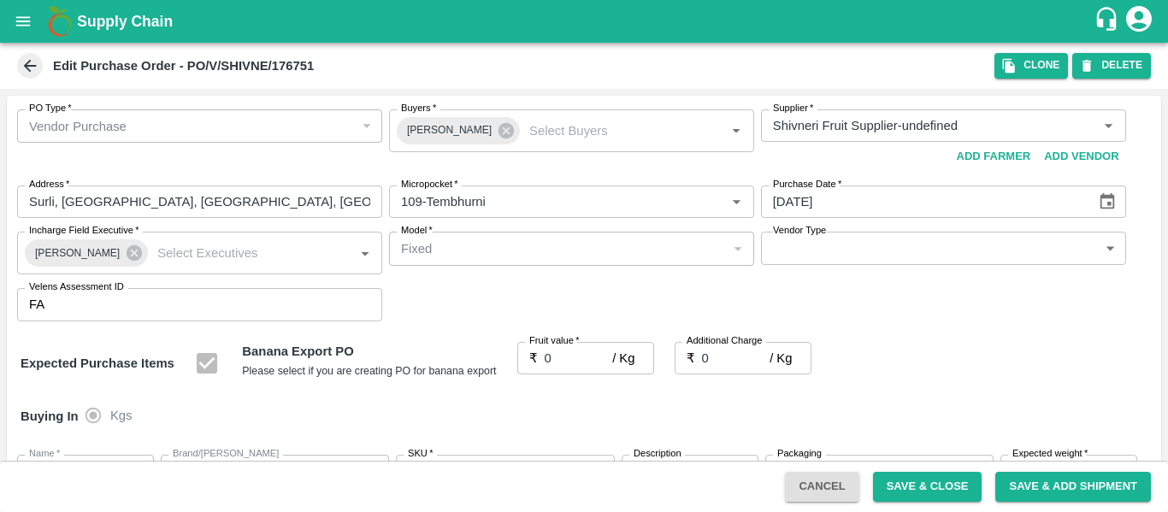
type input "NA"
type input "Banana Export"
type input "FARM EXPRESS"
type input "13 kg M N-CHL 5 Hand"
type input "NA"
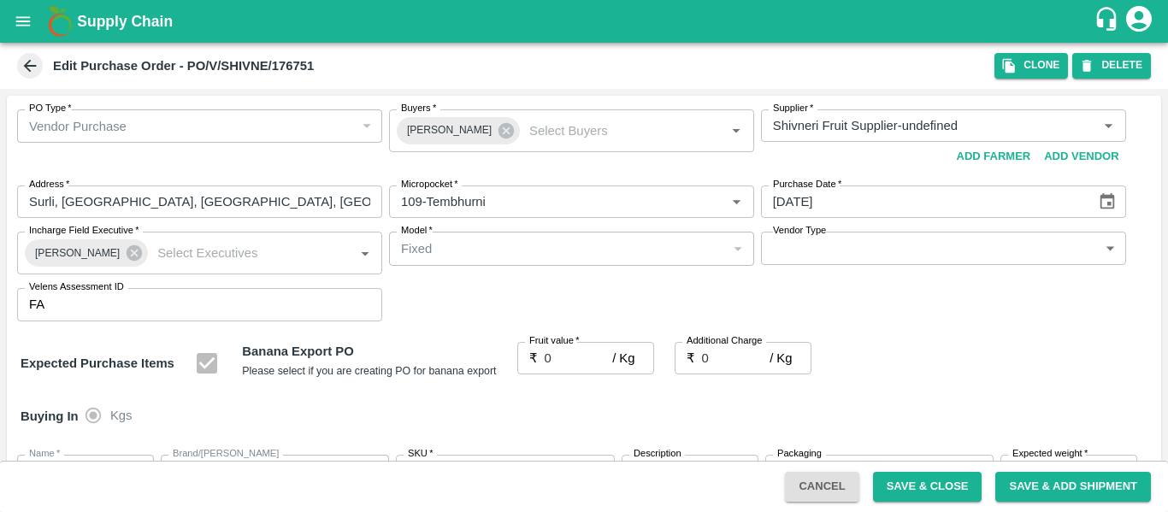
type input "Banana Export"
type input "FARM EXPRESS"
type input "13 kg M N-CHL 6 Hand"
type input "NA"
type input "Banana Export"
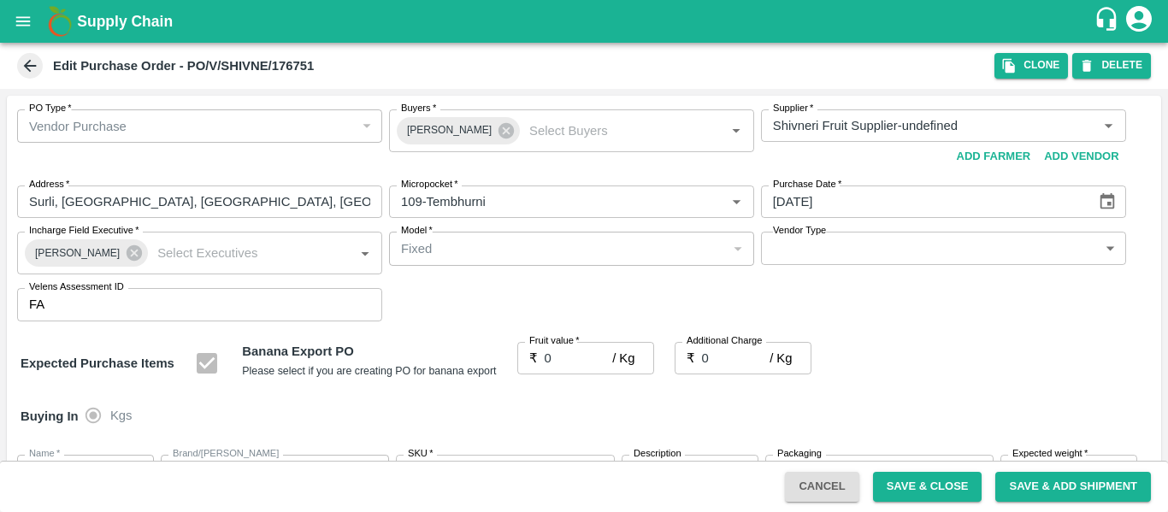
type input "FARM EXPRESS"
type input "13 kg M N-CHL 8 Hand"
type input "NA"
type input "Banana Export"
type input "FARM EXPRESS"
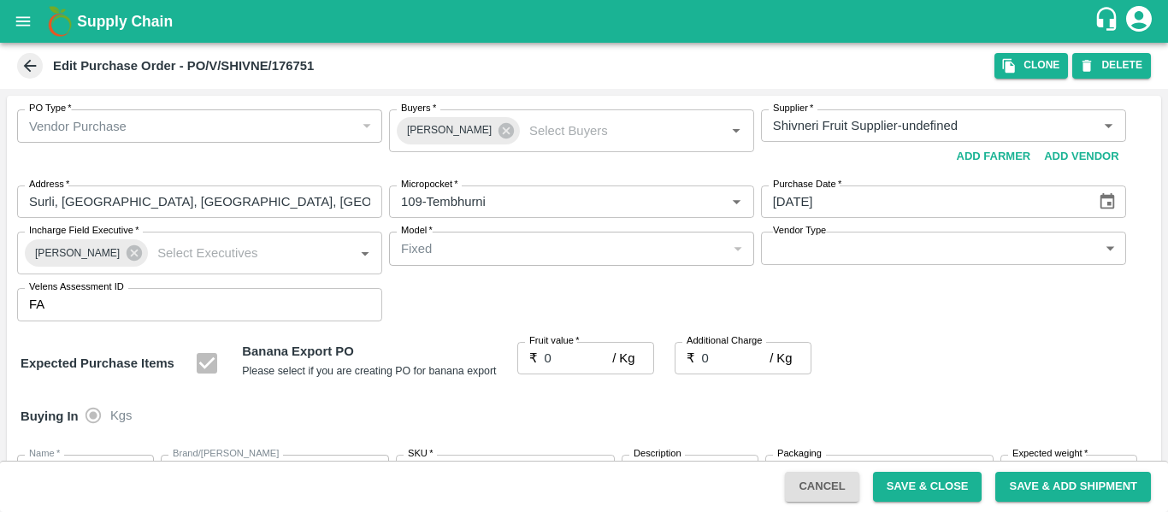
type input "13 kg M N-CHL CL"
type input "NA"
type input "Banana Export"
type input "FARM EXPRESS"
type input "C Class"
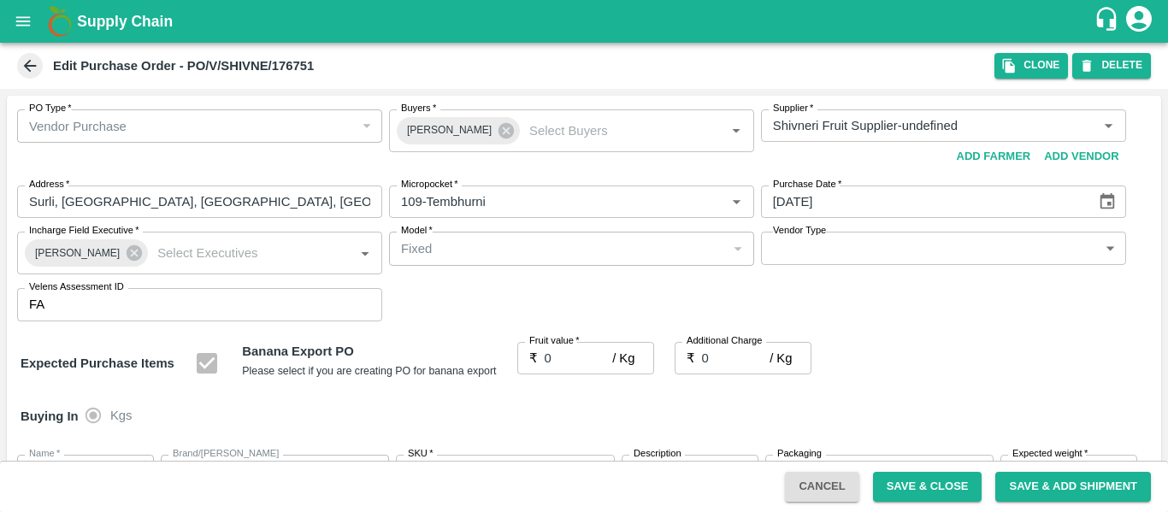
type input "NA"
type input "Banana Export"
type input "FARM EXPRESS"
type input "PHR Kg"
type input "NA"
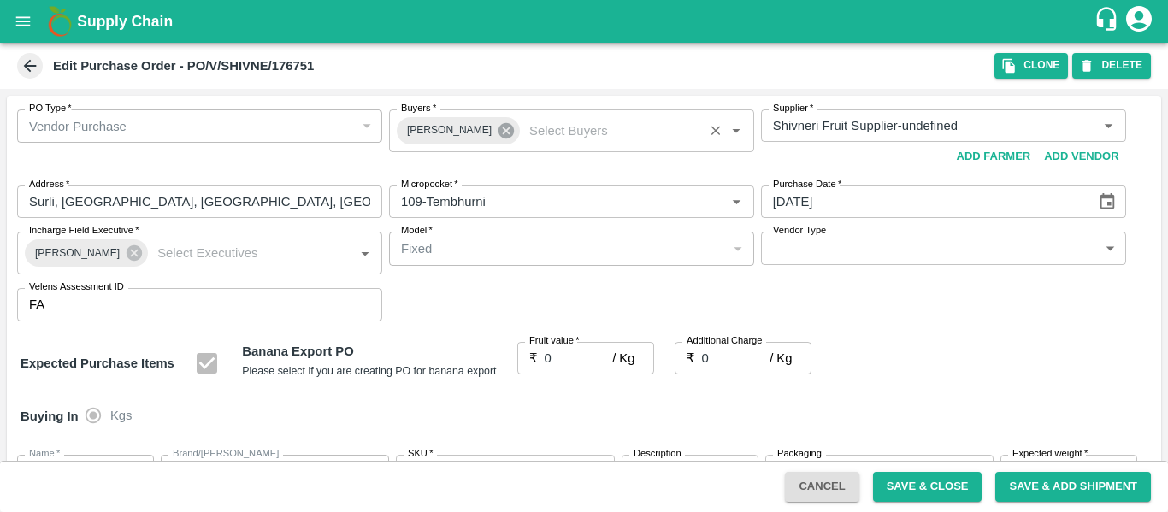
click at [498, 127] on icon at bounding box center [505, 130] width 15 height 15
click at [450, 126] on input "Buyers   *" at bounding box center [557, 126] width 327 height 22
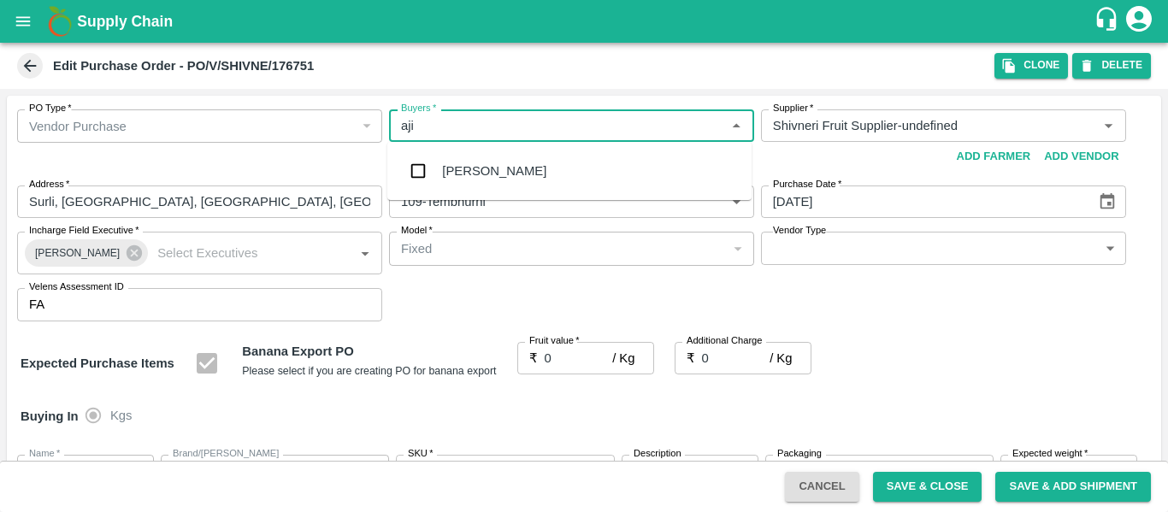
type input "ajit"
click at [453, 162] on div "[PERSON_NAME]" at bounding box center [494, 171] width 104 height 19
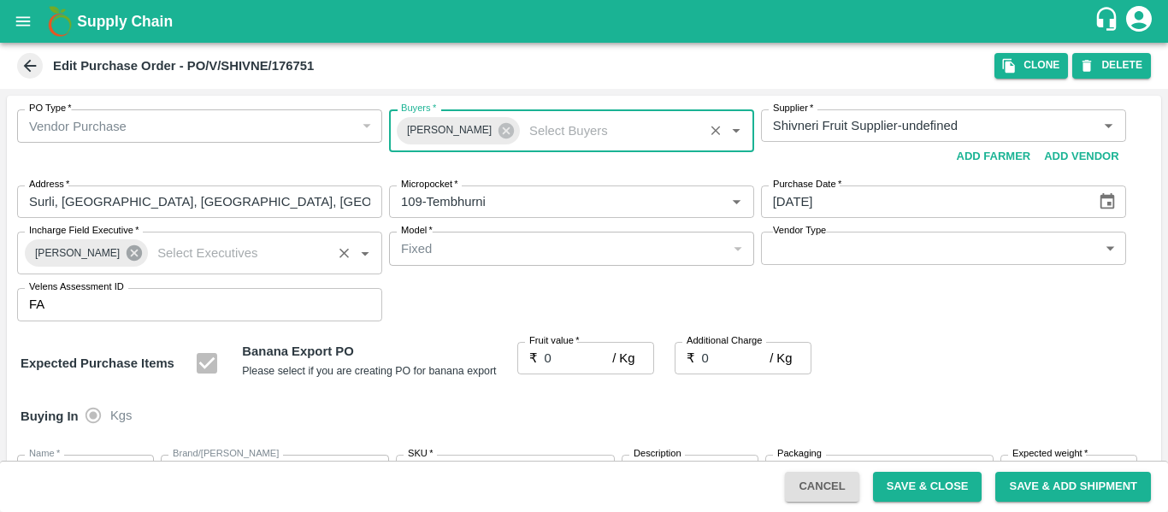
click at [129, 247] on icon at bounding box center [134, 252] width 15 height 15
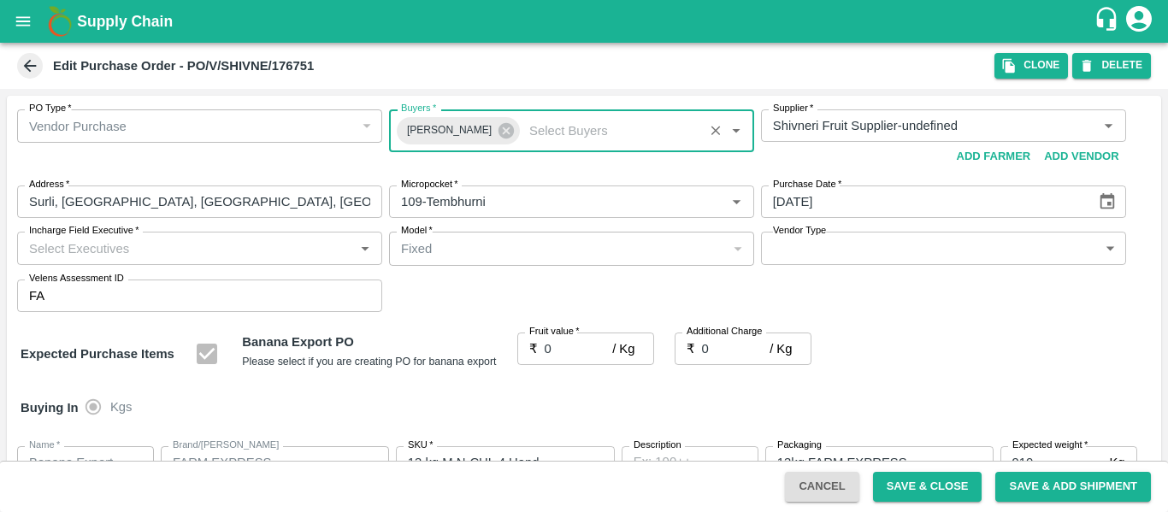
click at [100, 255] on input "Incharge Field Executive   *" at bounding box center [185, 248] width 327 height 22
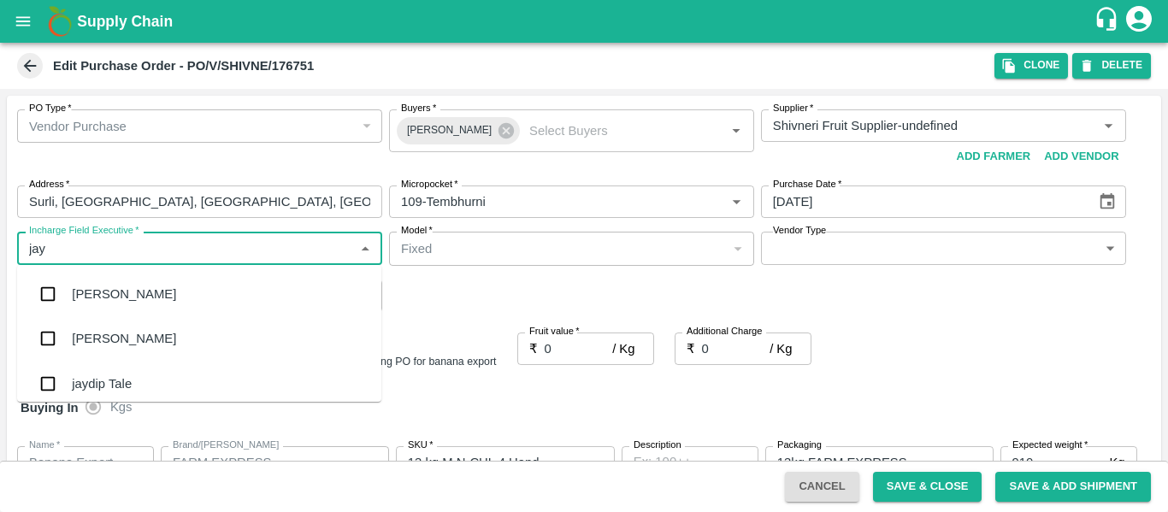
type input "jayd"
click at [110, 302] on div "jaydip Tale" at bounding box center [102, 294] width 60 height 19
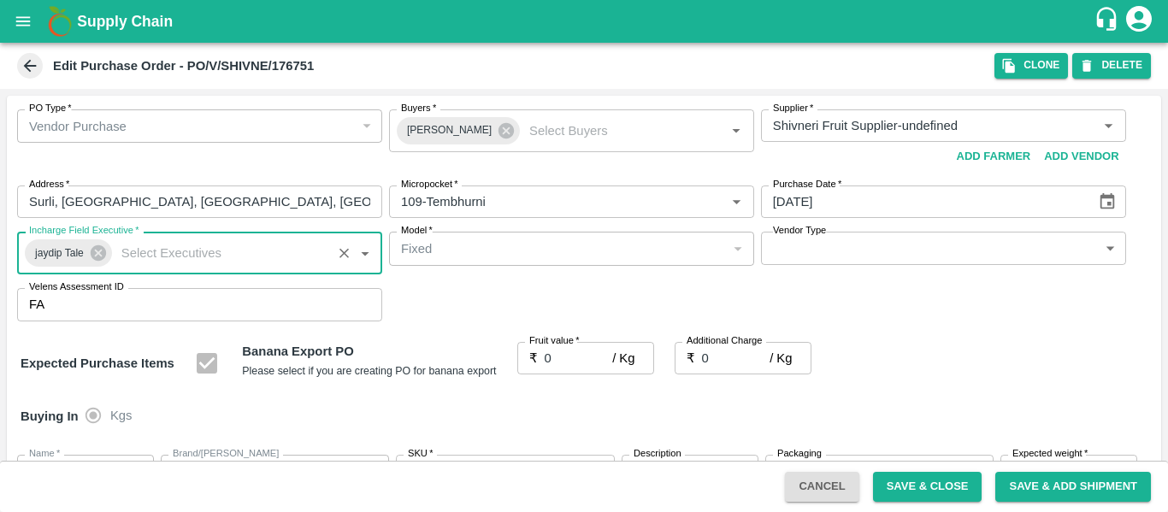
click at [562, 362] on input "0" at bounding box center [579, 358] width 68 height 32
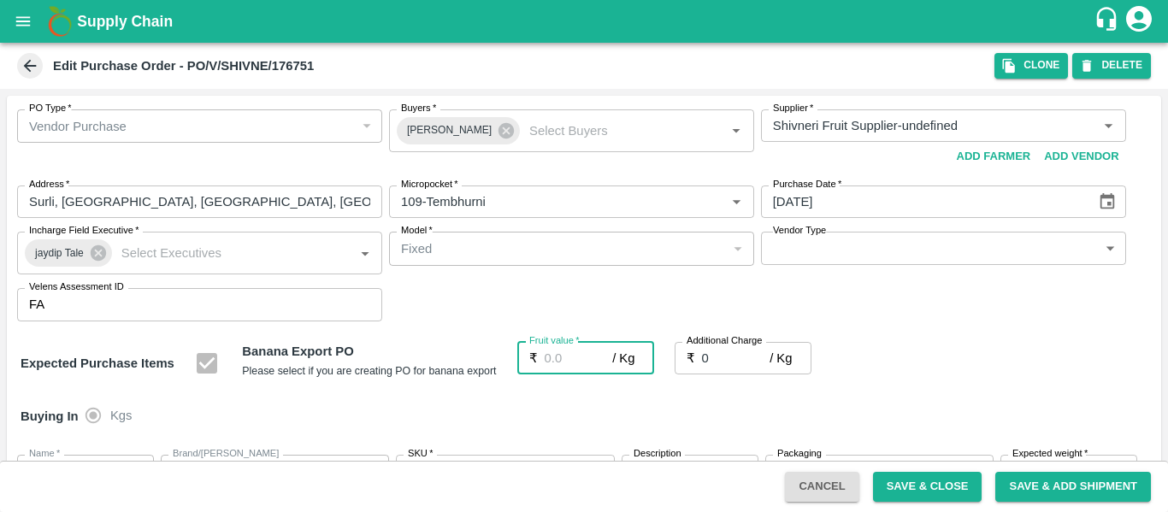
type input "2"
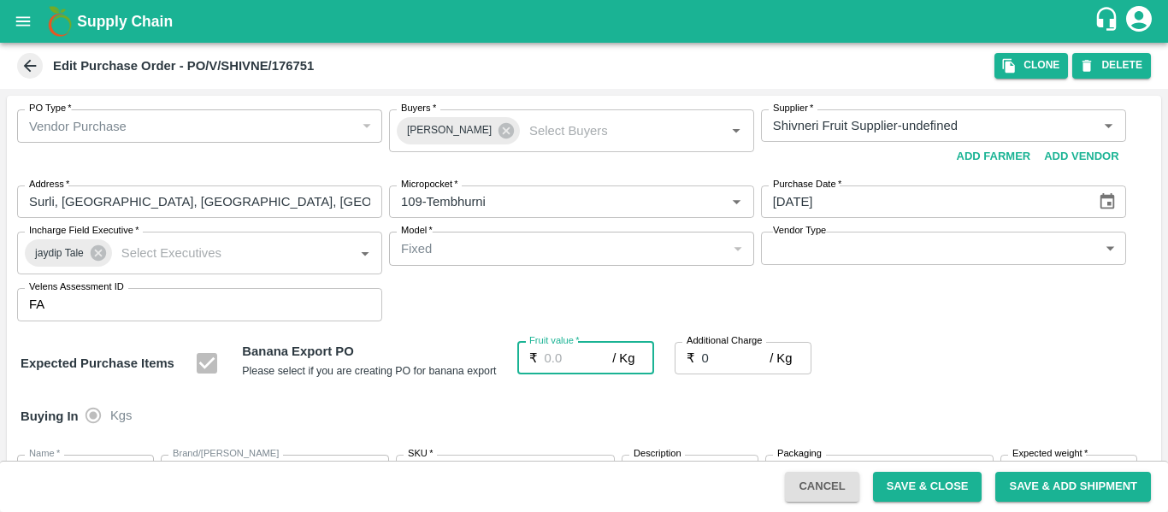
type input "2"
type input "26"
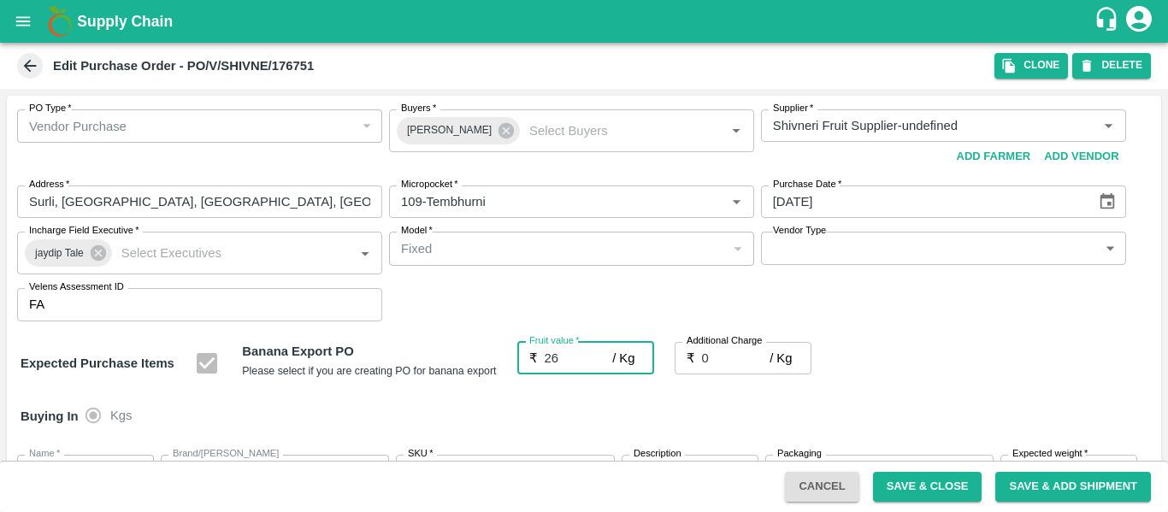
type input "26"
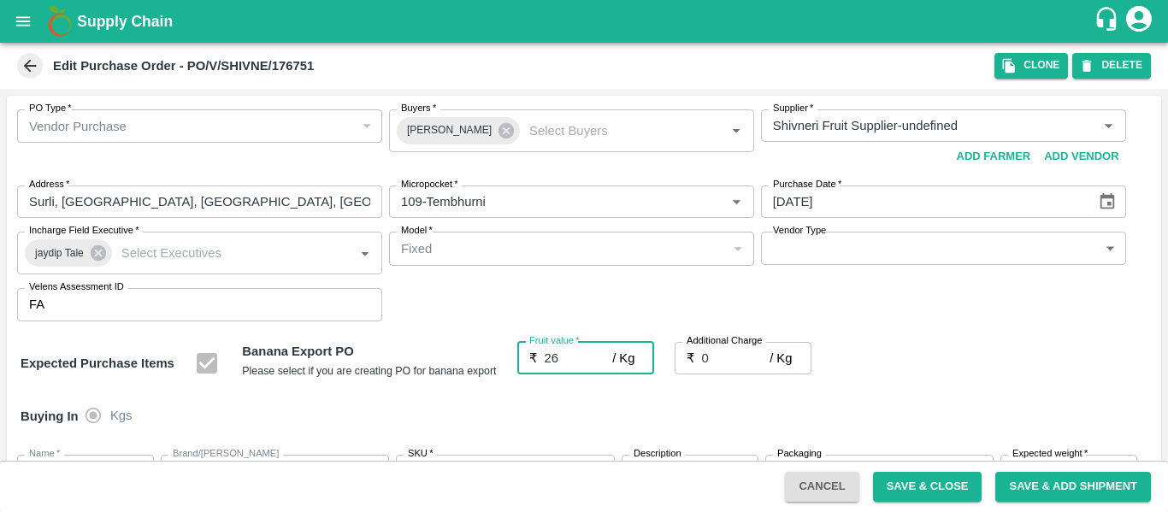
type input "26"
click at [723, 360] on input "0" at bounding box center [736, 358] width 68 height 32
type input "2"
type input "28"
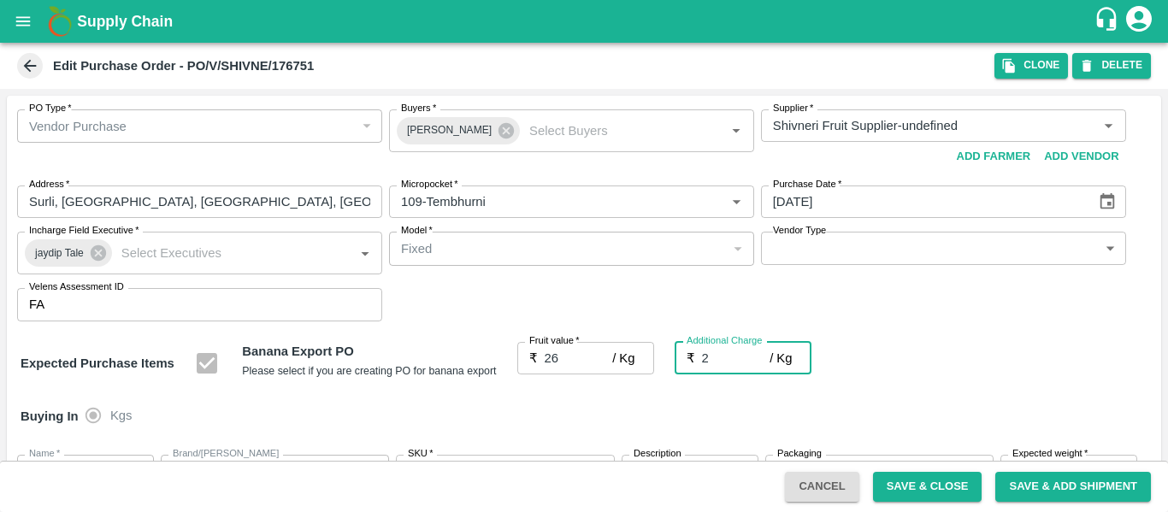
type input "28"
type input "2.7"
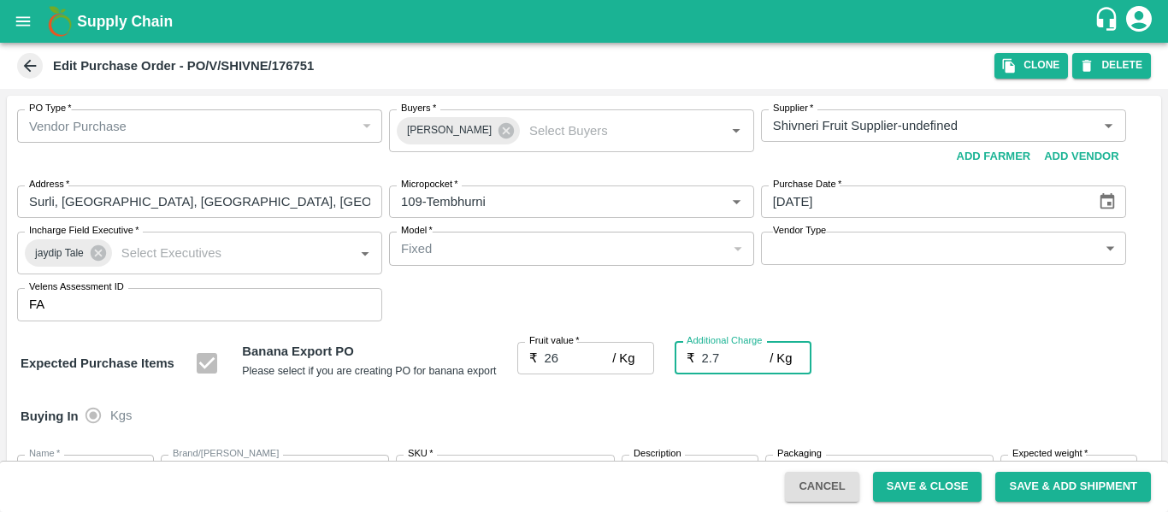
type input "28.7"
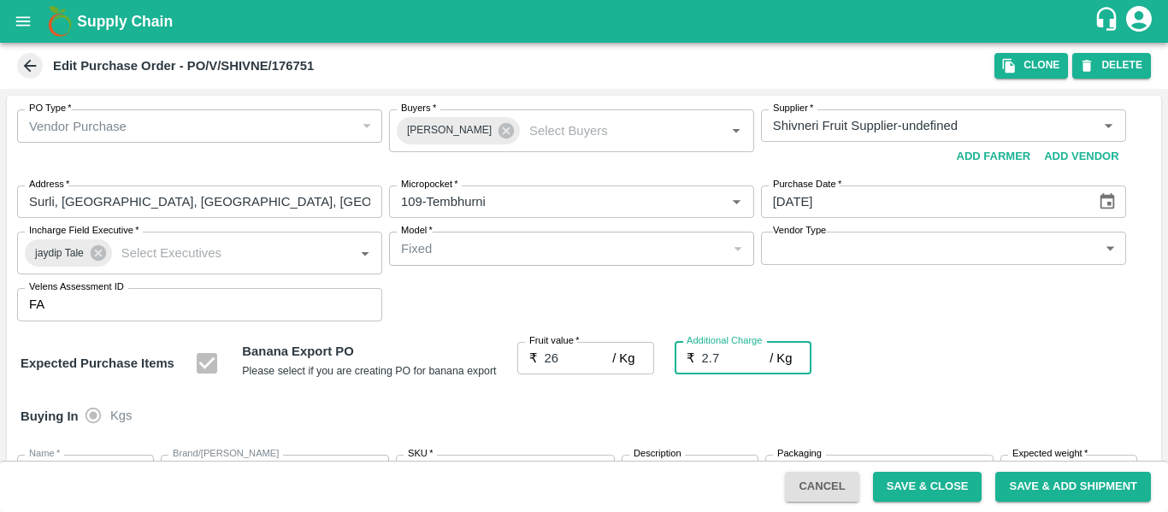
type input "2.75"
type input "28.75"
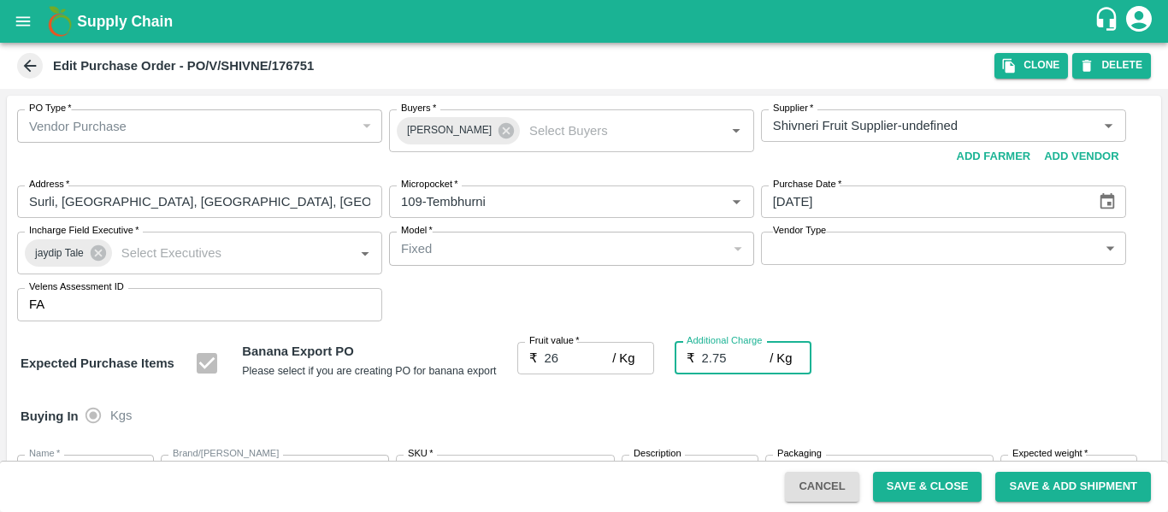
type input "28.75"
type input "2.75"
click at [951, 356] on div "Expected Purchase Items Banana Export PO Please select if you are creating PO f…" at bounding box center [584, 364] width 1127 height 44
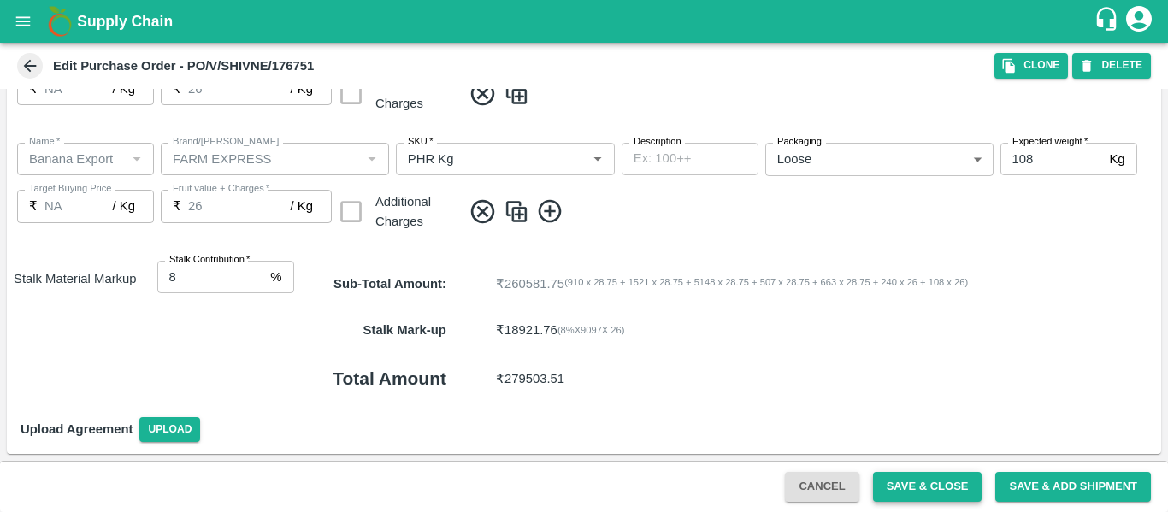
click at [956, 474] on button "Save & Close" at bounding box center [927, 487] width 109 height 30
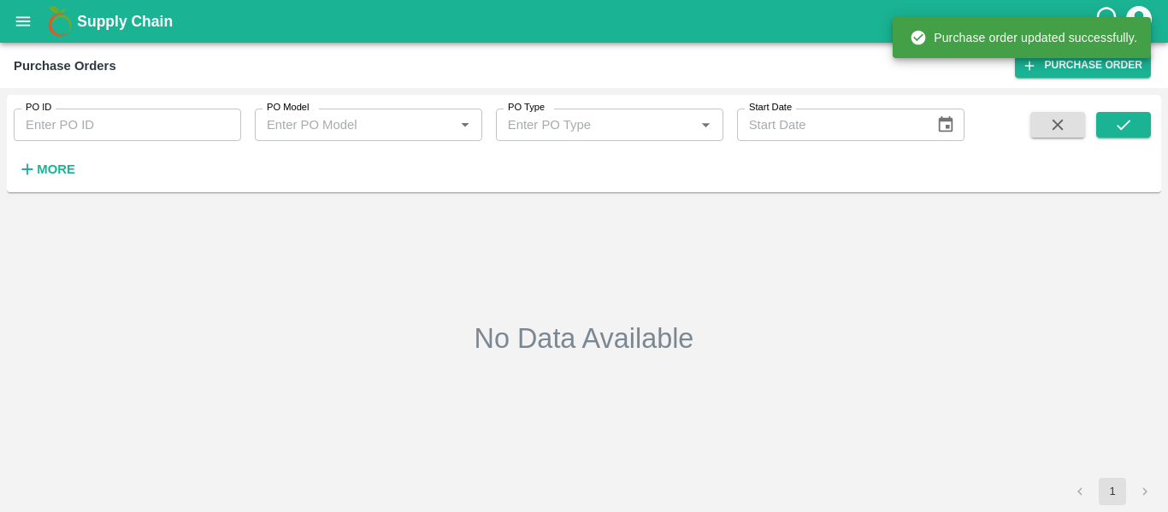
type input "176751"
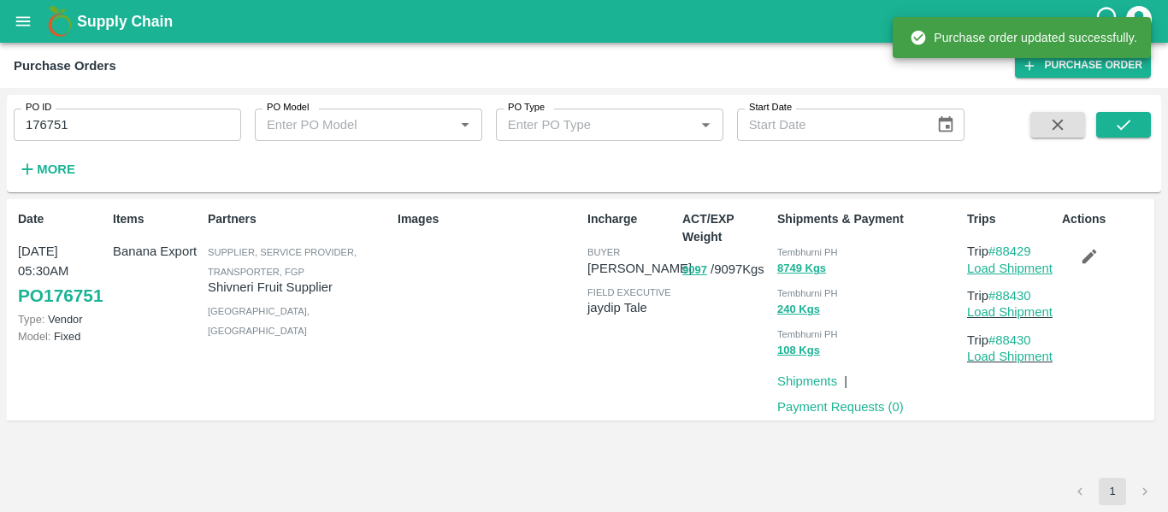
click at [1026, 268] on link "Load Shipment" at bounding box center [1009, 269] width 85 height 14
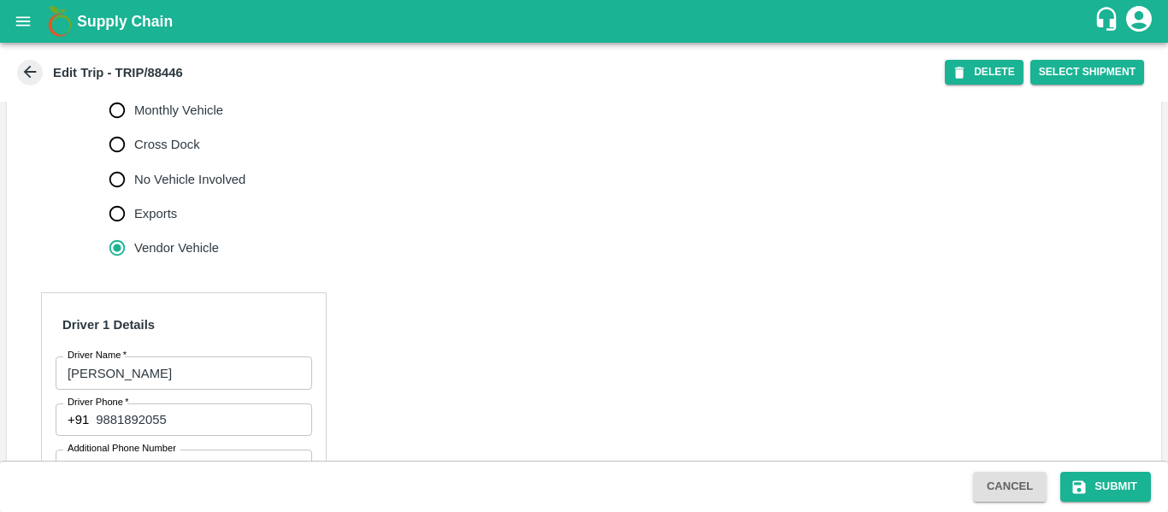
click at [169, 189] on span "No Vehicle Involved" at bounding box center [189, 179] width 111 height 19
click at [134, 197] on input "No Vehicle Involved" at bounding box center [117, 179] width 34 height 34
radio input "true"
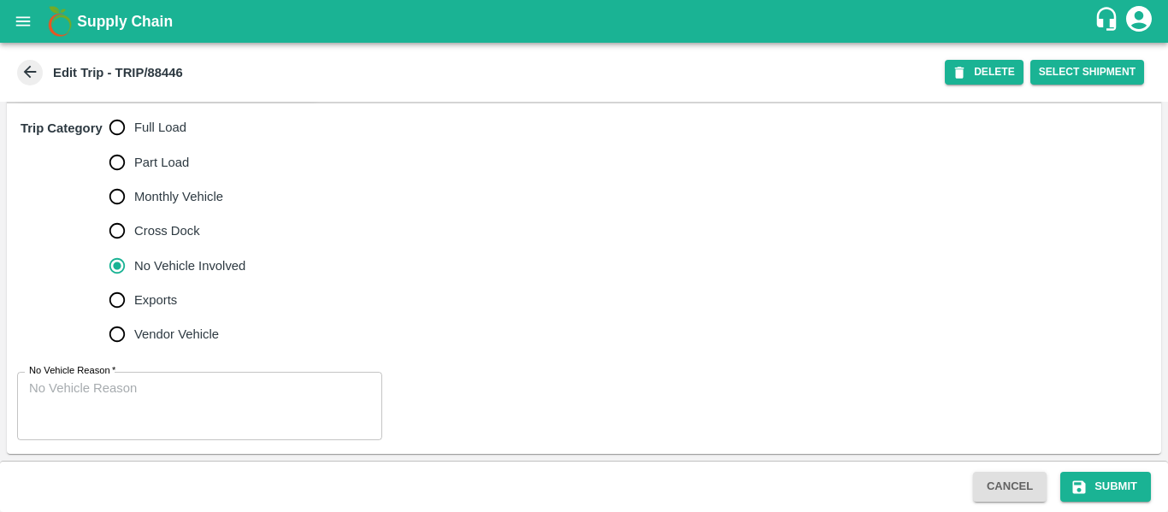
scroll to position [552, 0]
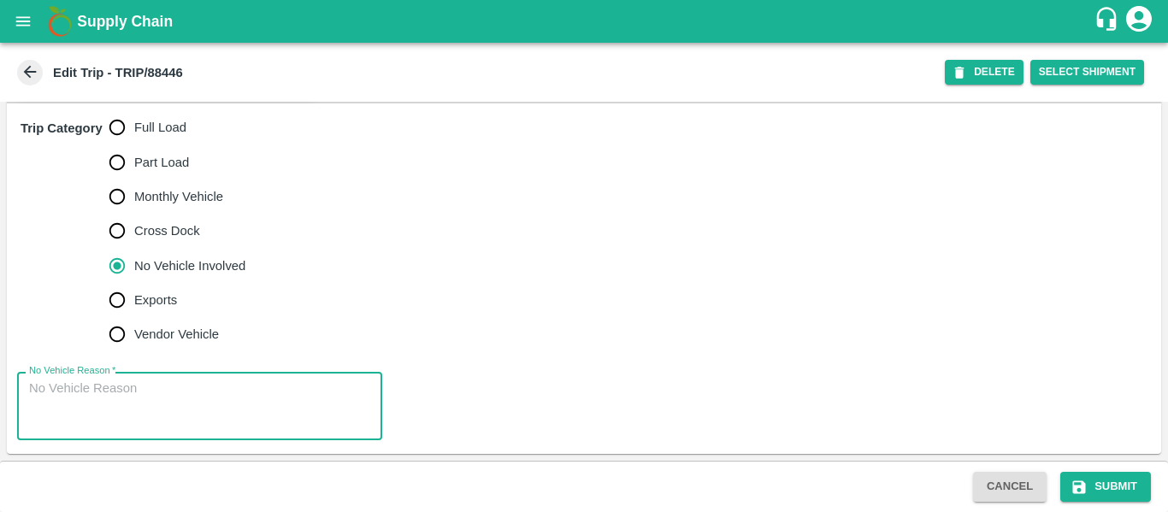
click at [156, 406] on textarea "No Vehicle Reason   *" at bounding box center [199, 407] width 341 height 54
type textarea "Crossing"
click at [1087, 479] on icon "submit" at bounding box center [1078, 487] width 17 height 17
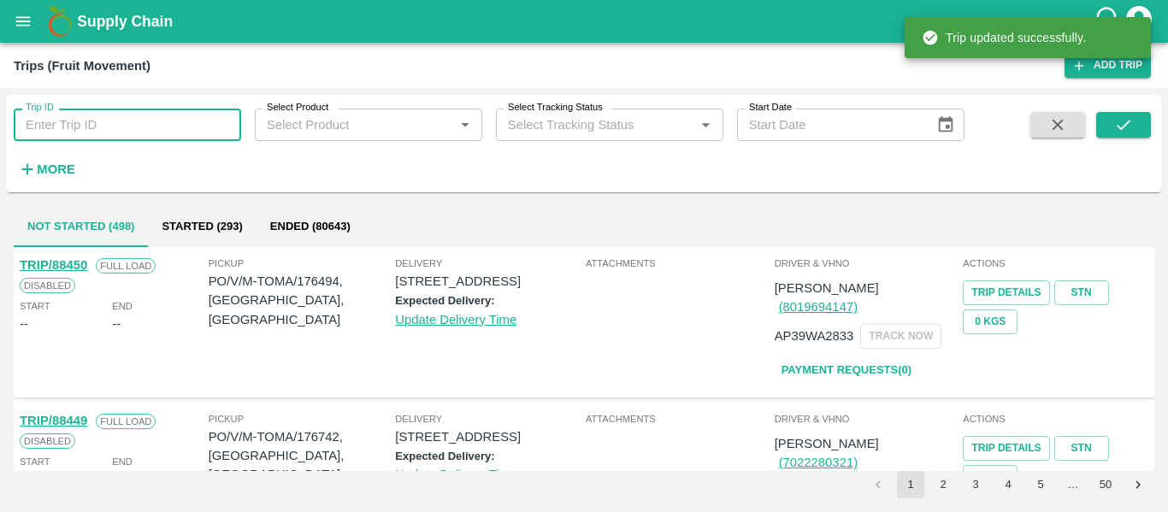
click at [178, 130] on input "Trip ID" at bounding box center [127, 125] width 227 height 32
paste input "88447"
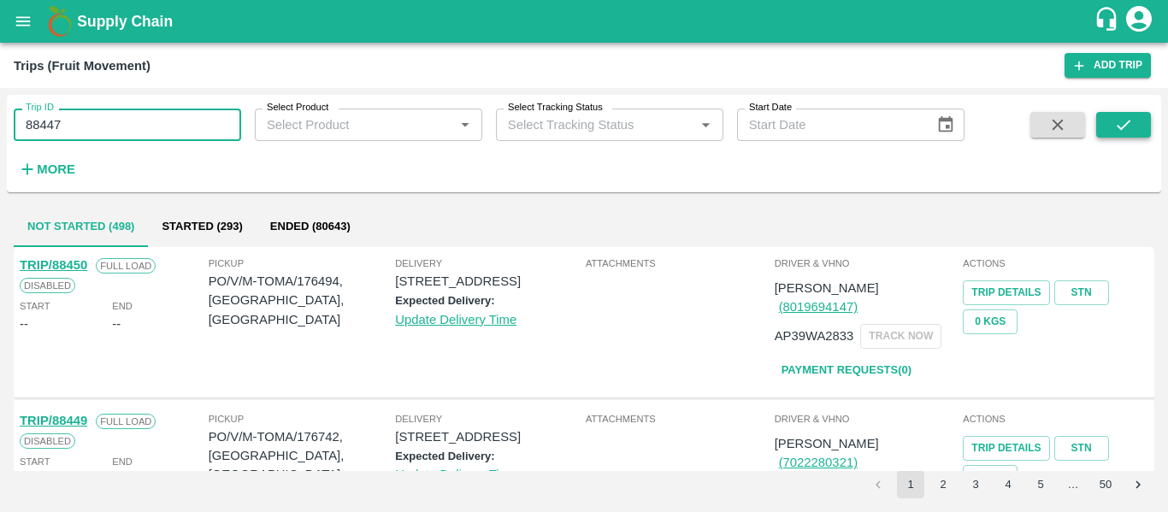
type input "88447"
click at [1103, 135] on button "submit" at bounding box center [1123, 125] width 55 height 26
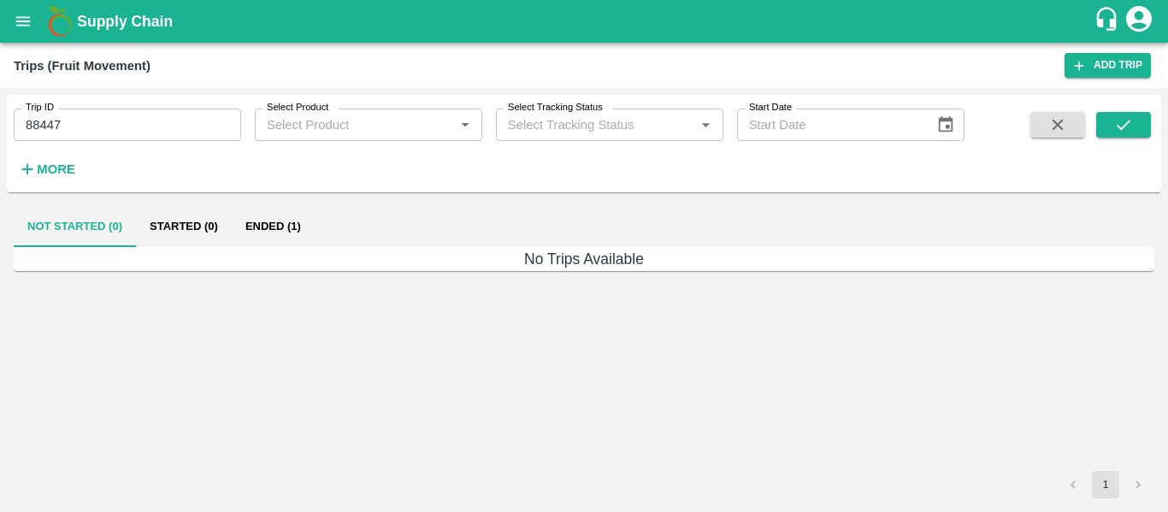
click at [253, 209] on button "Ended (1)" at bounding box center [273, 226] width 83 height 41
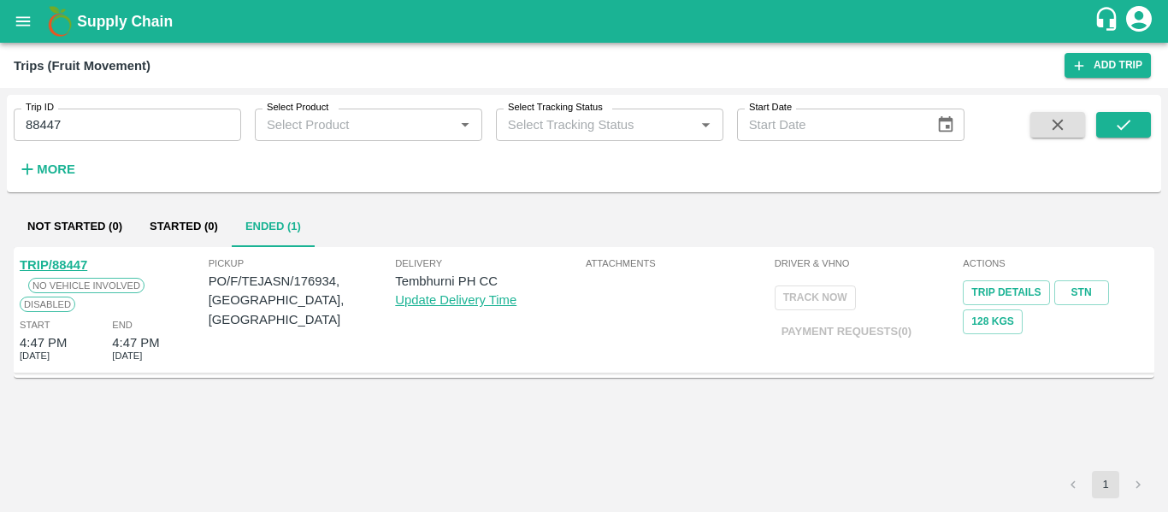
click at [44, 263] on link "TRIP/88447" at bounding box center [54, 265] width 68 height 14
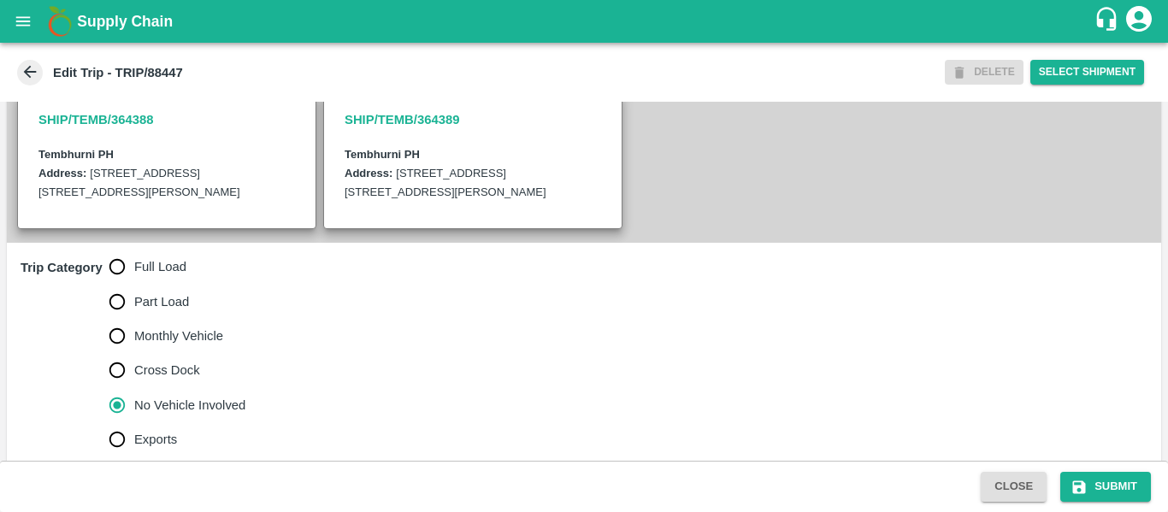
scroll to position [552, 0]
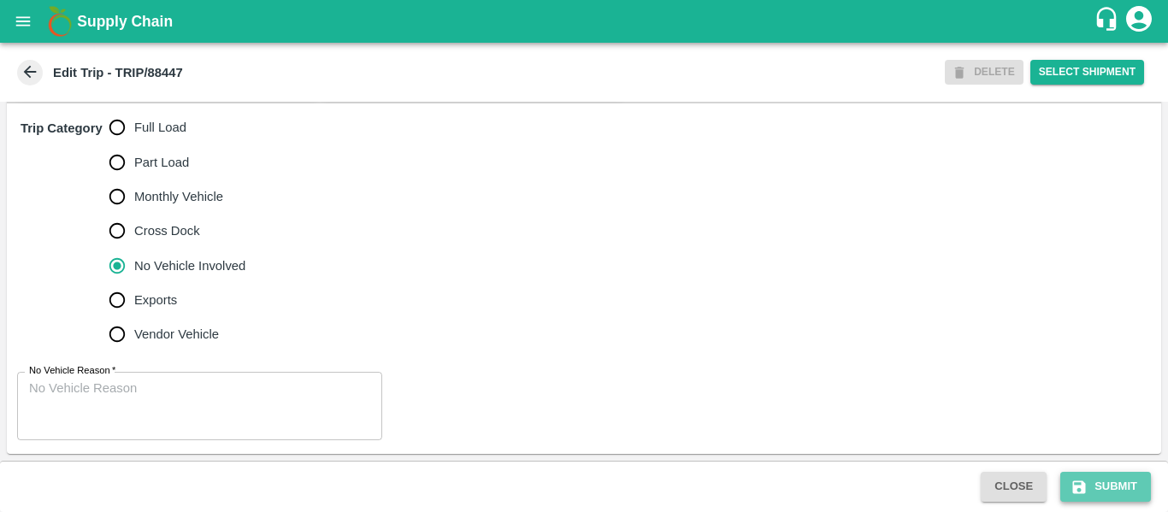
click at [1125, 494] on button "Submit" at bounding box center [1105, 487] width 91 height 30
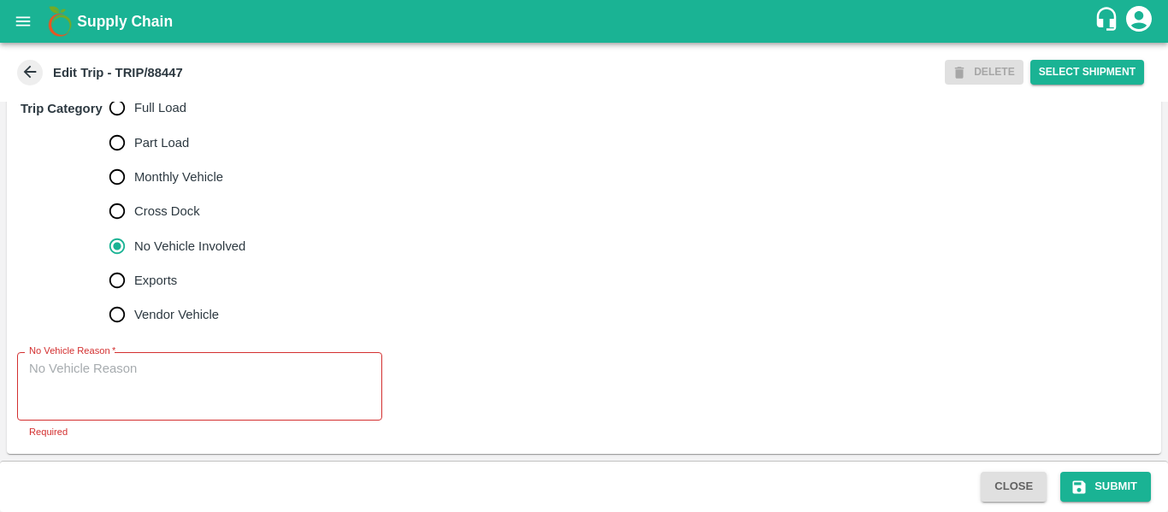
click at [292, 338] on div "Trip Category Full Load Part Load Monthly Vehicle Cross Dock No Vehicle Involve…" at bounding box center [584, 211] width 1154 height 255
click at [257, 401] on textarea "No Vehicle Reason   *" at bounding box center [199, 387] width 341 height 54
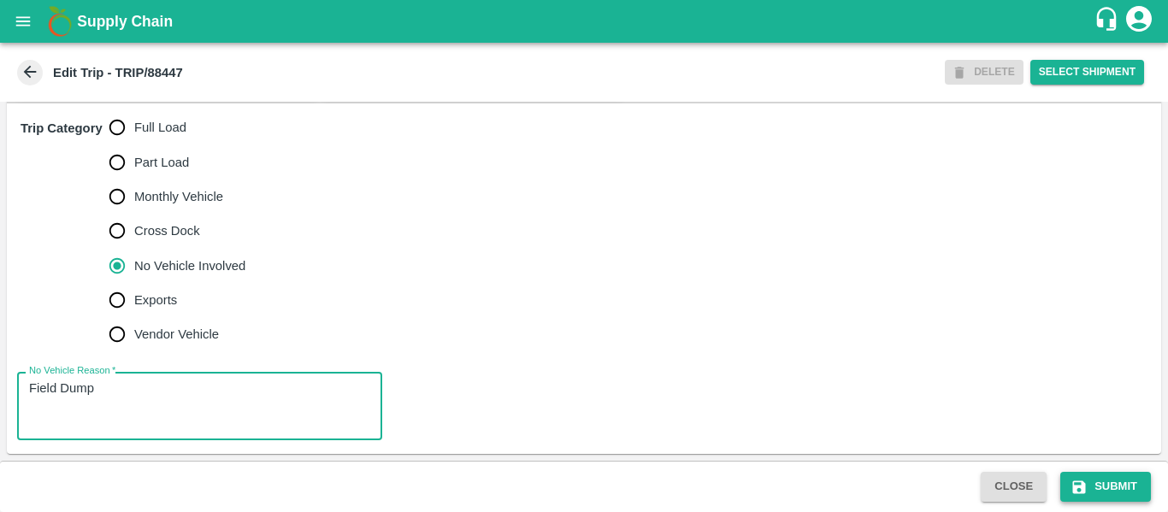
type textarea "Field Dump"
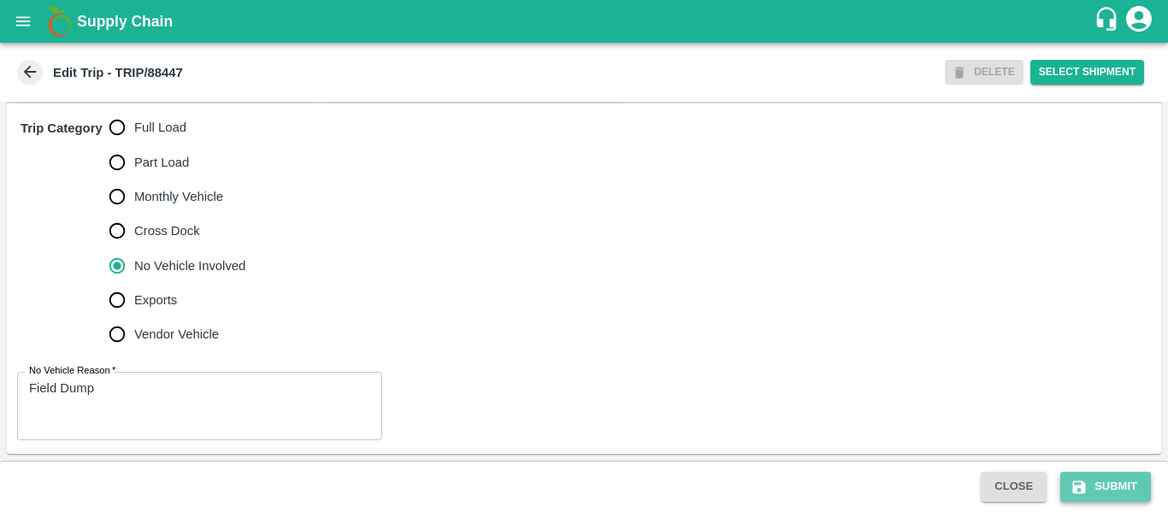
click at [1110, 492] on button "Submit" at bounding box center [1105, 487] width 91 height 30
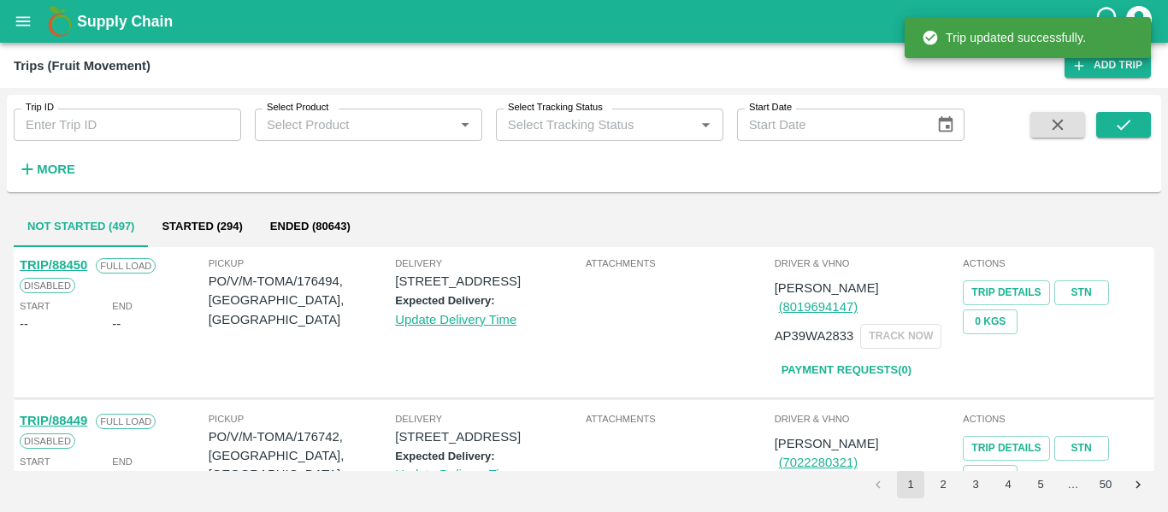
click at [110, 127] on input "Trip ID" at bounding box center [127, 125] width 227 height 32
paste input "88429"
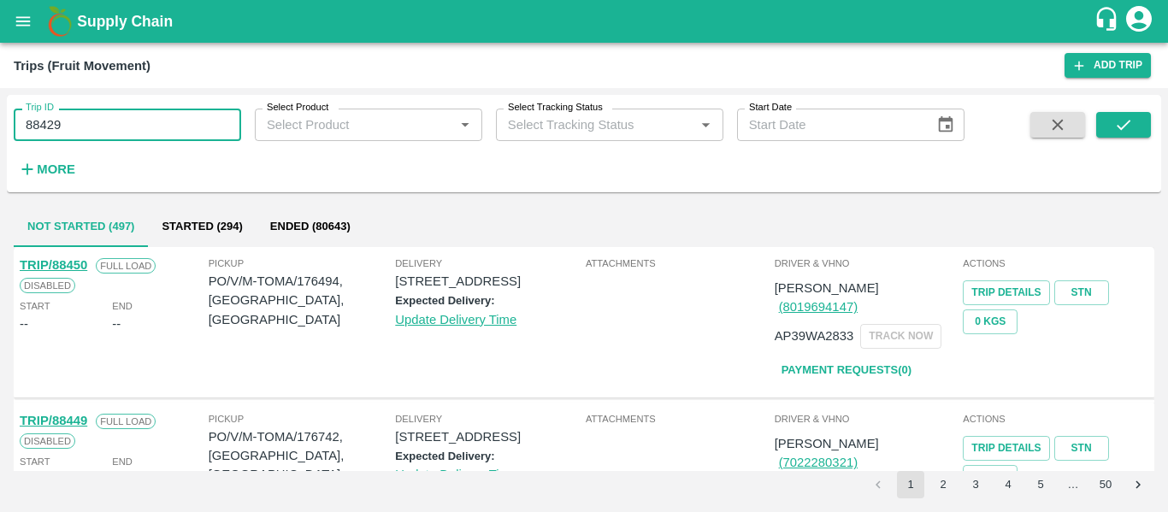
type input "88429"
click at [1128, 138] on span at bounding box center [1123, 147] width 55 height 70
click at [1119, 123] on icon "submit" at bounding box center [1123, 124] width 19 height 19
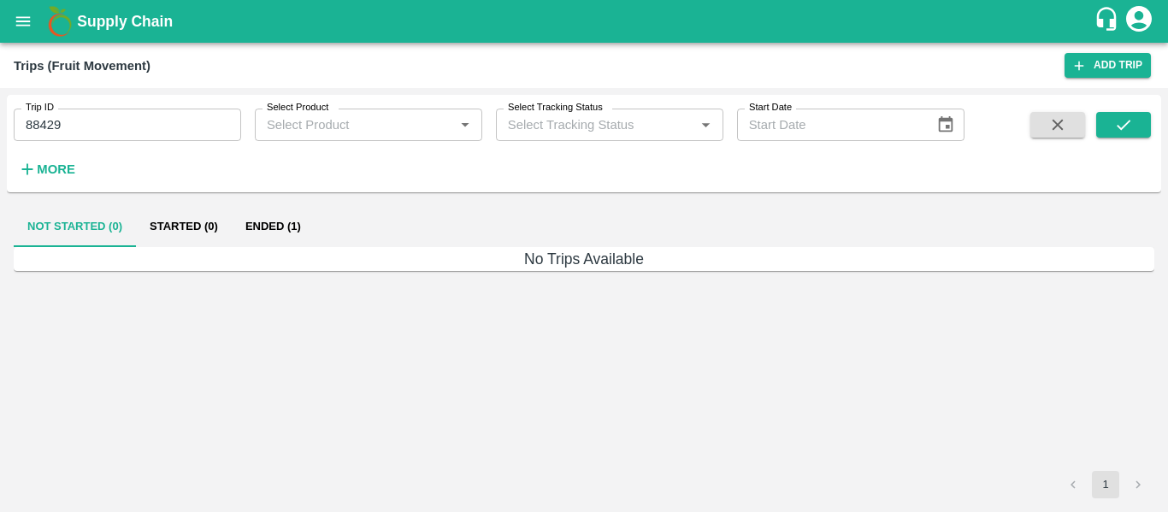
click at [276, 235] on button "Ended (1)" at bounding box center [273, 226] width 83 height 41
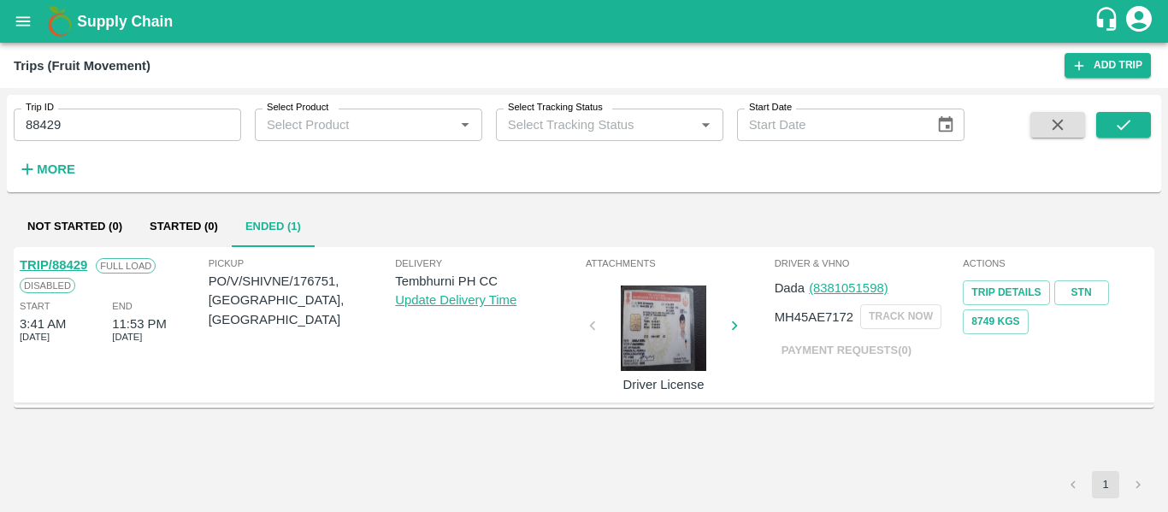
click at [54, 263] on link "TRIP/88429" at bounding box center [54, 265] width 68 height 14
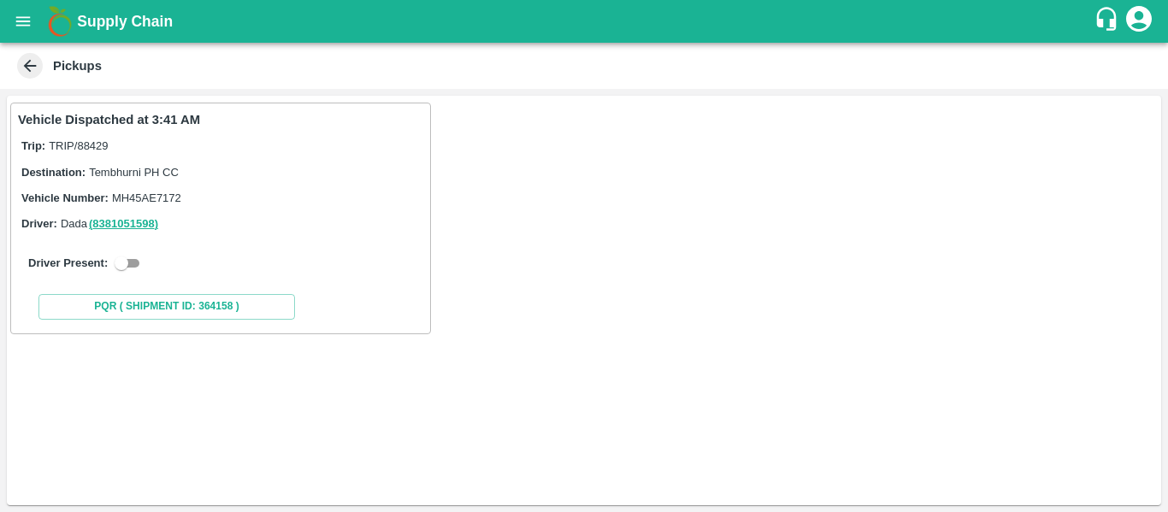
click at [127, 265] on input "checkbox" at bounding box center [122, 263] width 62 height 21
checkbox input "true"
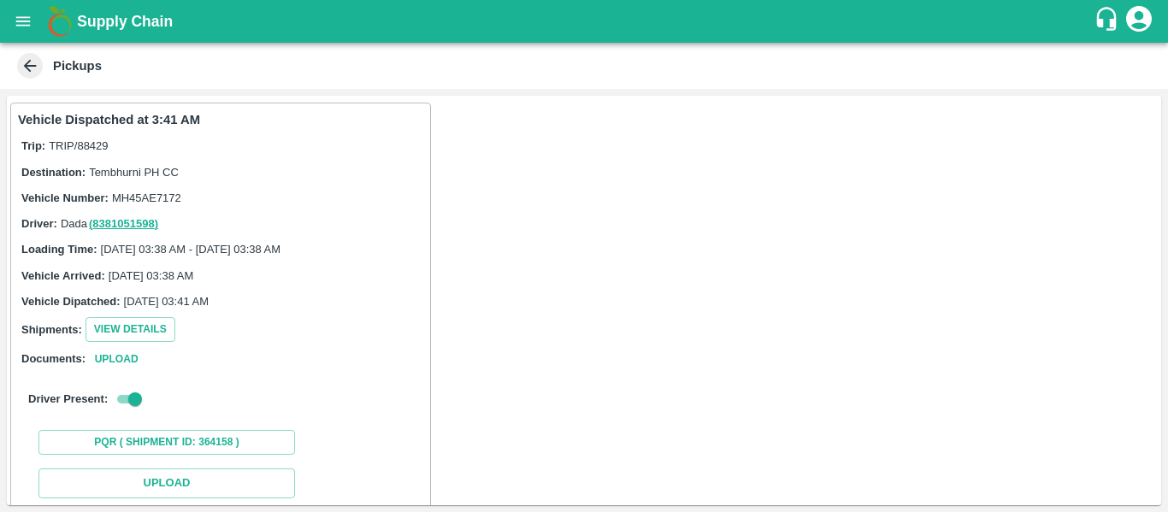
scroll to position [250, 0]
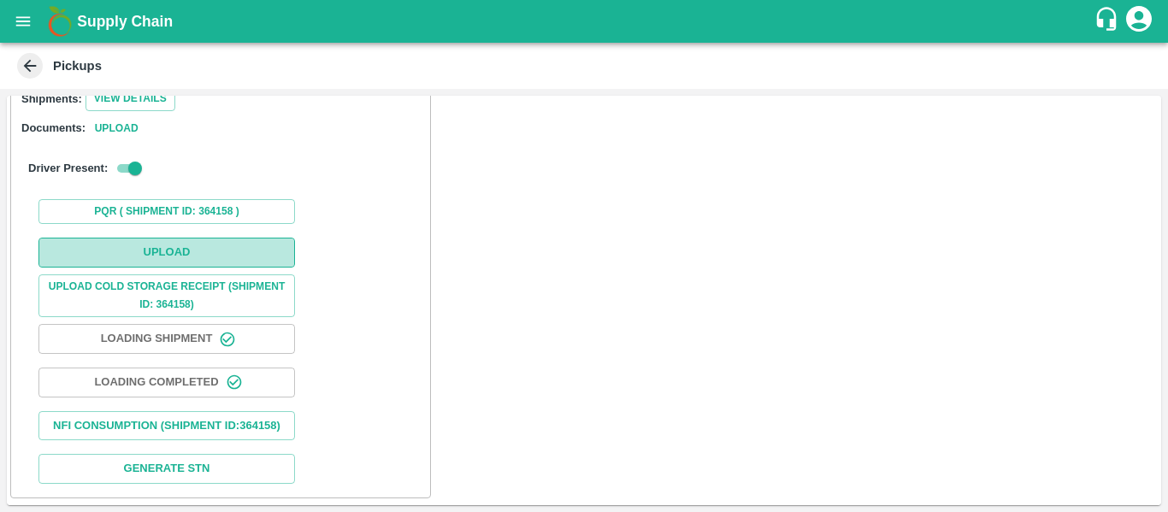
click at [190, 238] on button "Upload" at bounding box center [166, 253] width 256 height 30
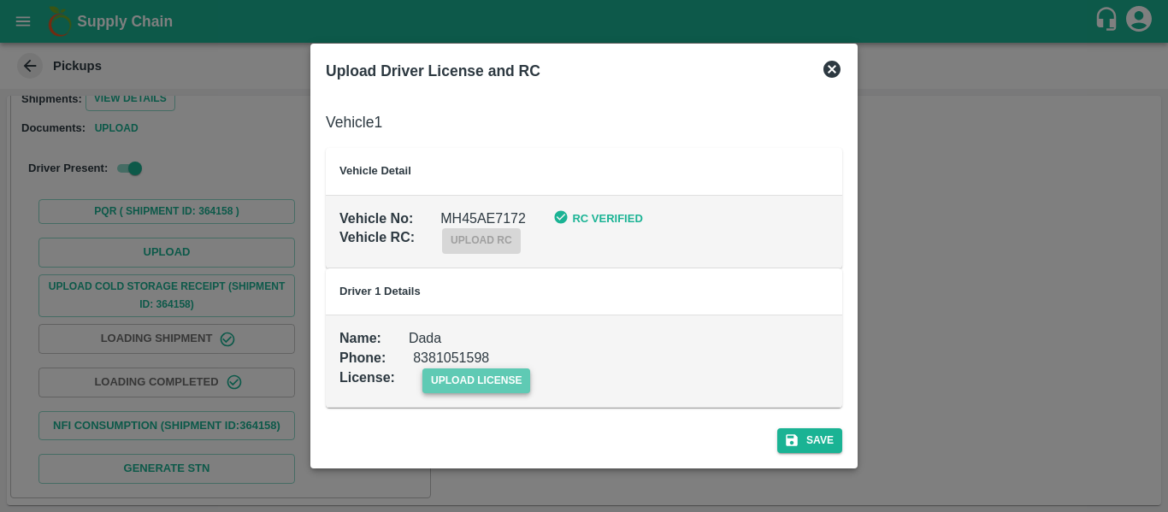
click at [486, 380] on span "upload license" at bounding box center [476, 380] width 109 height 25
click at [0, 0] on input "upload license" at bounding box center [0, 0] width 0 height 0
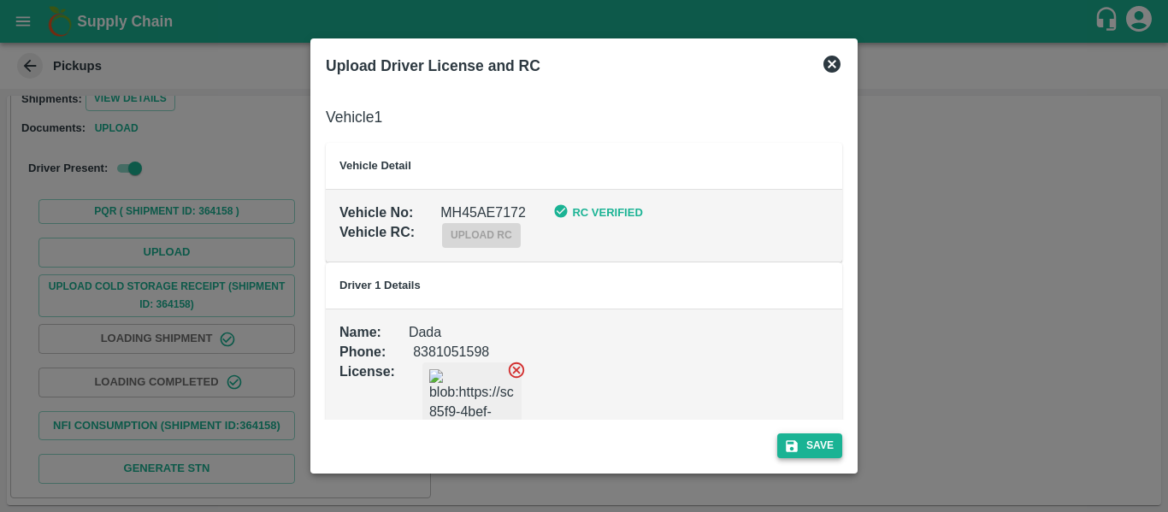
click at [832, 443] on button "Save" at bounding box center [809, 445] width 65 height 25
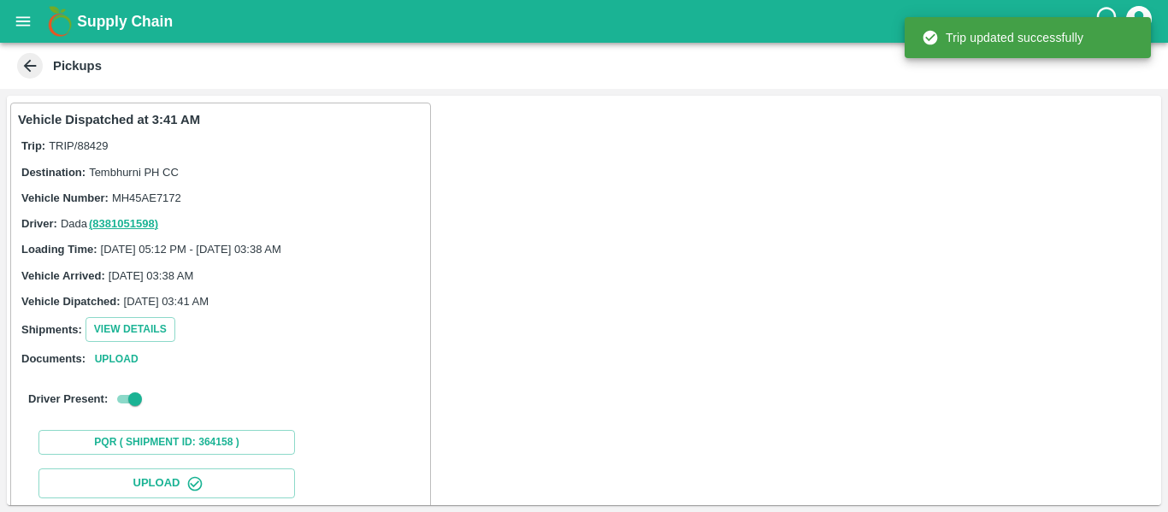
scroll to position [294, 0]
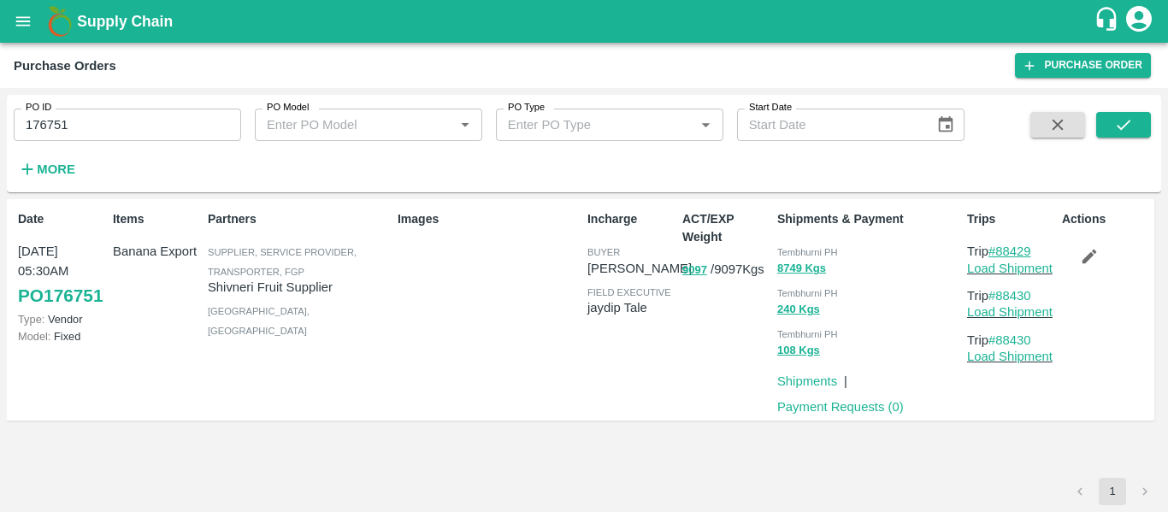
drag, startPoint x: 1043, startPoint y: 251, endPoint x: 1001, endPoint y: 253, distance: 41.9
click at [1001, 253] on p "Trip #88429" at bounding box center [1011, 251] width 88 height 19
copy link "88429"
click at [1139, 21] on icon "account of current user" at bounding box center [1139, 19] width 26 height 26
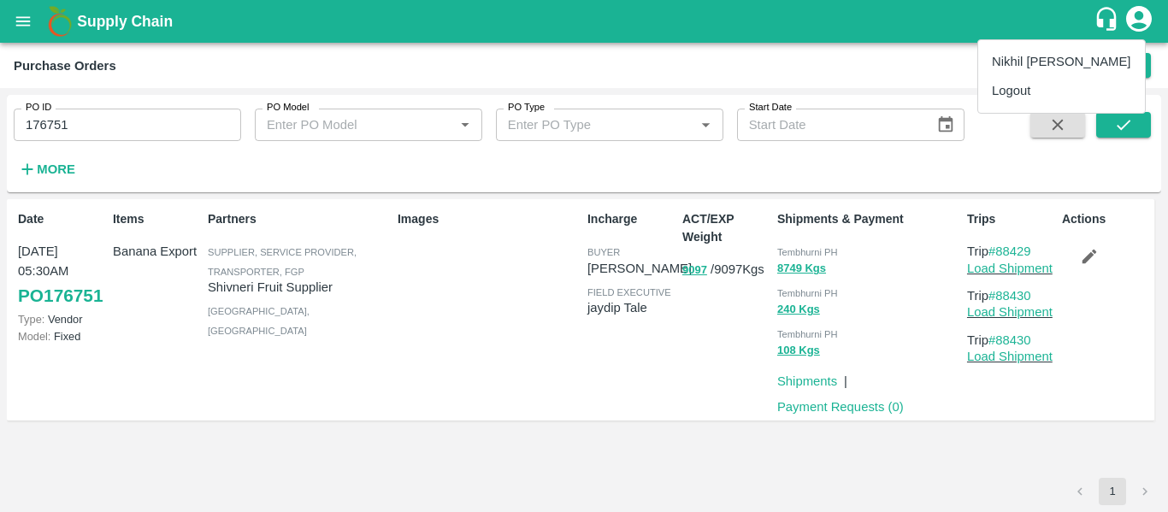
click at [1139, 21] on div at bounding box center [584, 256] width 1168 height 512
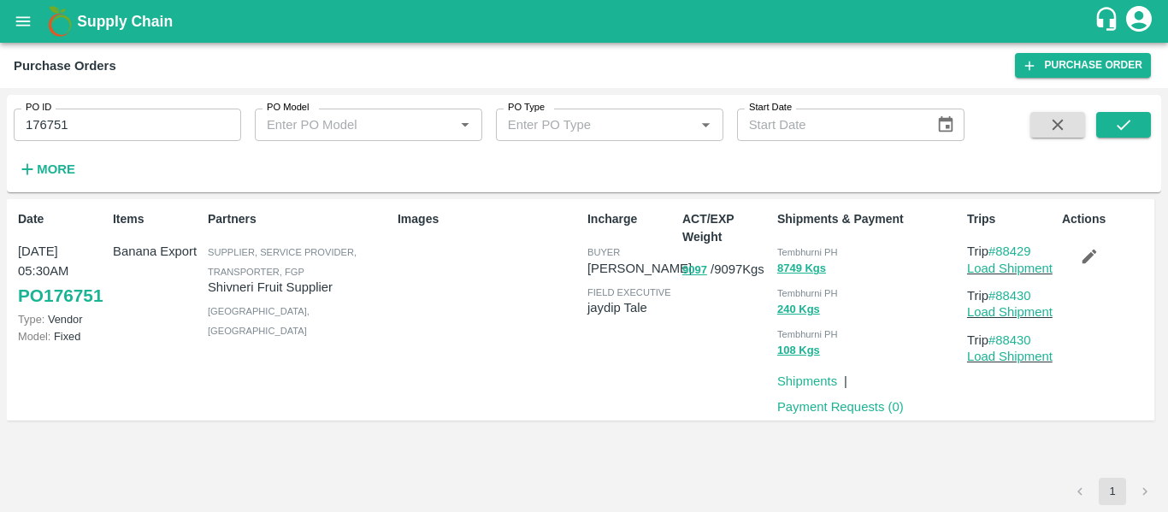
click at [124, 115] on input "176751" at bounding box center [127, 125] width 227 height 32
paste input "text"
click at [1139, 126] on button "submit" at bounding box center [1123, 125] width 55 height 26
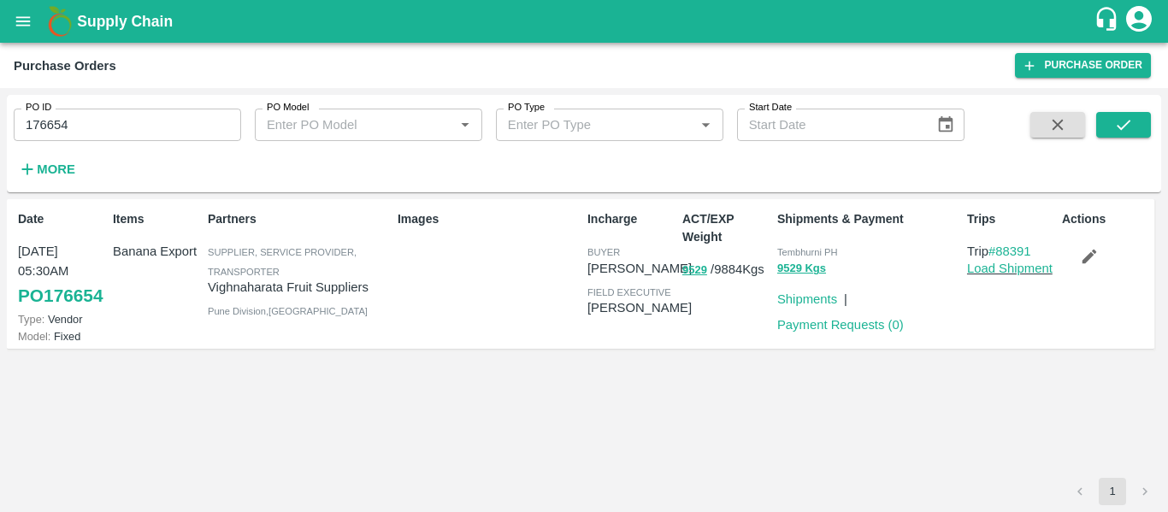
click at [105, 131] on input "176654" at bounding box center [127, 125] width 227 height 32
paste input "text"
type input "176746"
click at [1121, 115] on icon "submit" at bounding box center [1123, 124] width 19 height 19
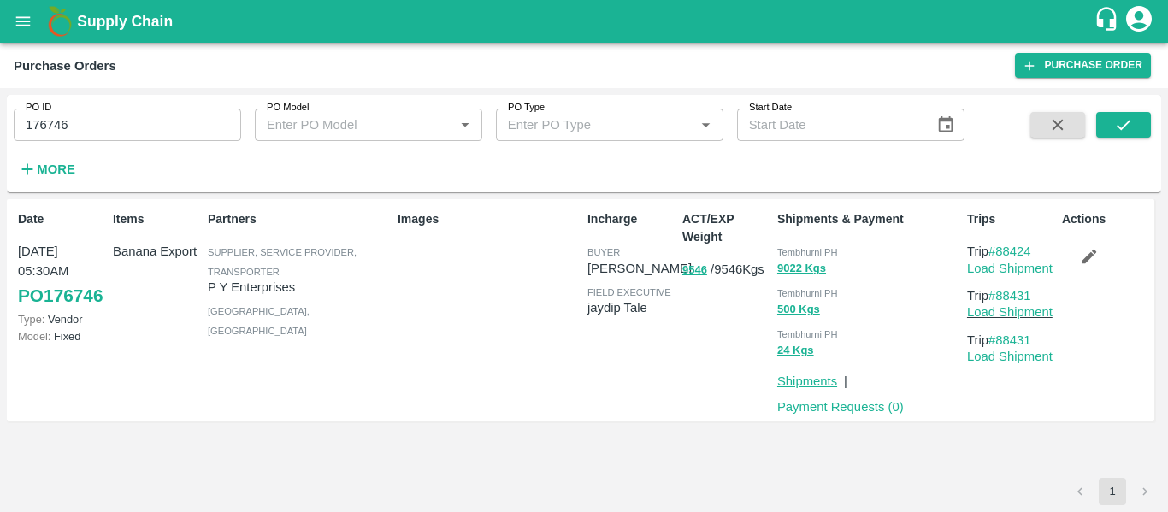
click at [808, 386] on link "Shipments" at bounding box center [807, 381] width 60 height 14
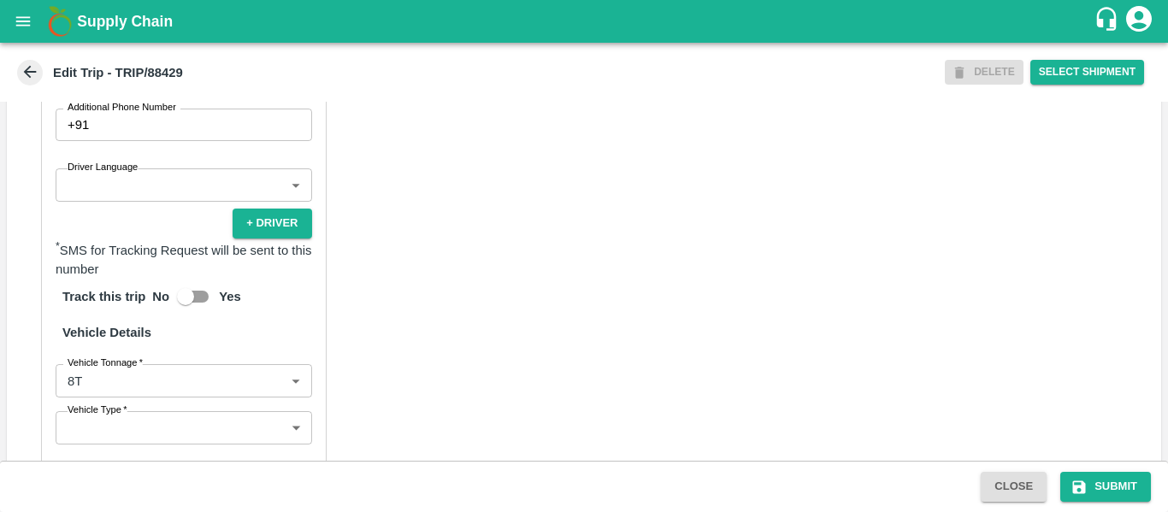
scroll to position [1310, 0]
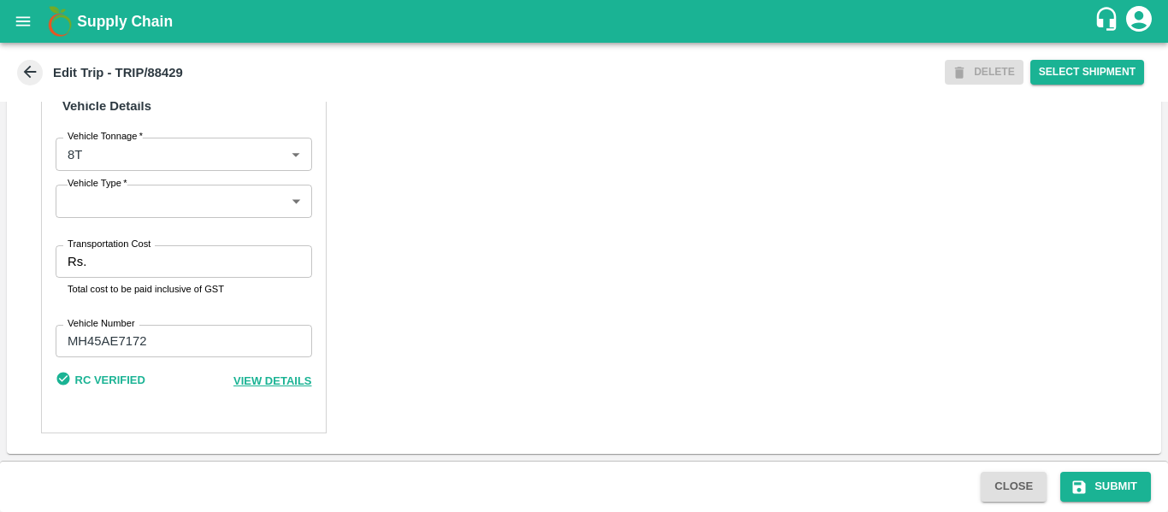
click at [93, 255] on input "Transportation Cost" at bounding box center [202, 261] width 218 height 32
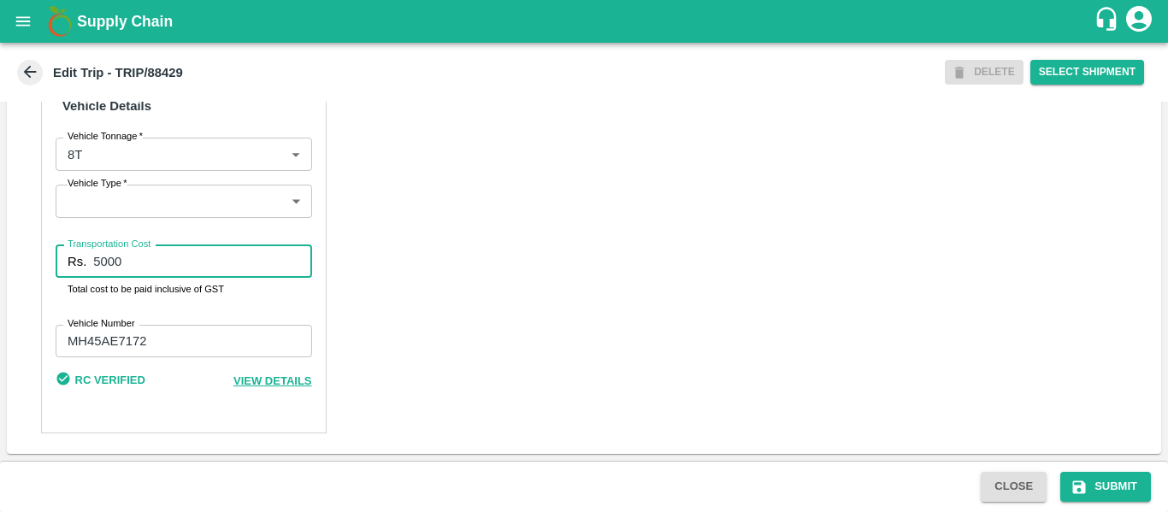
type input "5000"
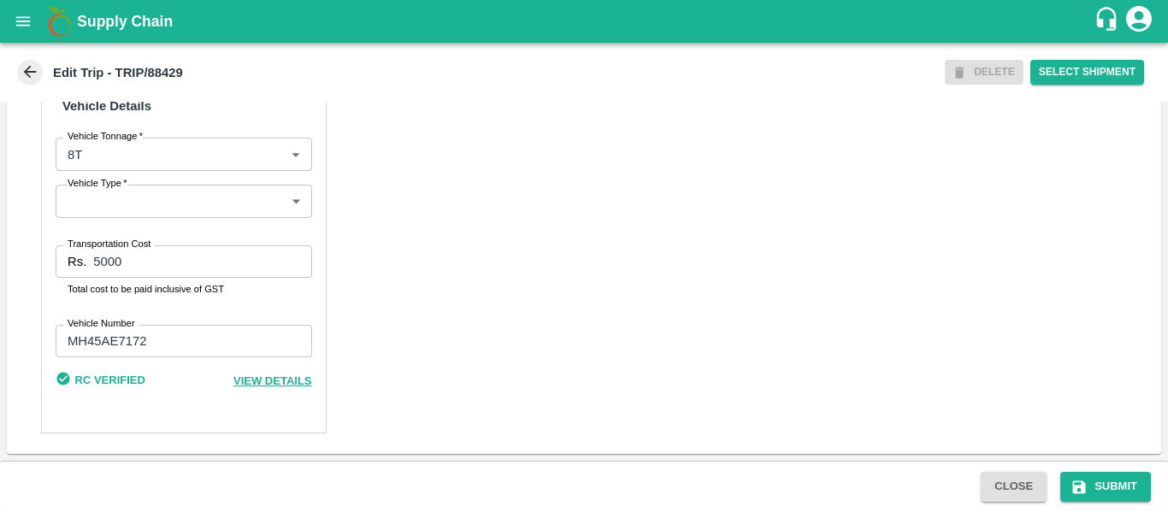
click at [1092, 470] on div "Close Submit" at bounding box center [584, 486] width 1168 height 51
click at [1094, 482] on button "Submit" at bounding box center [1105, 487] width 91 height 30
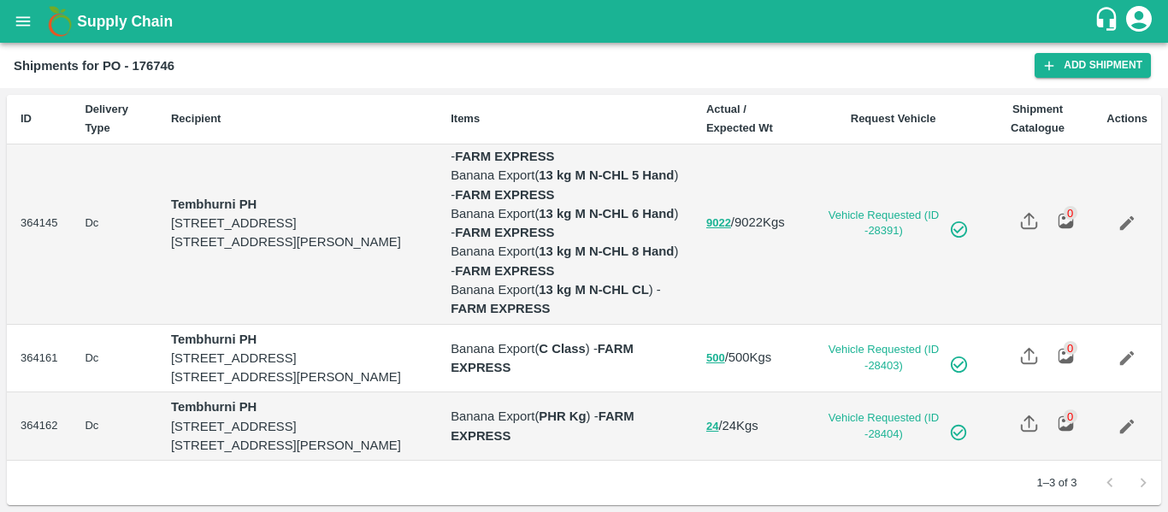
scroll to position [39, 0]
click at [26, 27] on icon "open drawer" at bounding box center [23, 21] width 19 height 19
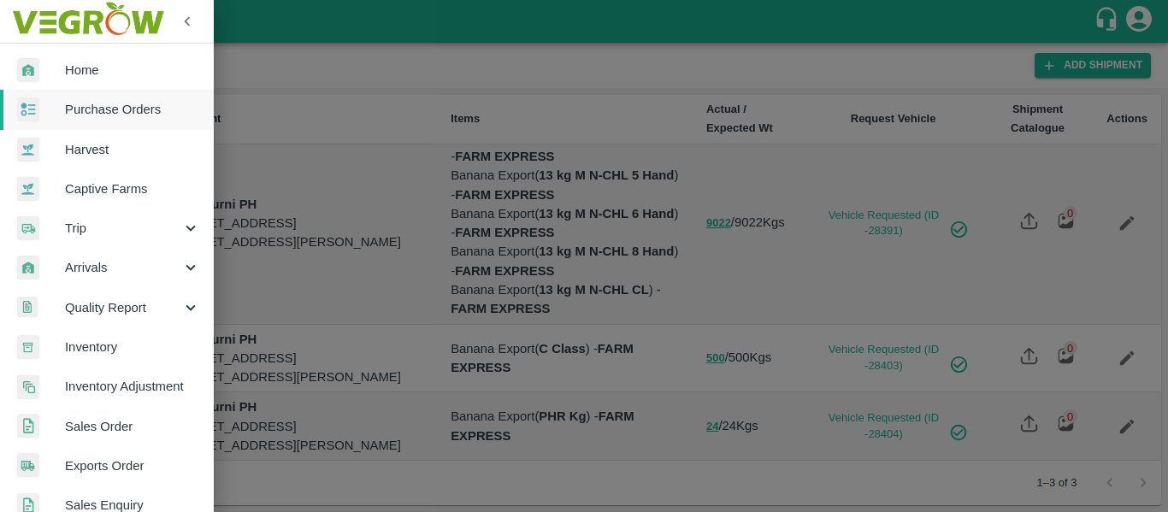
click at [115, 110] on span "Purchase Orders" at bounding box center [132, 109] width 135 height 19
